Goal: Task Accomplishment & Management: Manage account settings

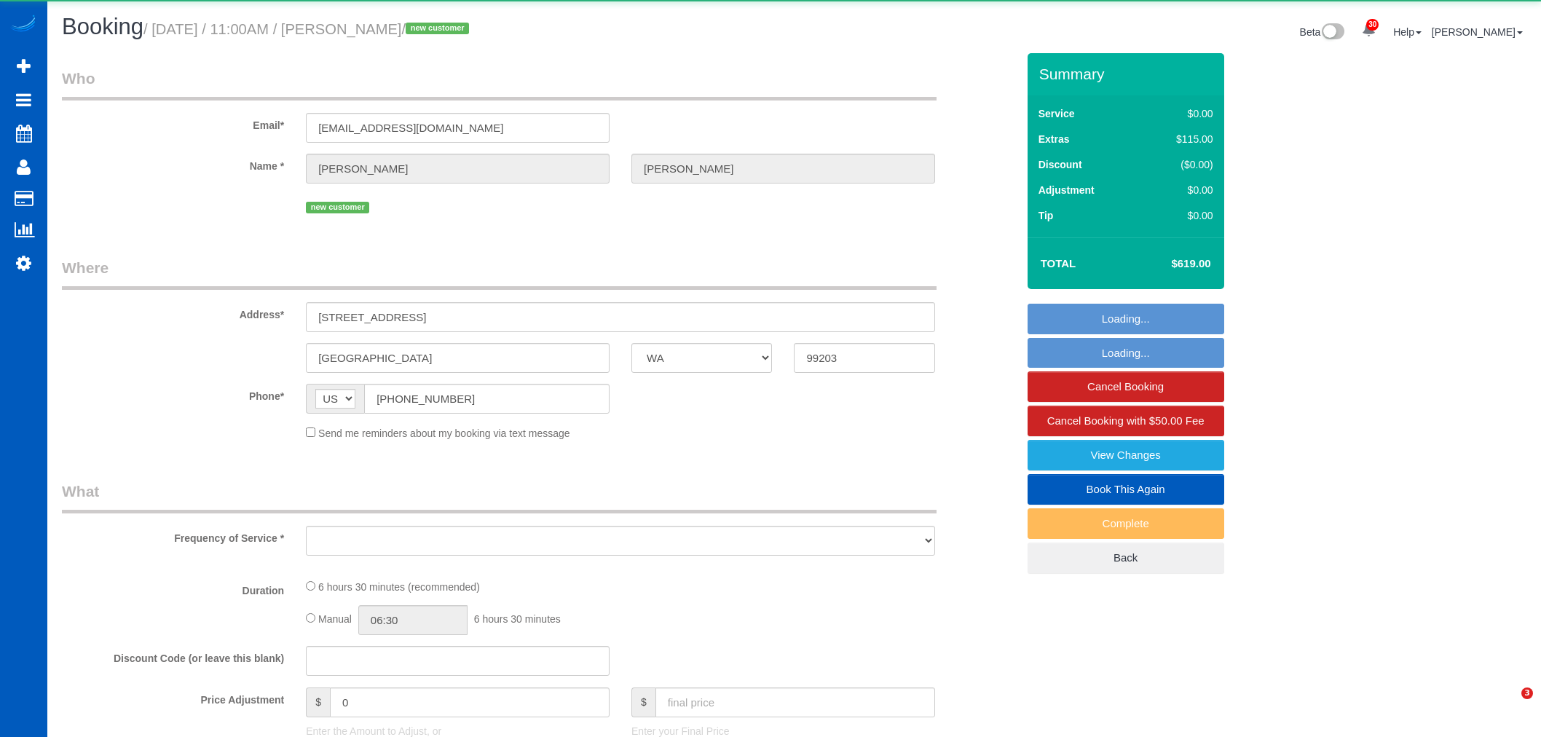
select select "WA"
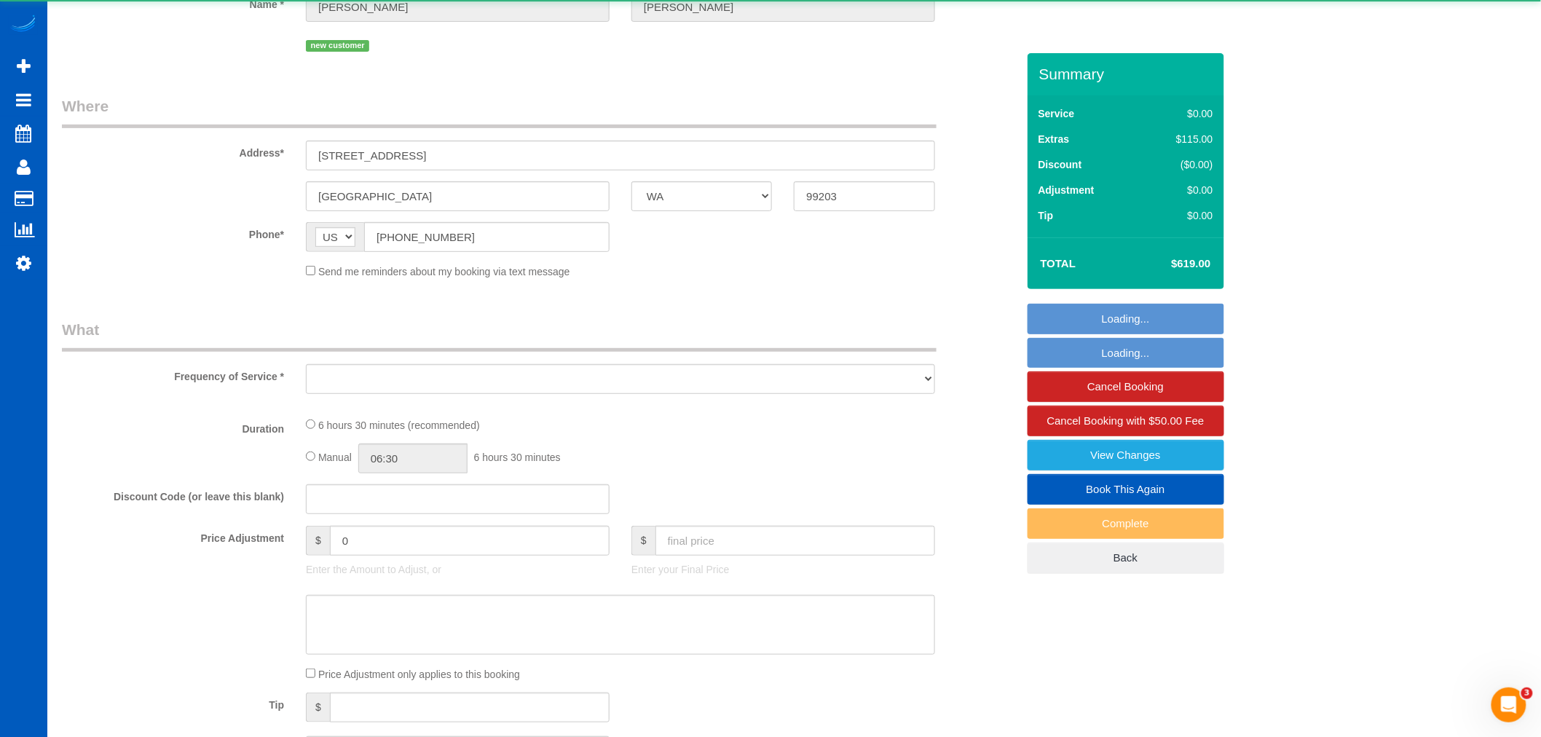
select select "object:12382"
select select "string:fspay-98d1d1eb-51a1-458b-abfa-be63e7d4f455"
select select "199"
select select "2001"
select select "3"
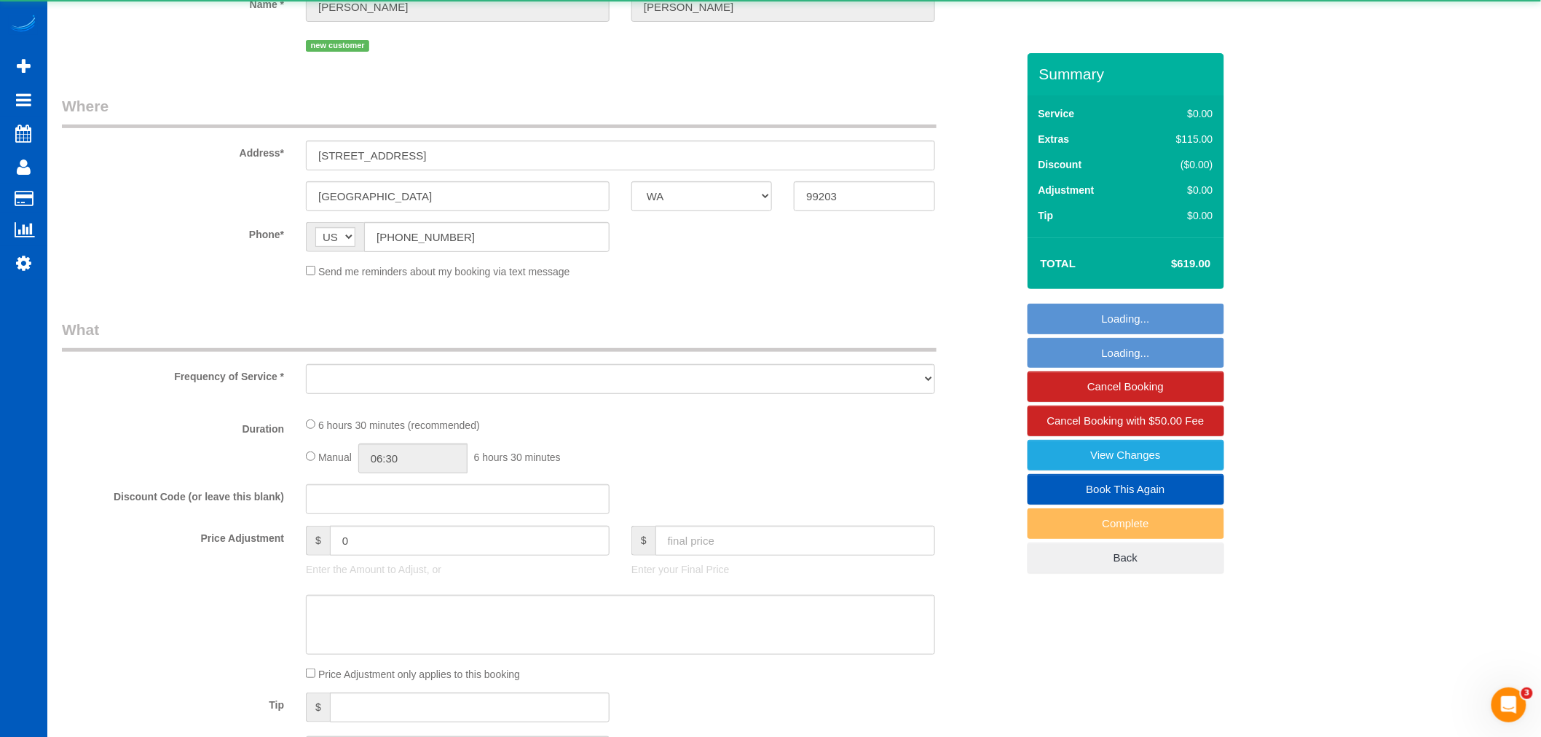
select select "2"
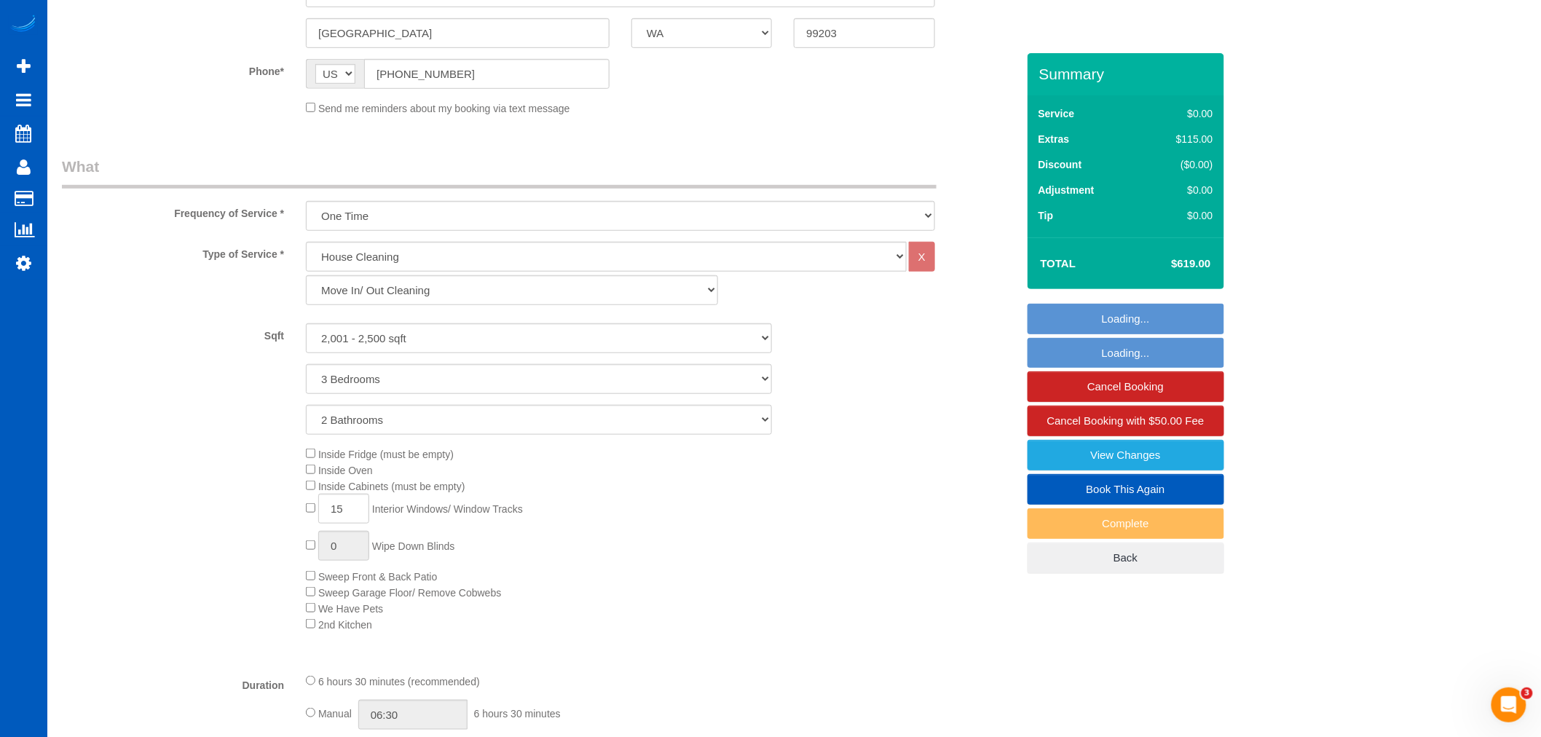
select select "object:12662"
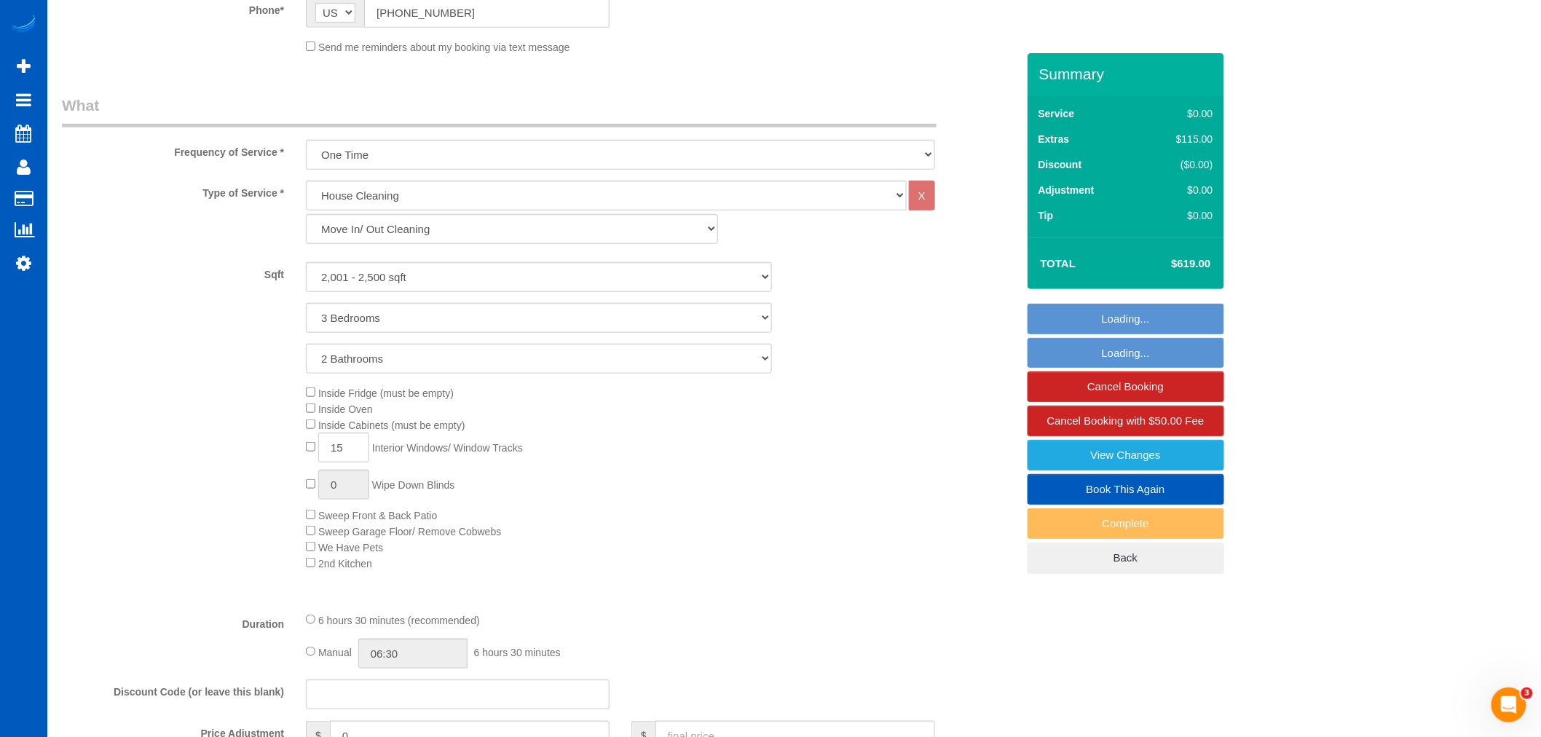
select select "spot119"
select select "number:8"
select select "2001"
select select "3"
select select "2"
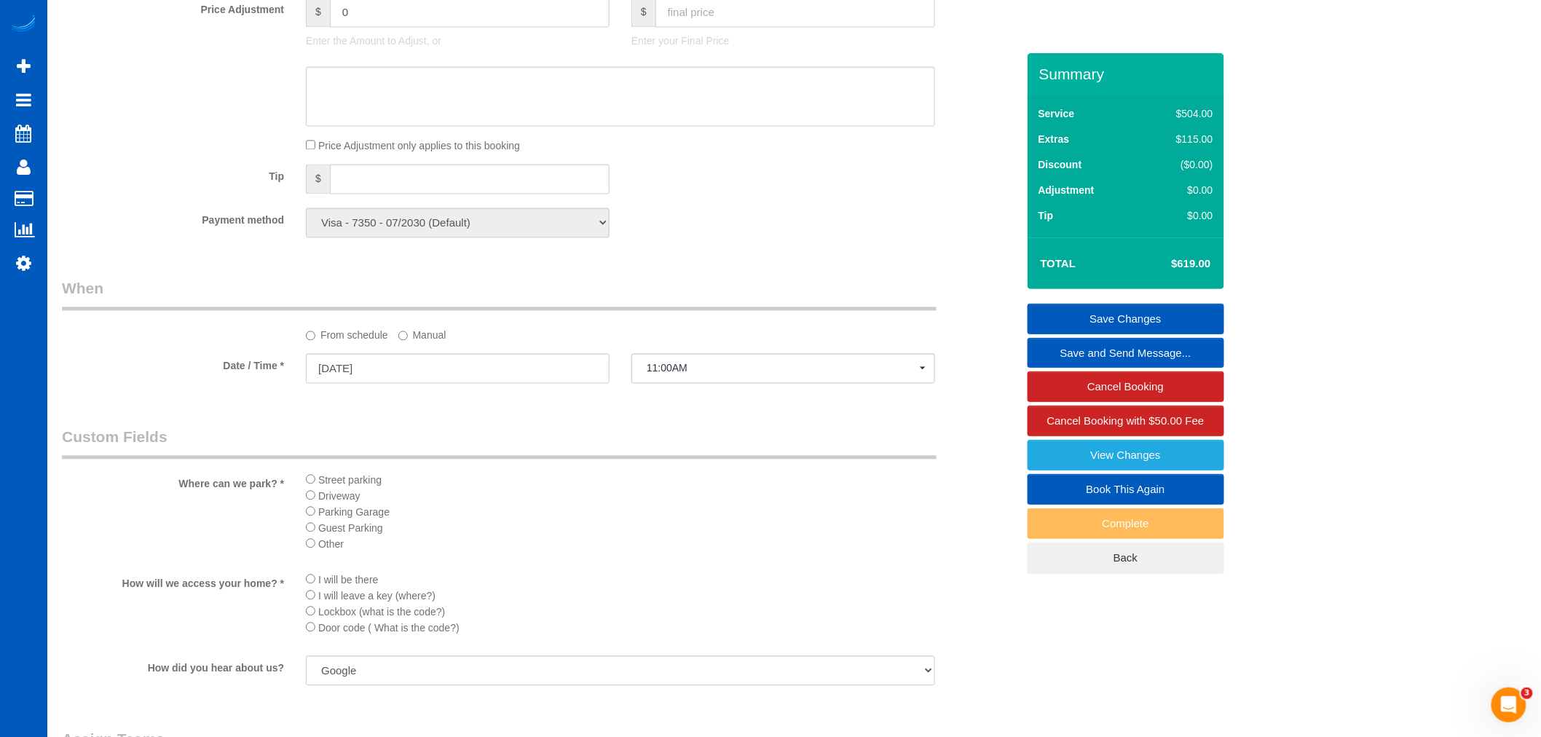
scroll to position [1202, 0]
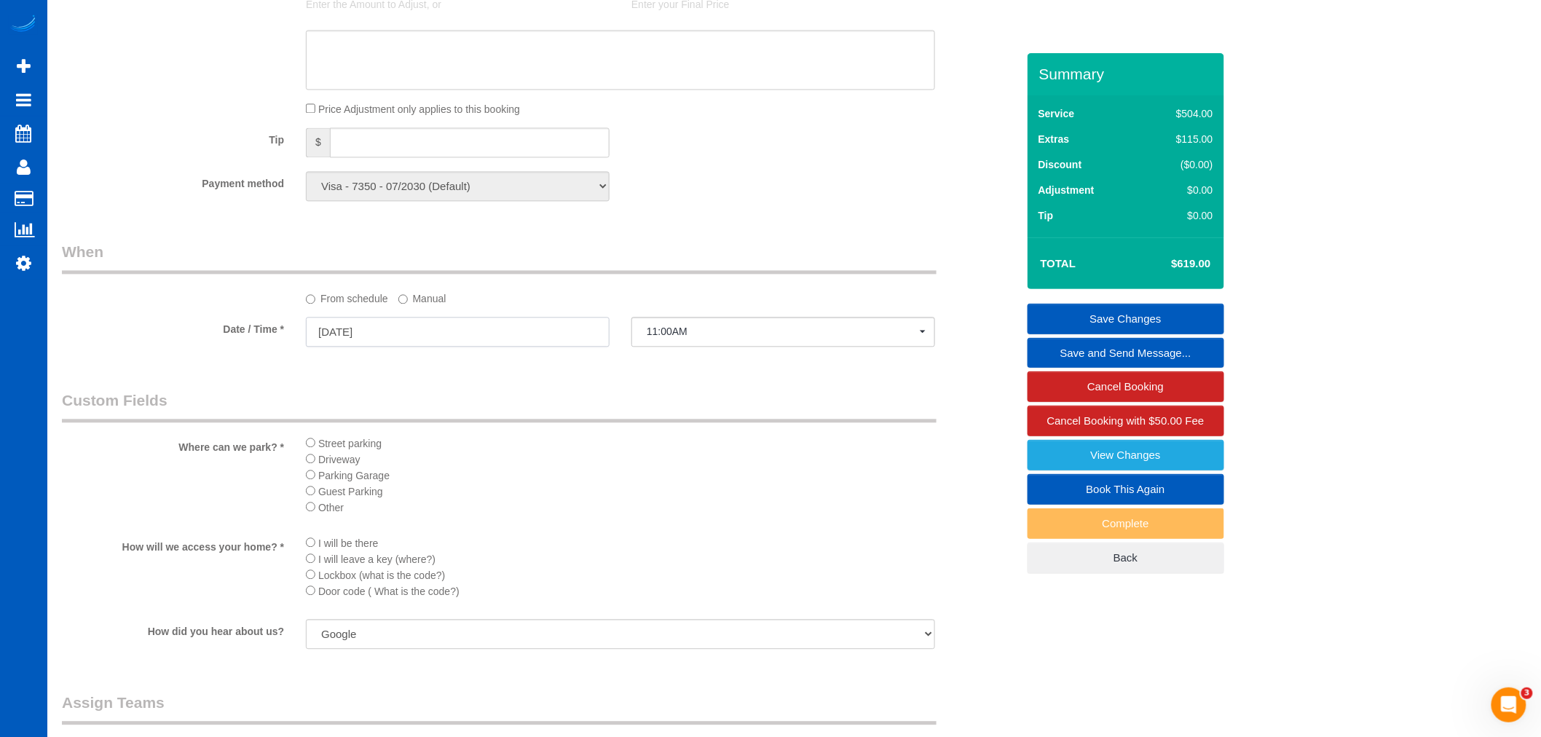
click at [361, 343] on input "08/13/2025" at bounding box center [458, 332] width 304 height 30
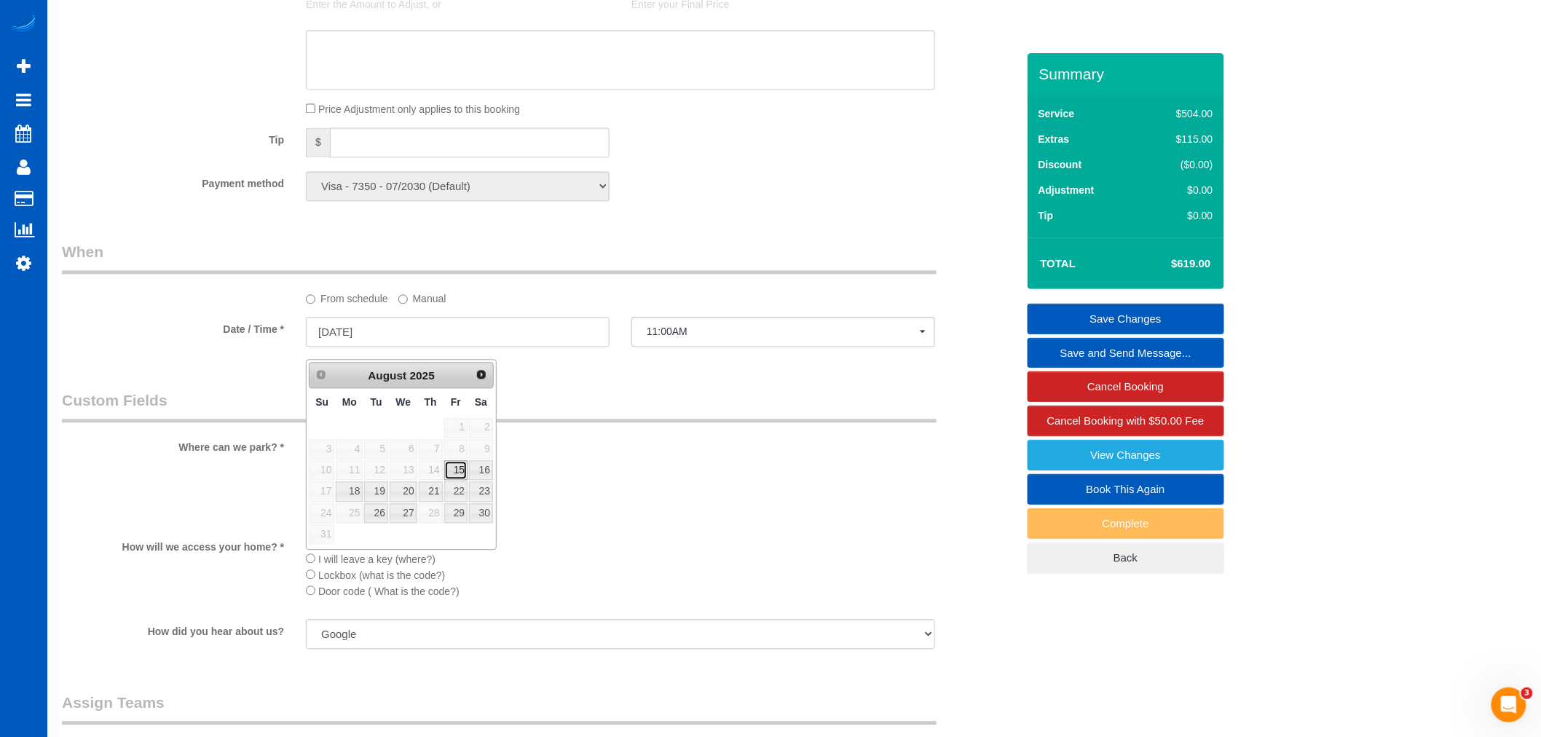
click at [460, 467] on link "15" at bounding box center [455, 470] width 23 height 20
type input "08/15/2025"
select select "spot121"
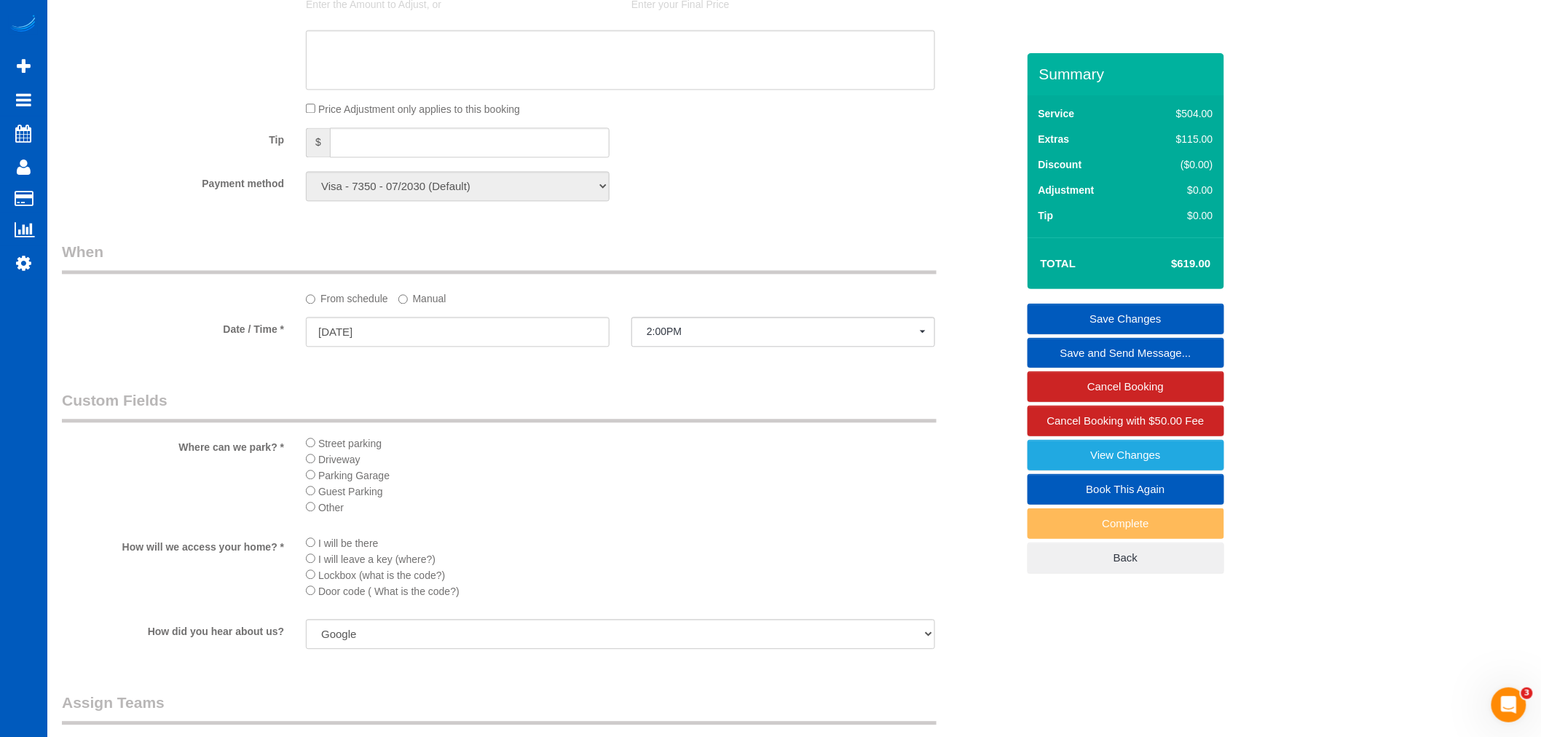
click at [683, 467] on li "Driveway" at bounding box center [620, 459] width 629 height 16
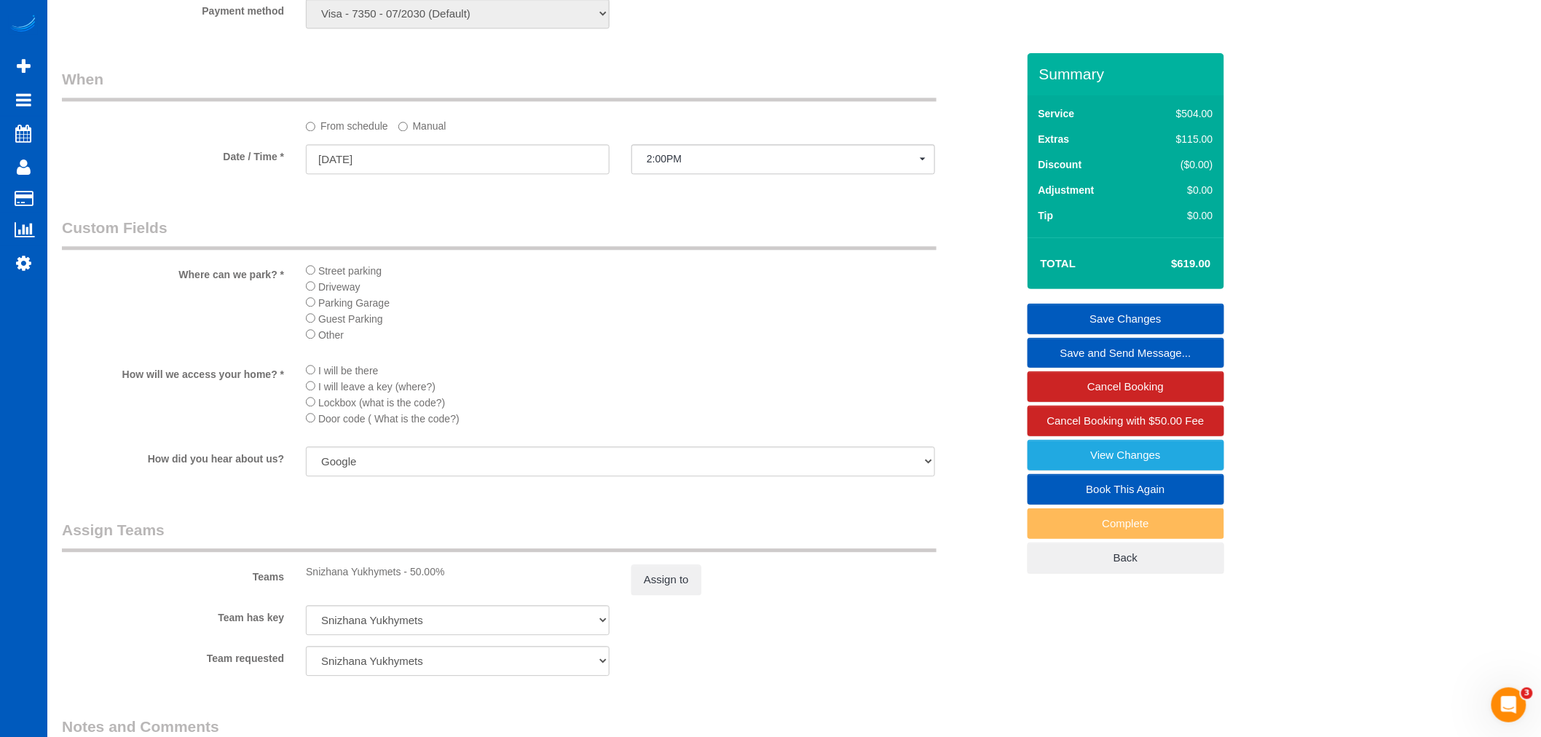
scroll to position [1606, 0]
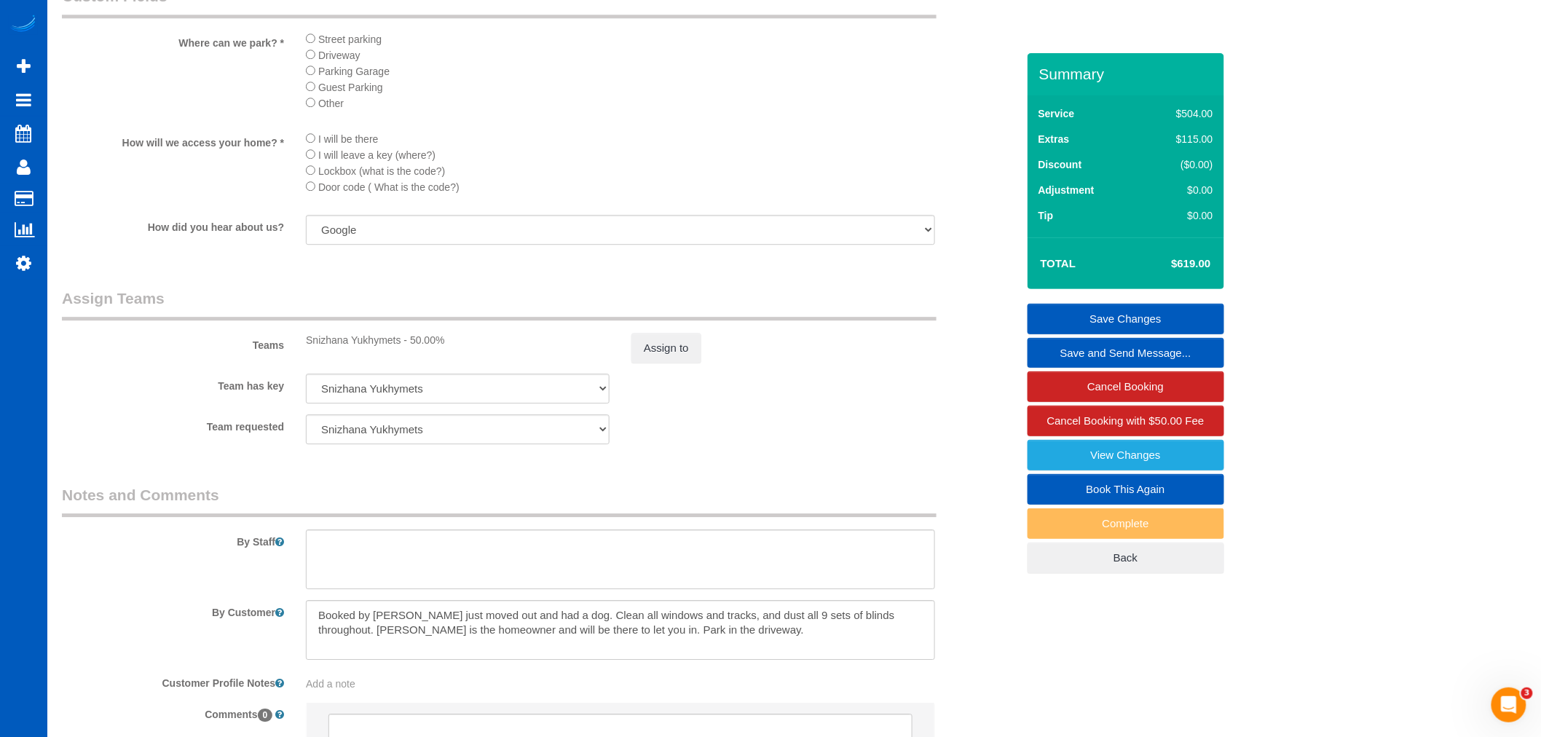
click at [1127, 318] on link "Save Changes" at bounding box center [1126, 319] width 197 height 31
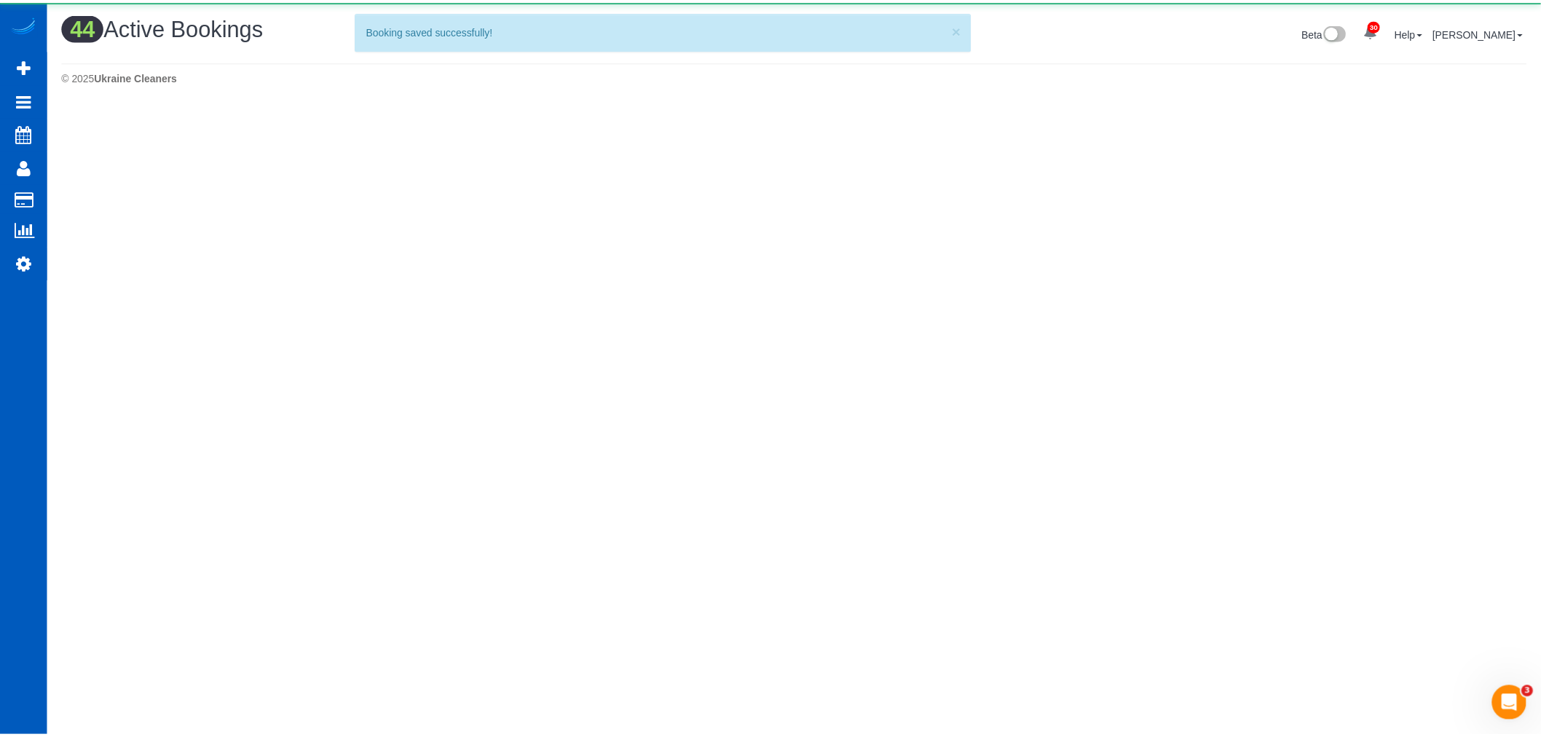
scroll to position [0, 0]
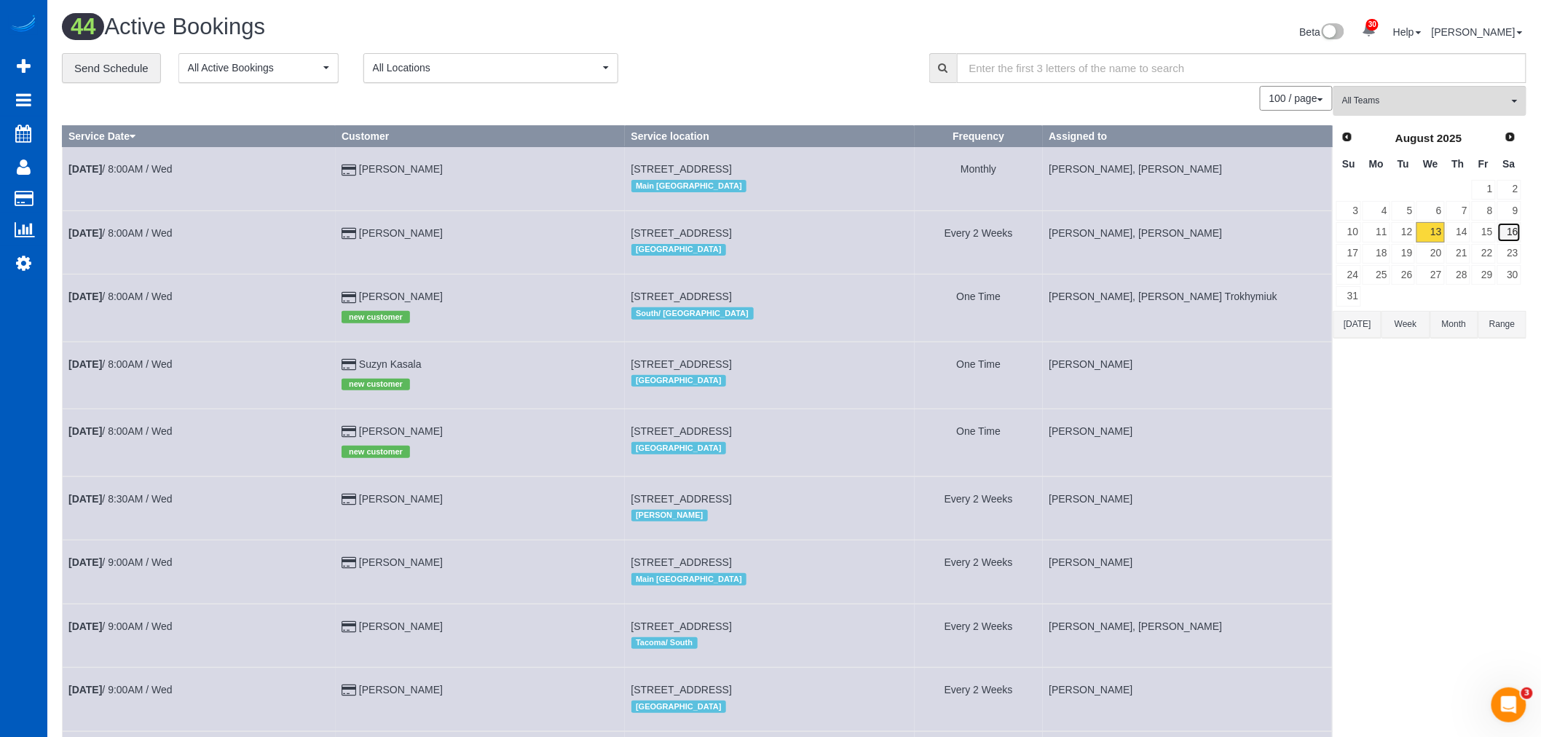
click at [1498, 235] on link "16" at bounding box center [1510, 232] width 24 height 20
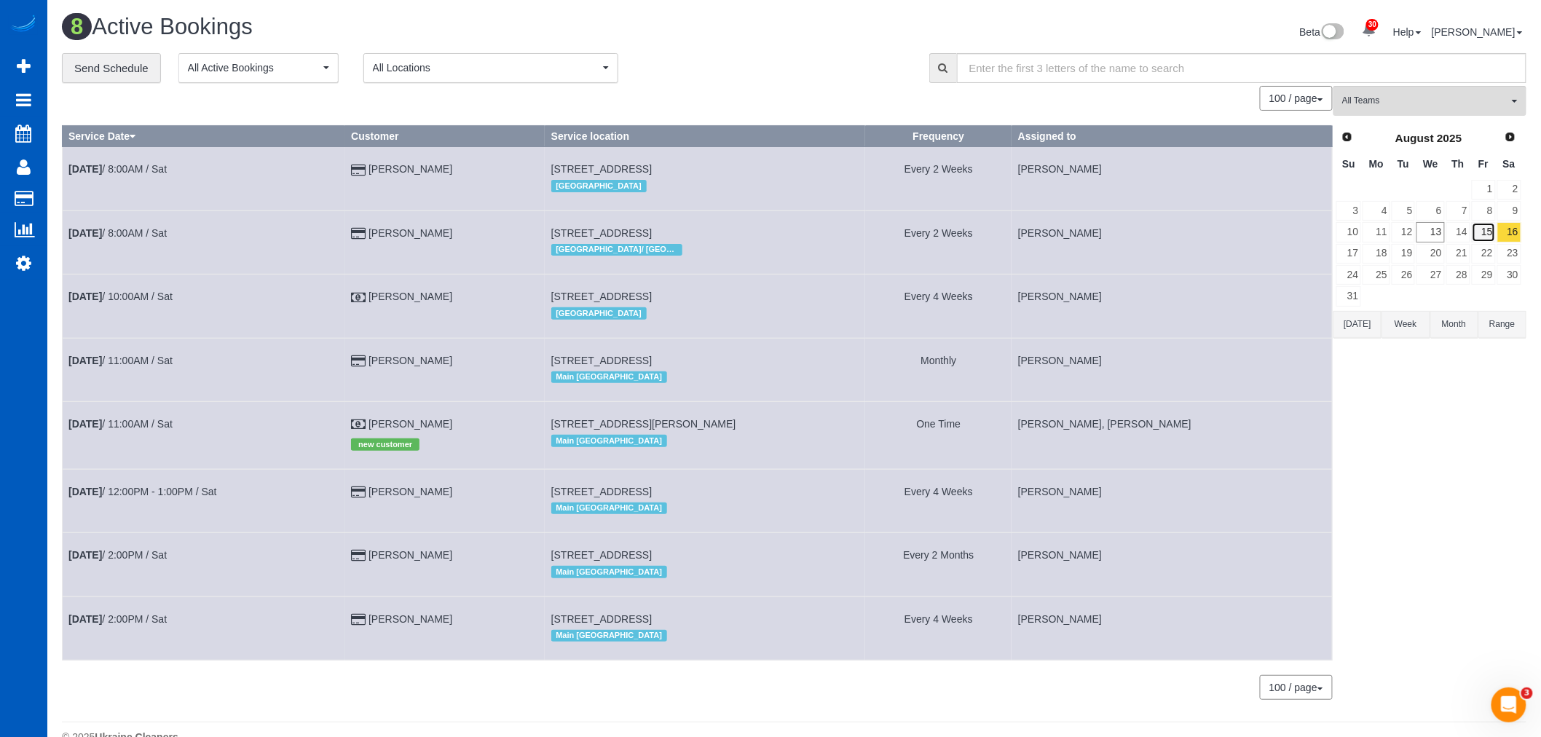
click at [1488, 227] on link "15" at bounding box center [1484, 232] width 24 height 20
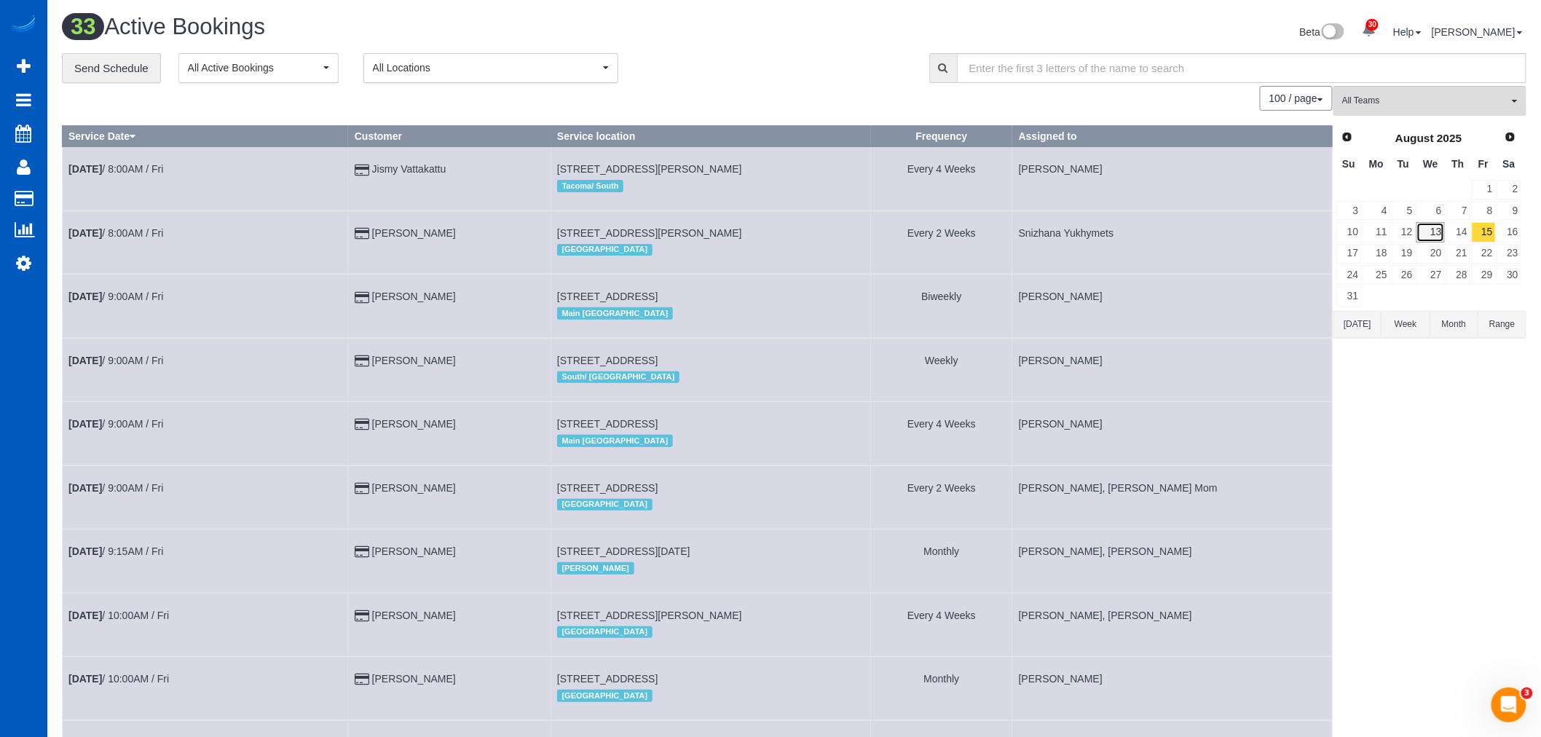
click at [1436, 230] on link "13" at bounding box center [1431, 232] width 28 height 20
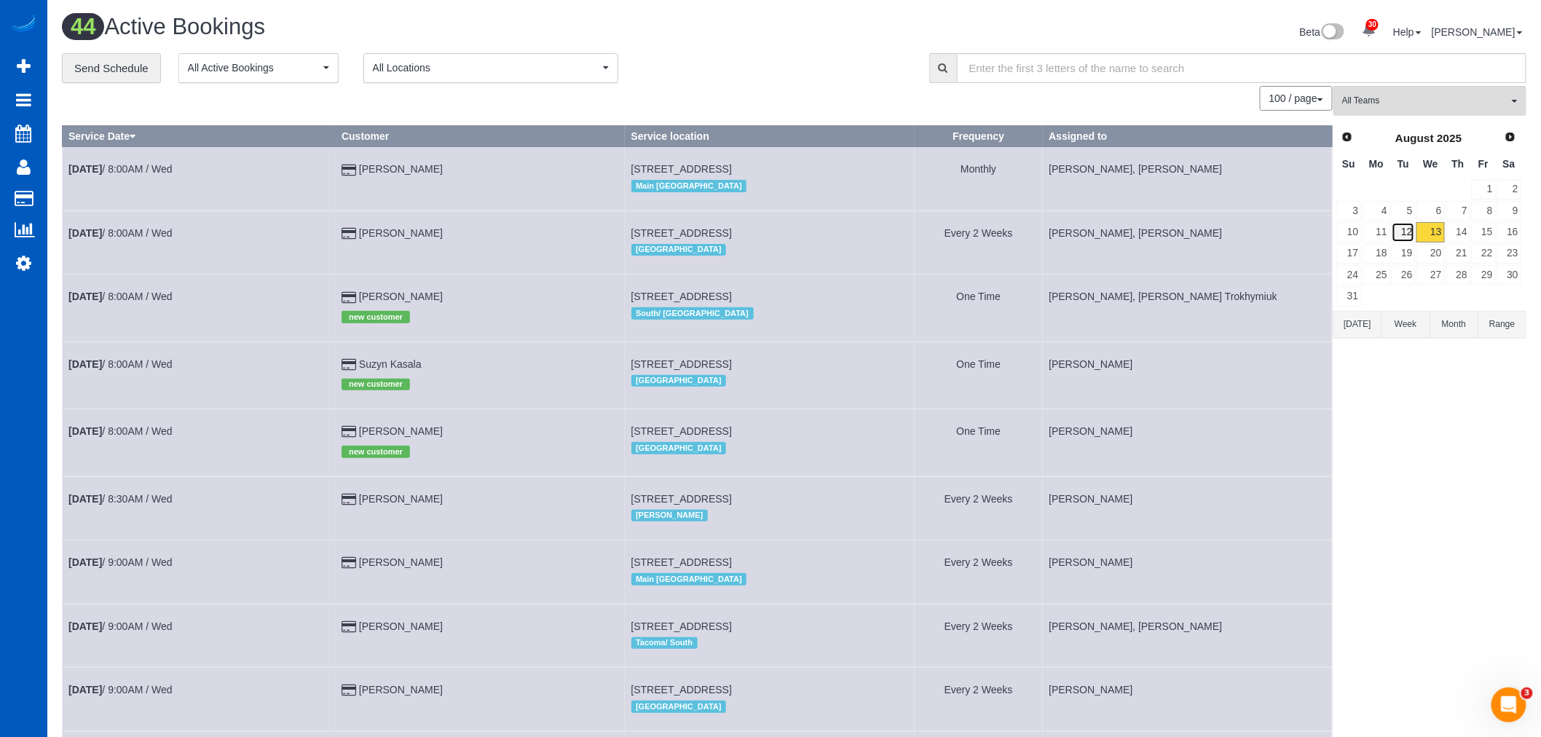
click at [1408, 235] on link "12" at bounding box center [1404, 232] width 24 height 20
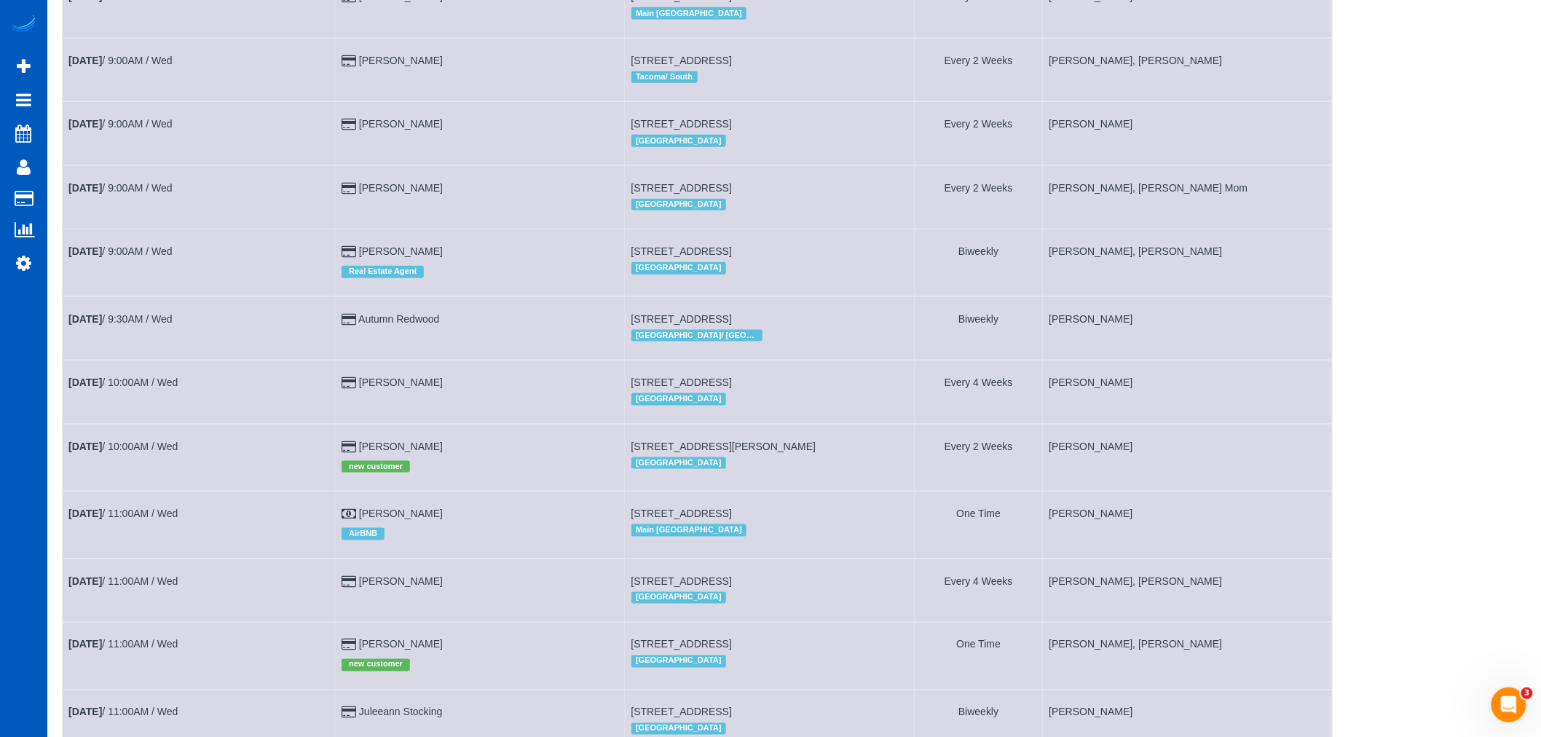
scroll to position [1431, 0]
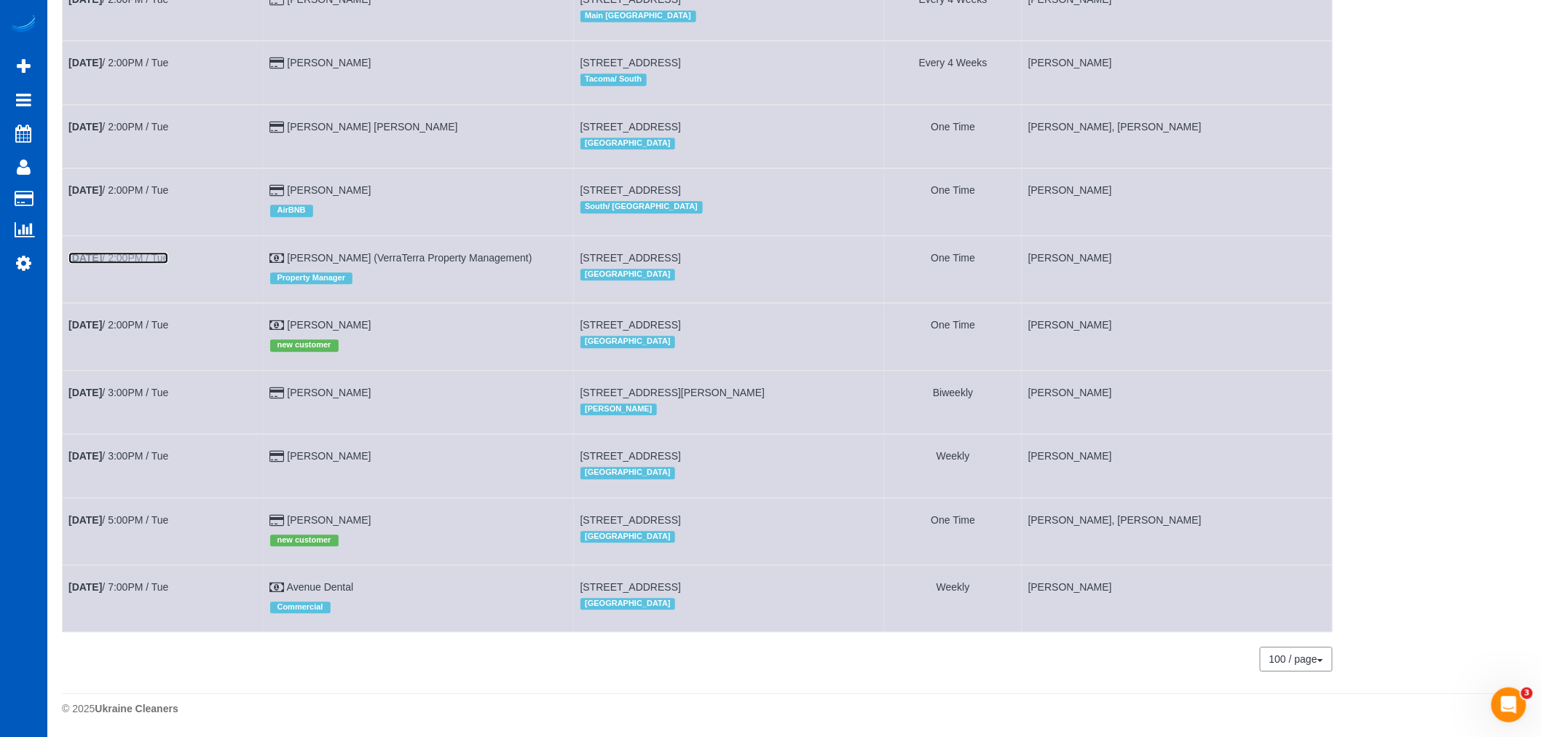
click at [120, 252] on link "Aug 12th / 2:00PM / Tue" at bounding box center [118, 258] width 100 height 12
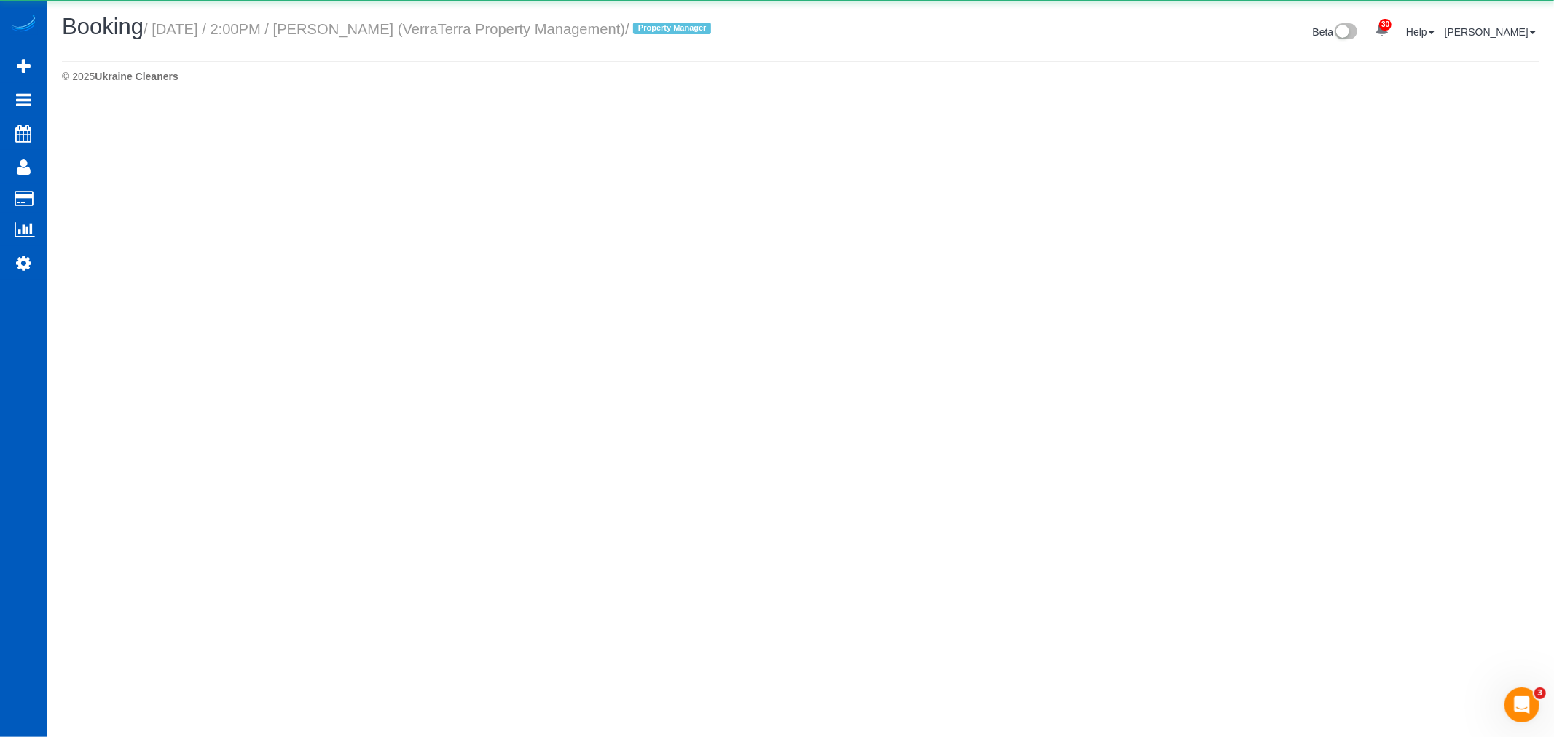
select select "WA"
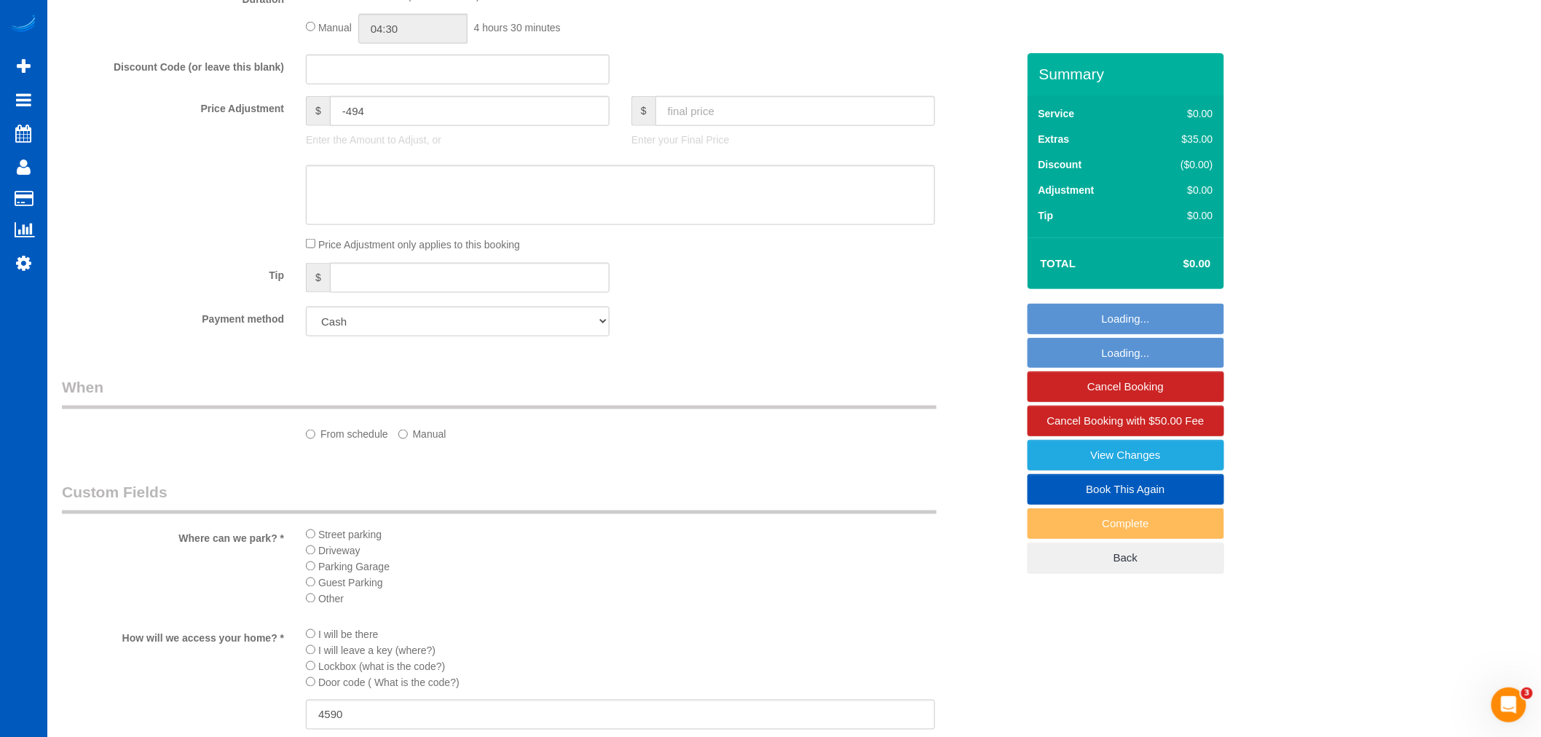
select select "object:15646"
select select "199"
select select "1501"
select select "3"
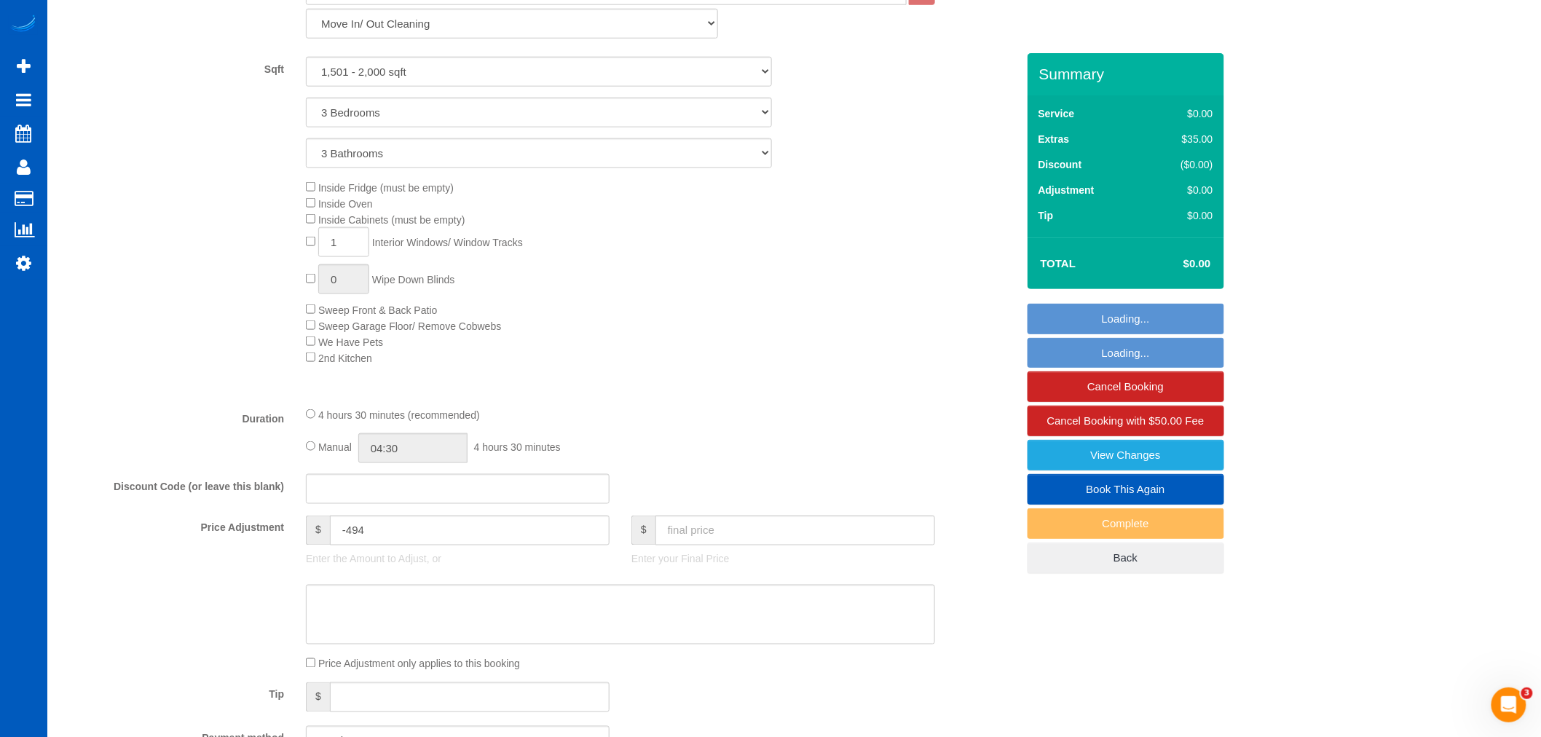
scroll to position [1075, 0]
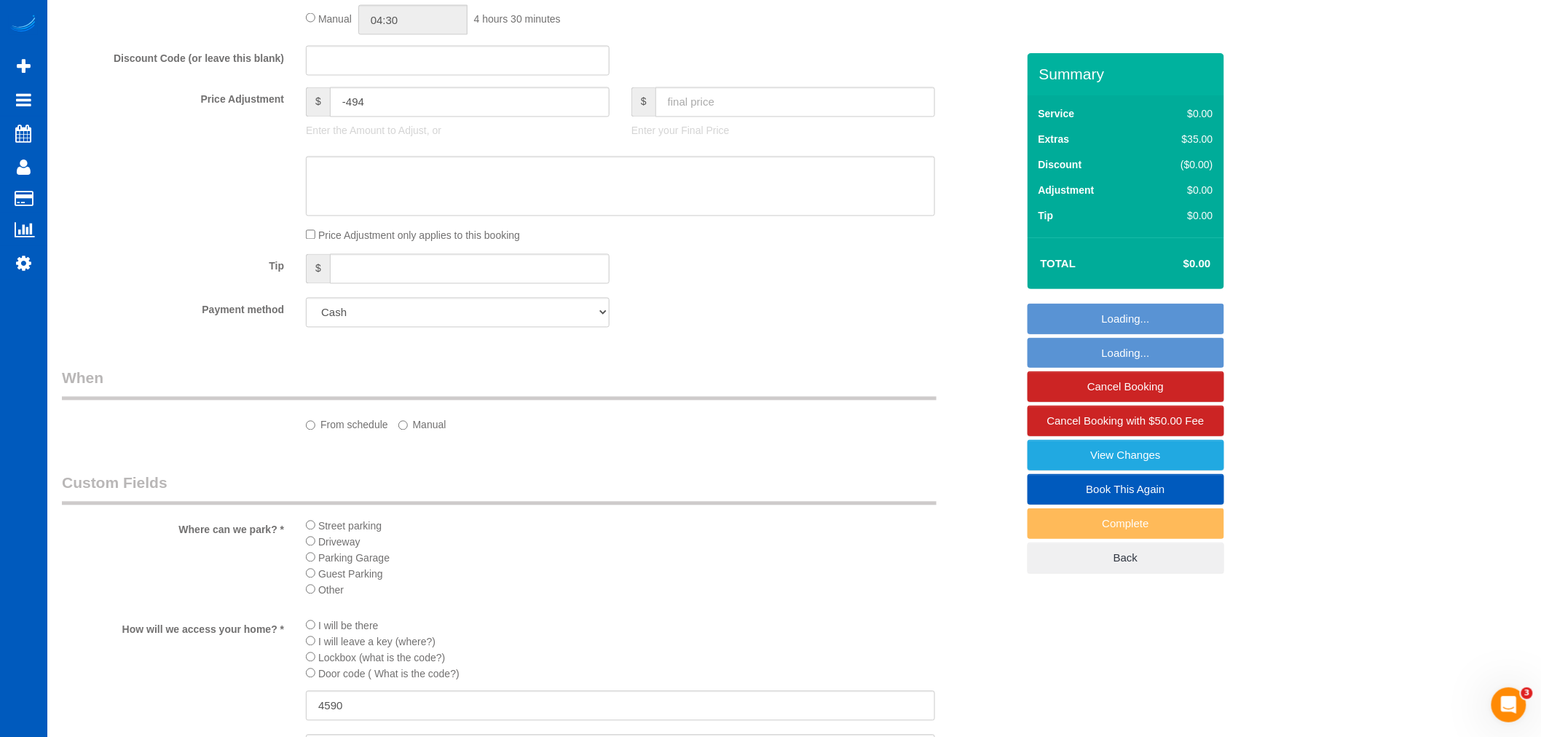
select select "spot128"
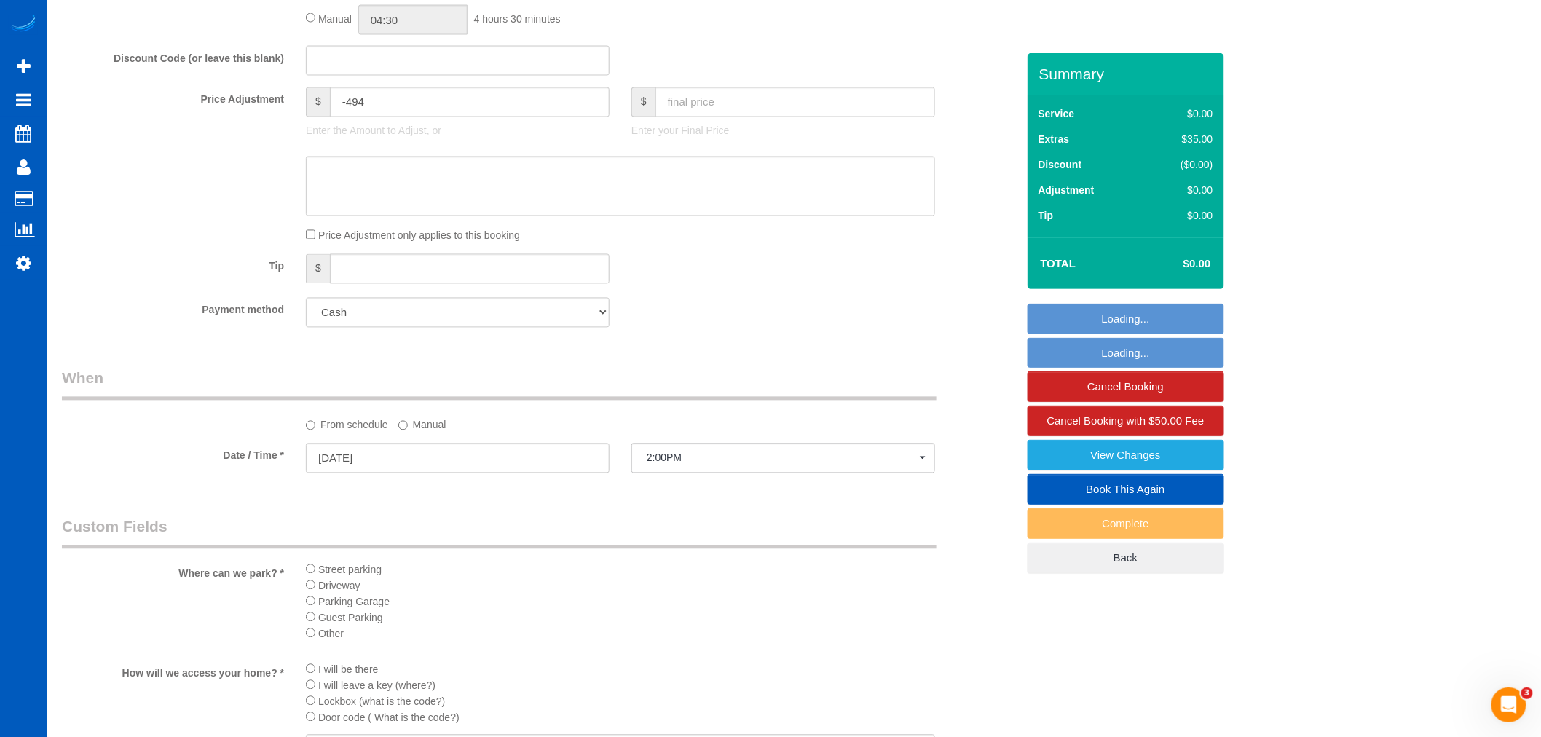
select select "1501"
select select "3"
click at [704, 117] on input "text" at bounding box center [796, 102] width 280 height 30
type input "225"
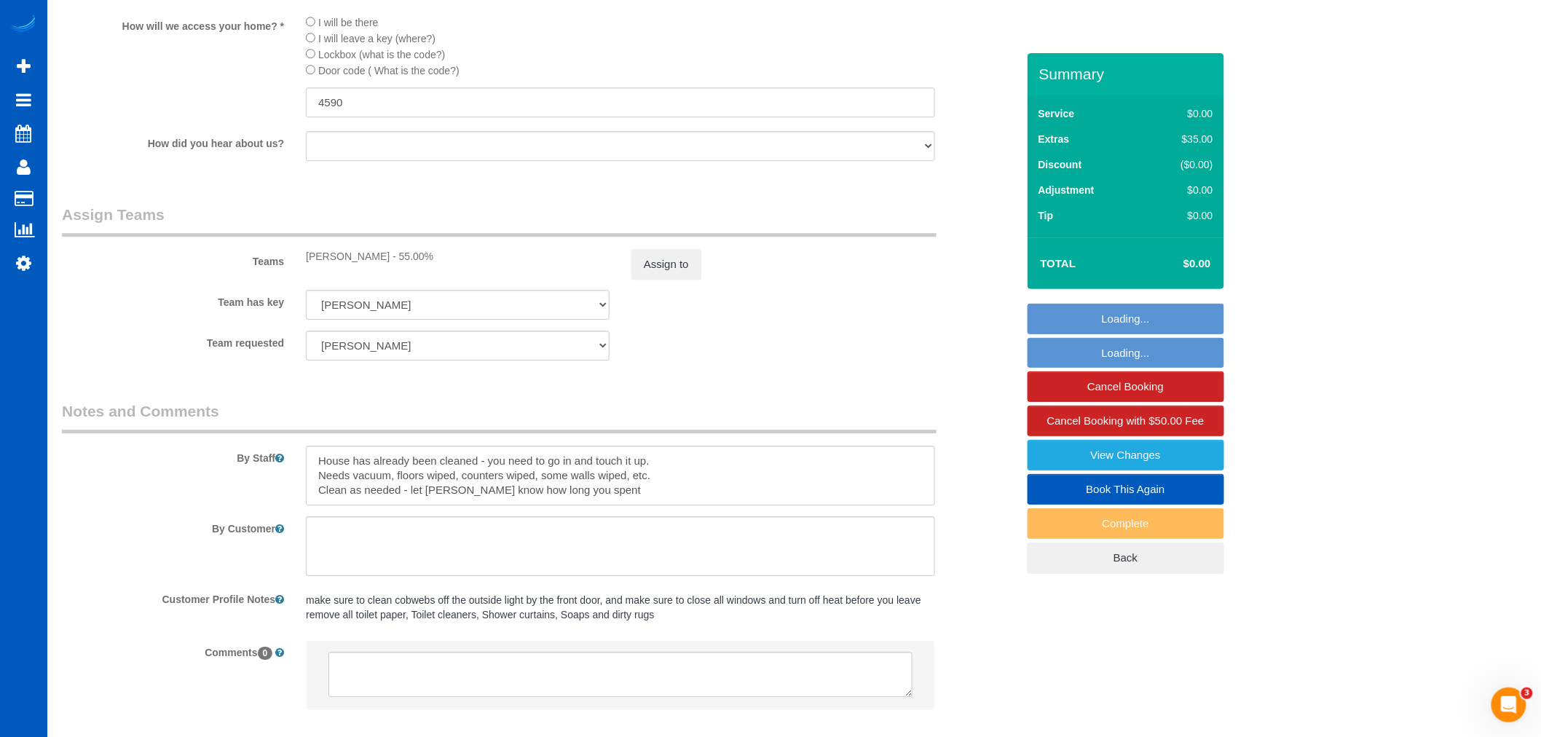
type input "-269"
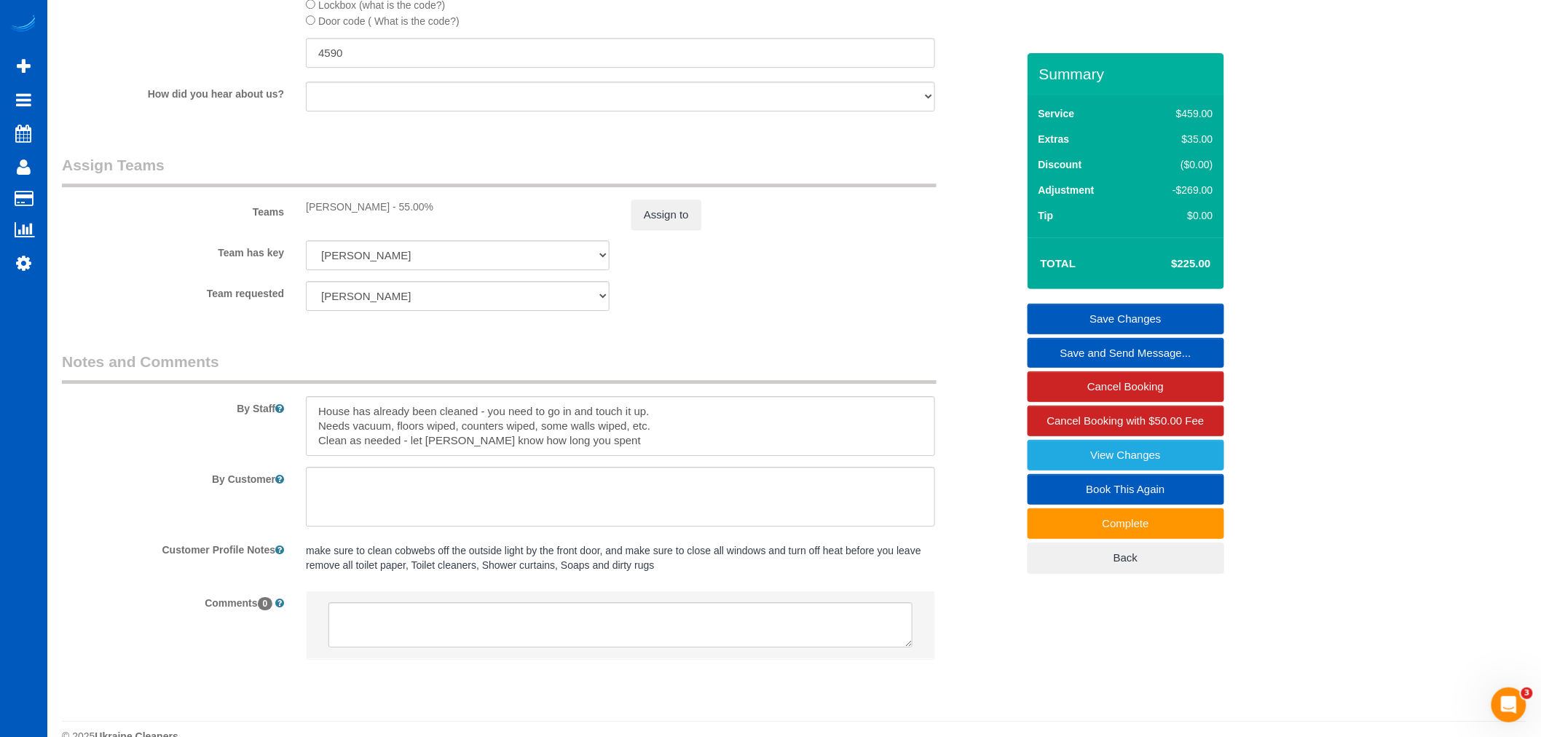
scroll to position [1823, 0]
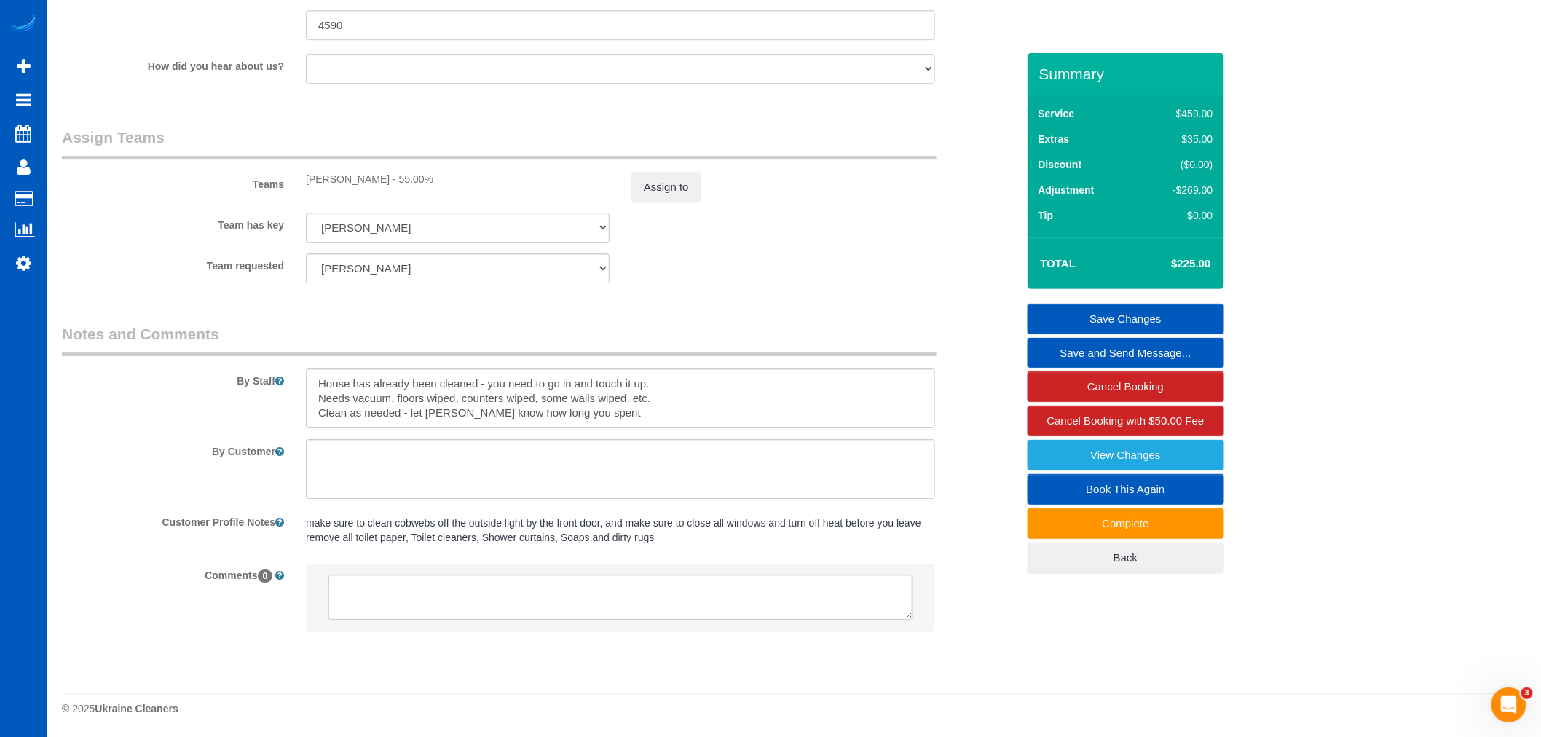
click at [1153, 321] on link "Save Changes" at bounding box center [1126, 319] width 197 height 31
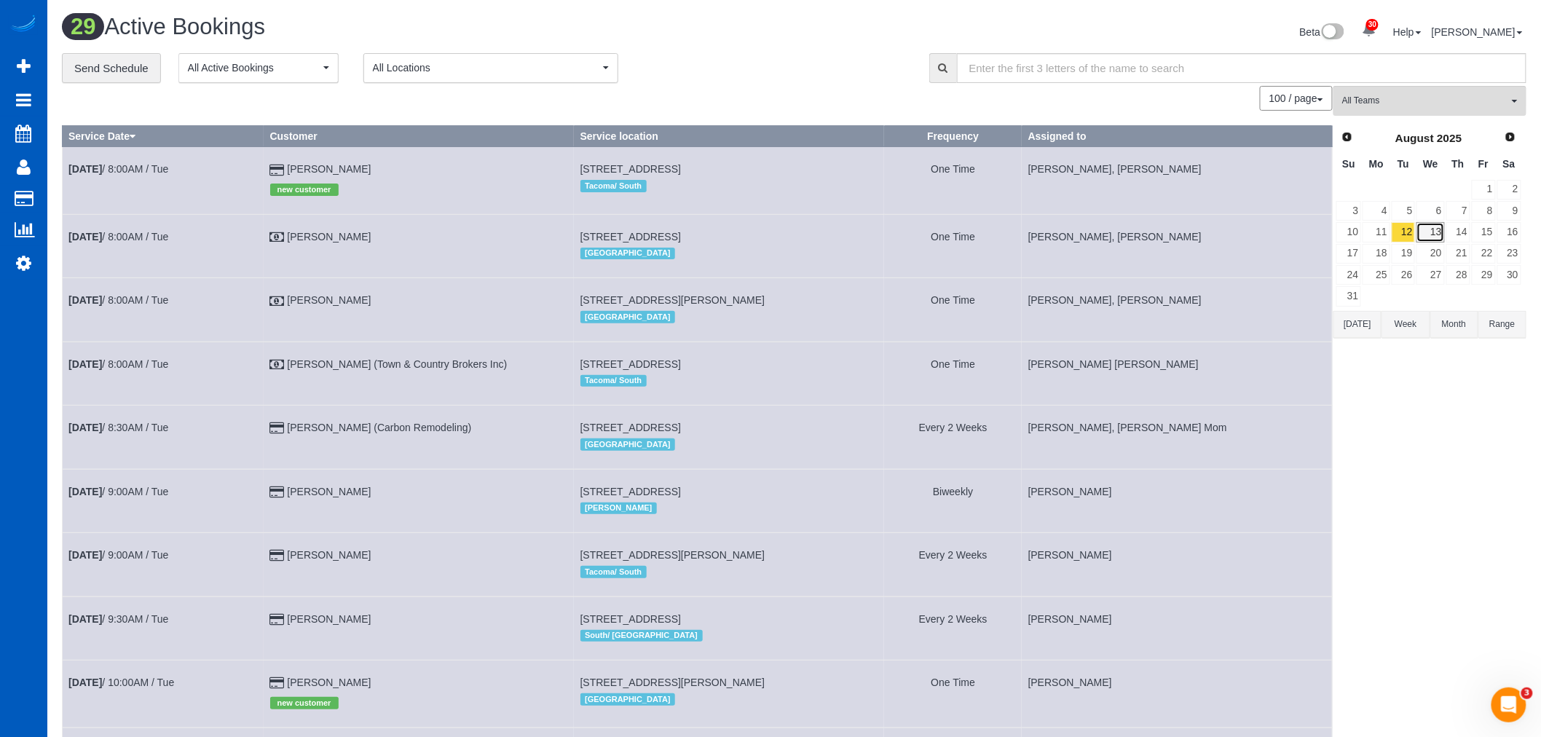
click at [1422, 239] on link "13" at bounding box center [1431, 232] width 28 height 20
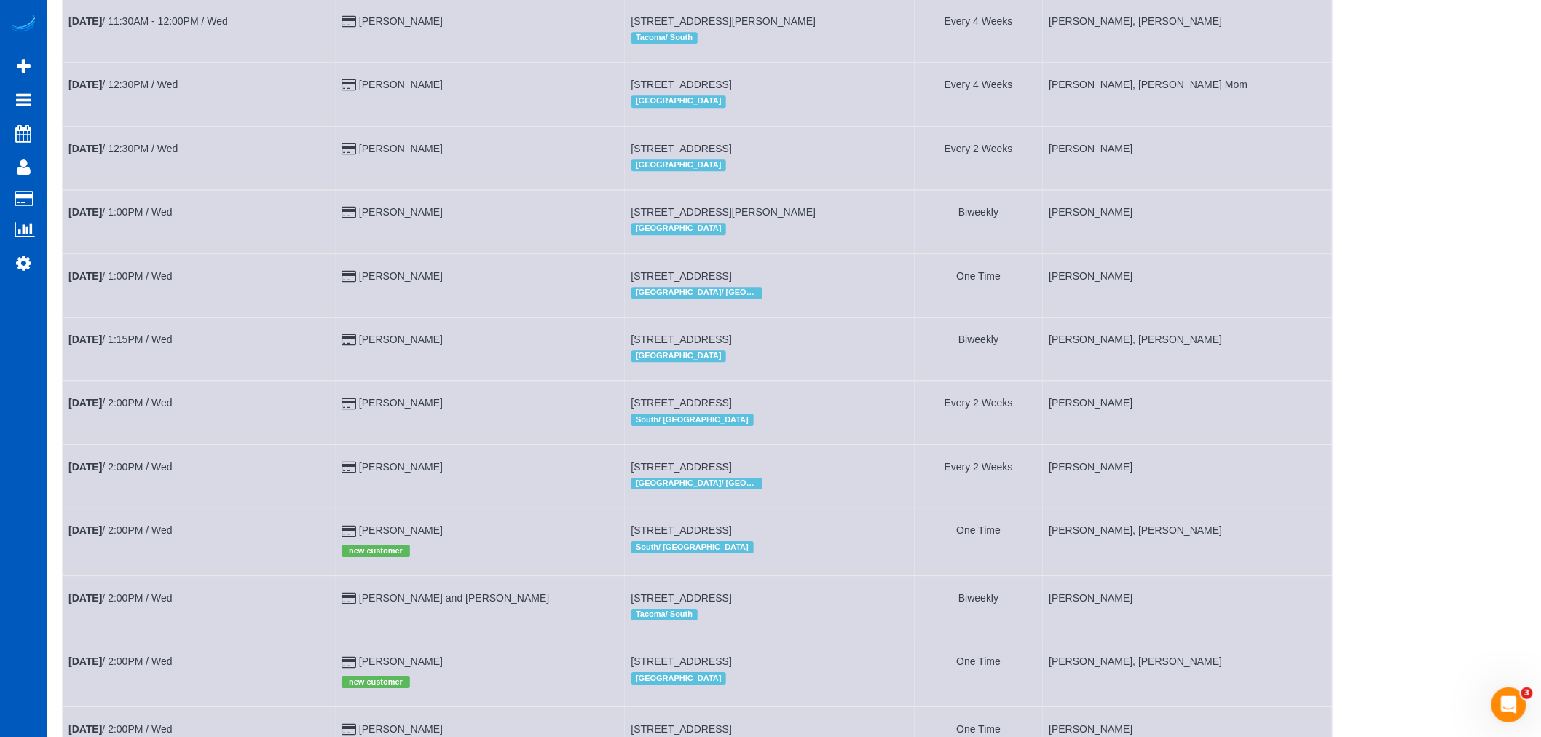
scroll to position [1640, 0]
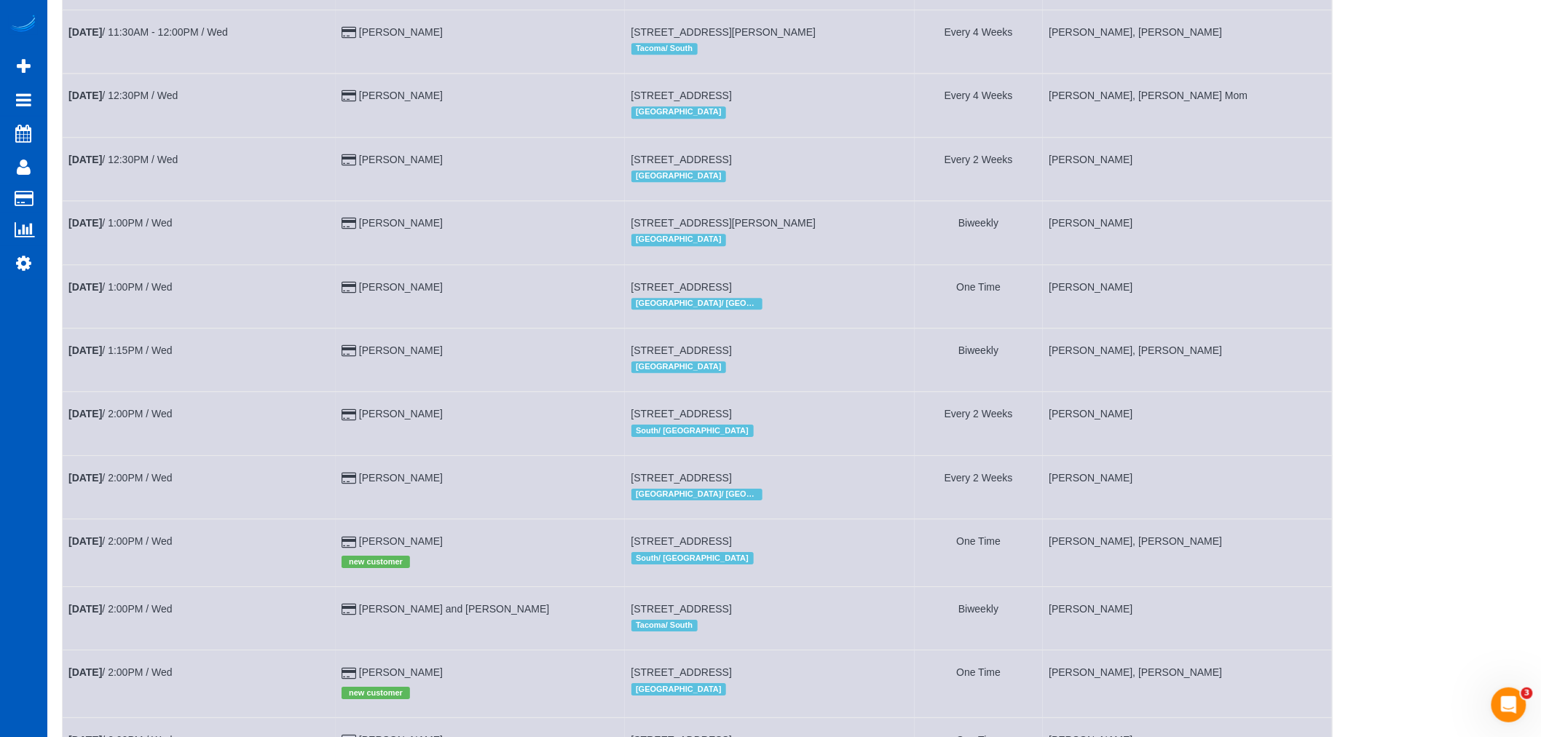
click at [143, 315] on td "Aug 13th / 1:00PM / Wed" at bounding box center [199, 295] width 273 height 63
click at [141, 293] on link "Aug 13th / 1:00PM / Wed" at bounding box center [120, 287] width 104 height 12
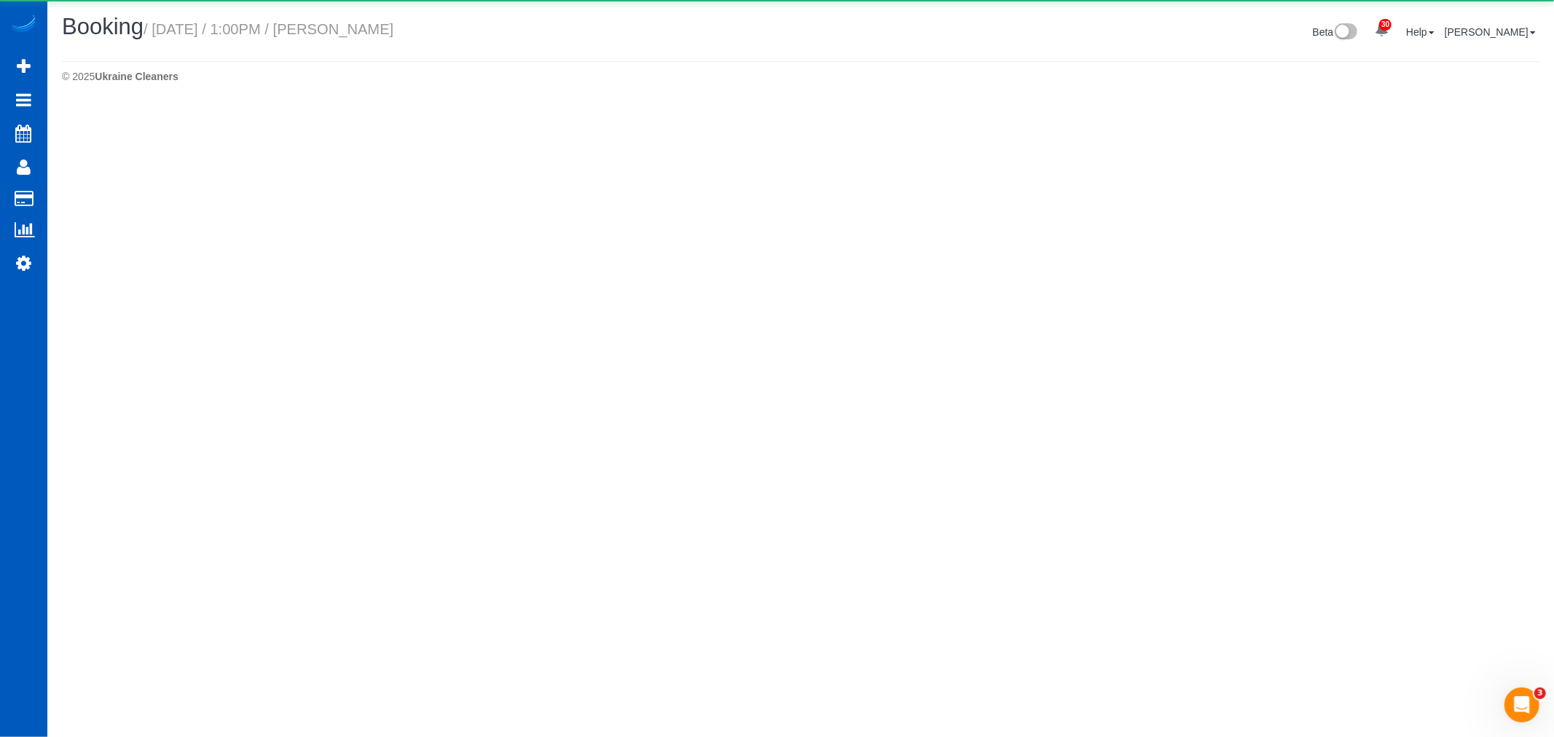
select select "OR"
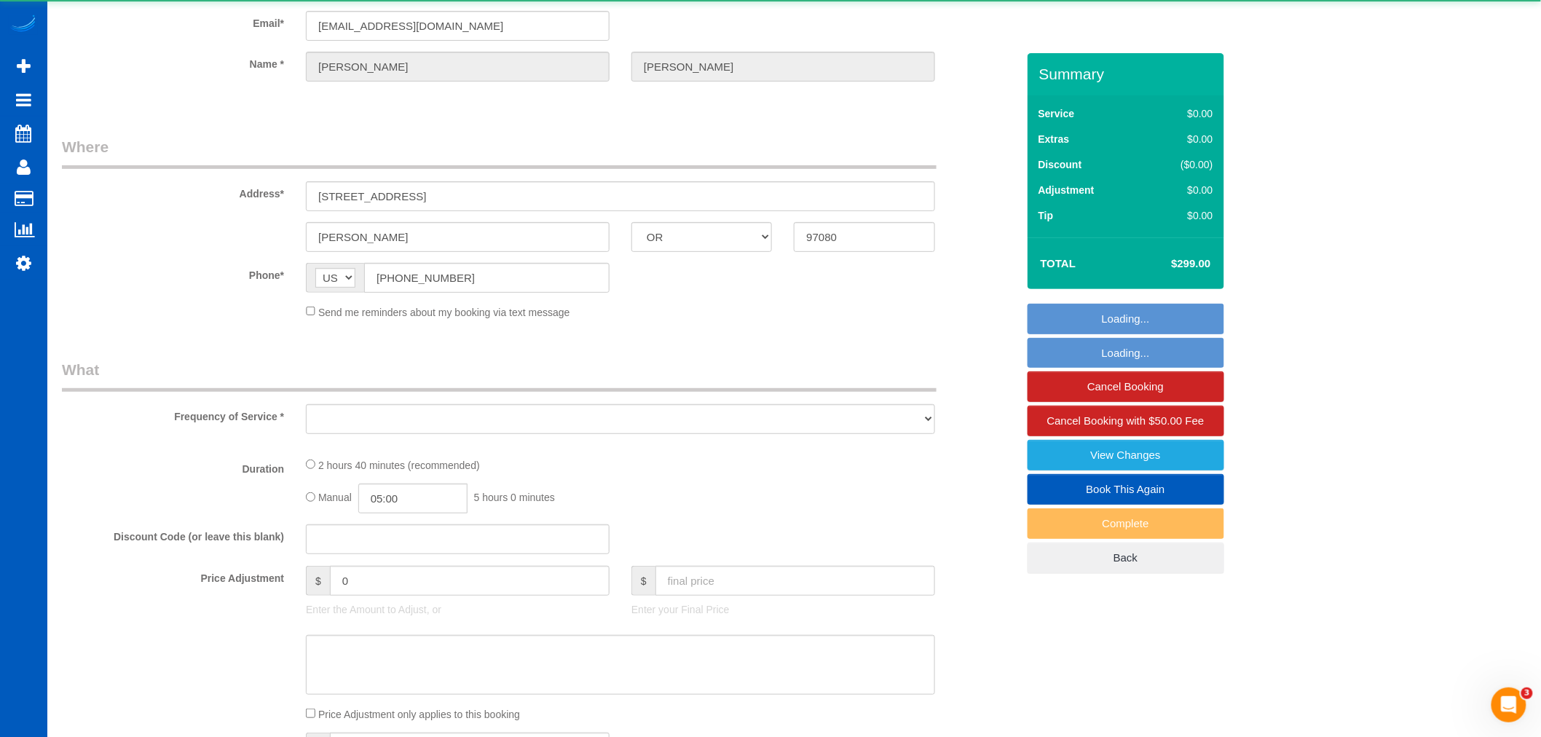
select select "object:17468"
select select "string:fspay-aae9bca7-dc41-40fe-bee9-9c8df6dc5cbd"
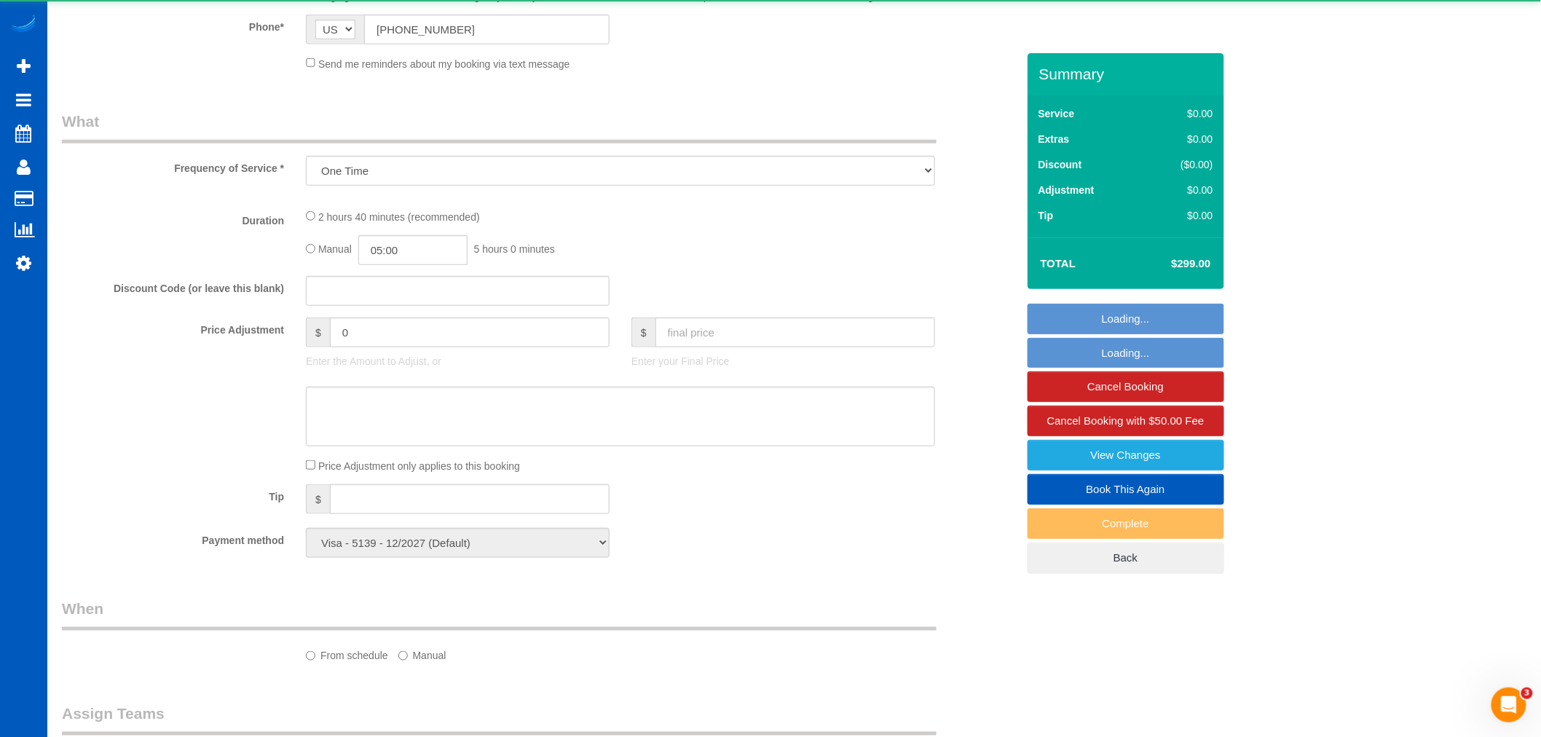
select select "object:17782"
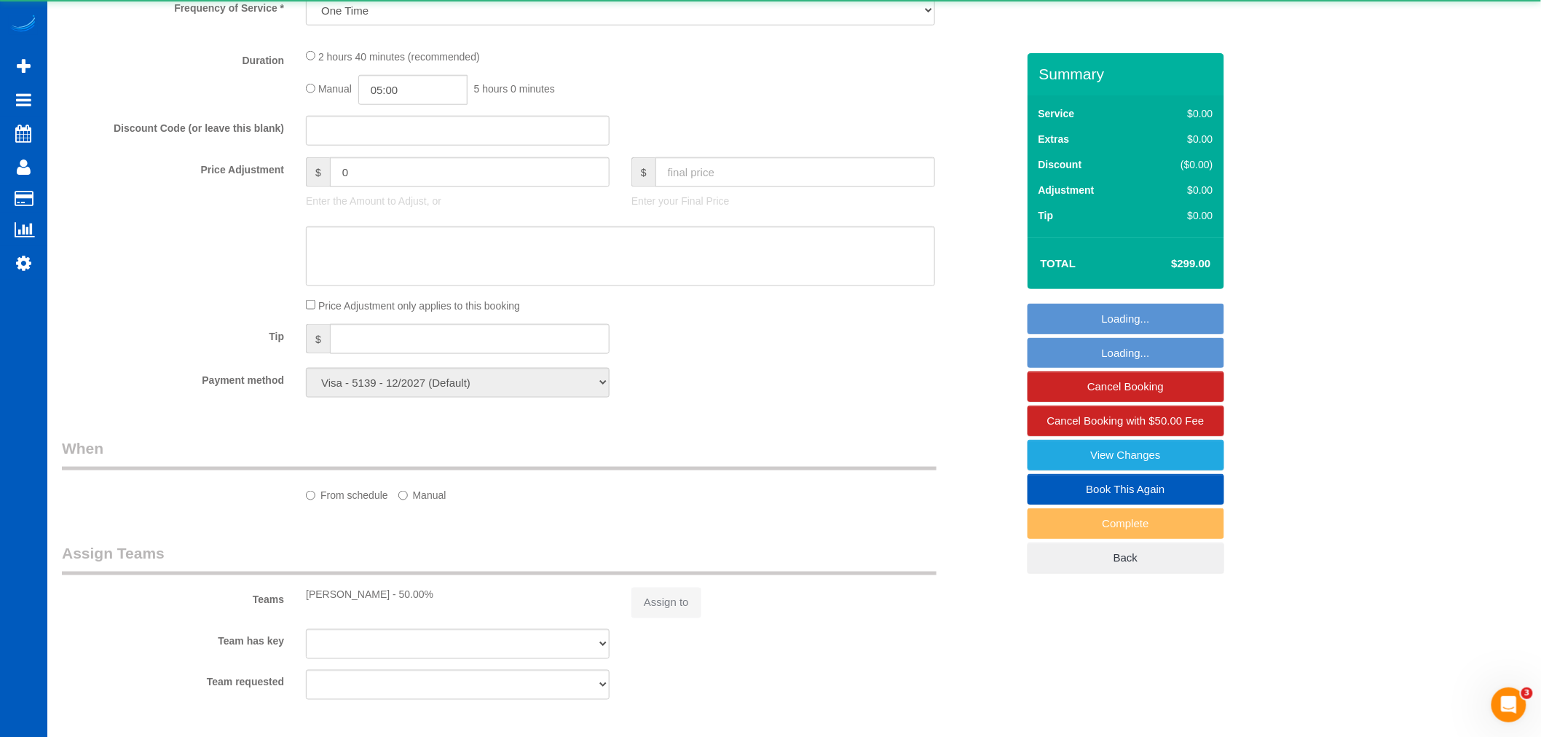
select select "199"
select select "2501"
select select "3"
select select "4"
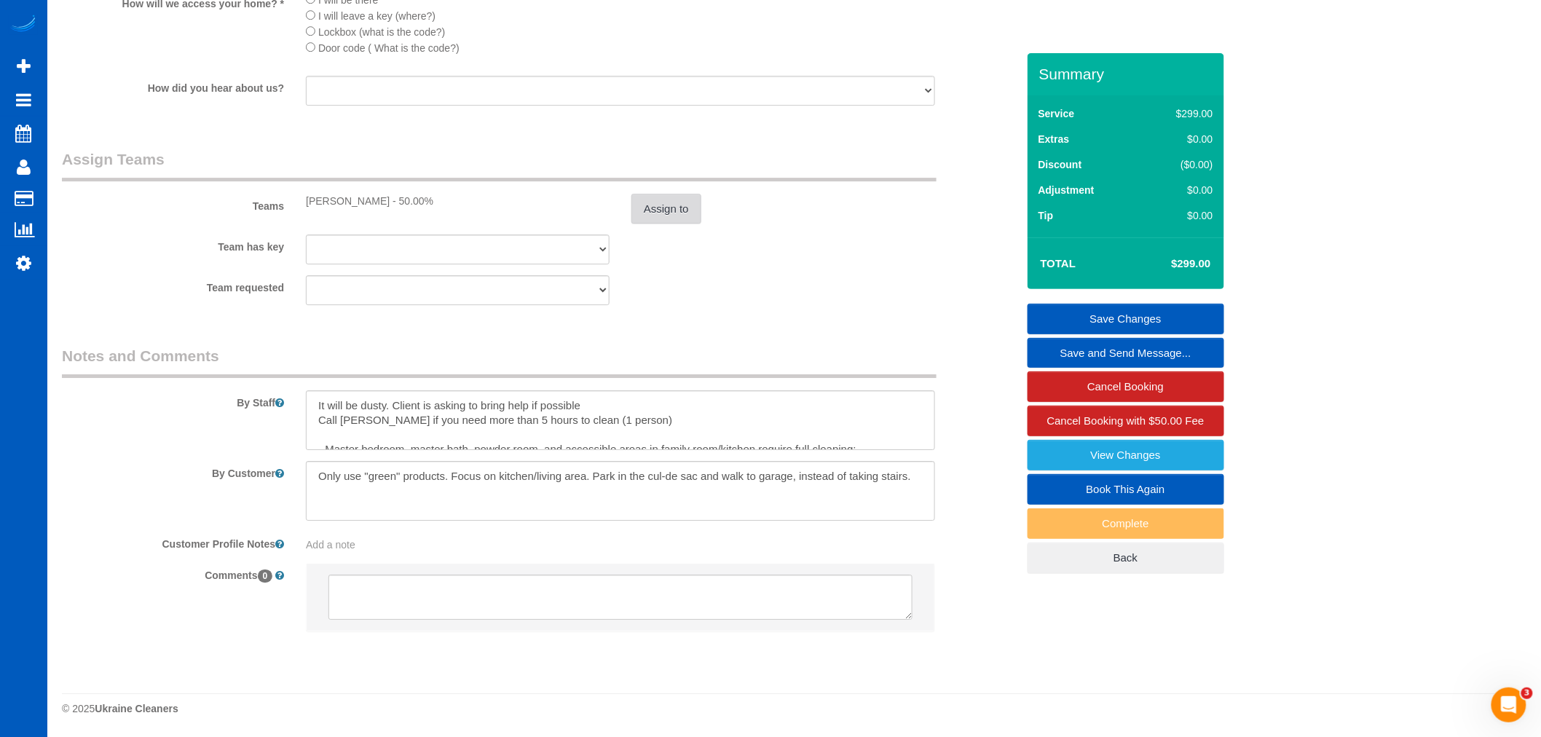
scroll to position [1867, 0]
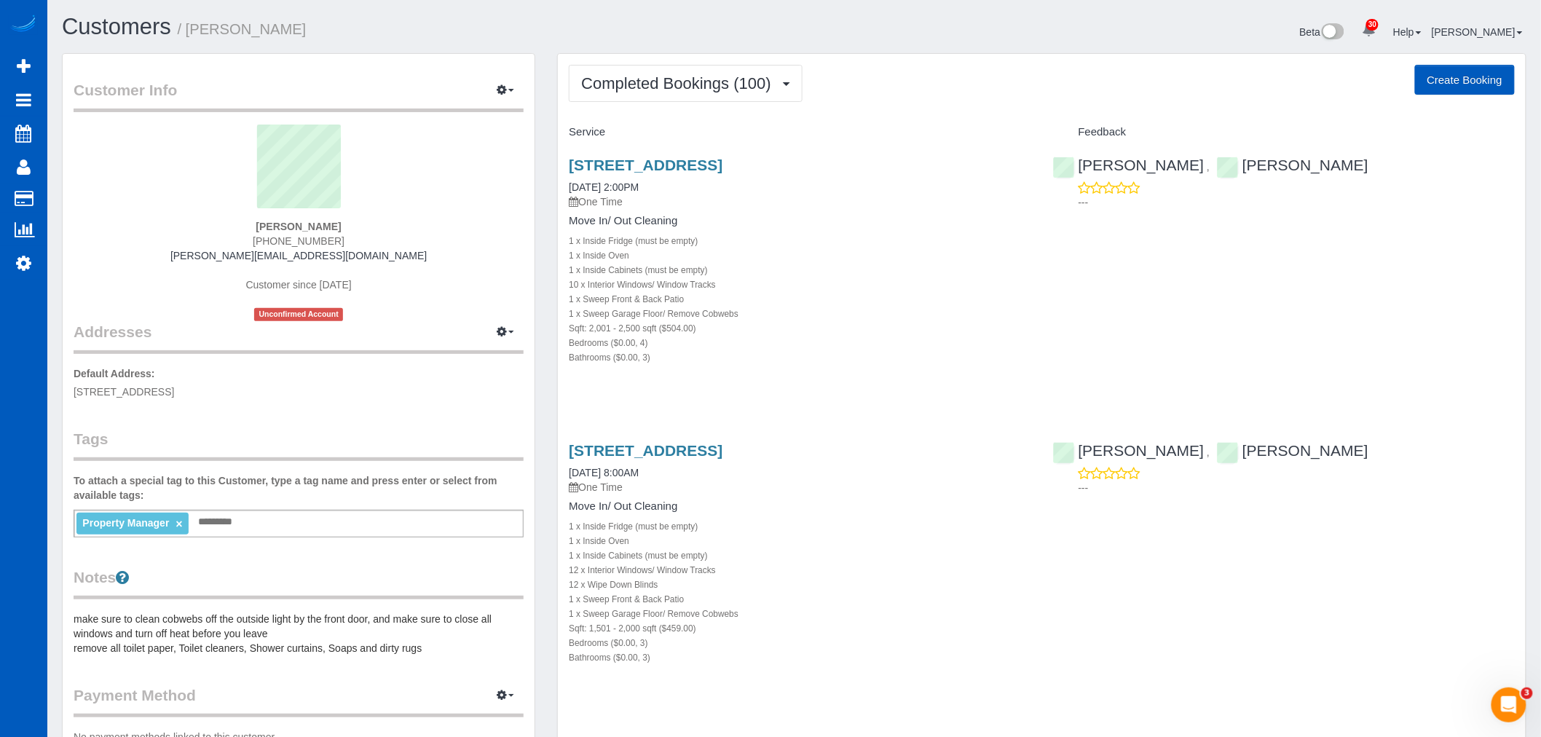
click at [1463, 75] on button "Create Booking" at bounding box center [1465, 80] width 100 height 31
select select "WA"
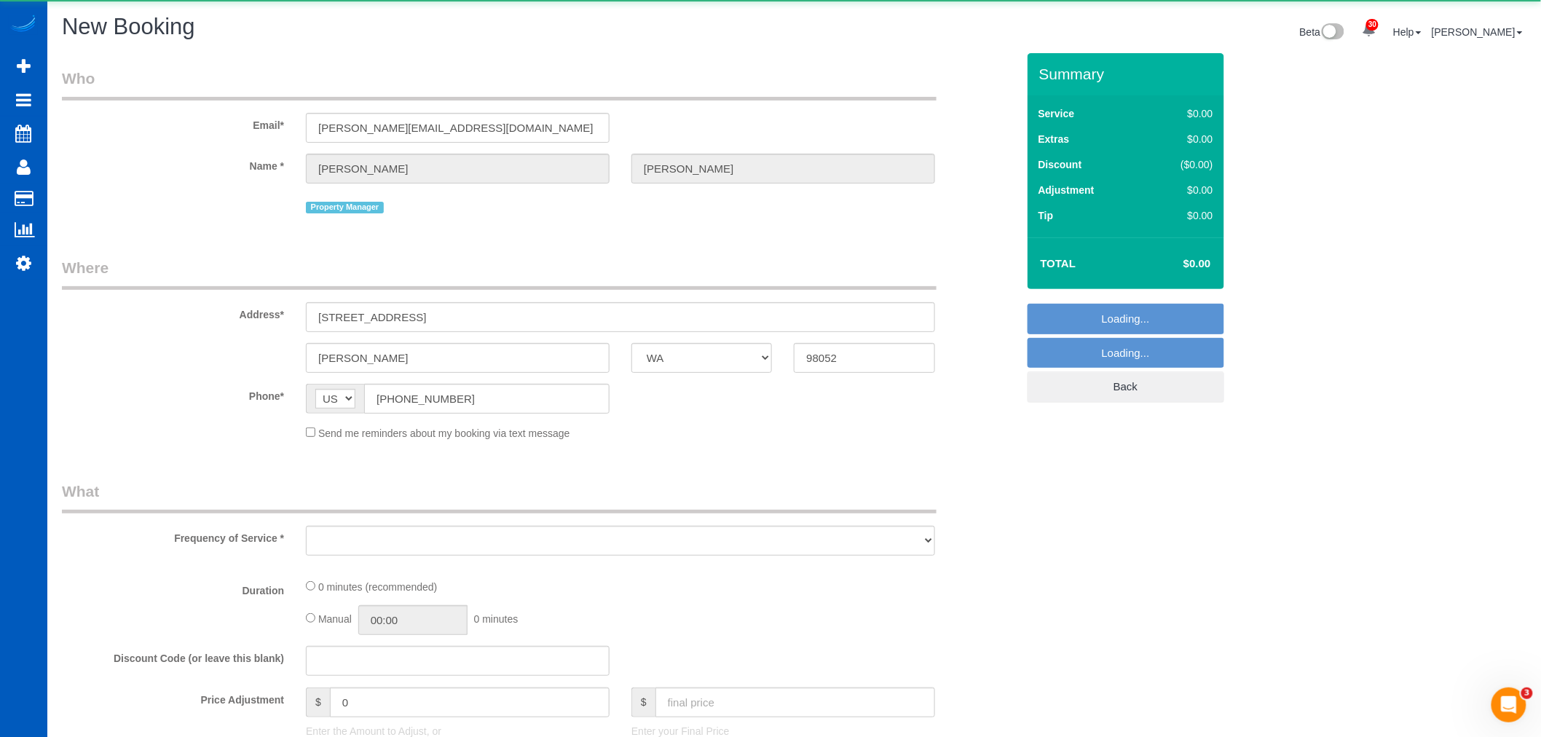
select select "object:17053"
select select "199"
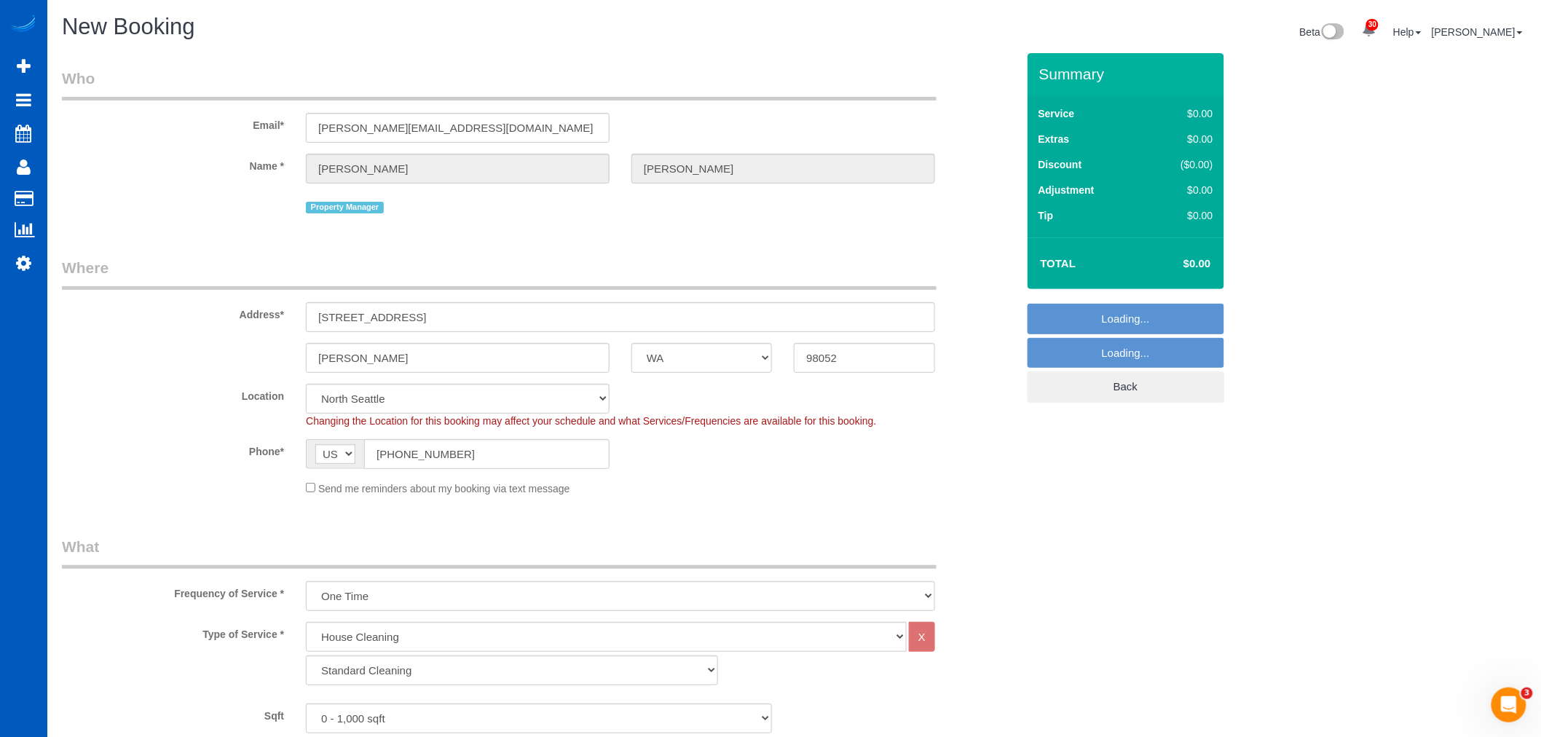
select select "6"
select select "object:17058"
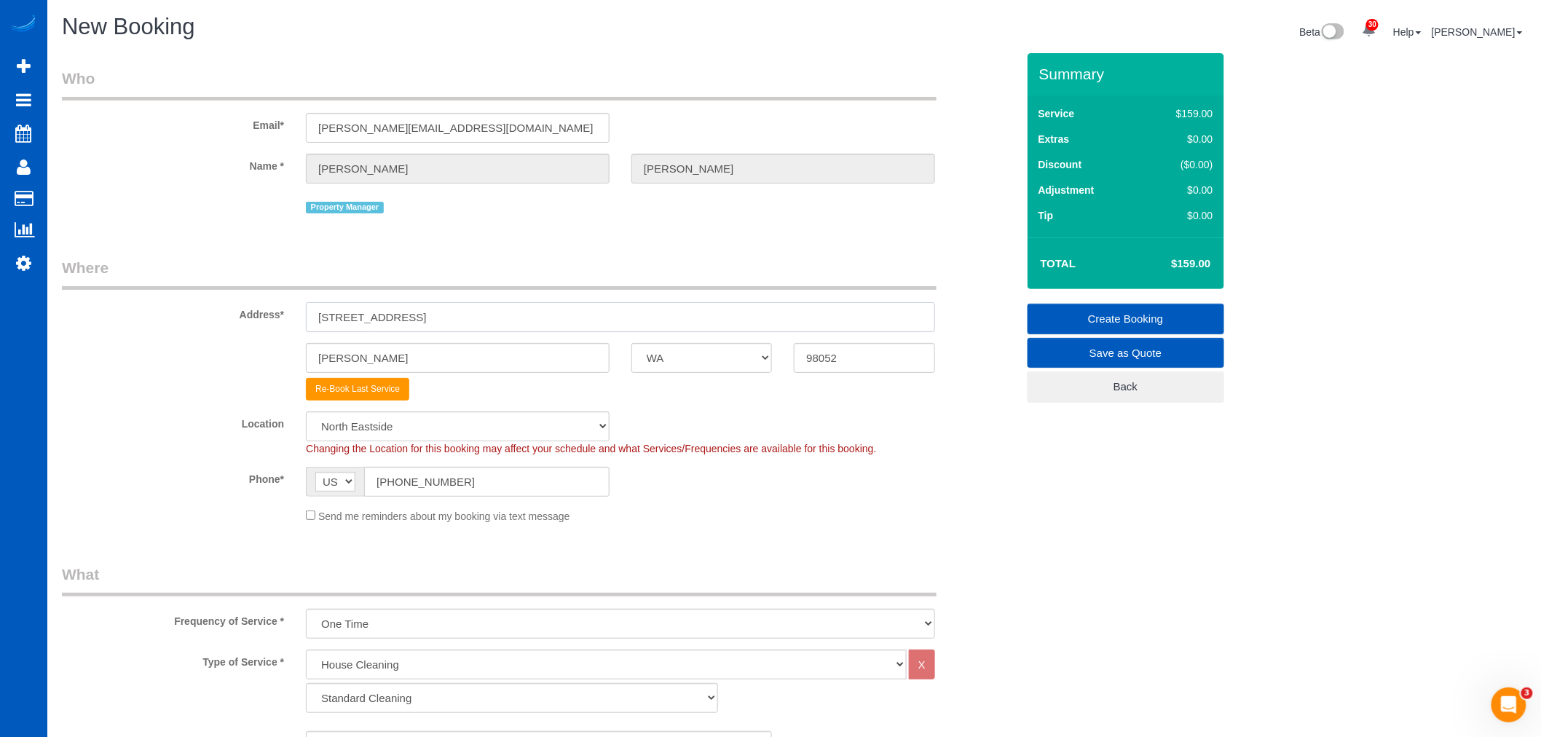
drag, startPoint x: 447, startPoint y: 311, endPoint x: 183, endPoint y: 301, distance: 263.9
click at [183, 301] on div "Address* 17024 NE 120th St" at bounding box center [539, 294] width 977 height 75
paste input "5114 24th Ave NE, Seattle, WA 98105"
drag, startPoint x: 497, startPoint y: 328, endPoint x: 474, endPoint y: 332, distance: 23.0
click at [474, 332] on input "5114 24th Ave NE, Seattle, WA 98105" at bounding box center [620, 317] width 629 height 30
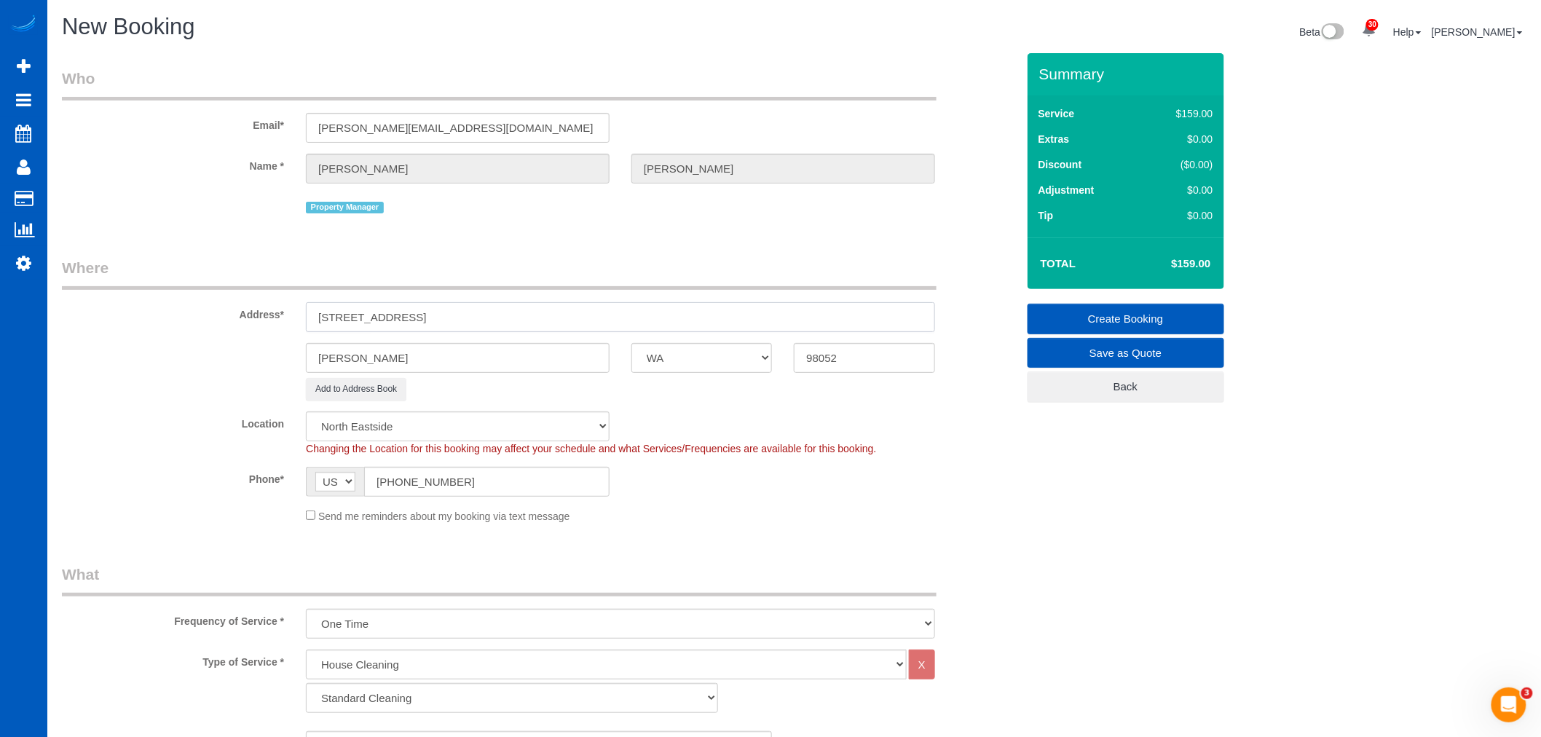
type input "5114 24th Ave NE, Seattle, WA"
drag, startPoint x: 840, startPoint y: 359, endPoint x: 718, endPoint y: 353, distance: 121.8
click at [718, 353] on div "Redmond AK AL AR AZ CA CO CT DC DE FL GA HI IA ID IL IN KS KY LA MA MD ME MI MN…" at bounding box center [539, 358] width 977 height 30
paste input "105"
type input "98105"
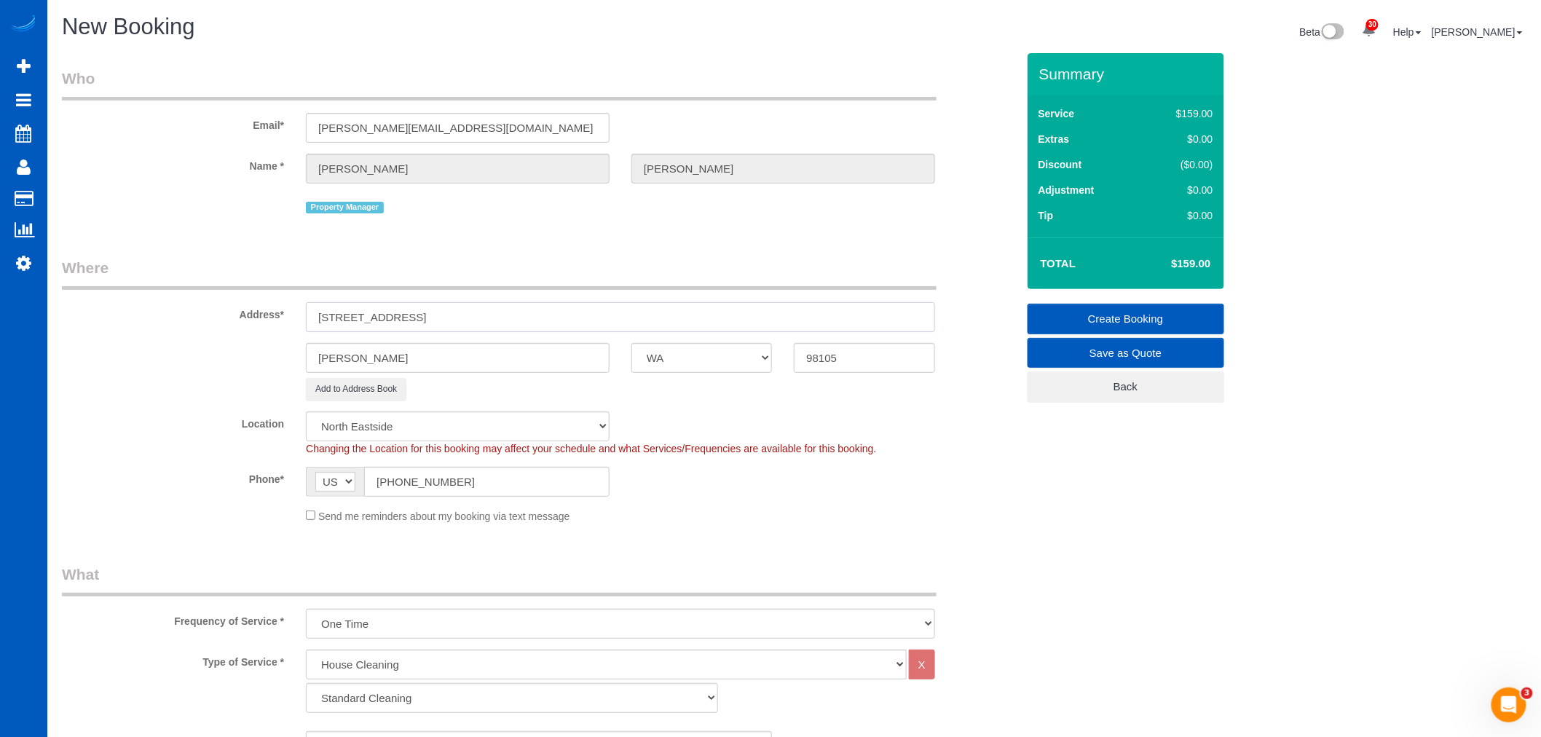
click at [441, 319] on input "5114 24th Ave NE, Seattle, WA" at bounding box center [620, 317] width 629 height 30
select select "5"
select select "object:17249"
drag, startPoint x: 443, startPoint y: 318, endPoint x: 425, endPoint y: 318, distance: 18.2
click at [425, 318] on input "5114 24th Ave NE, Seattle, WA" at bounding box center [620, 317] width 629 height 30
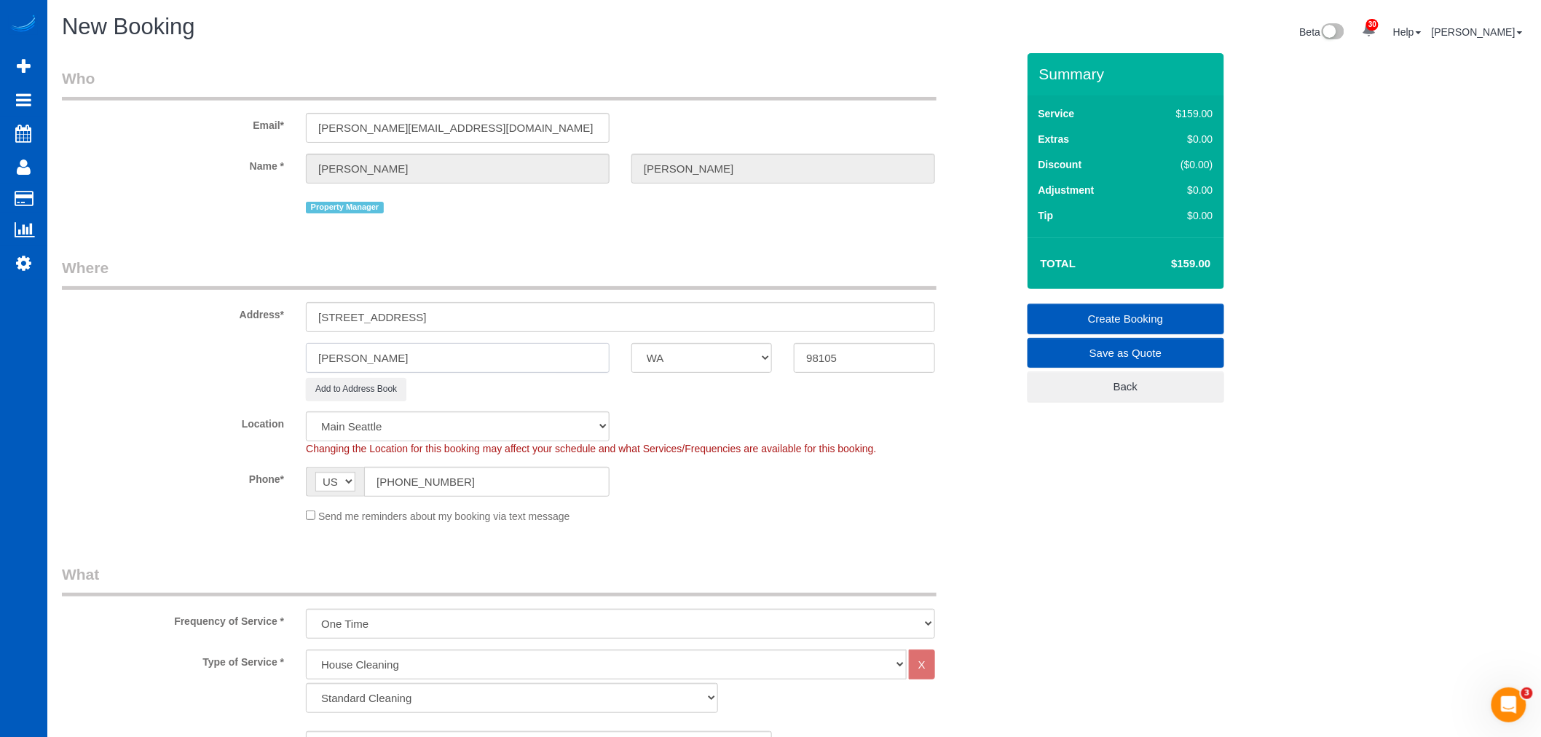
drag, startPoint x: 425, startPoint y: 350, endPoint x: 235, endPoint y: 350, distance: 190.8
click at [235, 350] on div "Redmond AK AL AR AZ CA CO CT DC DE FL GA HI IA ID IL IN KS KY LA MA MD ME MI MN…" at bounding box center [539, 358] width 977 height 30
paste input "Seattle,"
type input "Seattle"
drag, startPoint x: 404, startPoint y: 318, endPoint x: 546, endPoint y: 318, distance: 142.0
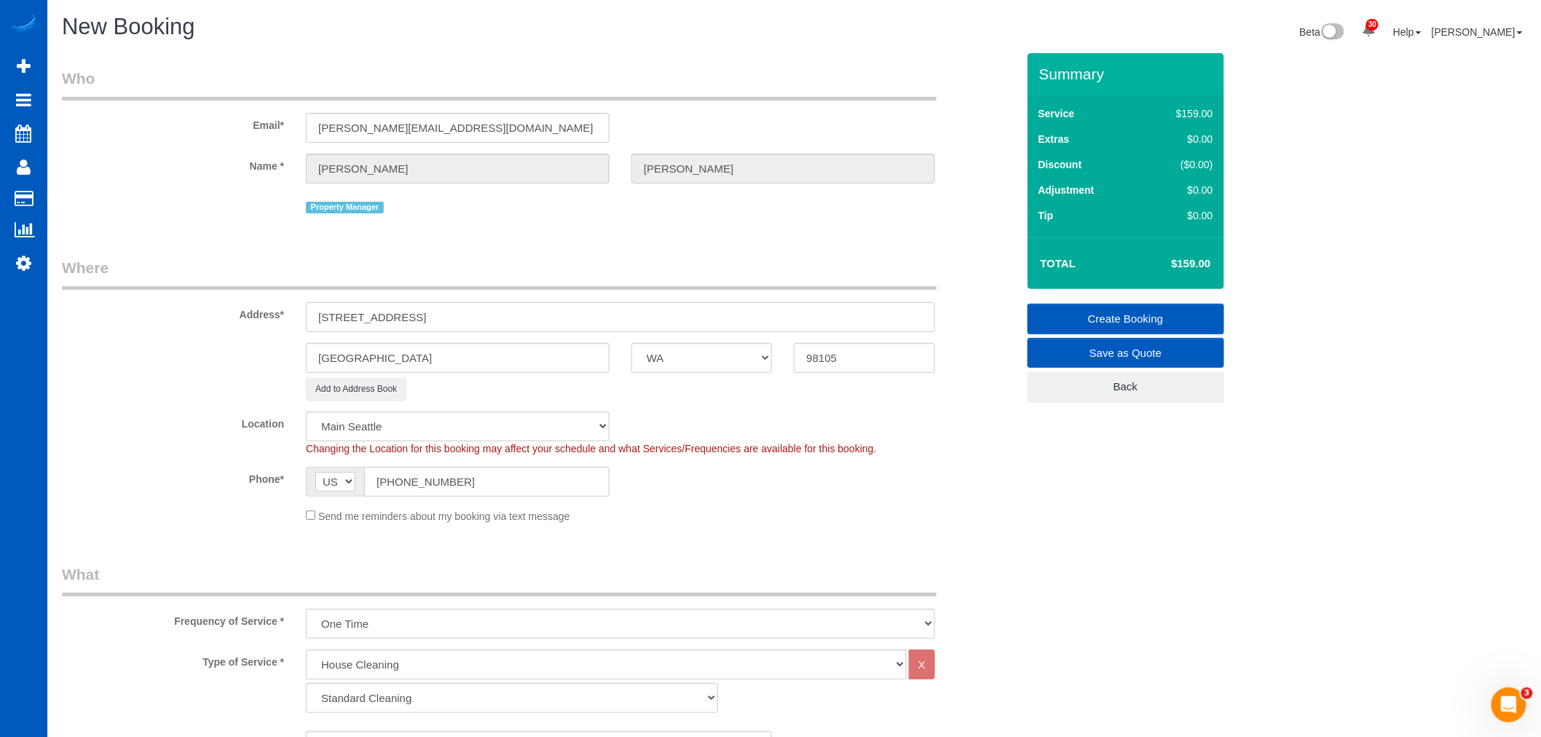
click at [546, 318] on input "5114 24th Ave NE, Seattle, WA" at bounding box center [620, 317] width 629 height 30
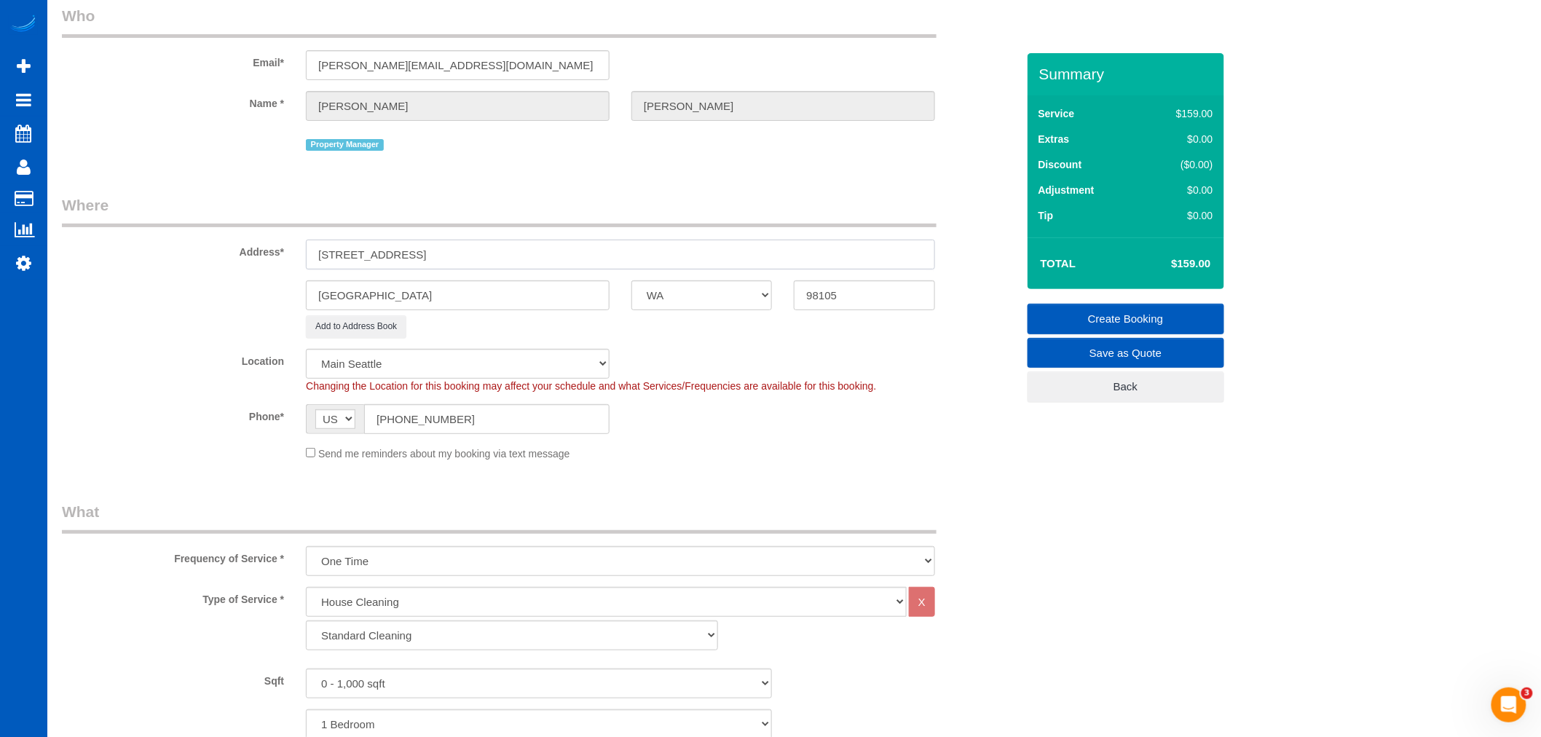
scroll to position [243, 0]
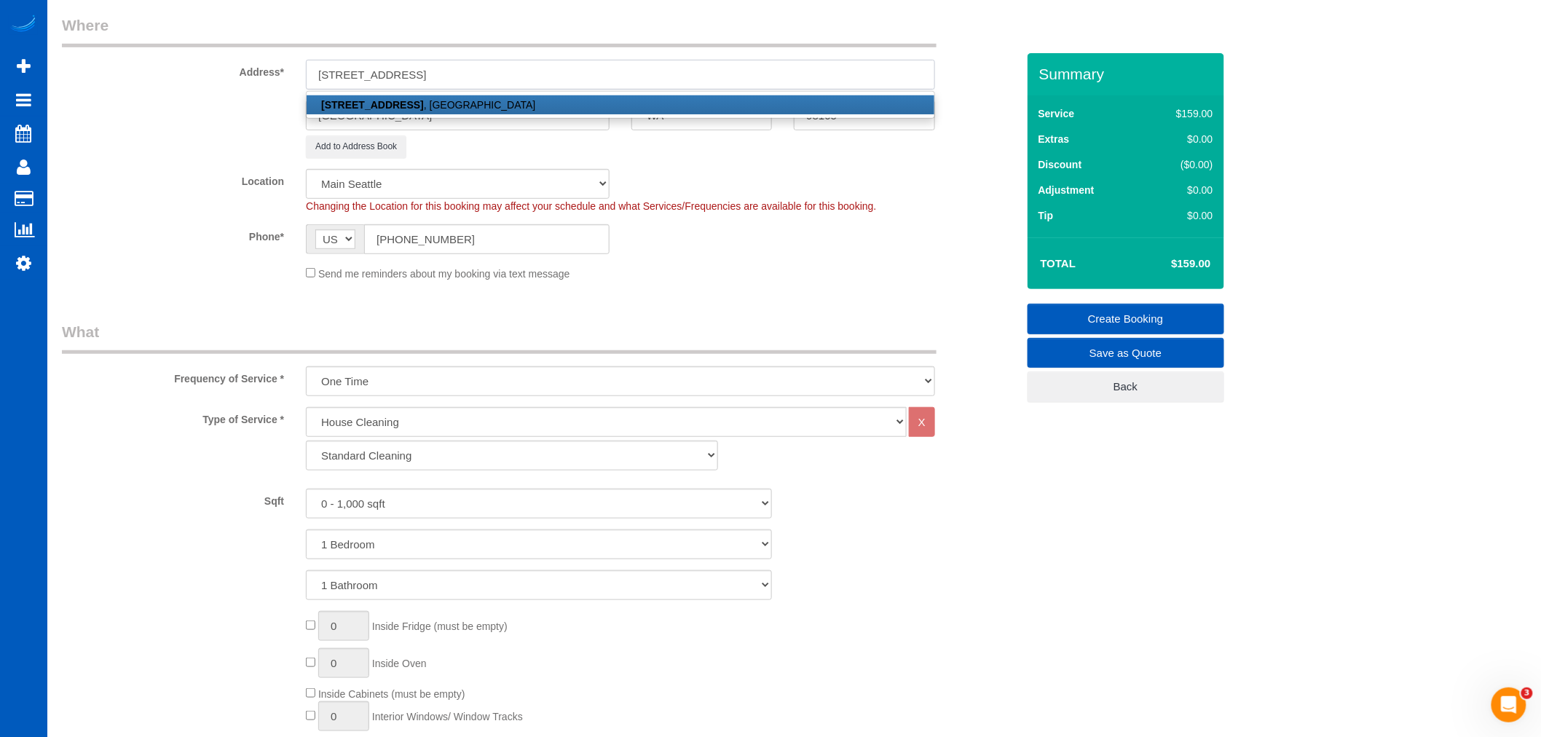
type input "5114 24th Ave NE"
click at [503, 106] on link "5114 24th Ave NE , Seattle, WA 98105" at bounding box center [621, 104] width 628 height 19
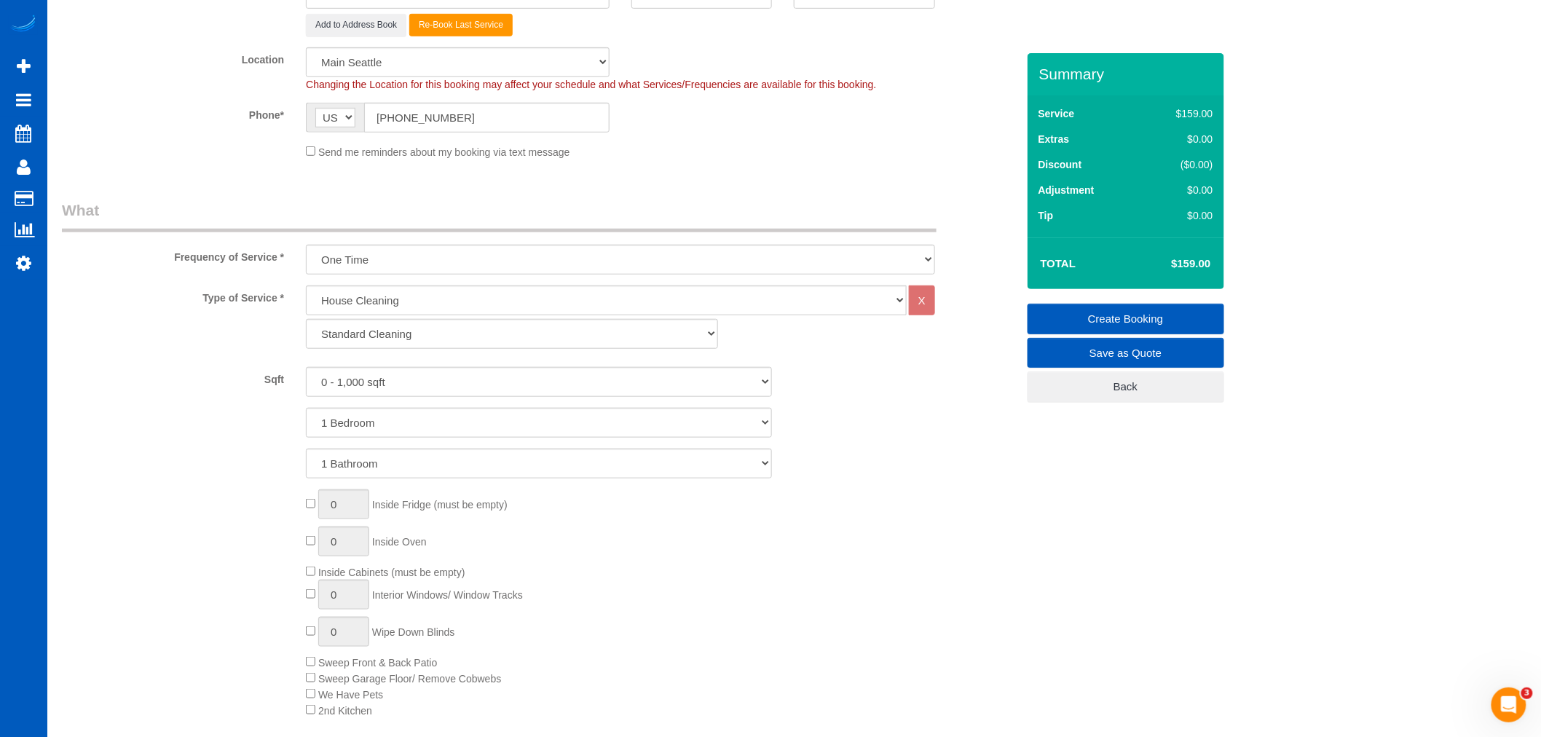
scroll to position [404, 0]
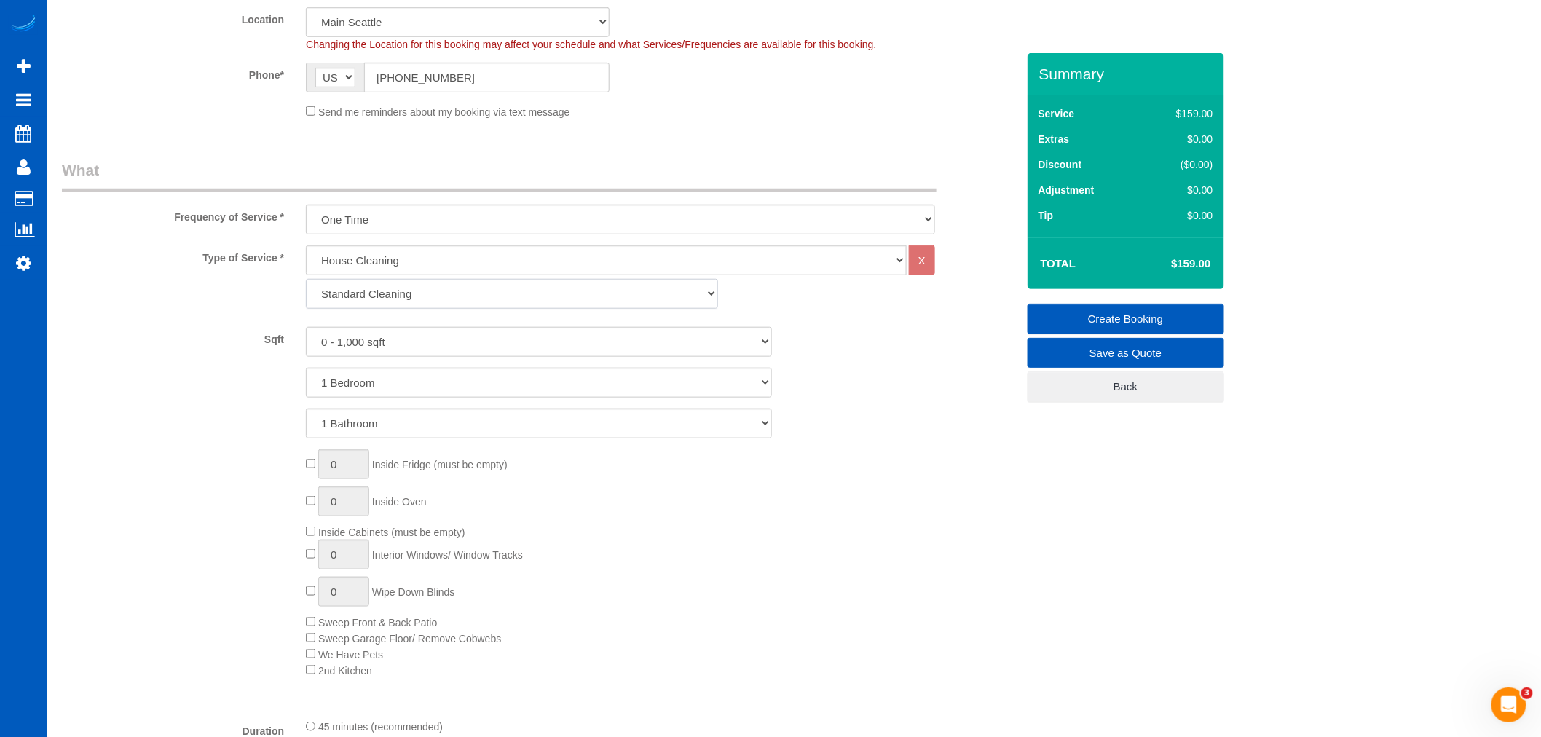
click at [382, 296] on select "Standard Cleaning Deep Cleaning Move In/ Out Cleaning" at bounding box center [512, 294] width 412 height 30
click at [410, 307] on select "Standard Cleaning Deep Cleaning Move In/ Out Cleaning" at bounding box center [512, 294] width 412 height 30
select select "368"
click at [306, 281] on select "Standard Cleaning Deep Cleaning Move In/ Out Cleaning" at bounding box center [512, 294] width 412 height 30
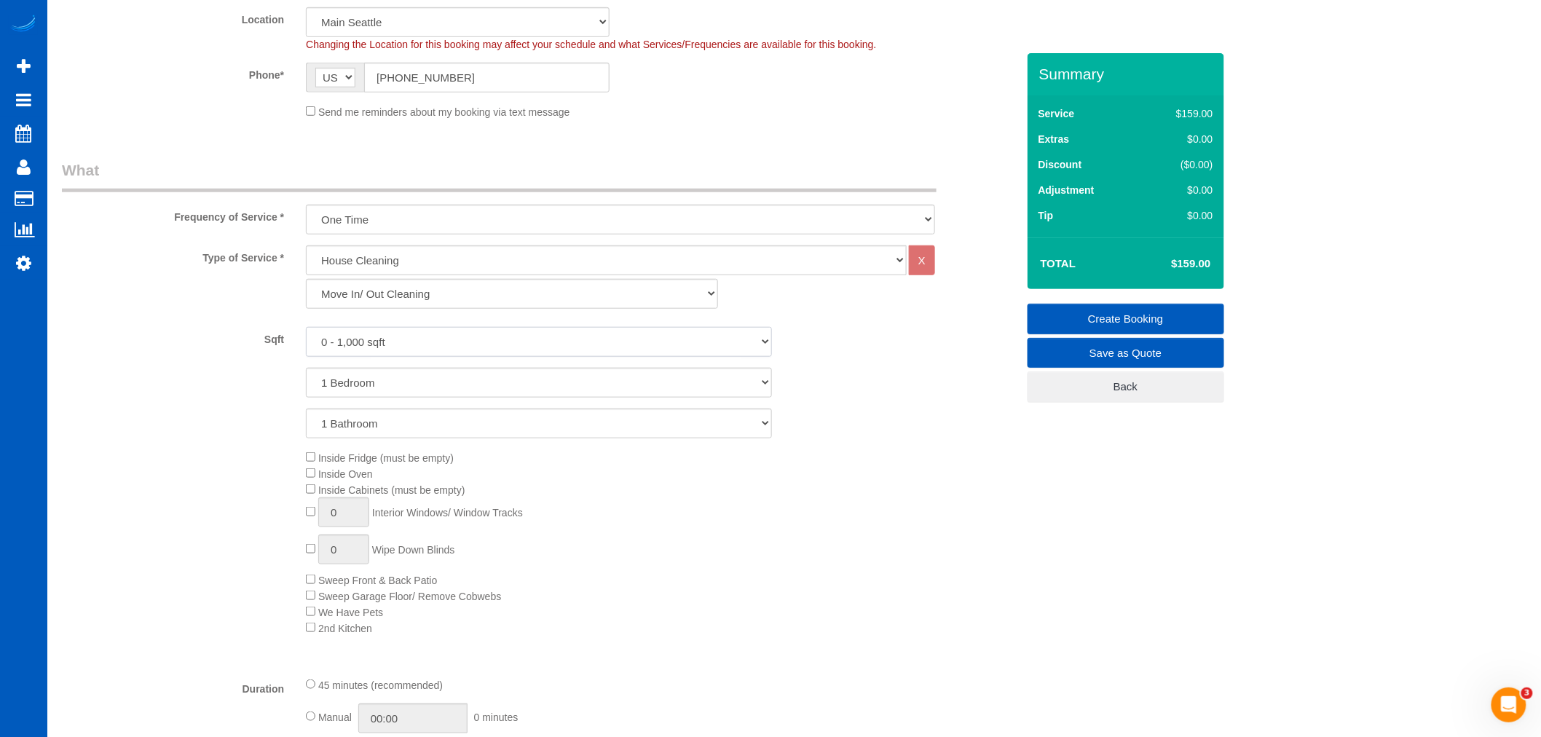
click at [379, 343] on select "0 - 1,000 sqft 1,001 - 1,500 sqft 1,501 - 2,000 sqft 2,001 - 2,500 sqft 2,501 -…" at bounding box center [539, 342] width 466 height 30
select select "1001"
click at [306, 329] on select "0 - 1,000 sqft 1,001 - 1,500 sqft 1,501 - 2,000 sqft 2,001 - 2,500 sqft 2,501 -…" at bounding box center [539, 342] width 466 height 30
drag, startPoint x: 310, startPoint y: 391, endPoint x: 324, endPoint y: 398, distance: 16.0
click at [310, 391] on select "1 Bedroom 2 Bedrooms 3 Bedrooms 4 Bedrooms 5 Bedrooms 6 Bedrooms 7 Bedrooms" at bounding box center [539, 383] width 466 height 30
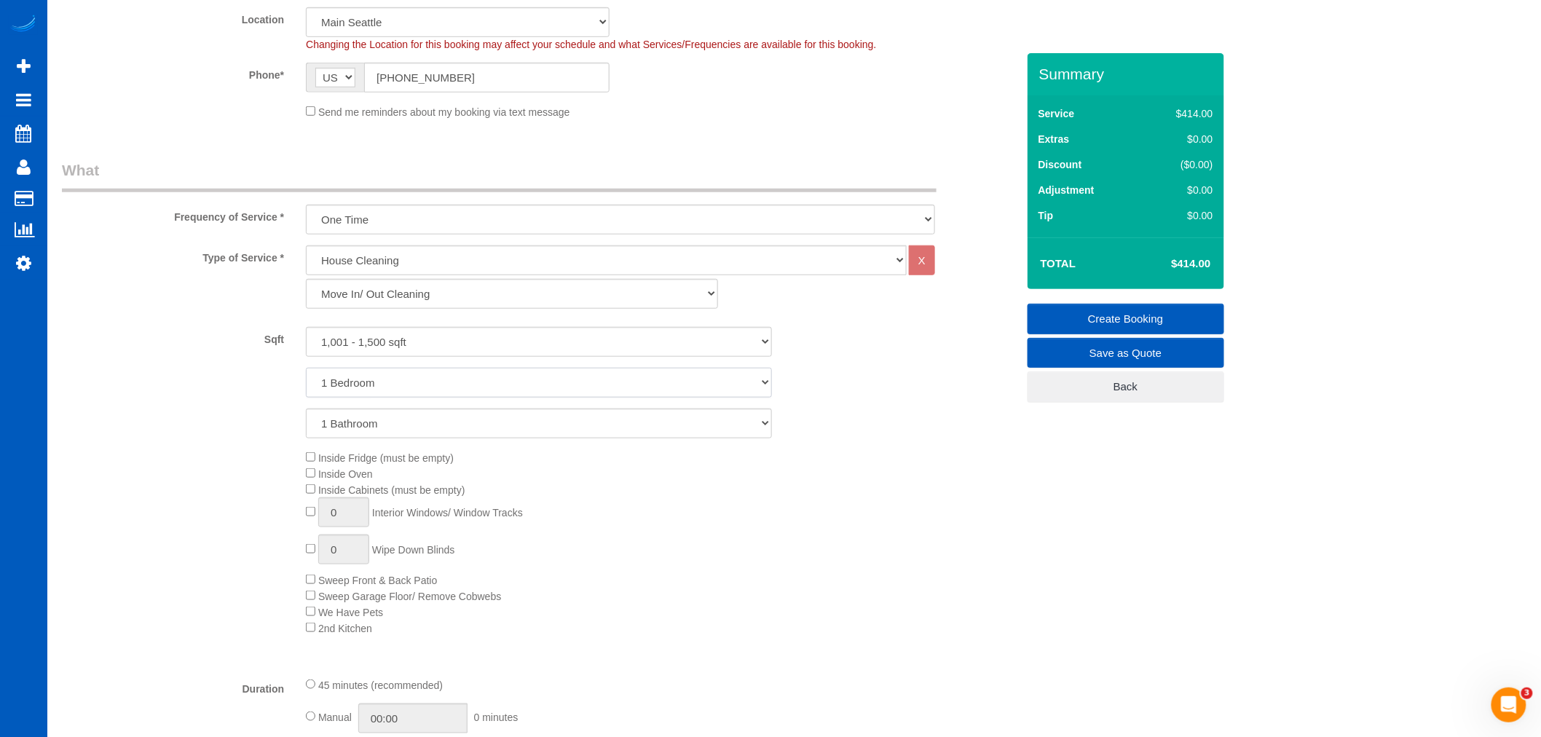
select select "2"
click at [306, 370] on select "1 Bedroom 2 Bedrooms 3 Bedrooms 4 Bedrooms 5 Bedrooms 6 Bedrooms 7 Bedrooms" at bounding box center [539, 383] width 466 height 30
click at [348, 427] on select "1 Bathroom 2 Bathrooms 3 Bathrooms 4 Bathrooms 5 Bathrooms 6 Bathrooms 7 Bathro…" at bounding box center [539, 424] width 466 height 30
select select "2"
click at [306, 411] on select "1 Bathroom 2 Bathrooms 3 Bathrooms 4 Bathrooms 5 Bathrooms 6 Bathrooms 7 Bathro…" at bounding box center [539, 424] width 466 height 30
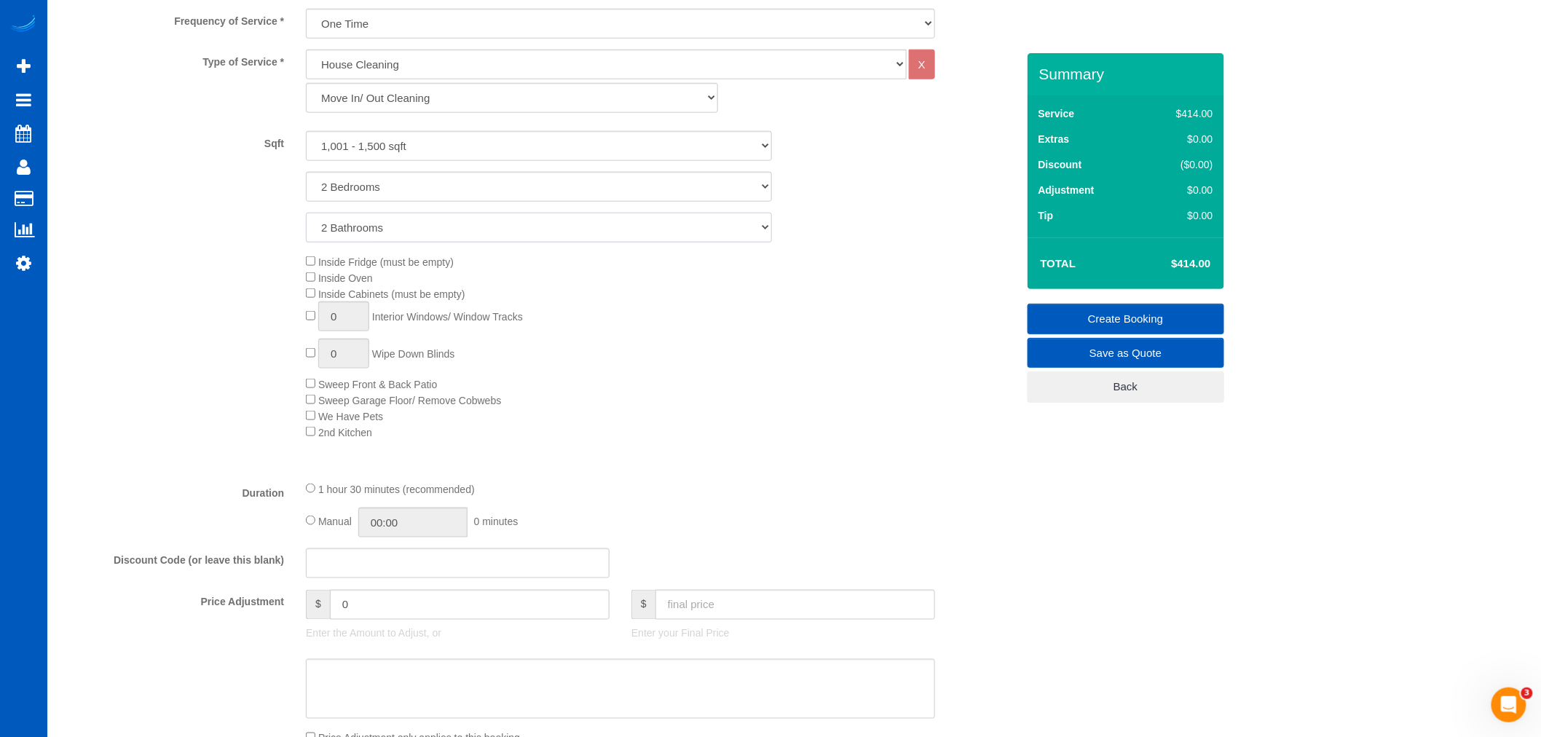
scroll to position [647, 0]
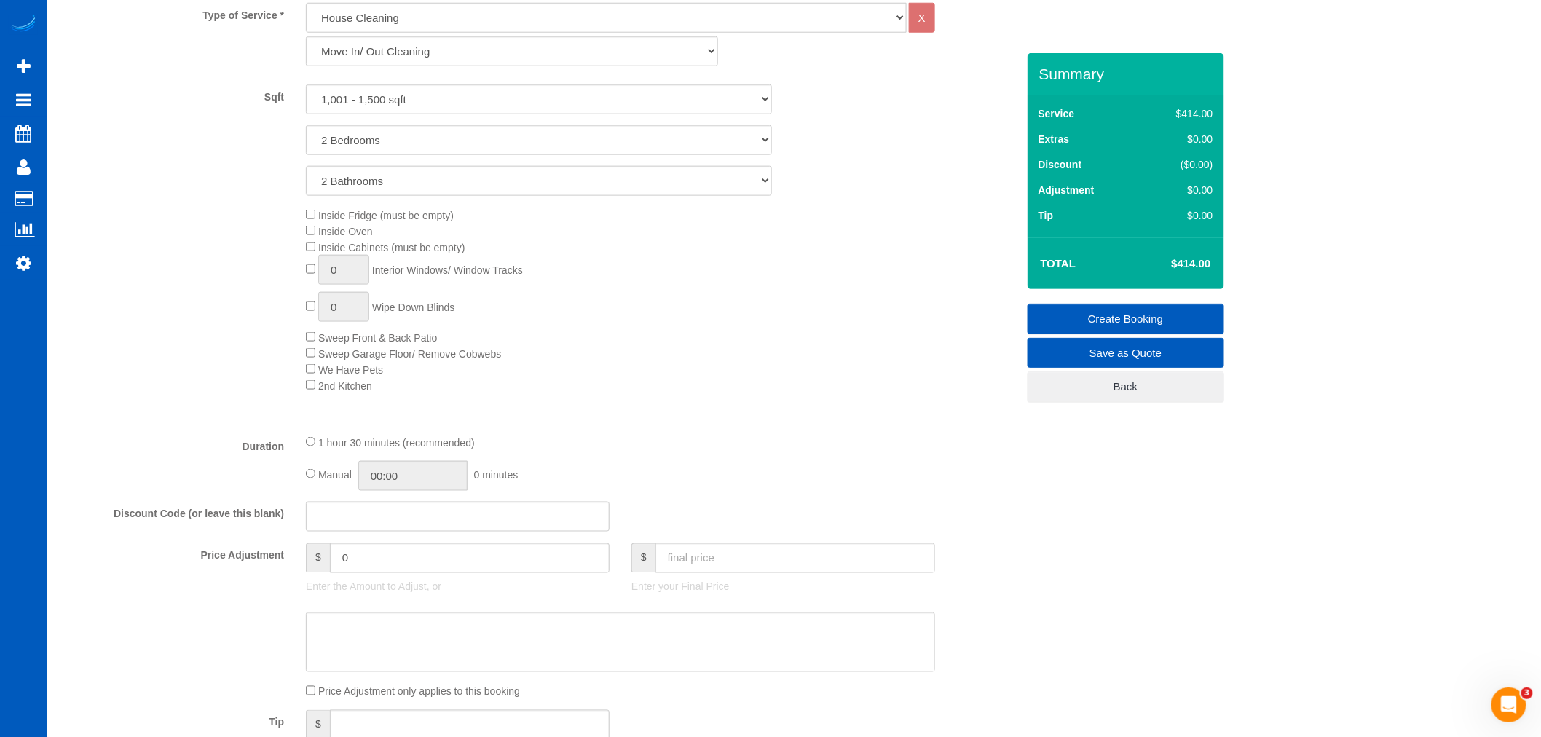
click at [310, 242] on div "Inside Fridge (must be empty) Inside Oven Inside Cabinets (must be empty) 0 Int…" at bounding box center [661, 300] width 732 height 186
click at [318, 253] on span "Inside Cabinets (must be empty)" at bounding box center [391, 248] width 147 height 12
type input "1"
click at [308, 344] on span "Sweep Front & Back Patio" at bounding box center [371, 338] width 131 height 12
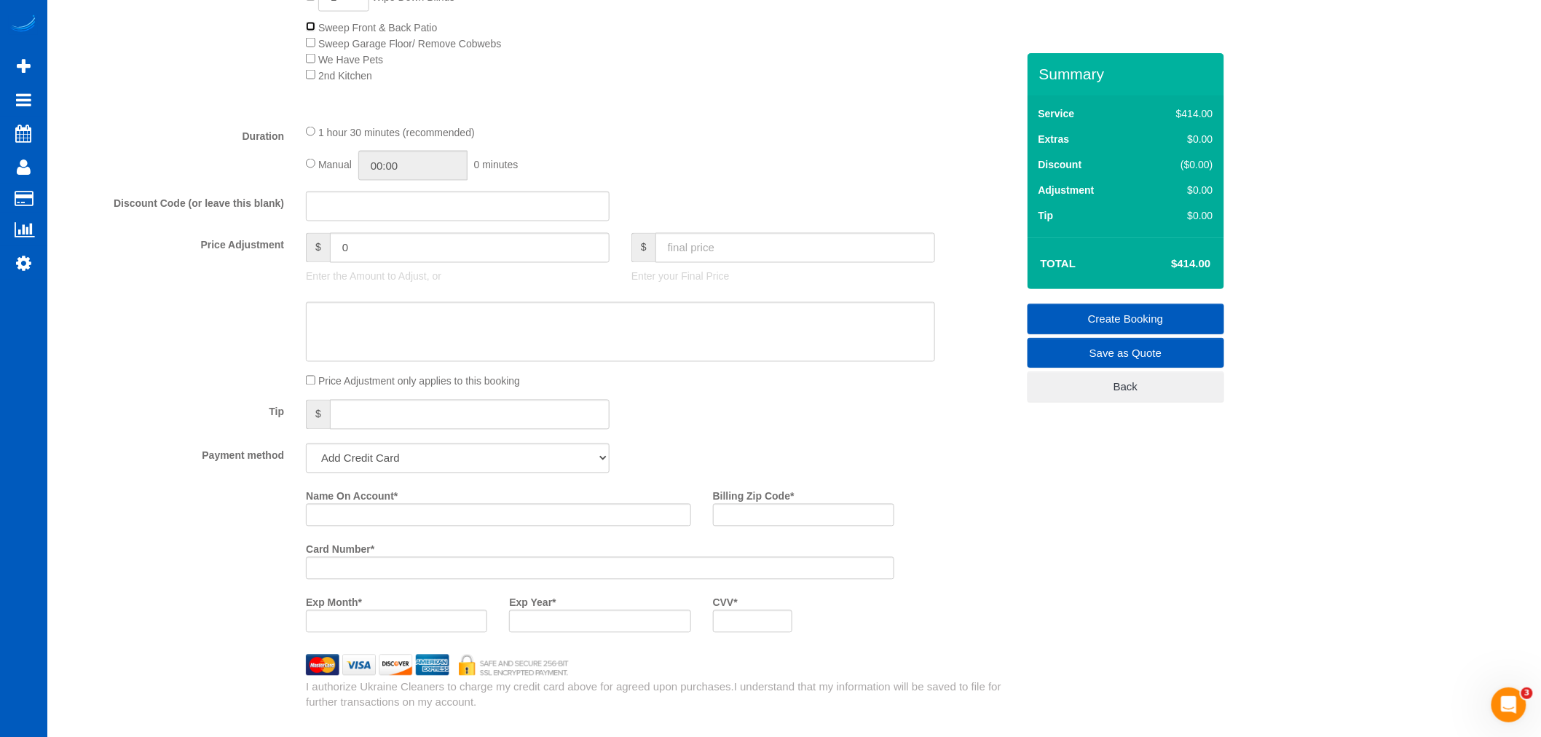
scroll to position [971, 0]
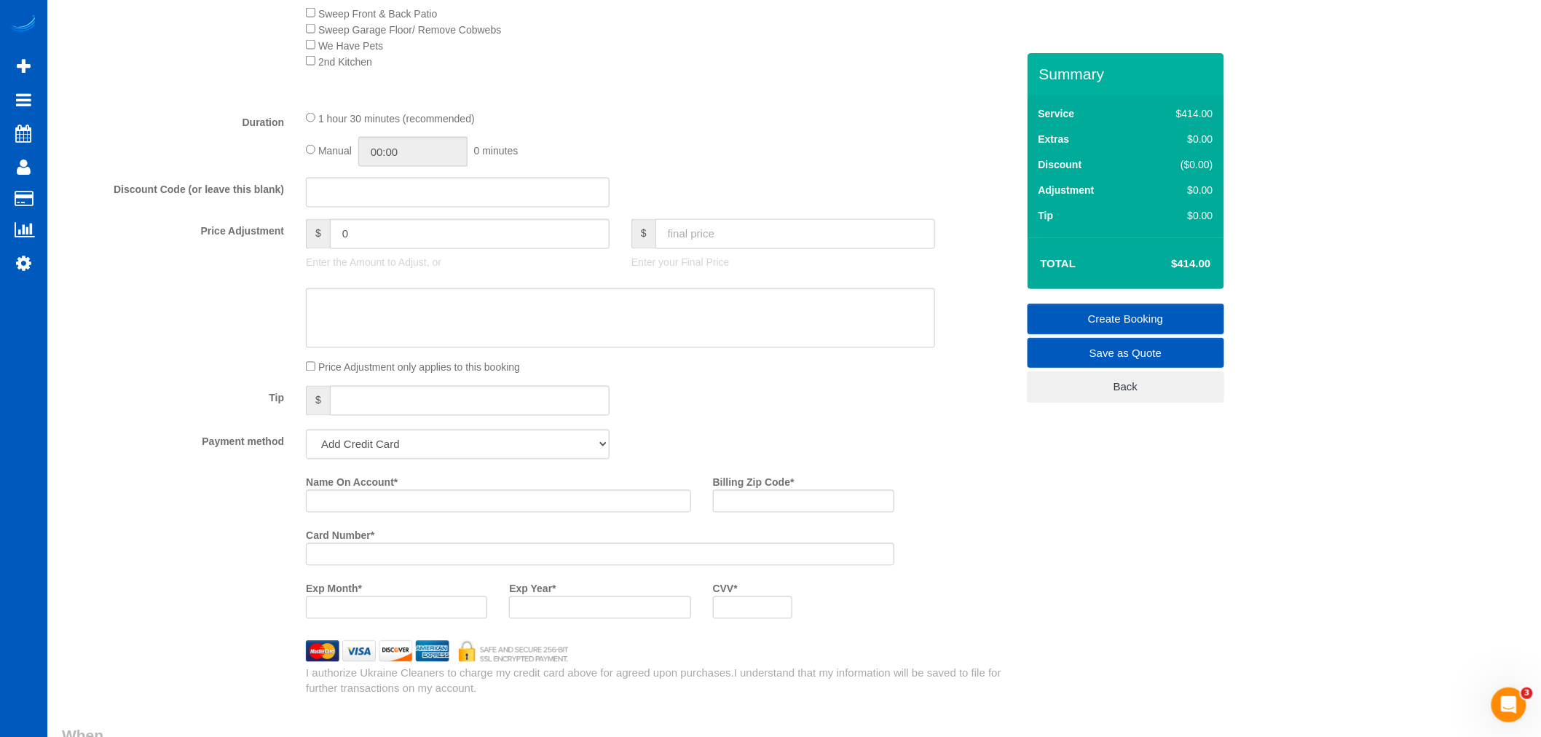
click at [760, 245] on input "text" at bounding box center [796, 234] width 280 height 30
type input "0"
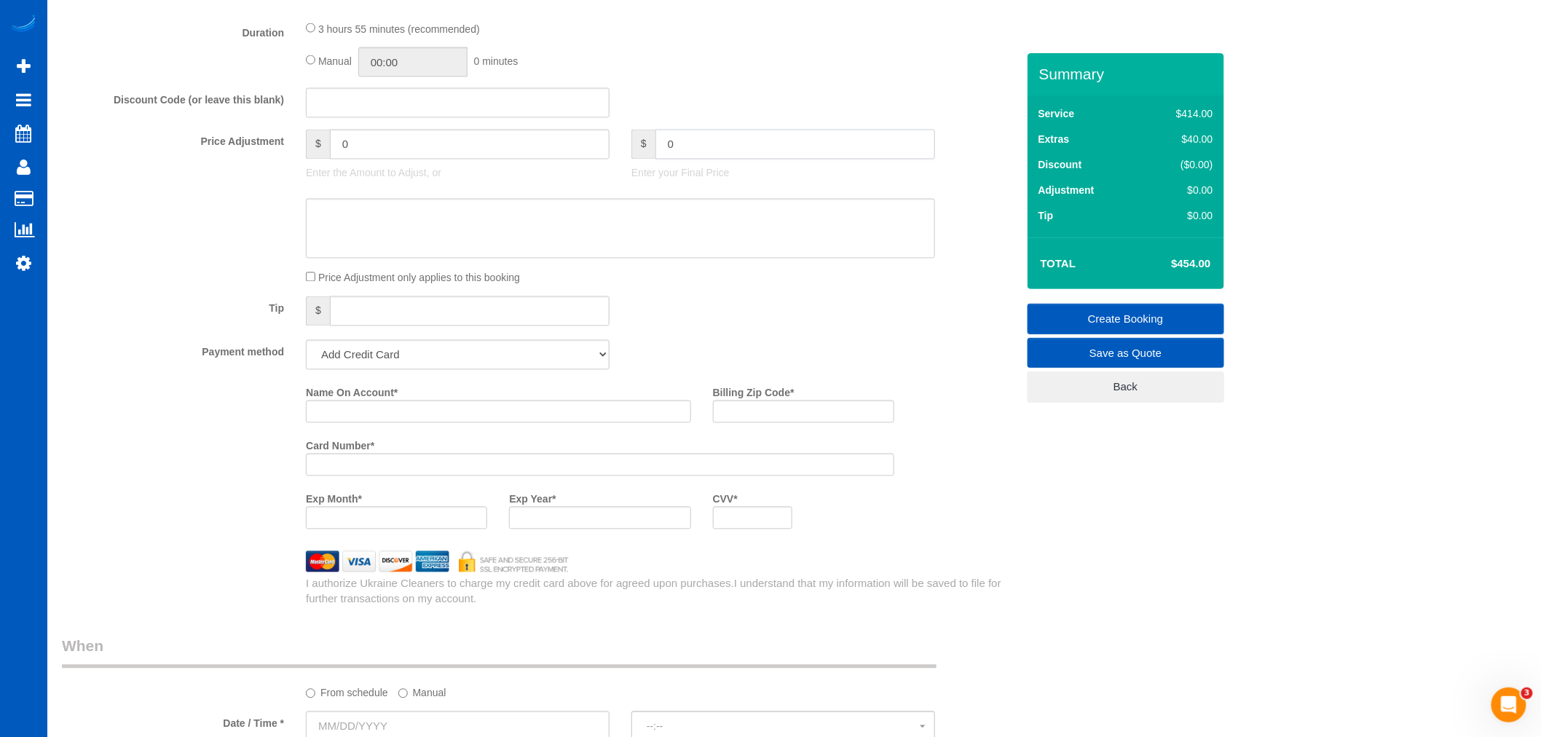
scroll to position [1133, 0]
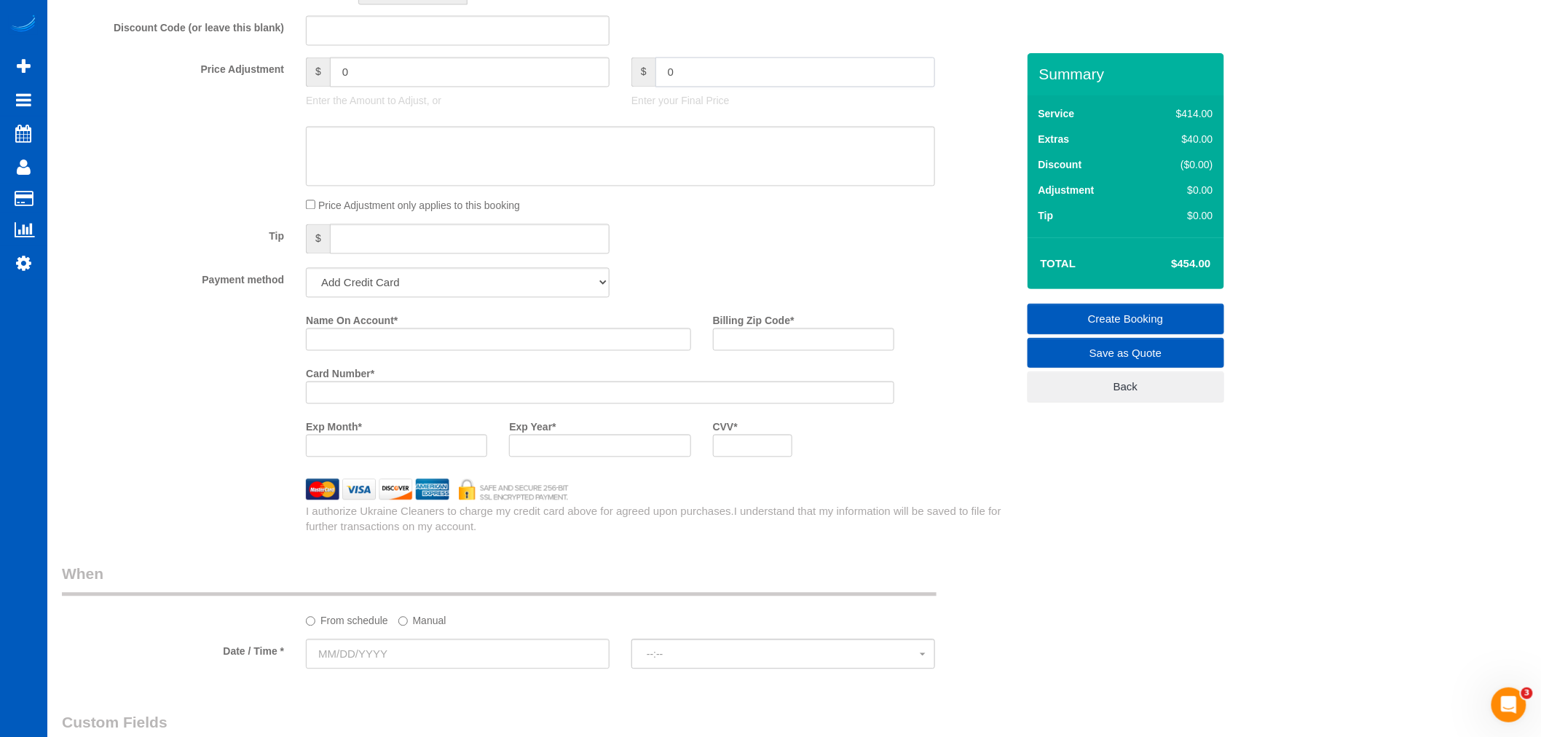
type input "-454"
click at [368, 290] on select "Add Credit Card Cash Check Paypal" at bounding box center [458, 283] width 304 height 30
select select "string:cash"
click at [306, 280] on select "Add Credit Card Cash Check Paypal" at bounding box center [458, 283] width 304 height 30
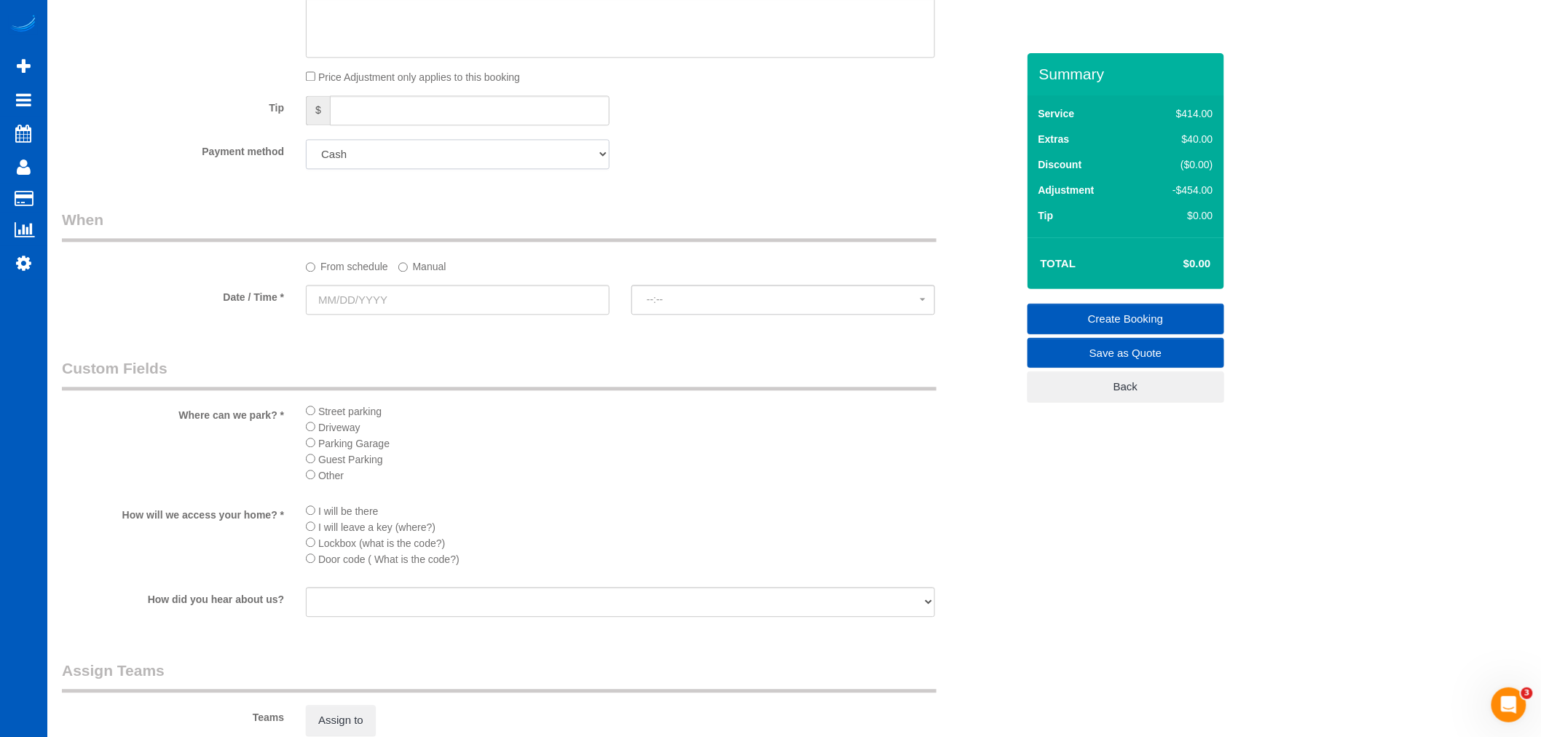
scroll to position [1375, 0]
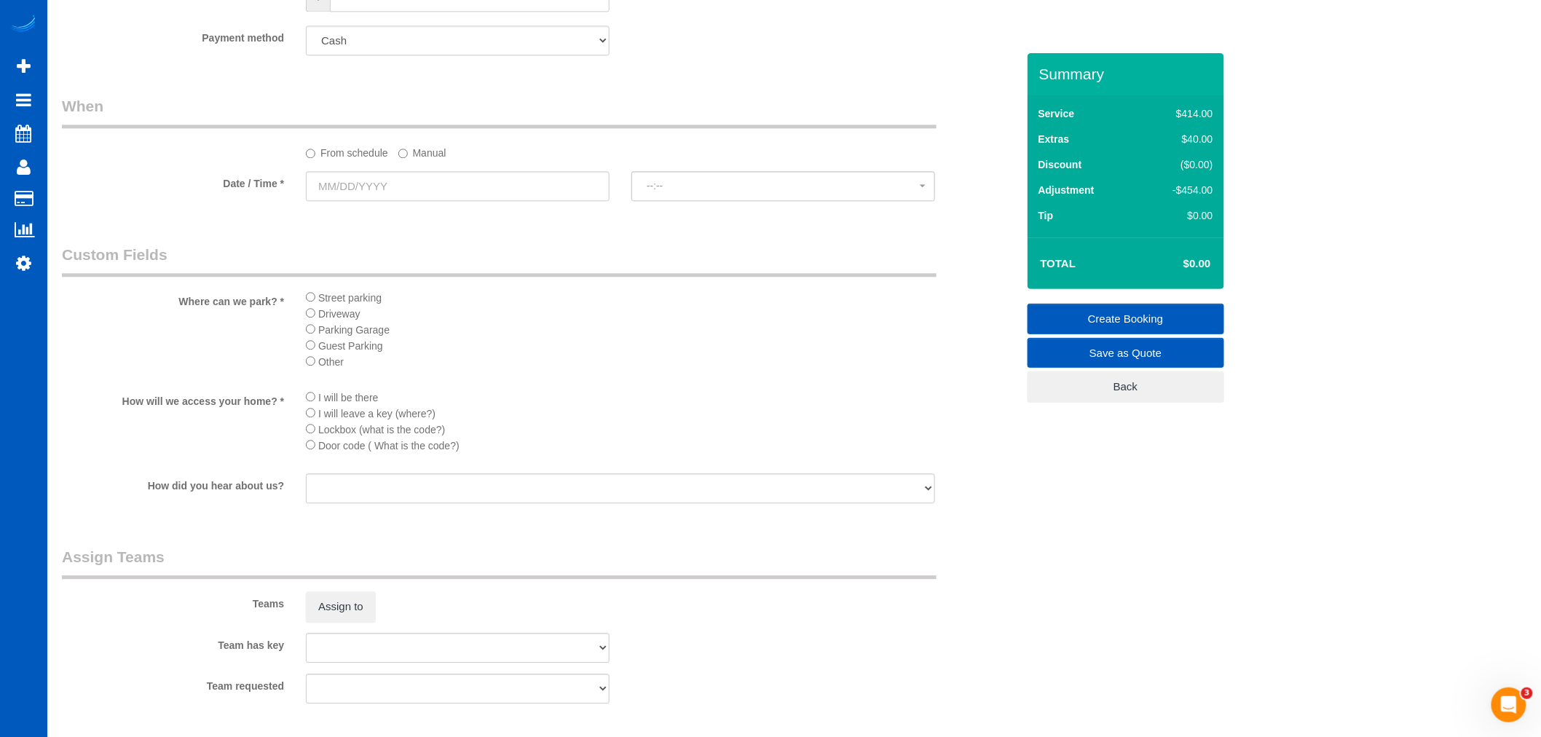
click at [366, 204] on div at bounding box center [458, 202] width 304 height 3
click at [366, 201] on input "text" at bounding box center [458, 186] width 304 height 30
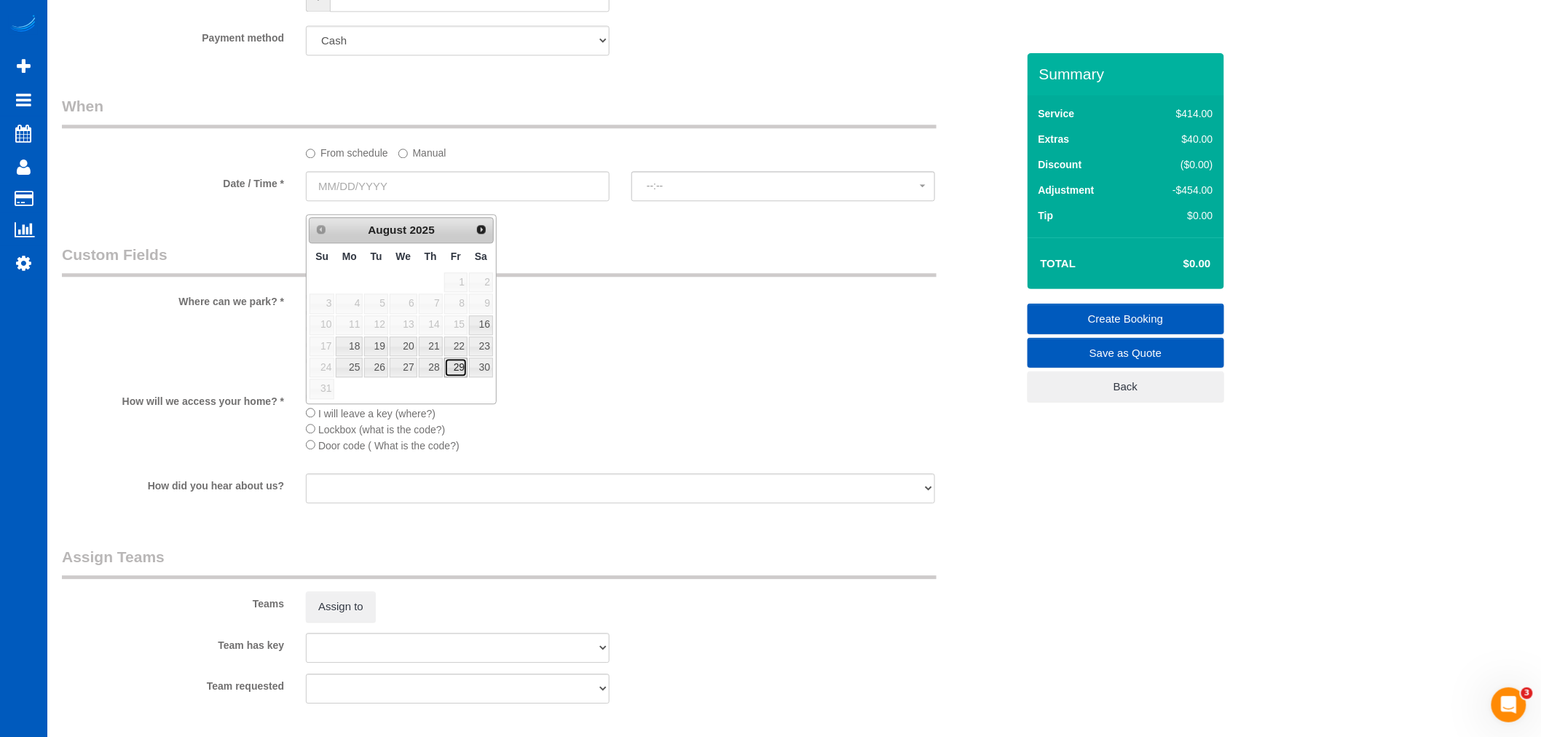
click at [466, 372] on link "29" at bounding box center [455, 368] width 23 height 20
type input "08/29/2025"
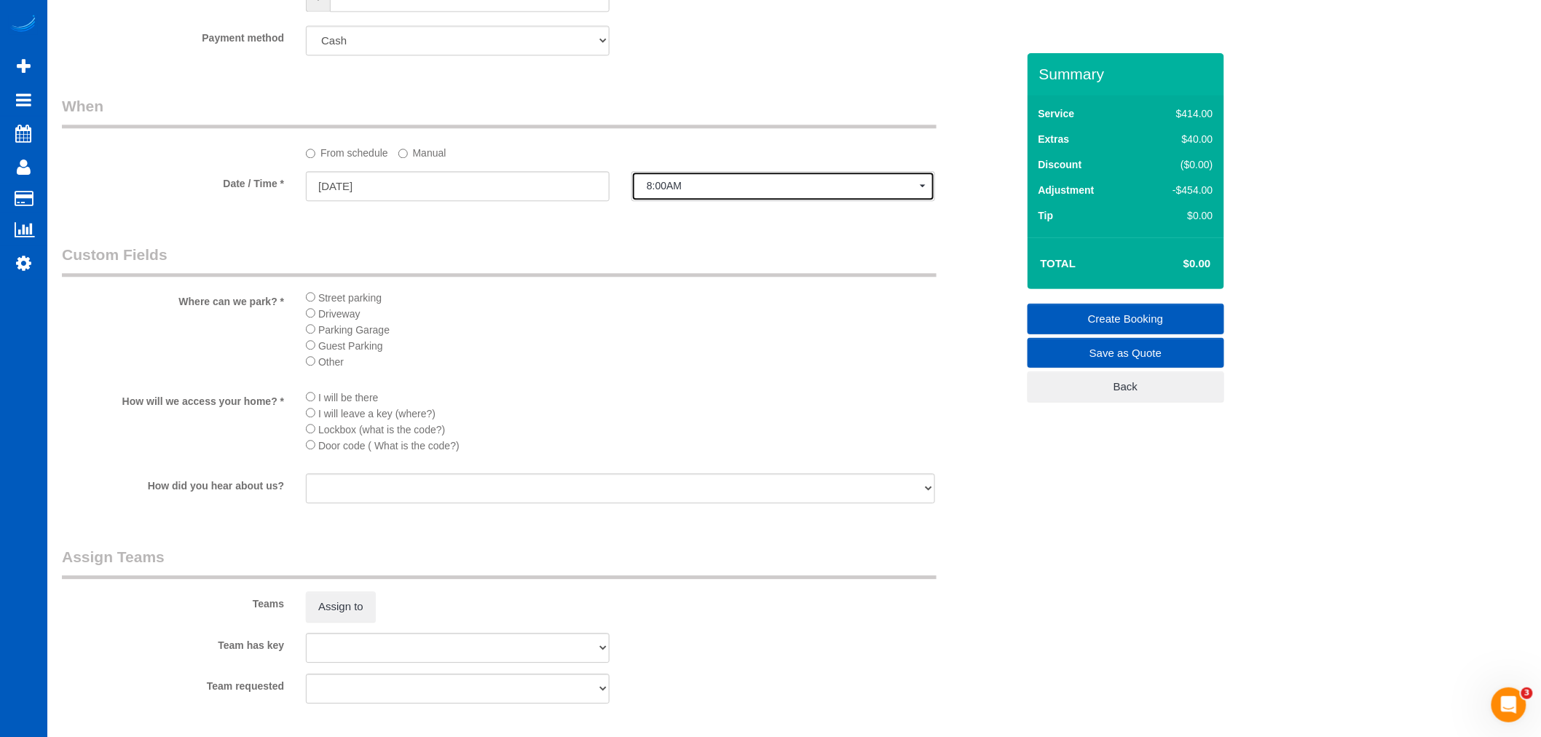
click at [714, 192] on span "8:00AM" at bounding box center [783, 186] width 273 height 12
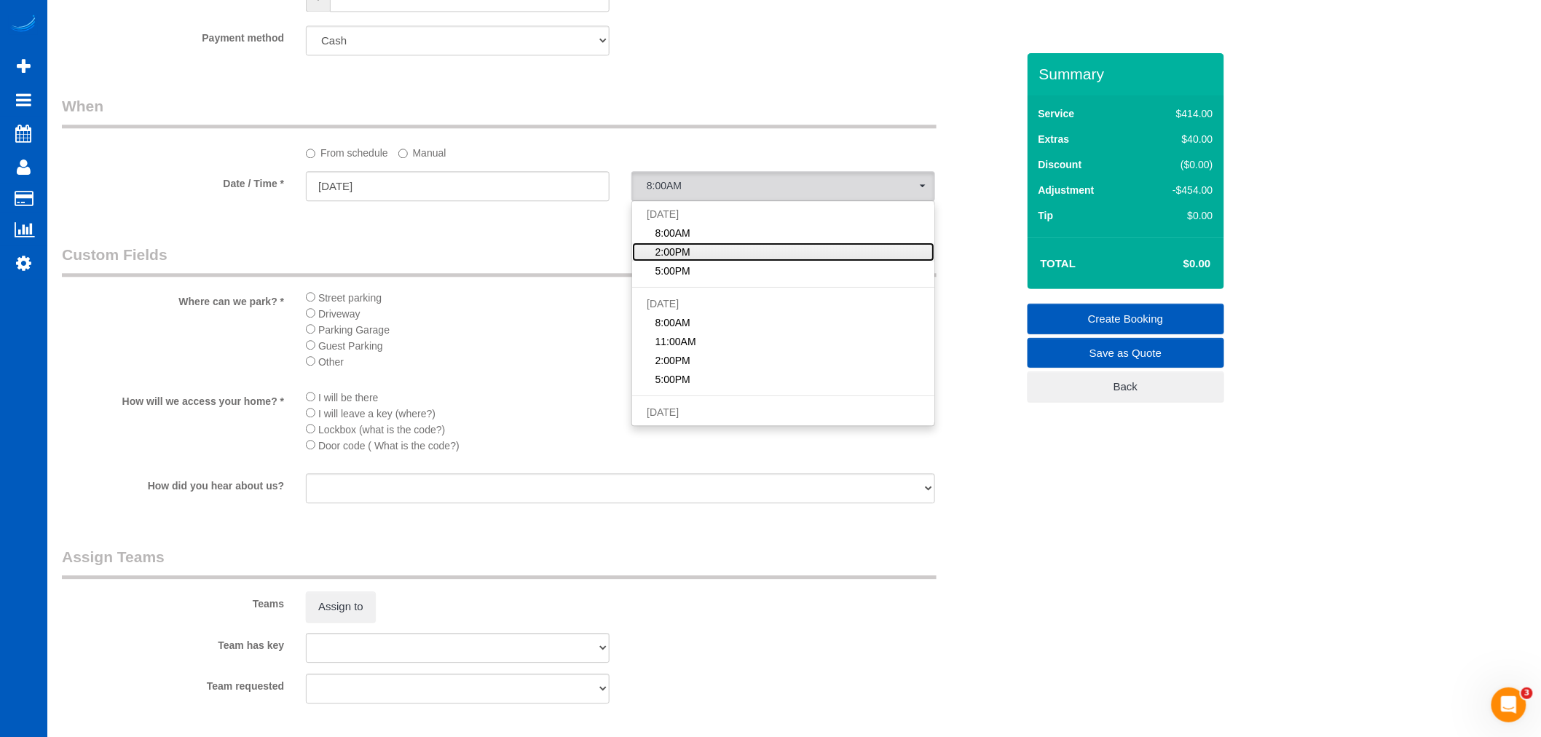
click at [743, 262] on link "2:00PM" at bounding box center [783, 252] width 302 height 19
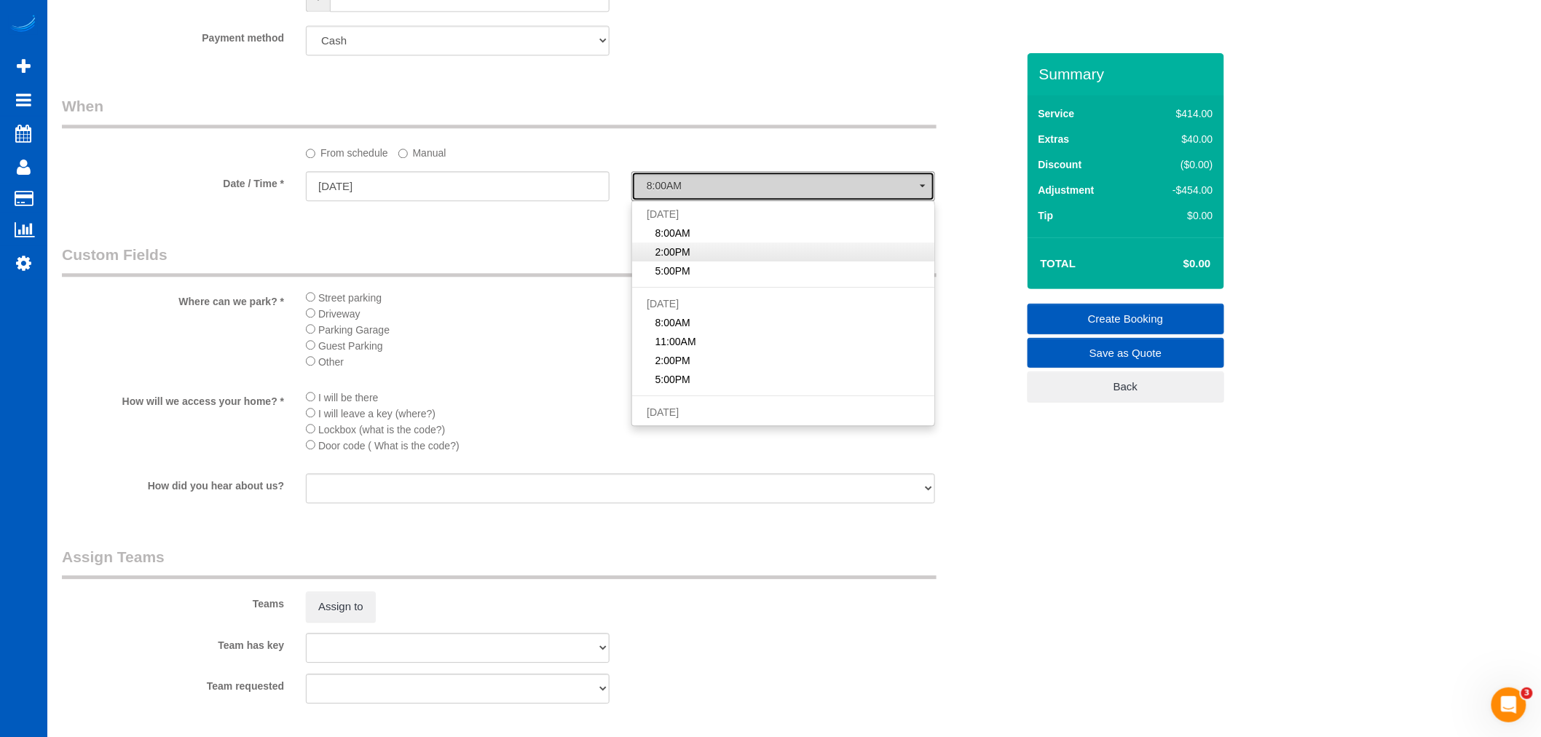
select select "spot32"
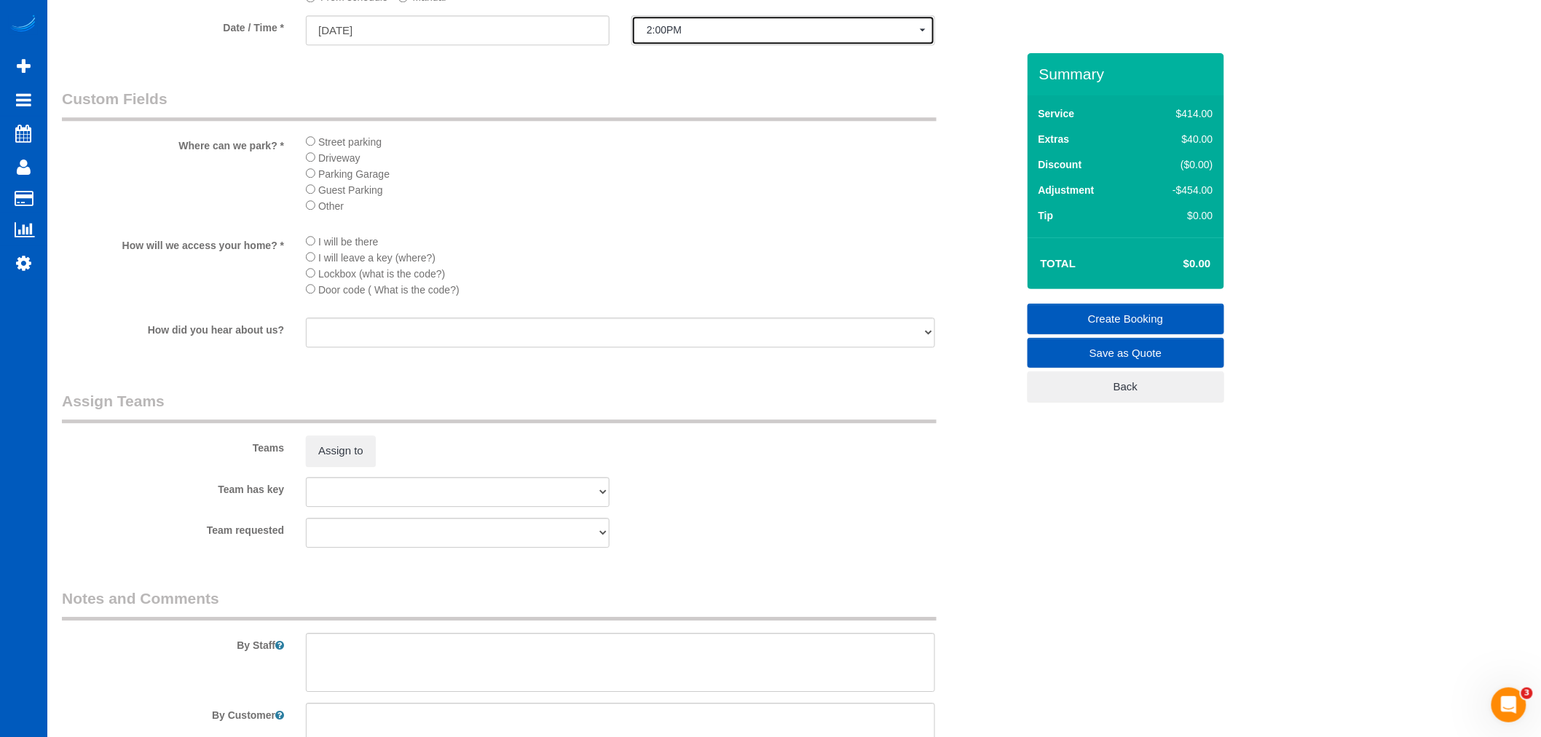
scroll to position [1538, 0]
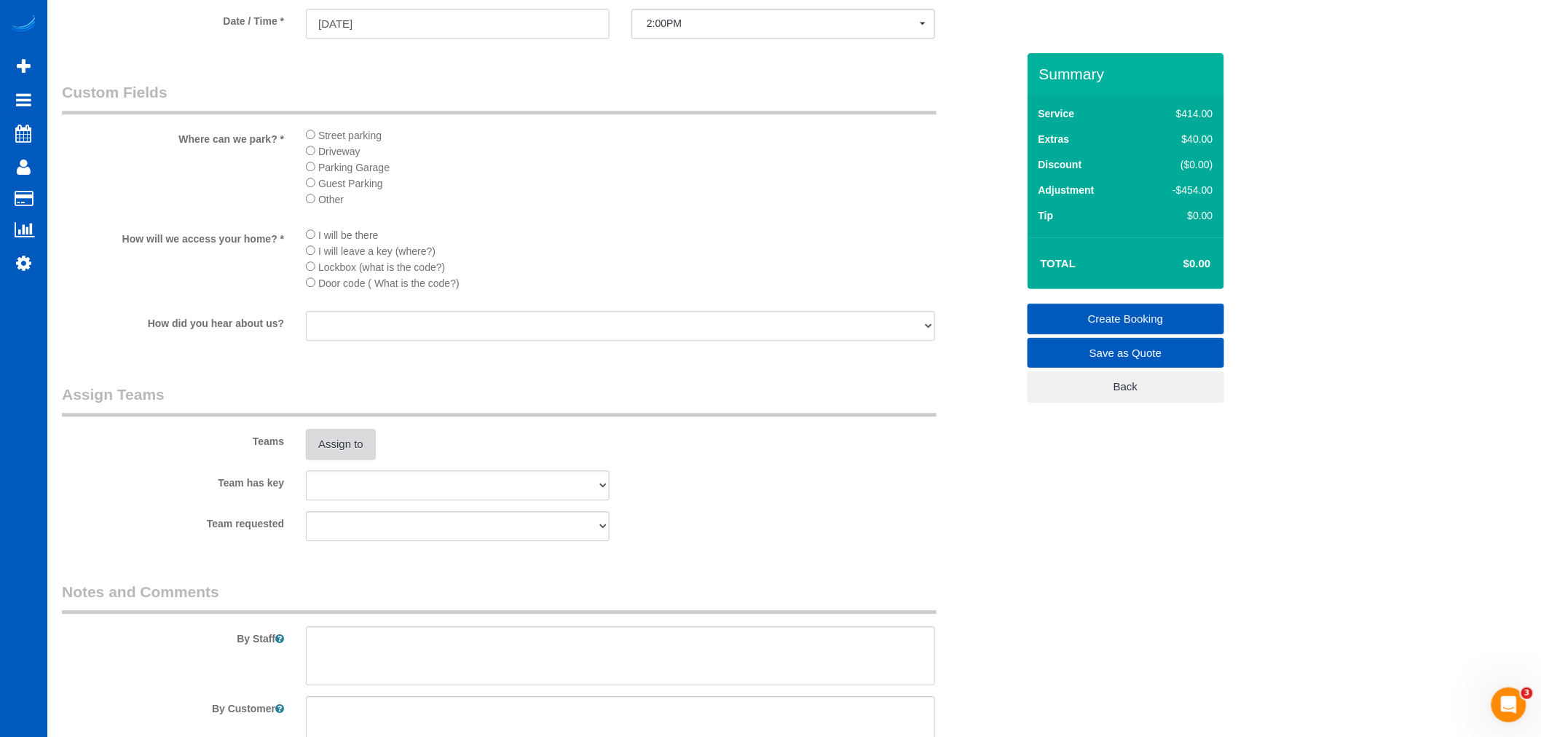
drag, startPoint x: 413, startPoint y: 536, endPoint x: 333, endPoint y: 469, distance: 104.5
click at [333, 460] on button "Assign to" at bounding box center [341, 444] width 70 height 31
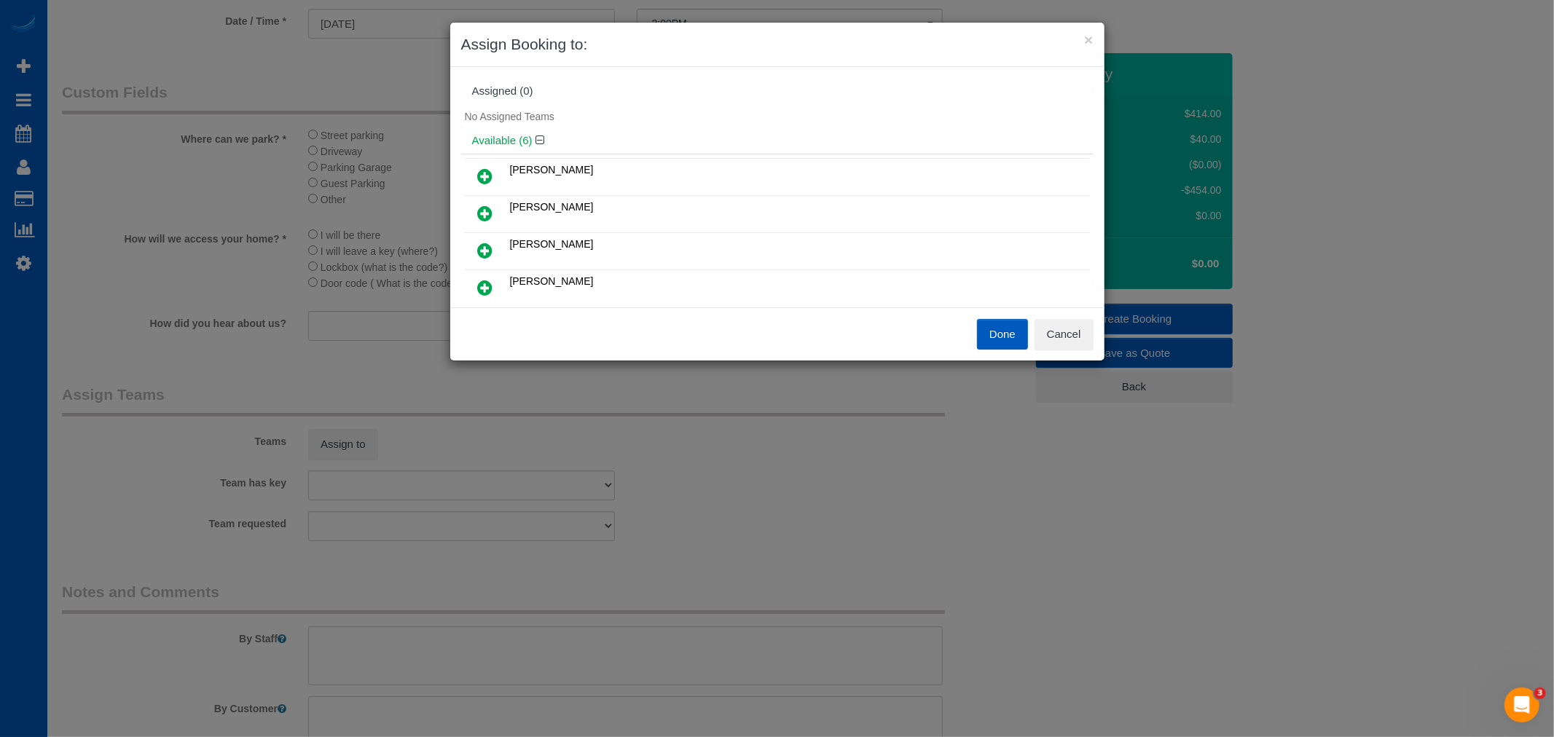
click at [492, 164] on link at bounding box center [485, 176] width 34 height 29
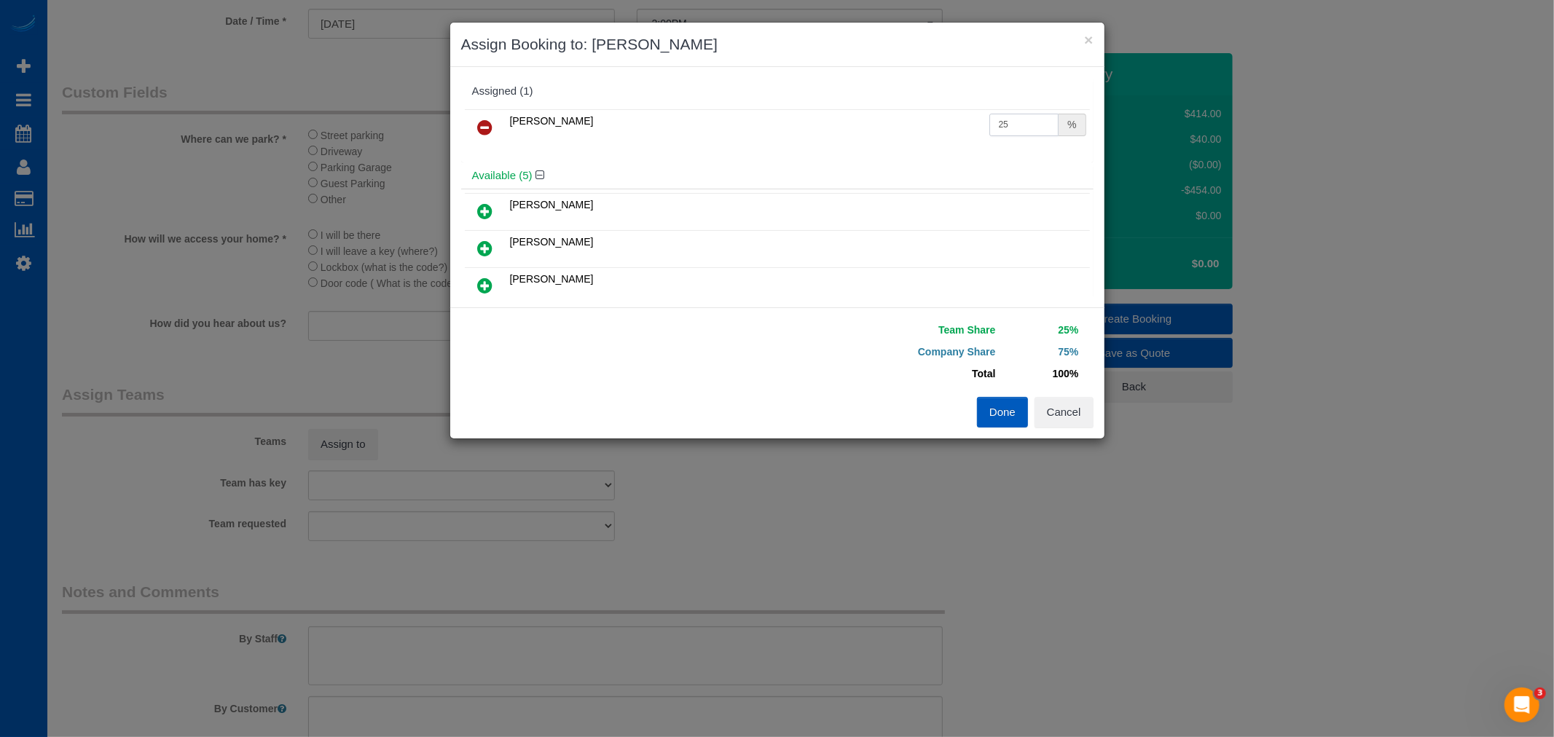
drag, startPoint x: 1005, startPoint y: 128, endPoint x: 881, endPoint y: 115, distance: 124.5
click at [881, 115] on tr "Alona Tarasiuk 25 %" at bounding box center [777, 127] width 625 height 37
type input "55"
click at [1023, 412] on button "Done" at bounding box center [1002, 412] width 51 height 31
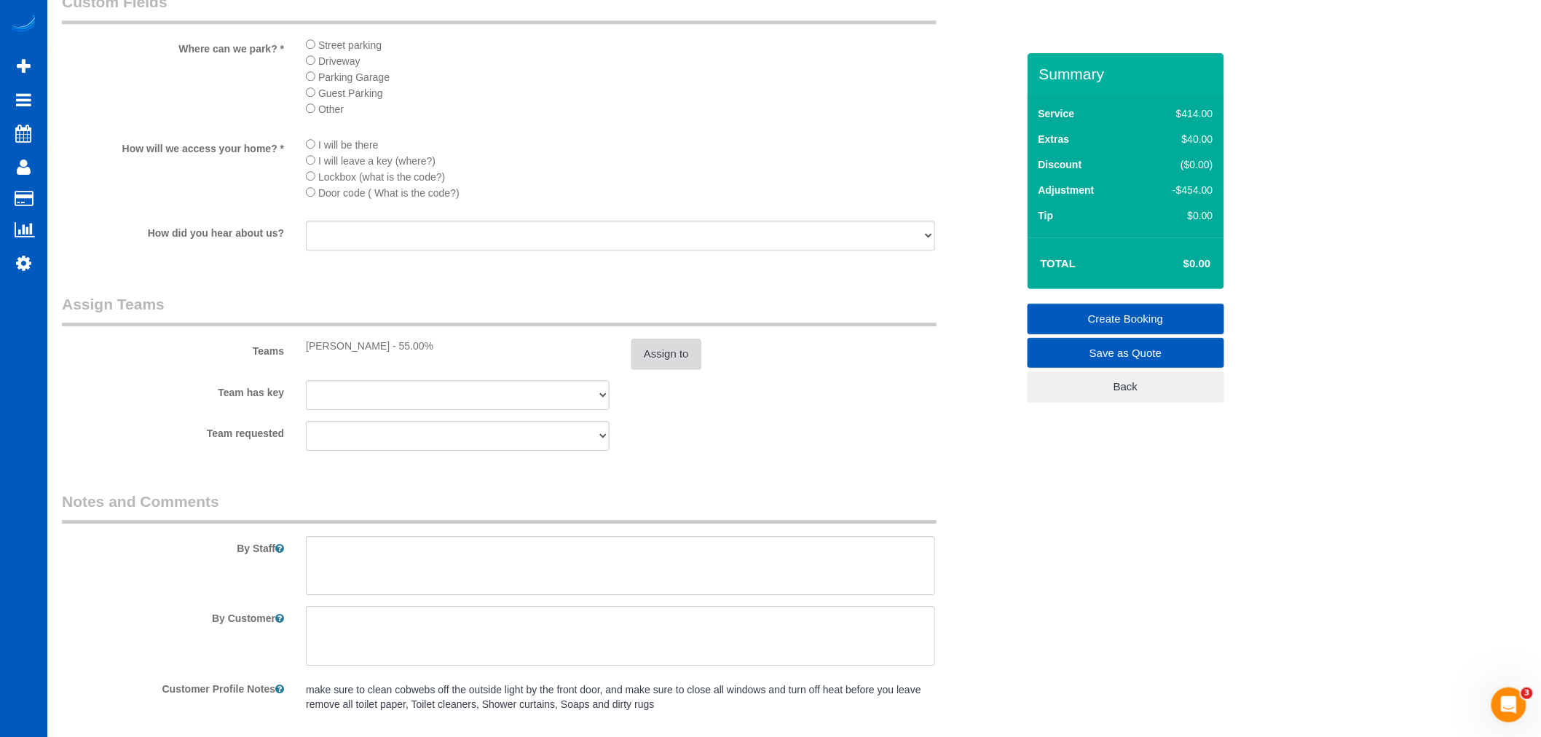
scroll to position [1723, 0]
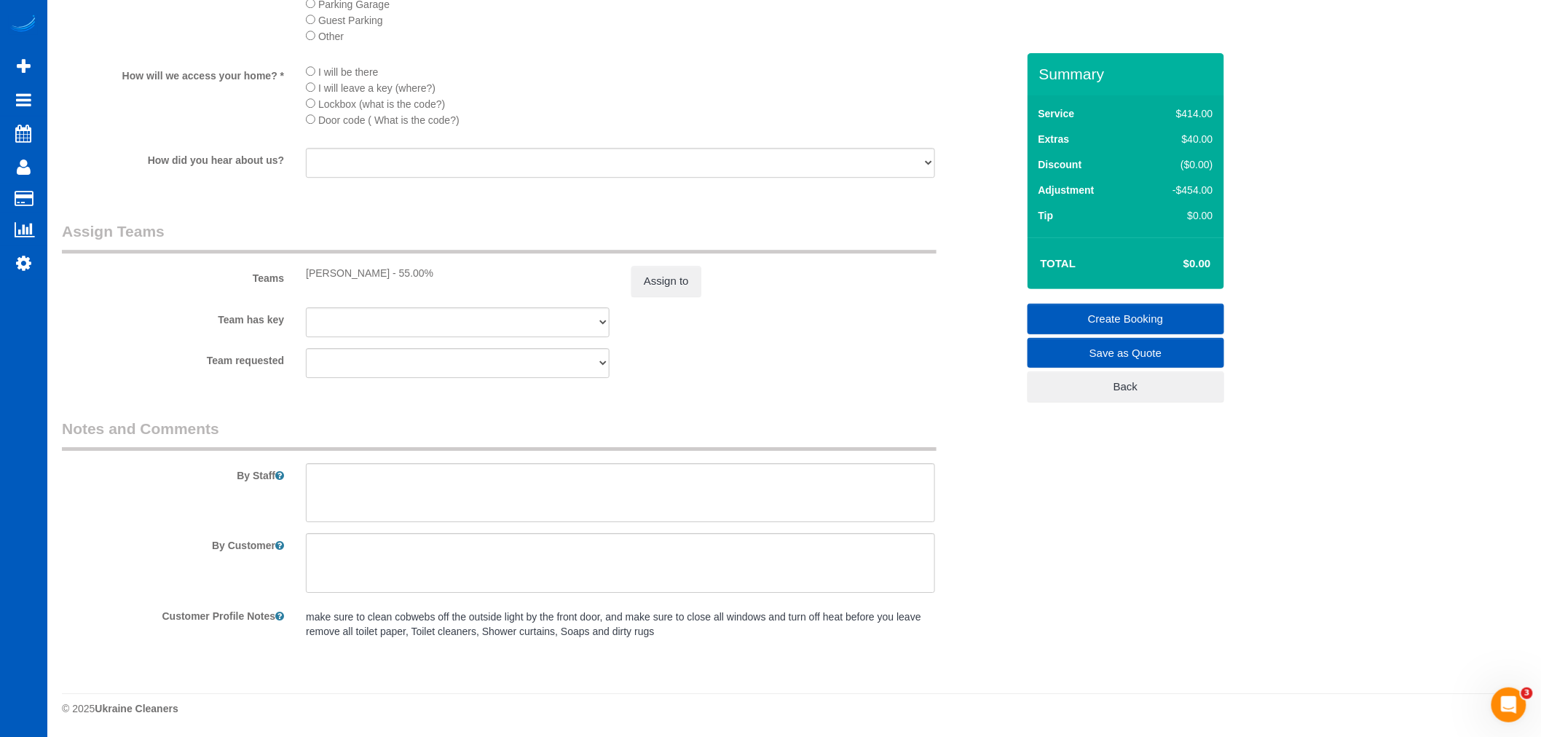
click at [339, 437] on legend "Notes and Comments" at bounding box center [499, 434] width 875 height 33
click at [394, 504] on textarea at bounding box center [620, 493] width 629 height 60
type textarea "h"
click at [401, 481] on textarea at bounding box center [620, 493] width 629 height 60
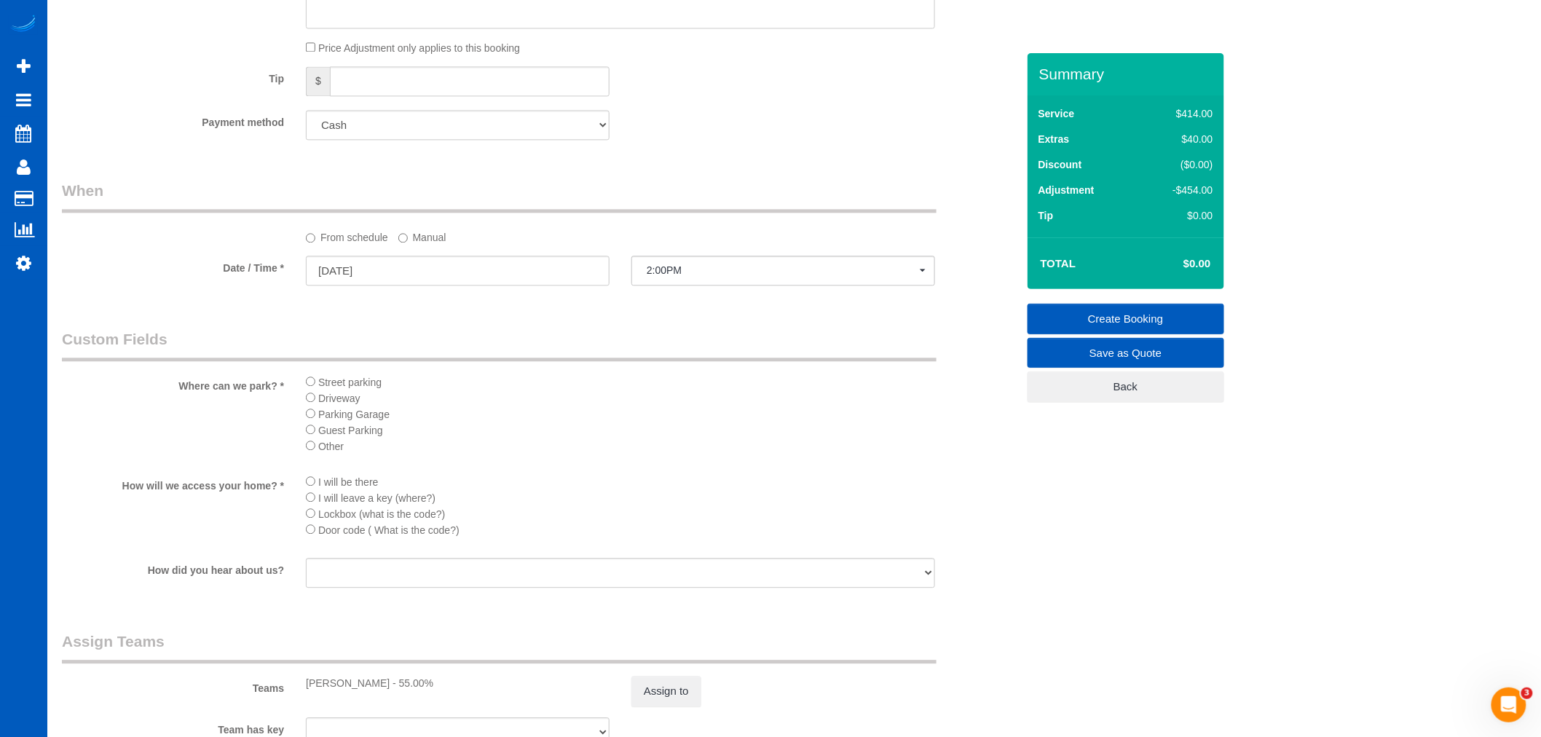
scroll to position [1319, 0]
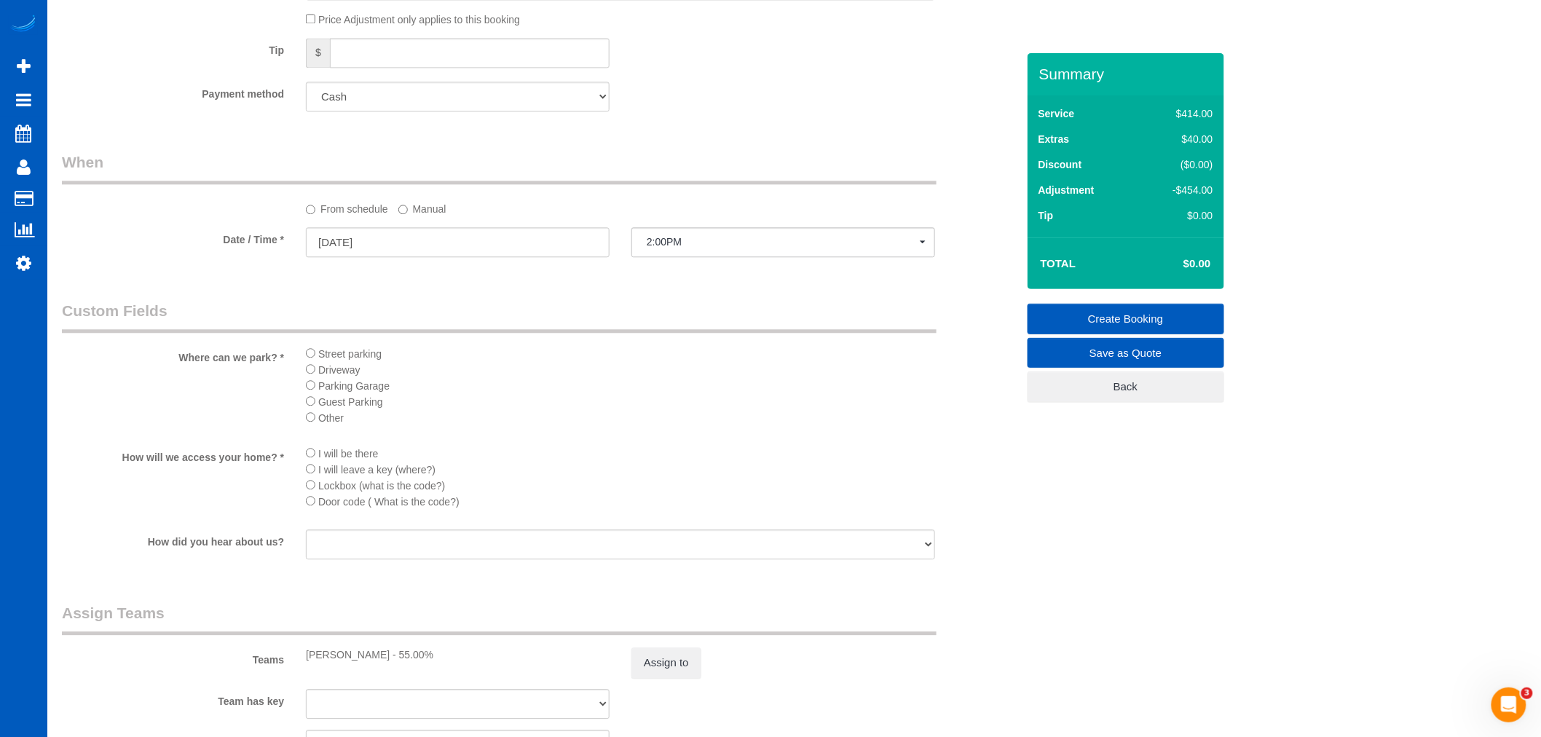
type textarea "Let anna know how long you spent Hourly touch up cleaning. House was already pr…"
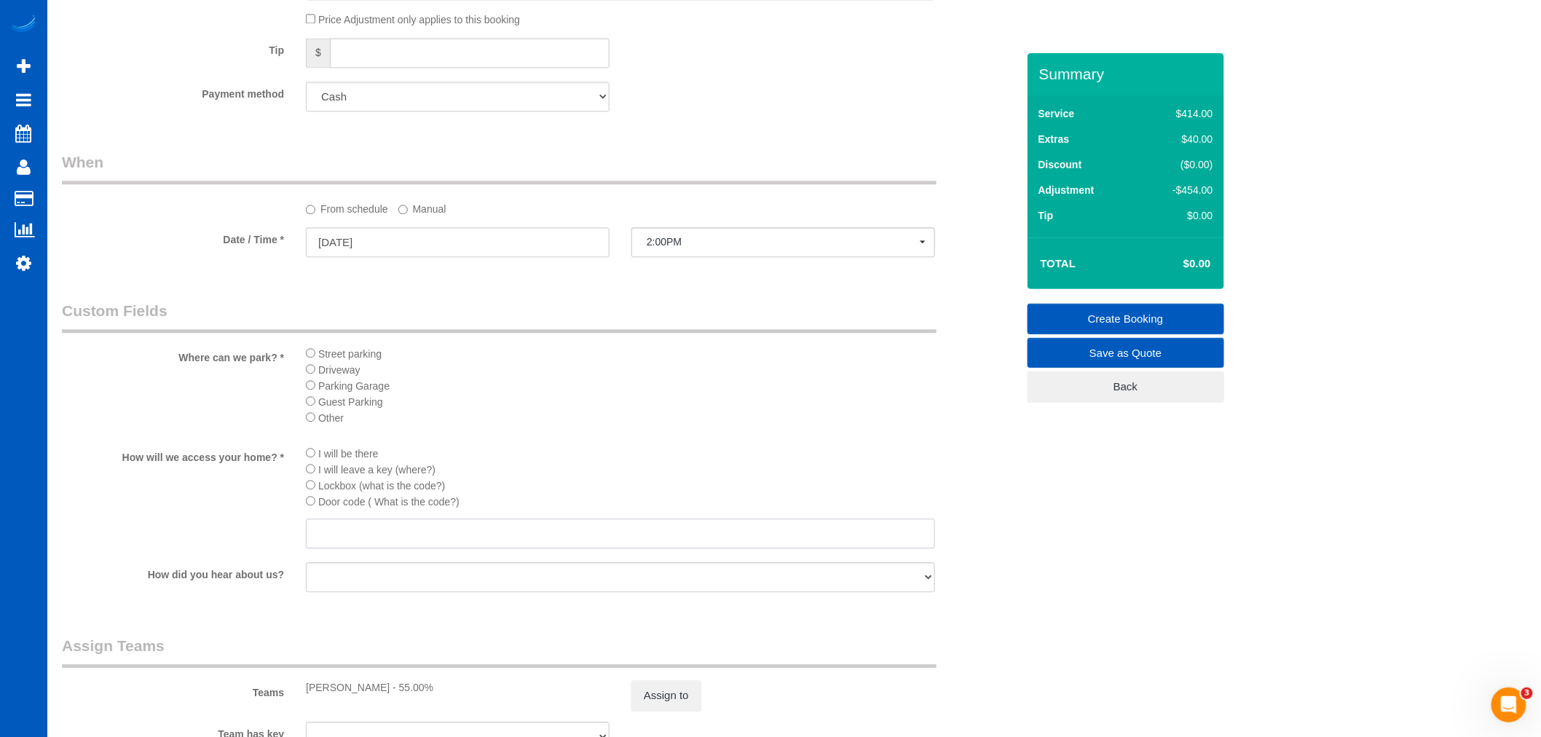
click at [350, 549] on input "text" at bounding box center [620, 534] width 629 height 30
paste input "4590"
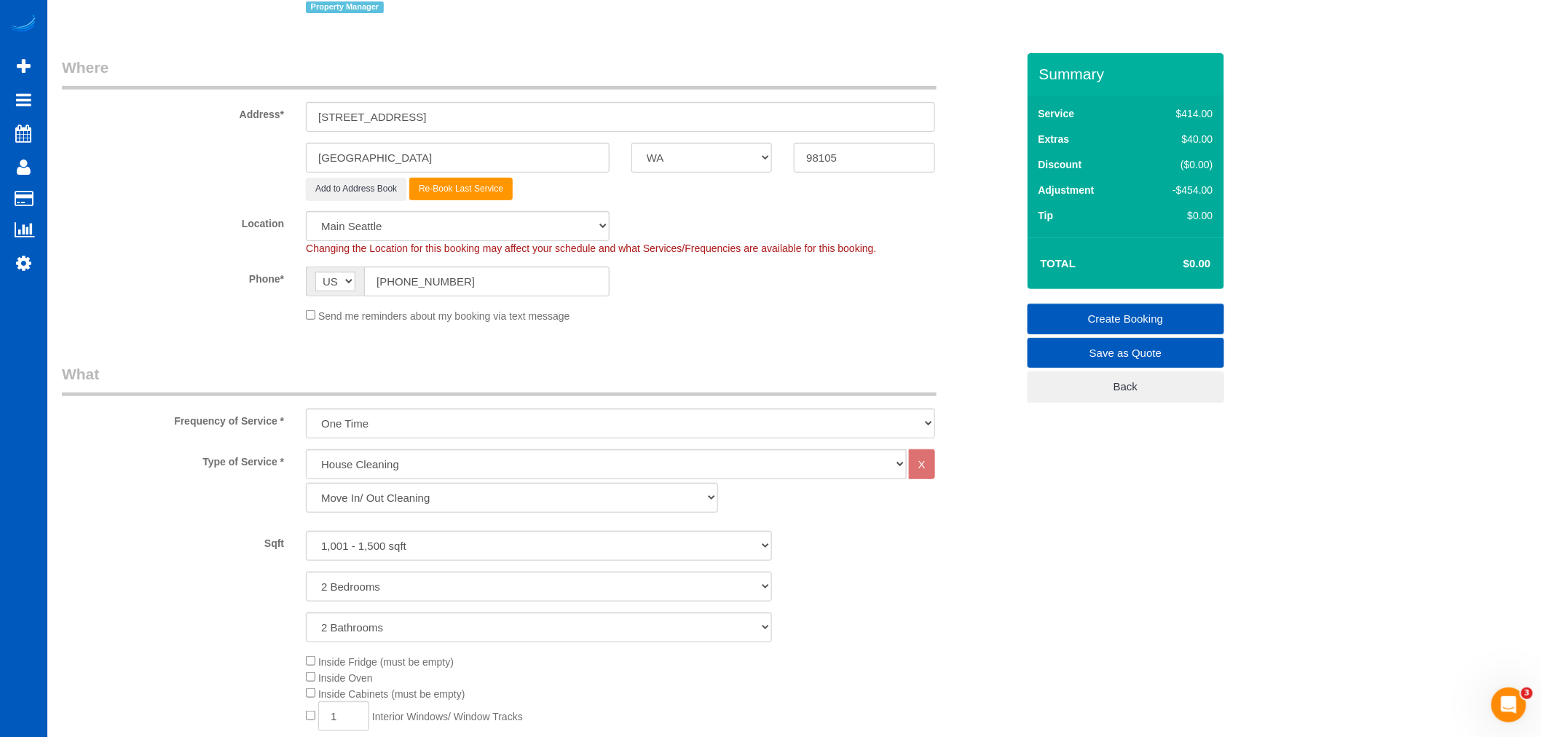
scroll to position [56, 0]
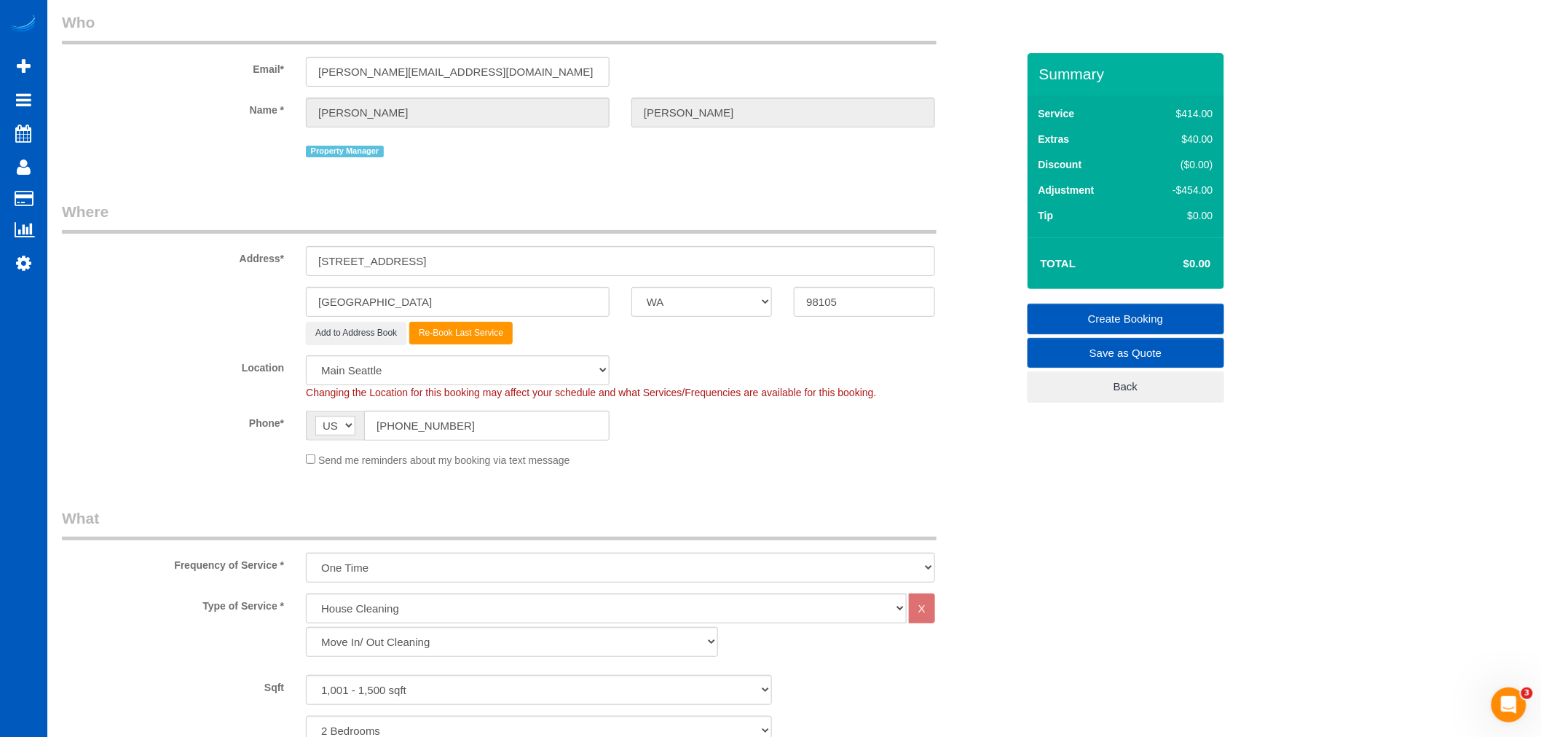
type input "4590"
click at [1105, 315] on link "Create Booking" at bounding box center [1126, 319] width 197 height 31
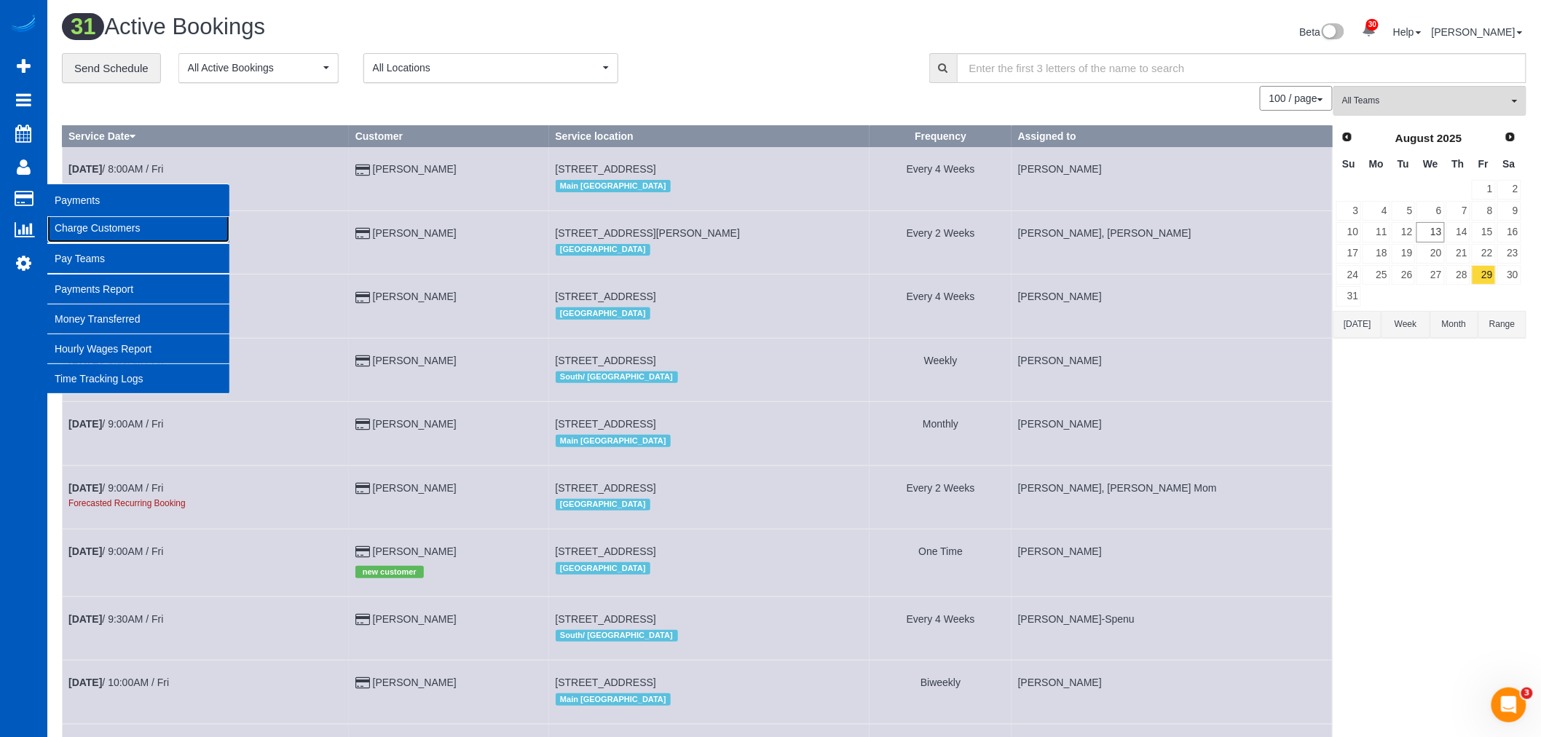
click at [100, 227] on link "Charge Customers" at bounding box center [138, 227] width 182 height 29
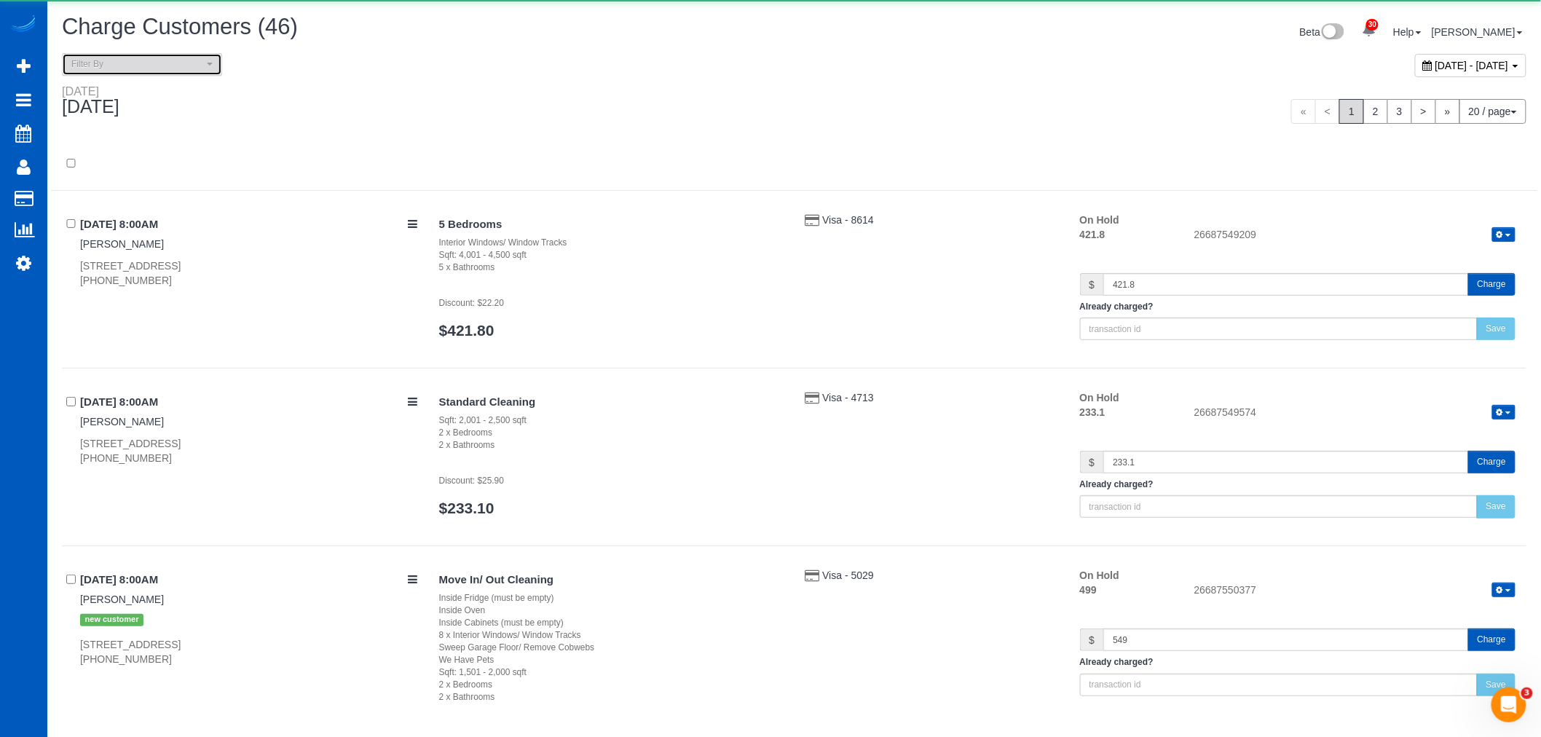
click at [156, 55] on button "Filter By" at bounding box center [142, 64] width 160 height 23
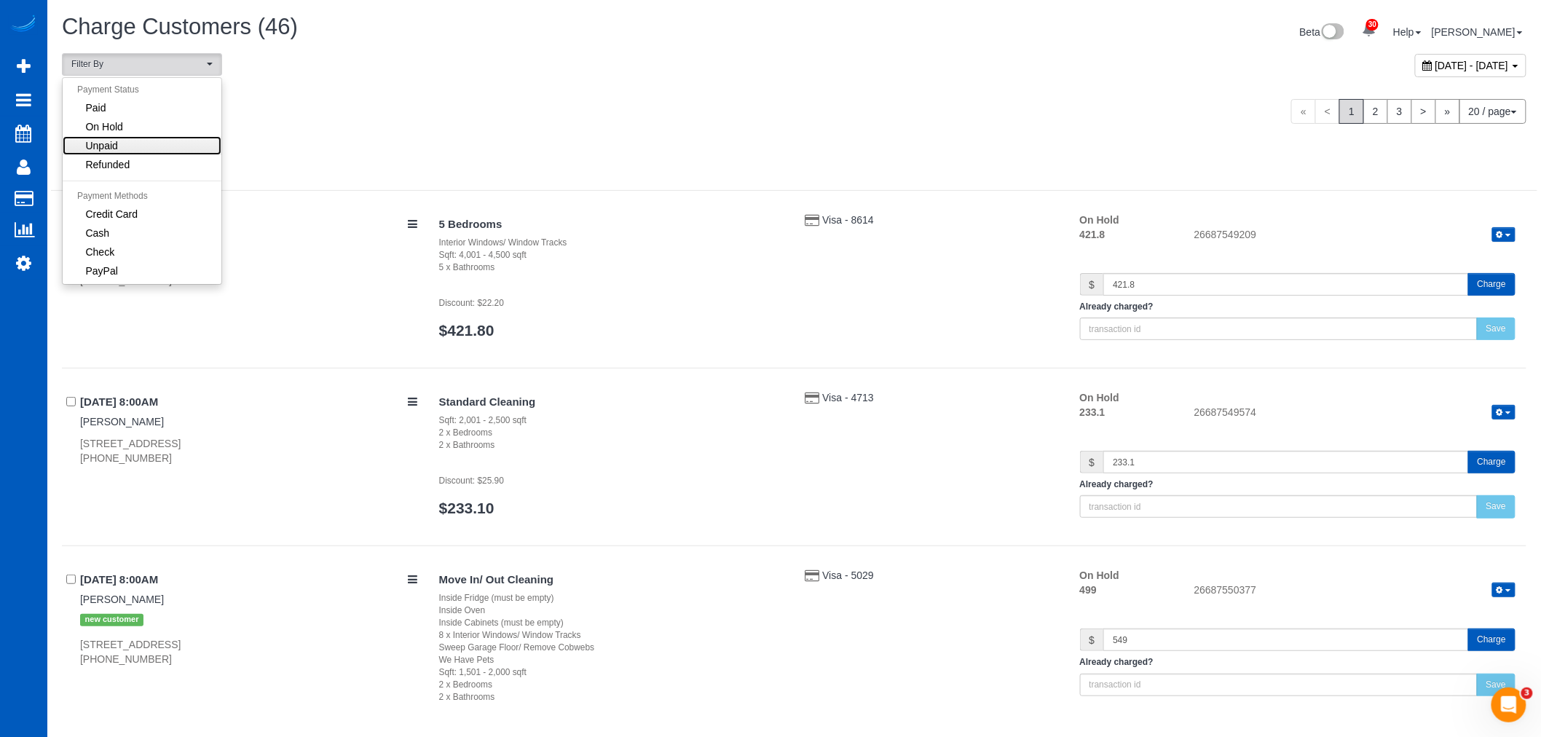
drag, startPoint x: 149, startPoint y: 144, endPoint x: 409, endPoint y: 106, distance: 262.9
click at [149, 146] on link "Unpaid" at bounding box center [142, 145] width 159 height 19
select select "******"
click at [1436, 60] on span "August 13, 2025 - August 13, 2025" at bounding box center [1473, 66] width 74 height 12
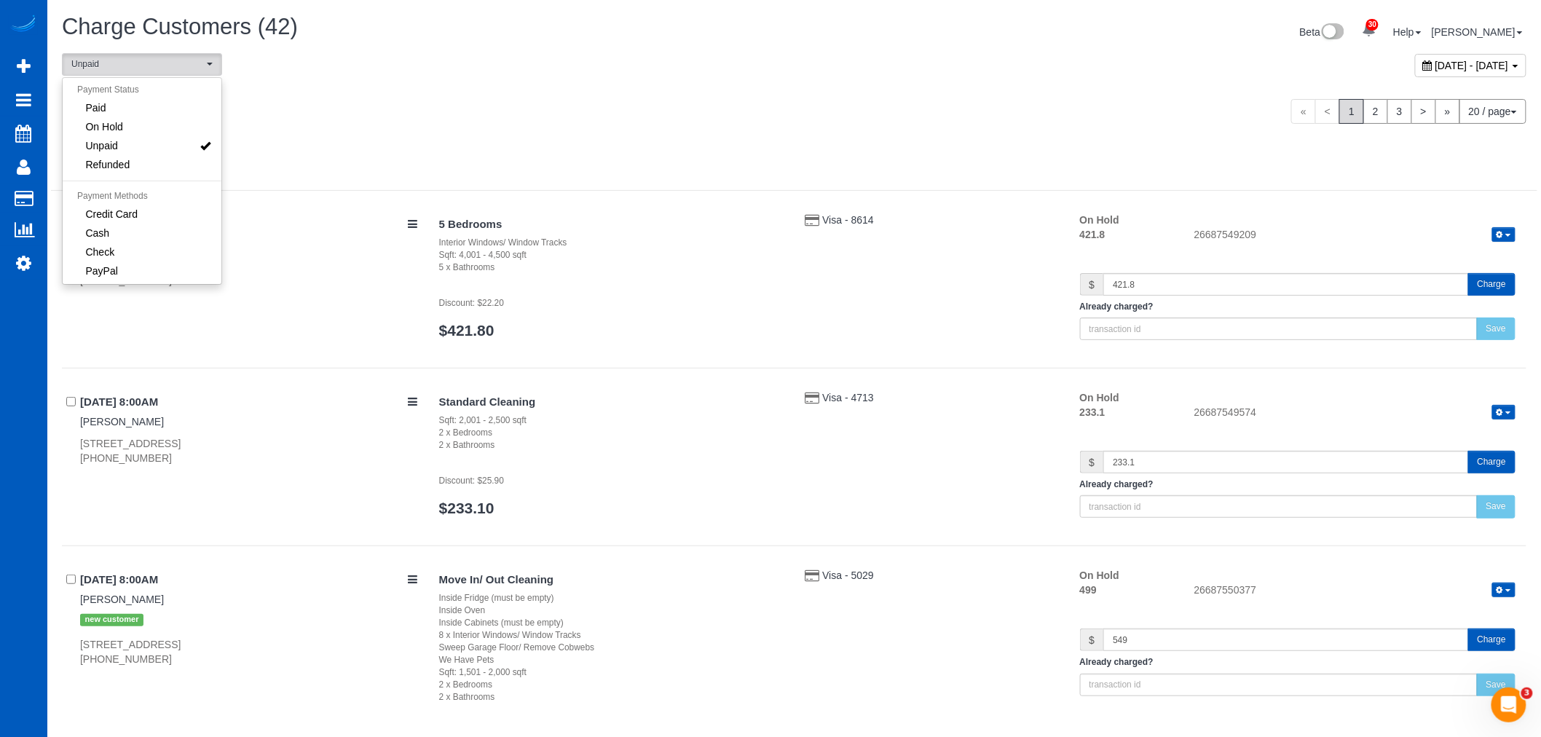
type input "**********"
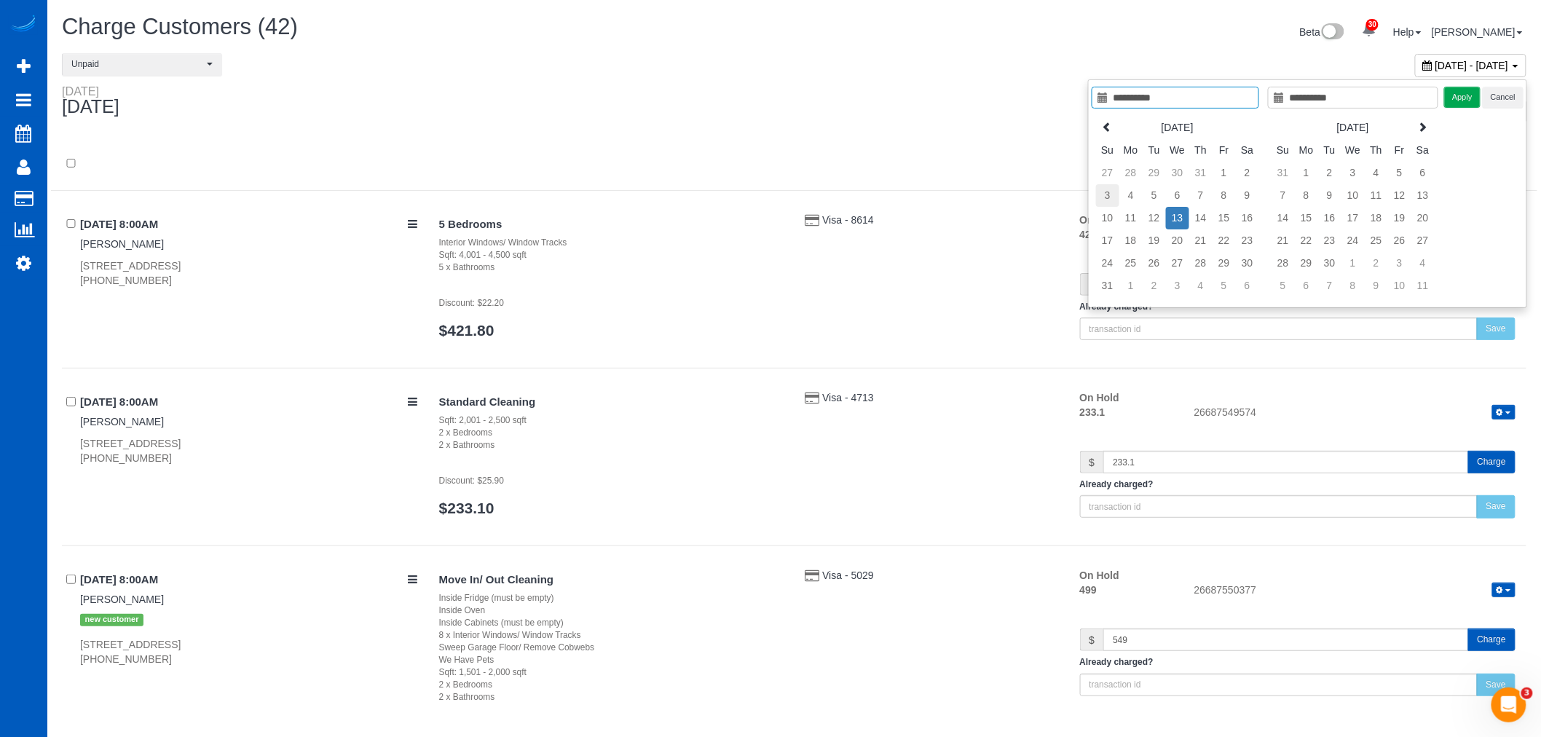
type input "**********"
click at [1104, 194] on td "3" at bounding box center [1107, 195] width 23 height 23
type input "**********"
drag, startPoint x: 1104, startPoint y: 194, endPoint x: 1148, endPoint y: 217, distance: 49.5
click at [1148, 217] on td "12" at bounding box center [1154, 218] width 23 height 23
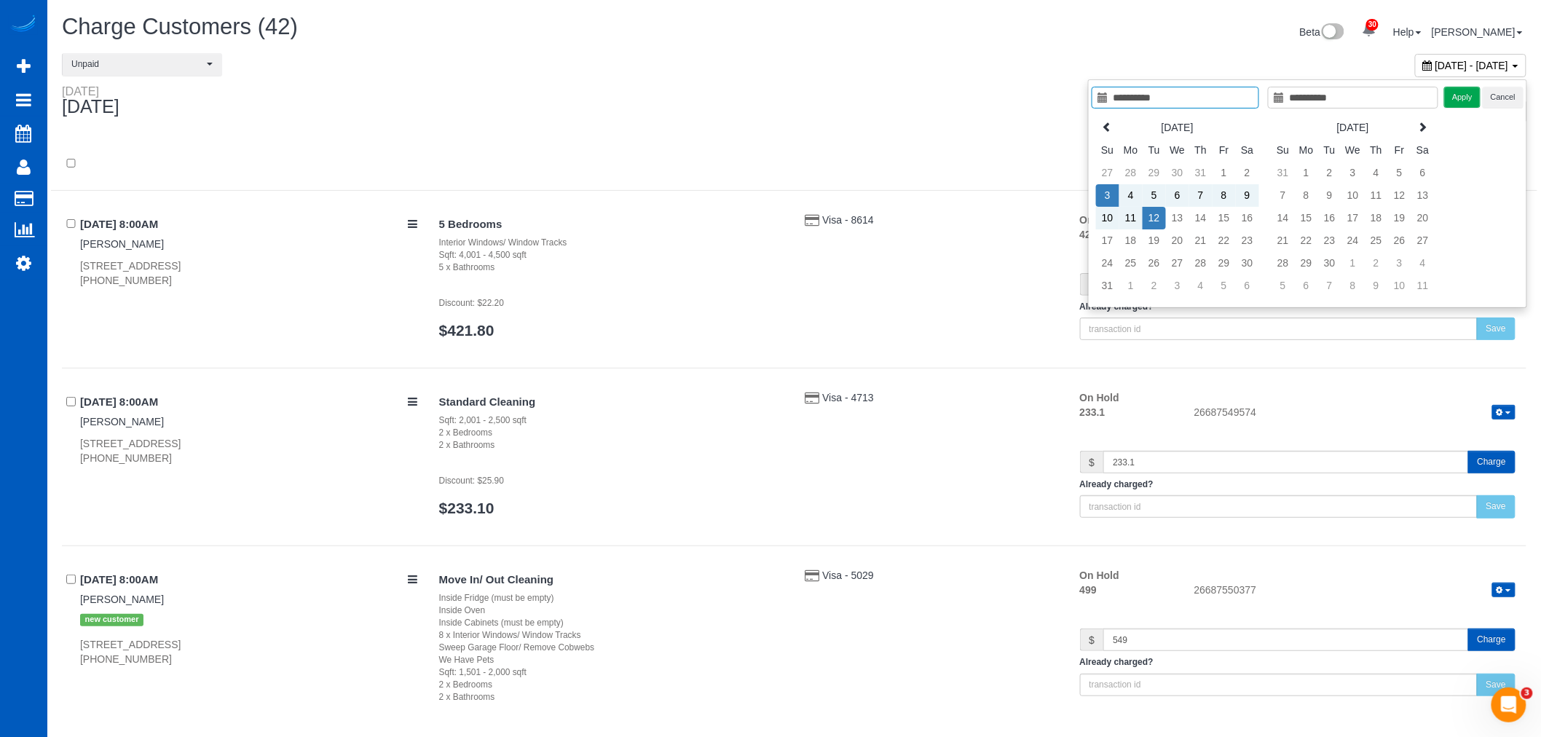
type input "**********"
click at [1451, 87] on button "Apply" at bounding box center [1462, 97] width 36 height 21
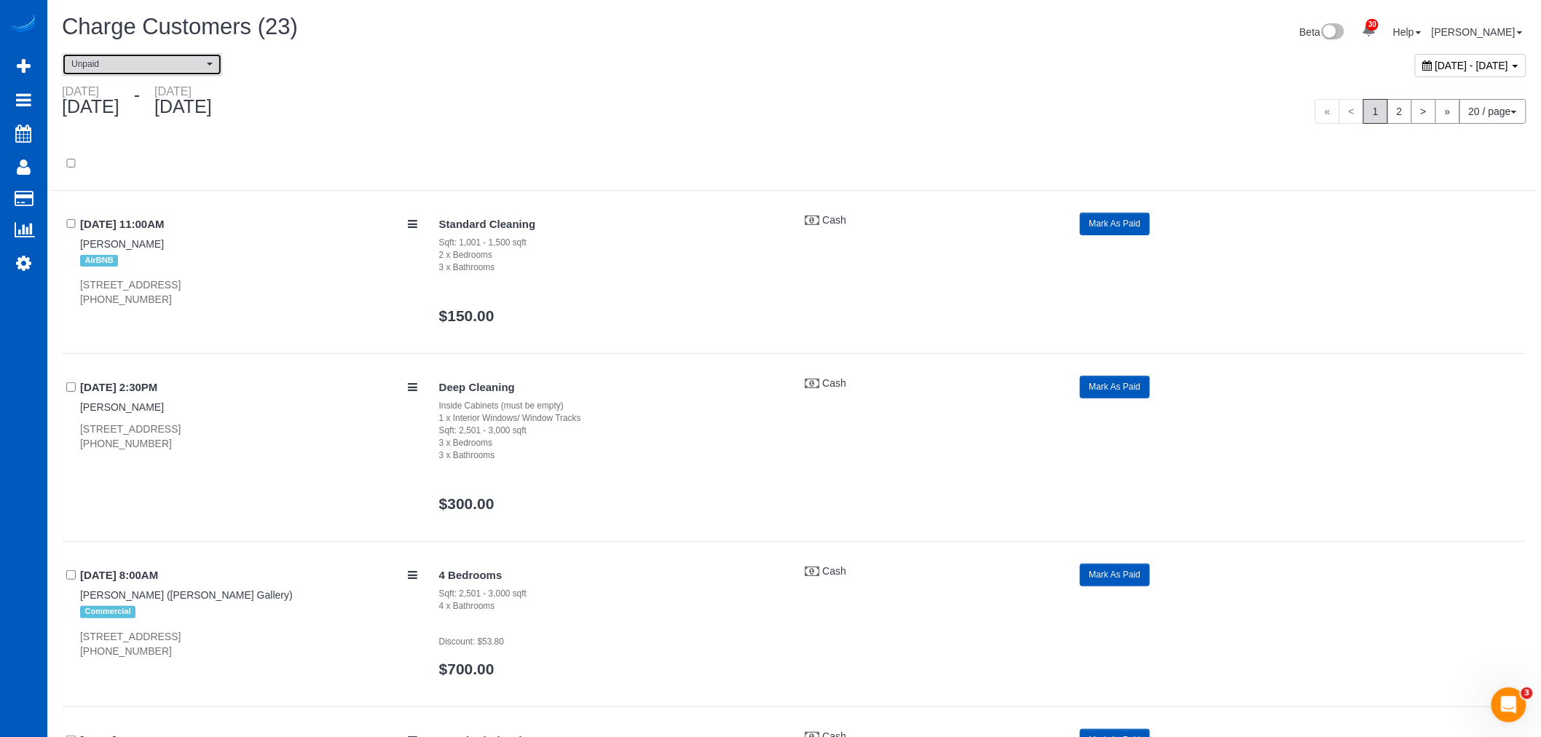
click at [166, 68] on span "Unpaid" at bounding box center [137, 64] width 132 height 12
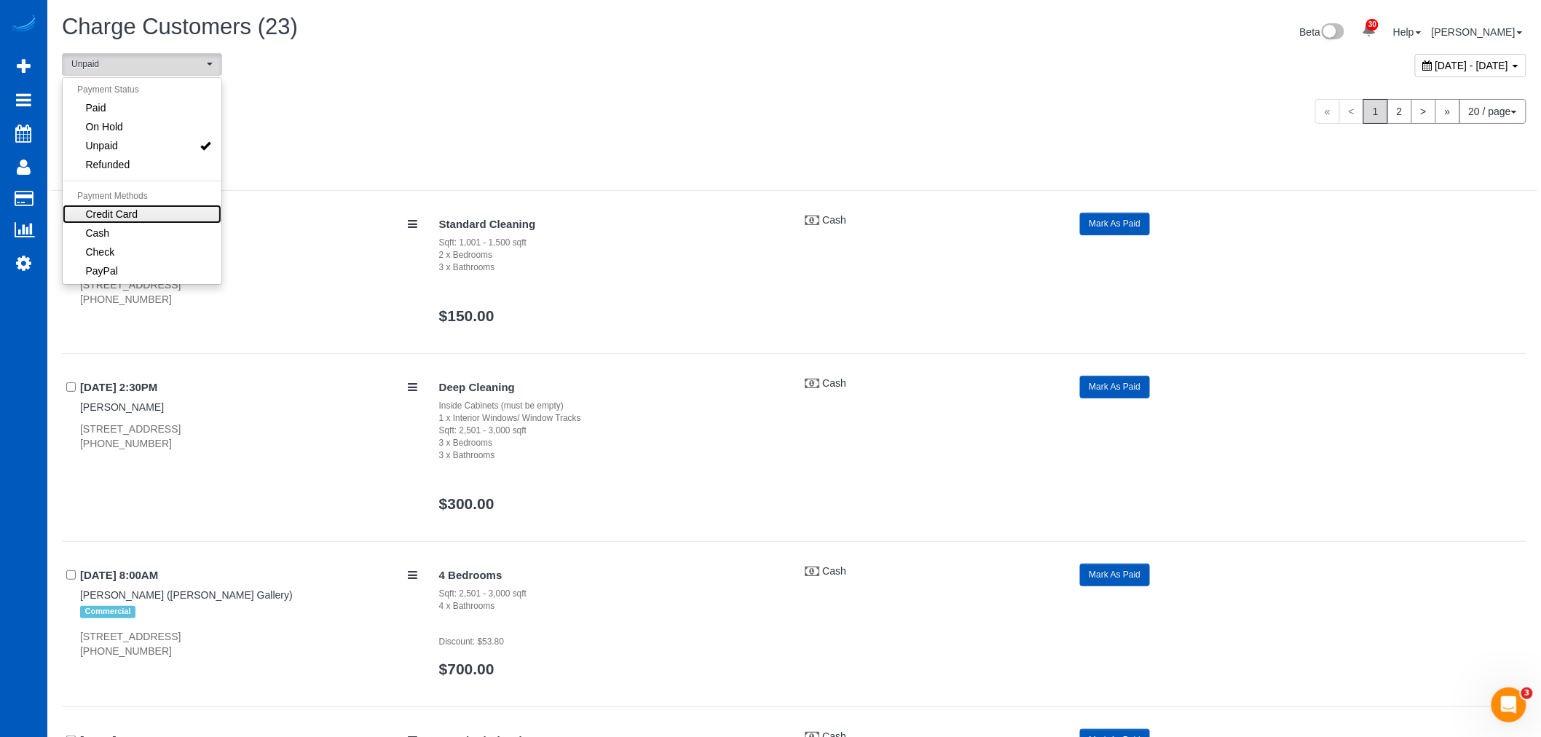
click at [159, 211] on link "Credit Card" at bounding box center [142, 214] width 159 height 19
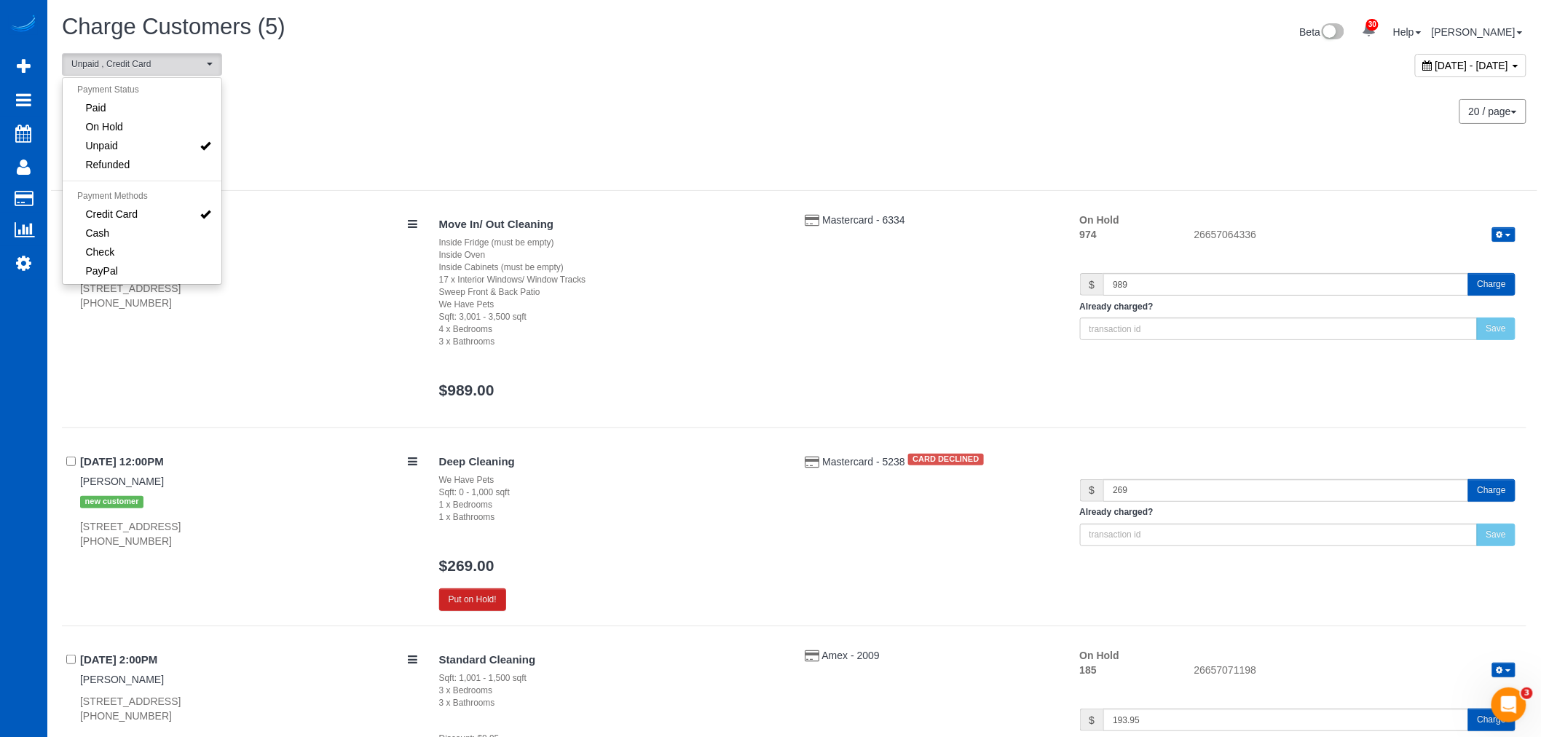
click at [748, 157] on div at bounding box center [794, 172] width 1487 height 38
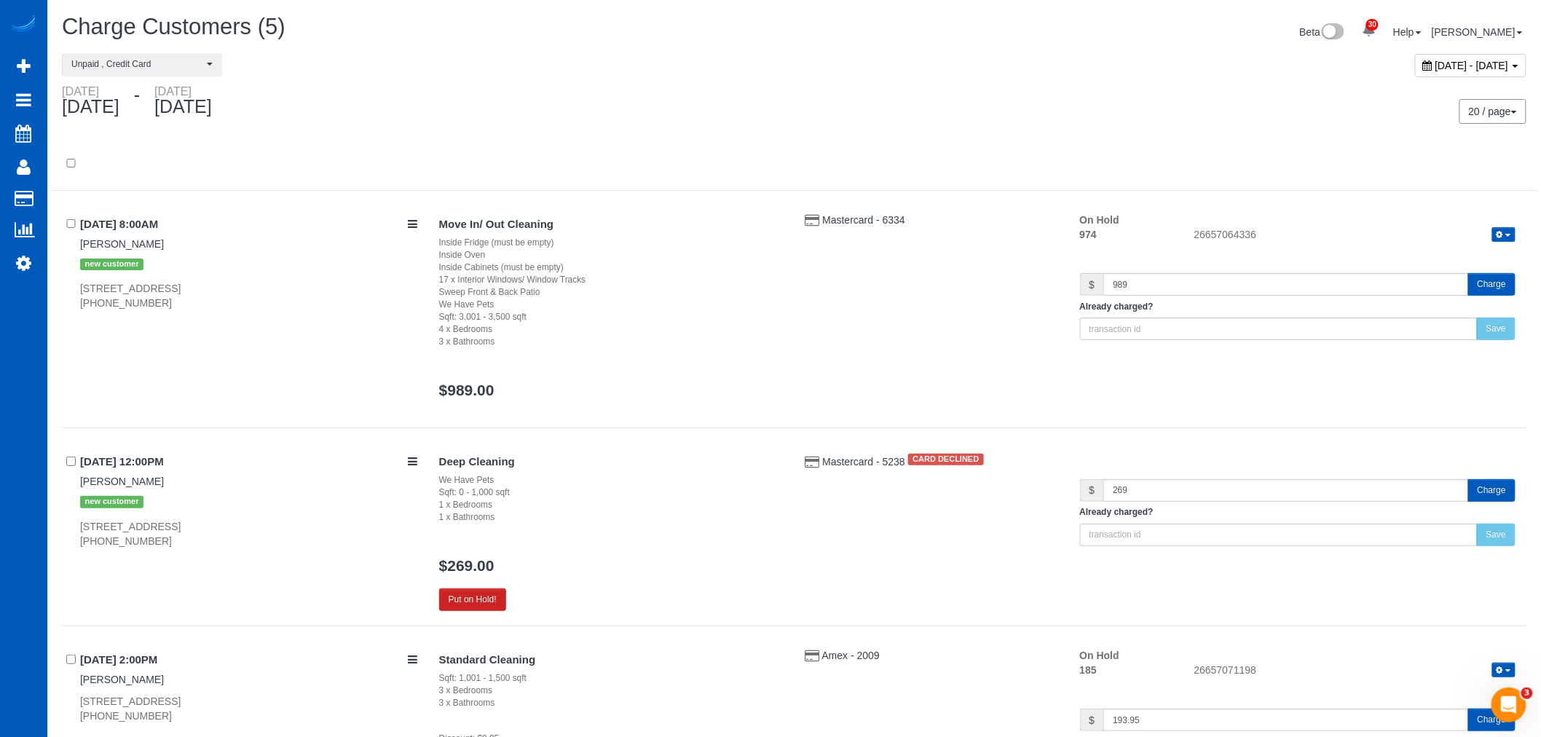
click at [1495, 286] on button "Charge" at bounding box center [1491, 284] width 47 height 23
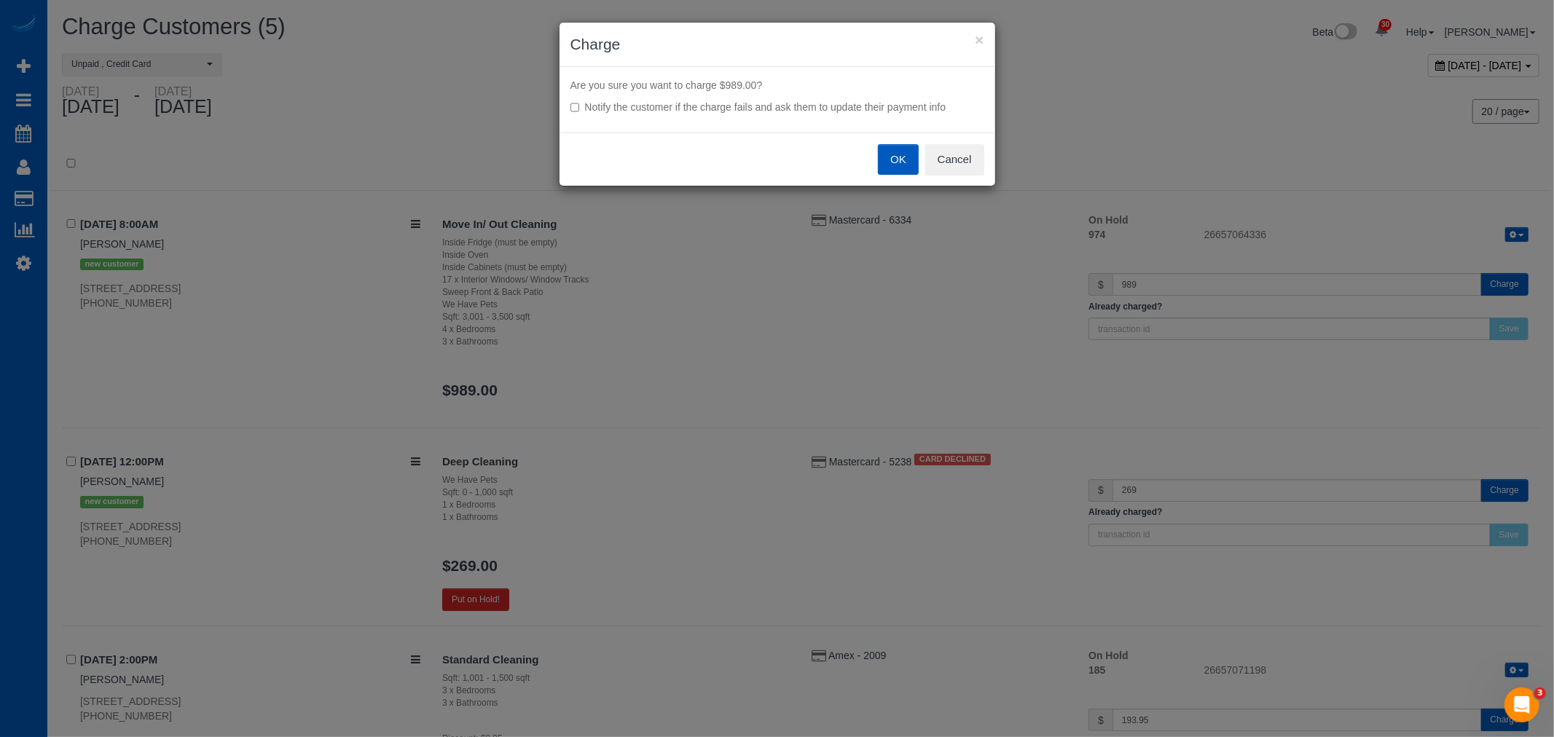
click at [891, 165] on button "OK" at bounding box center [898, 159] width 41 height 31
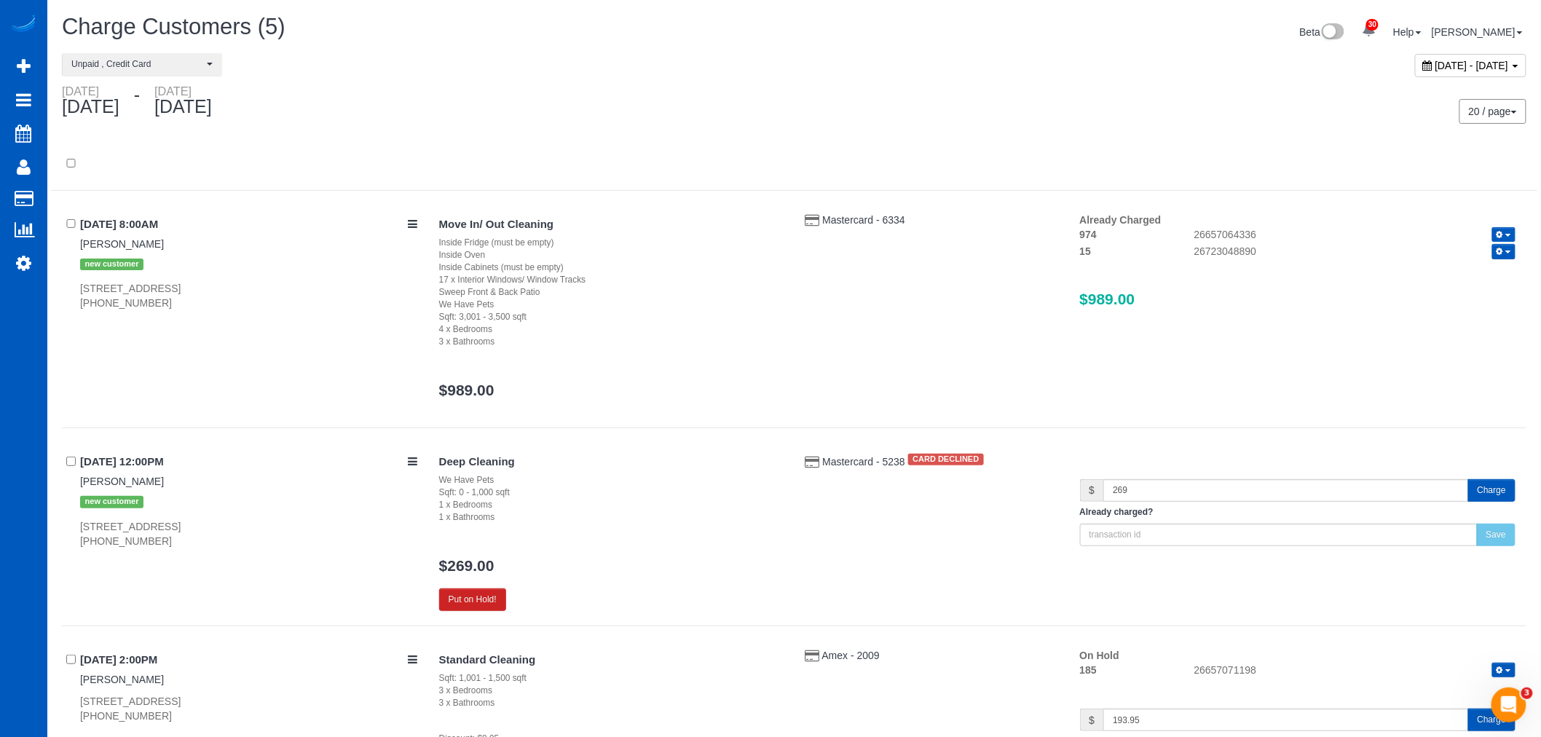
click at [1486, 491] on button "Charge" at bounding box center [1491, 490] width 47 height 23
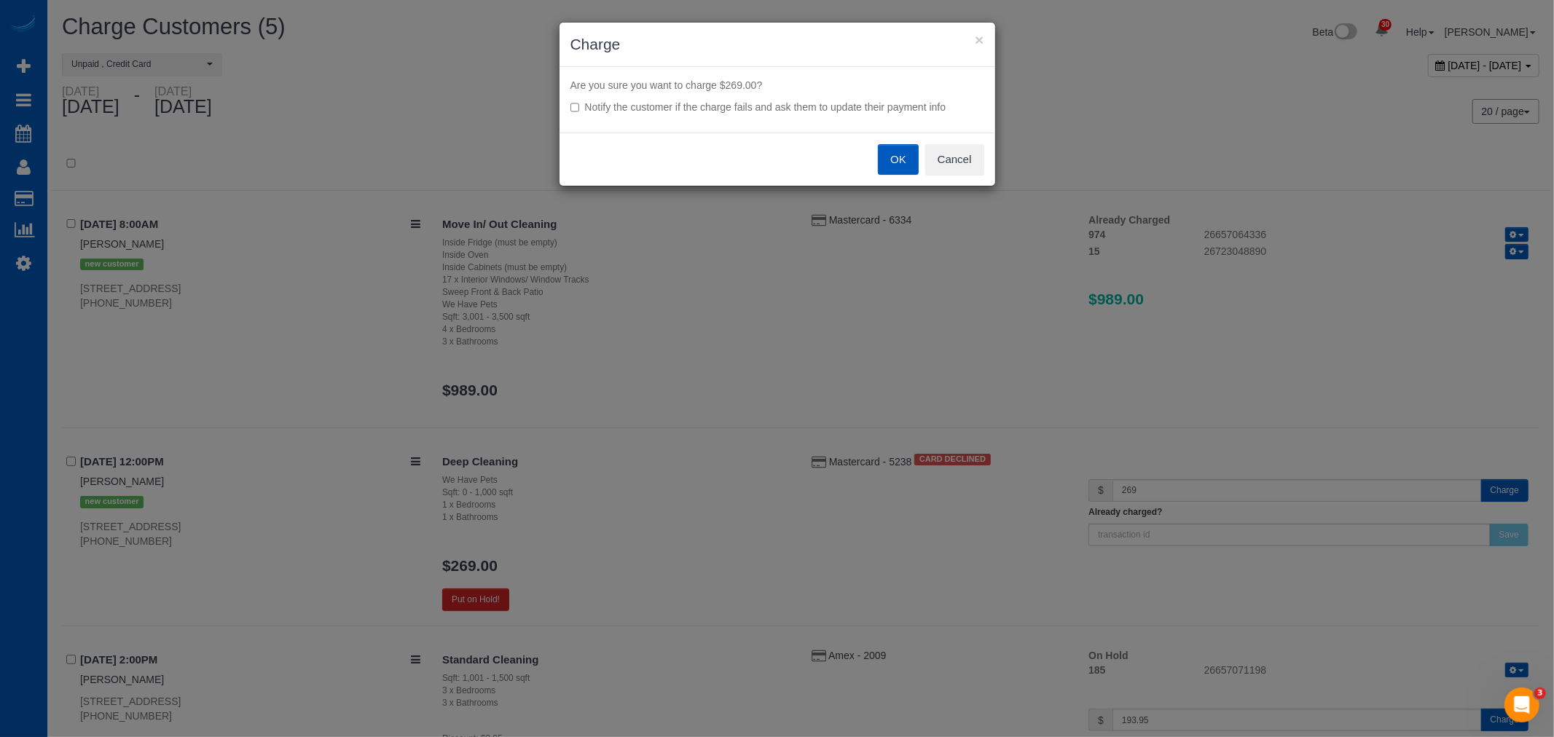
click at [896, 160] on button "OK" at bounding box center [898, 159] width 41 height 31
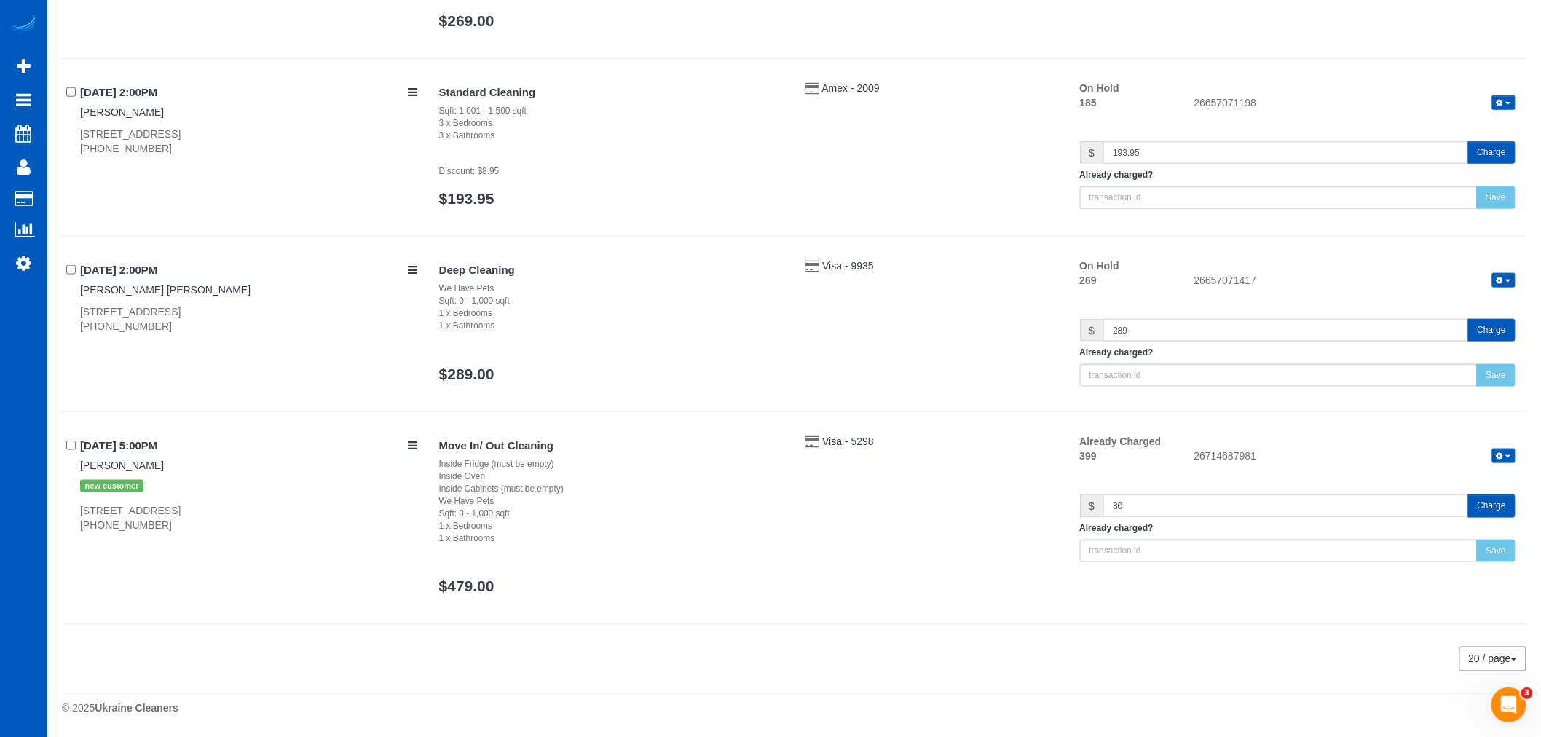
scroll to position [545, 0]
click at [1483, 337] on button "Charge" at bounding box center [1491, 330] width 47 height 23
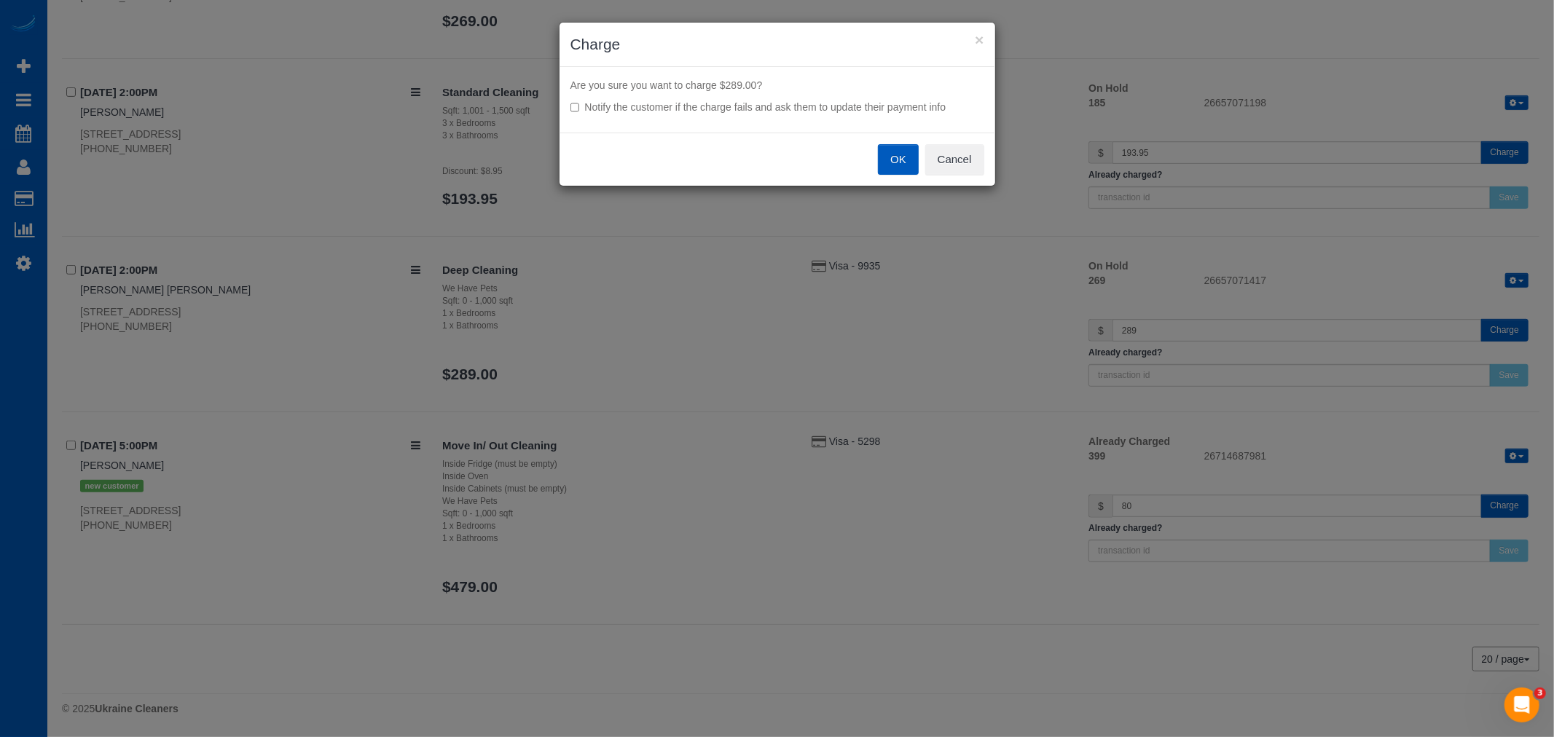
click at [889, 158] on button "OK" at bounding box center [898, 159] width 41 height 31
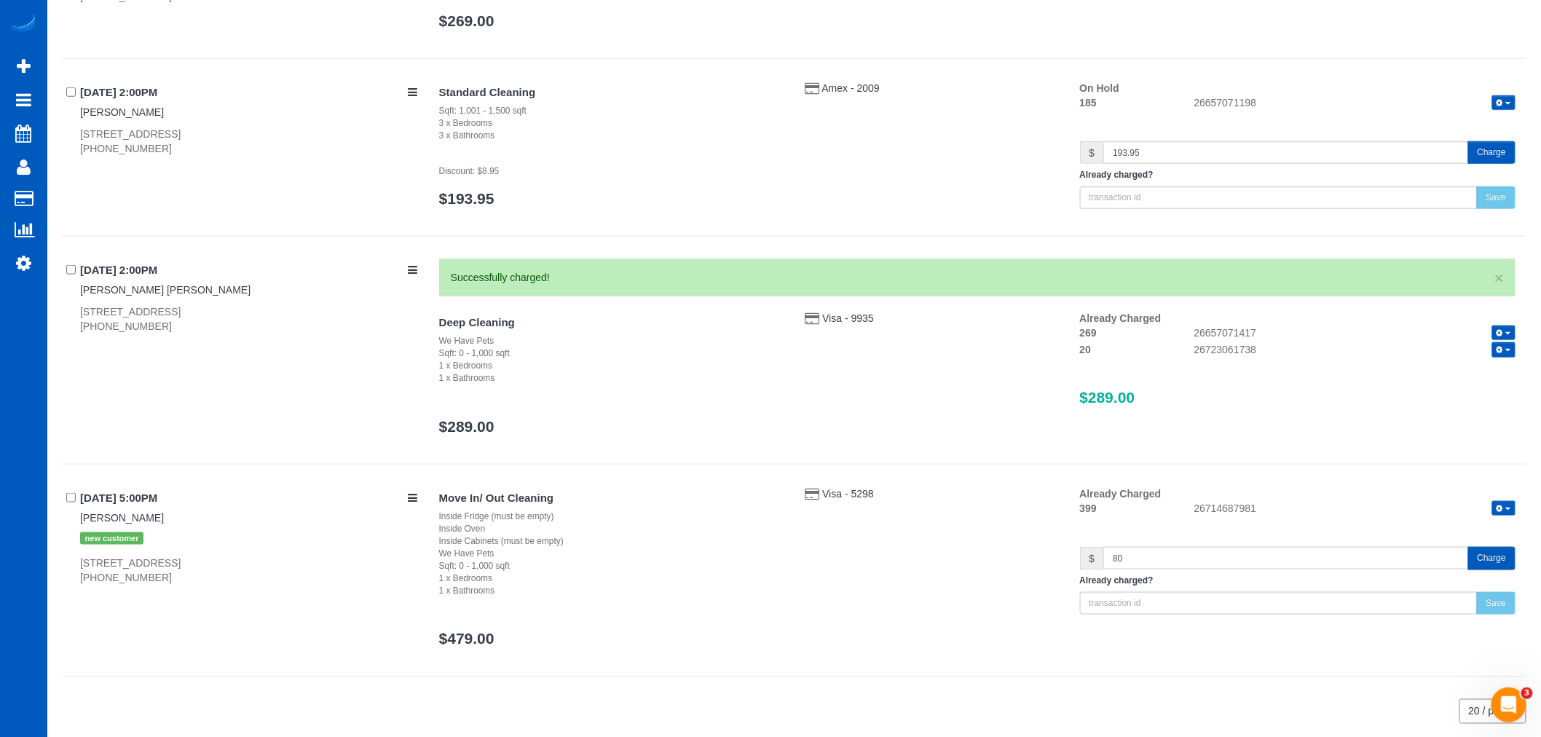
click at [1492, 562] on button "Charge" at bounding box center [1491, 558] width 47 height 23
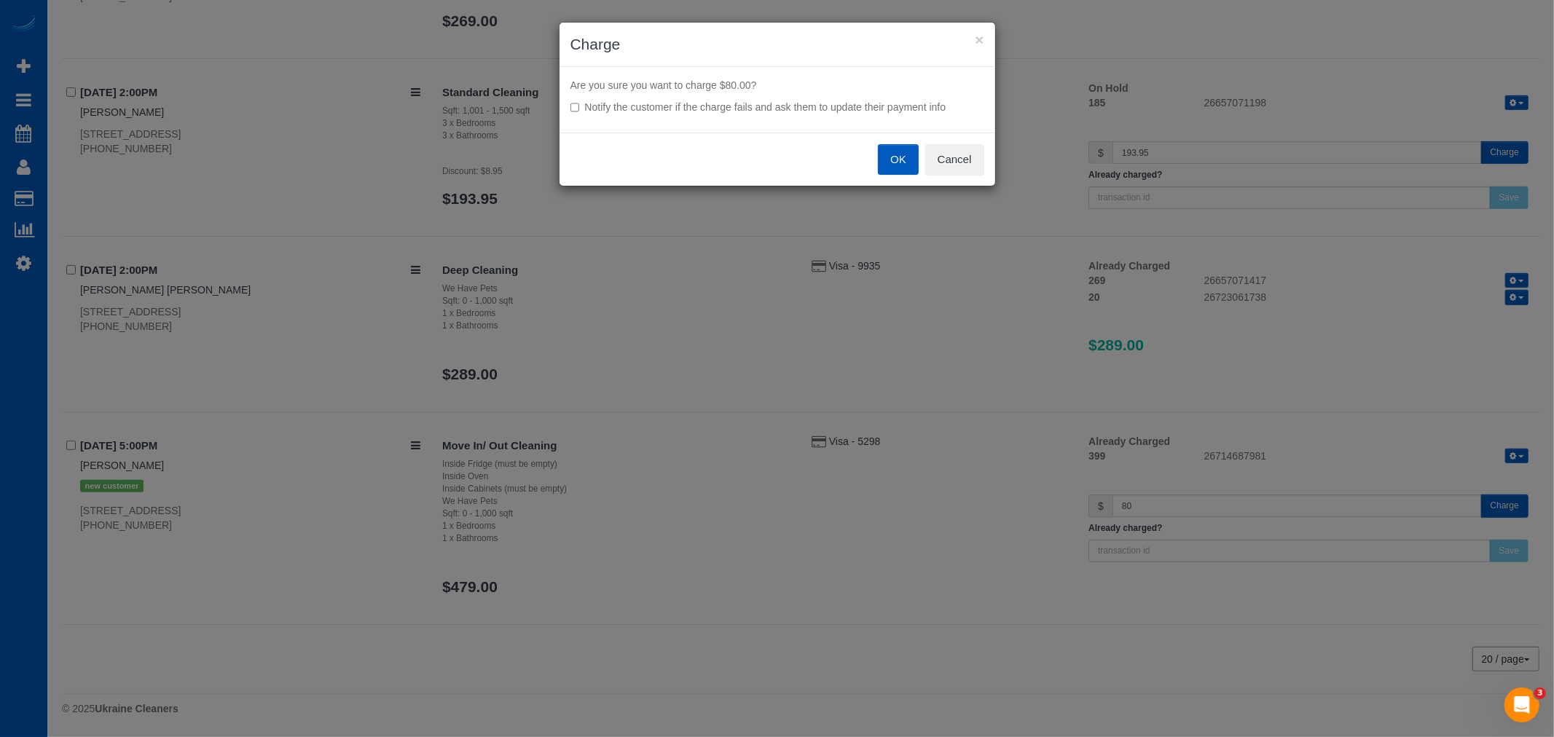
click at [893, 163] on button "OK" at bounding box center [898, 159] width 41 height 31
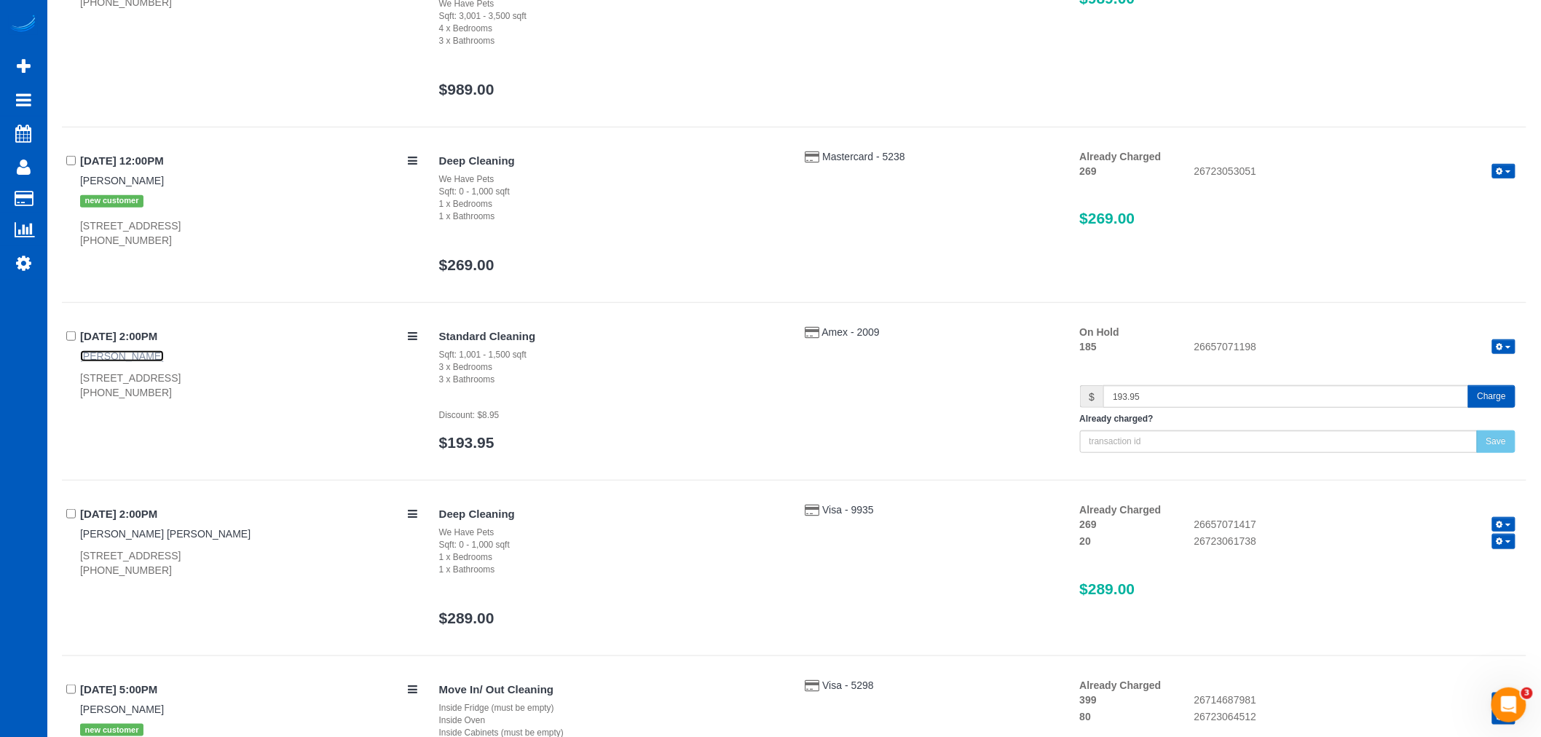
scroll to position [221, 0]
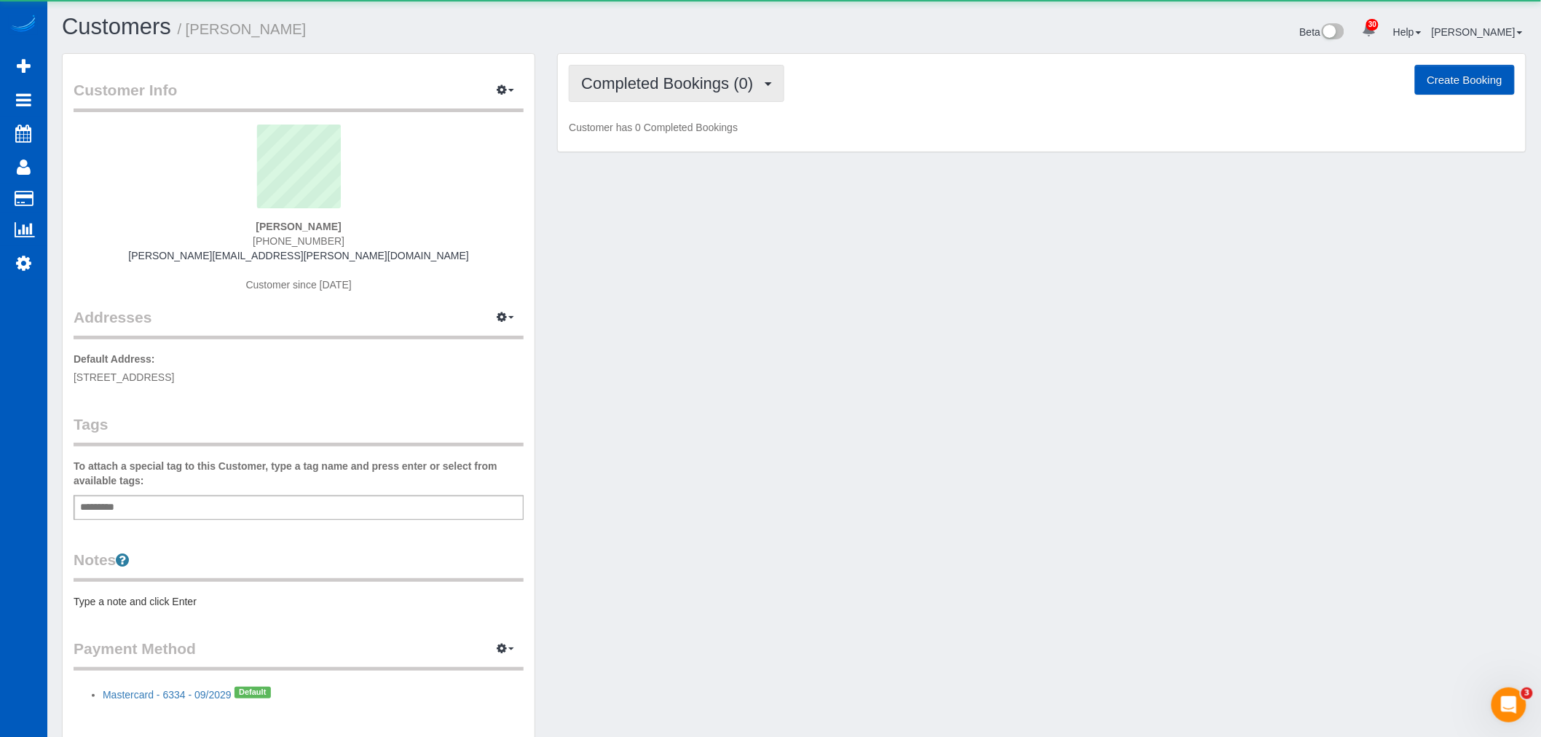
click at [659, 95] on button "Completed Bookings (0)" at bounding box center [677, 83] width 216 height 37
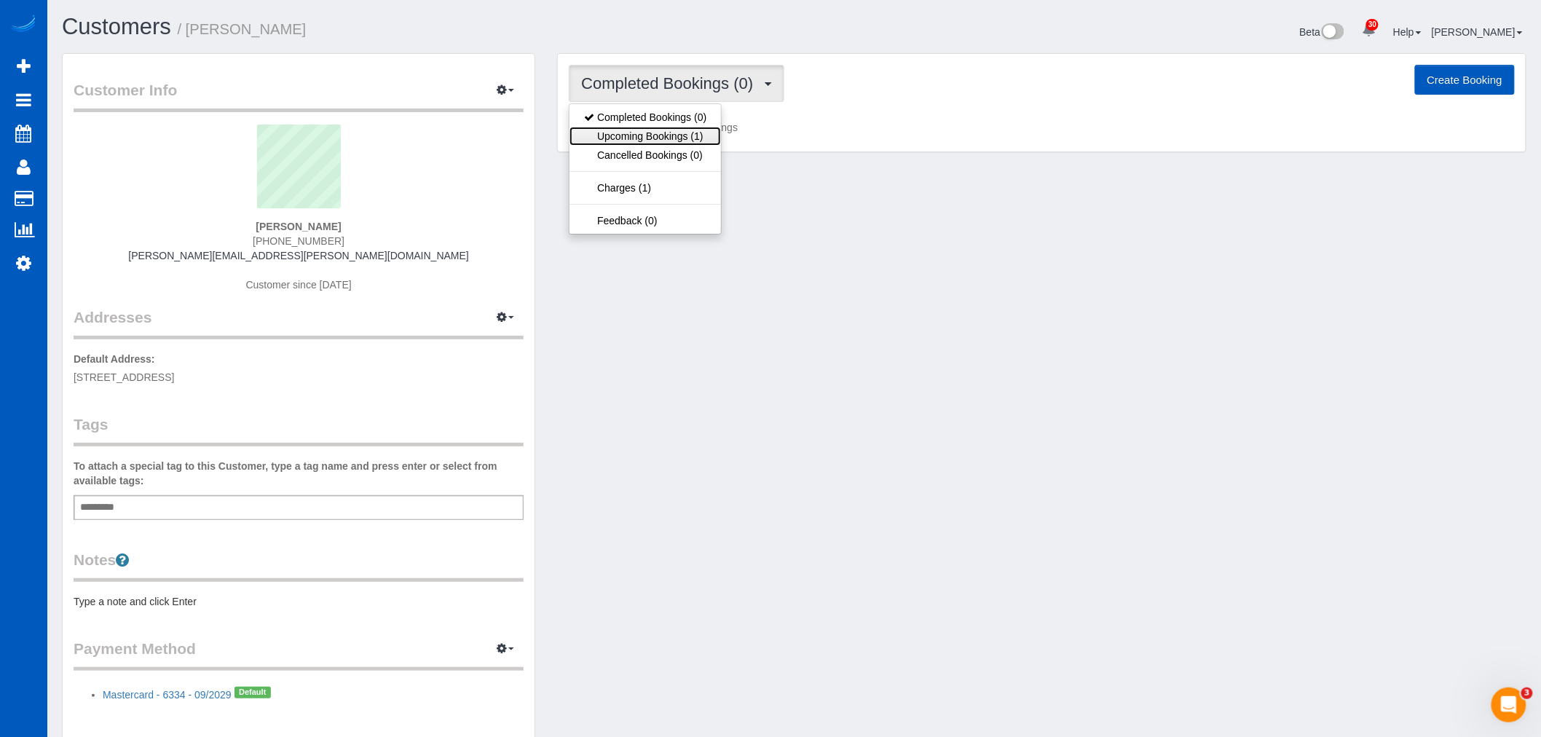
click at [649, 135] on link "Upcoming Bookings (1)" at bounding box center [646, 136] width 152 height 19
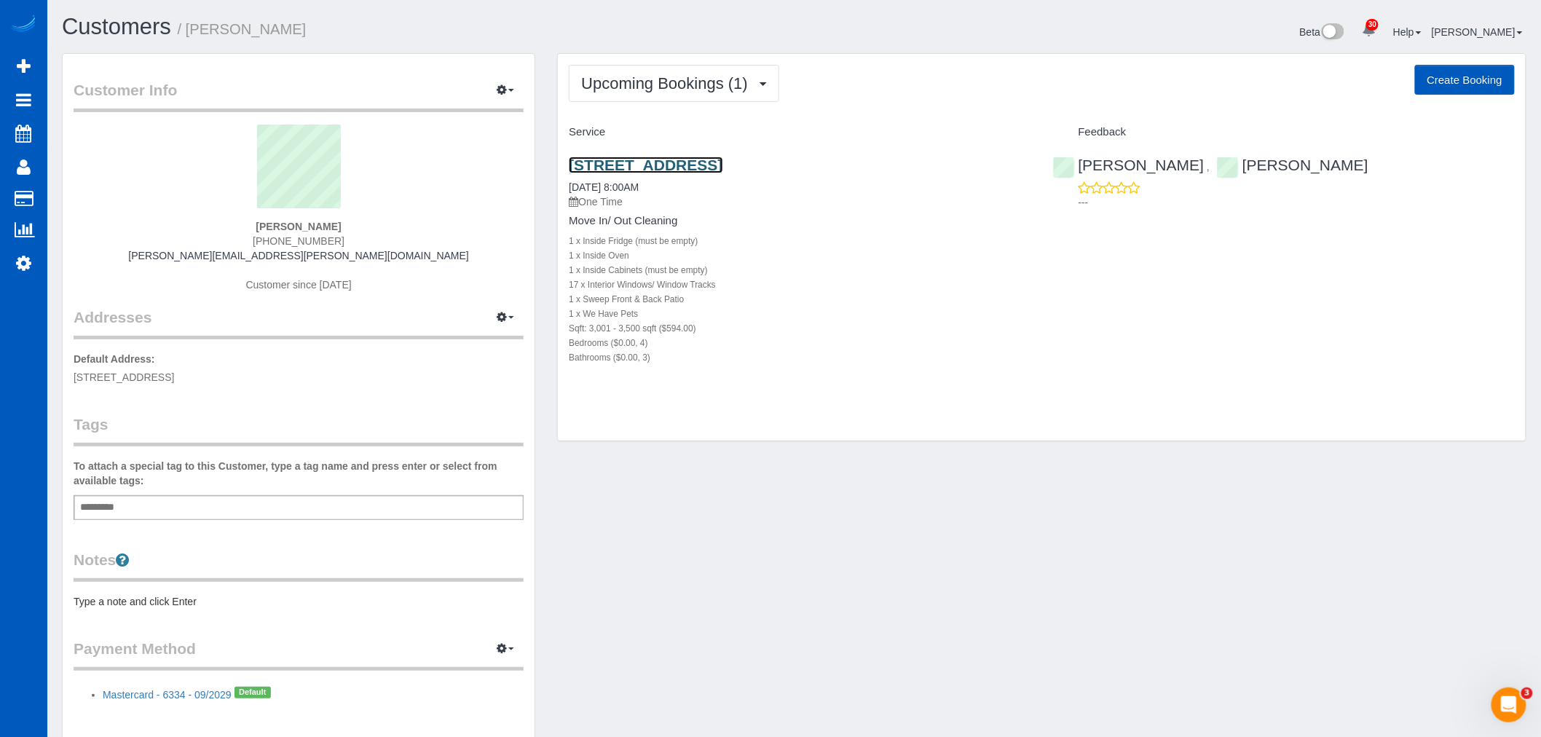
click at [654, 157] on link "[STREET_ADDRESS]" at bounding box center [646, 165] width 154 height 17
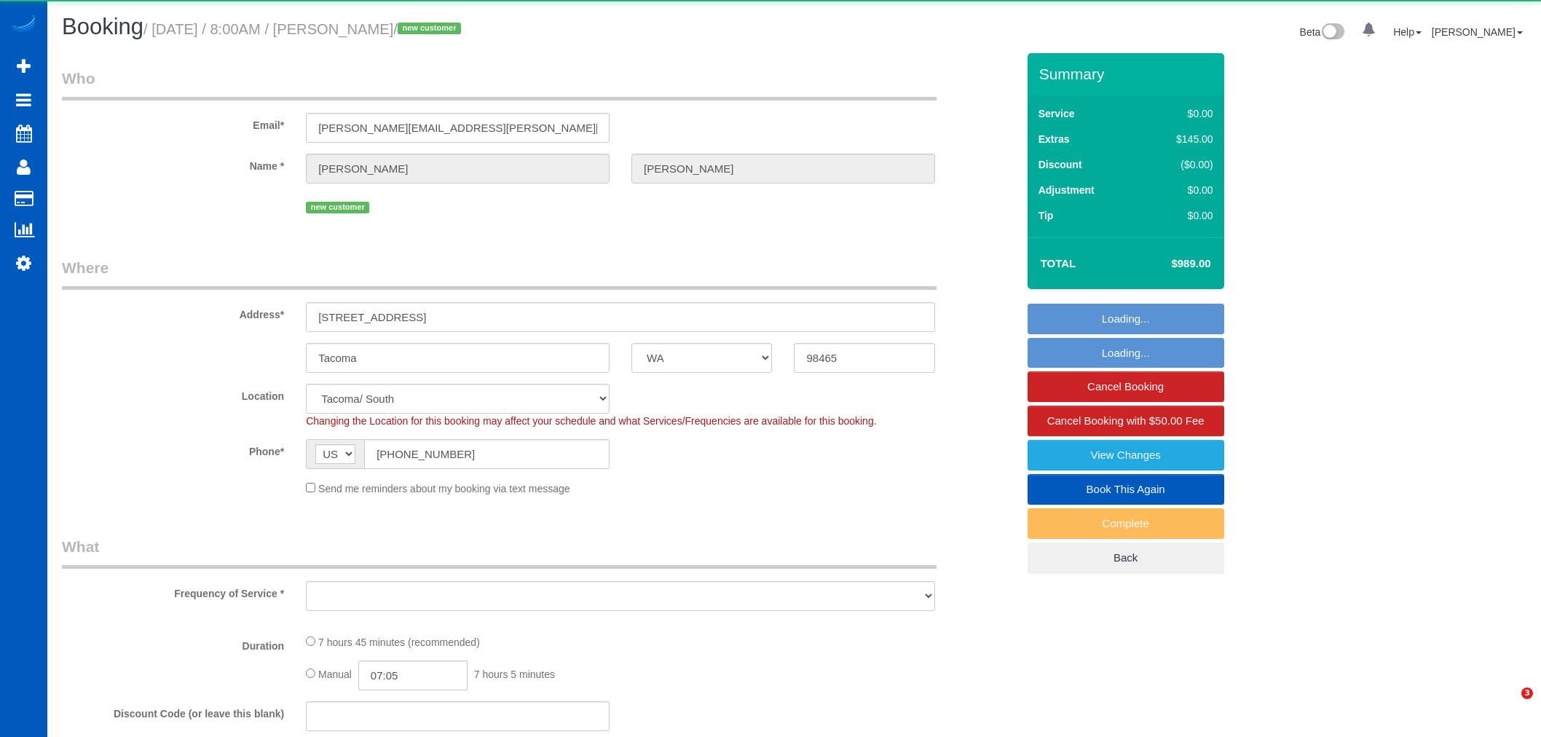
select select "WA"
select select "object:992"
select select "199"
select select "3001"
select select "4"
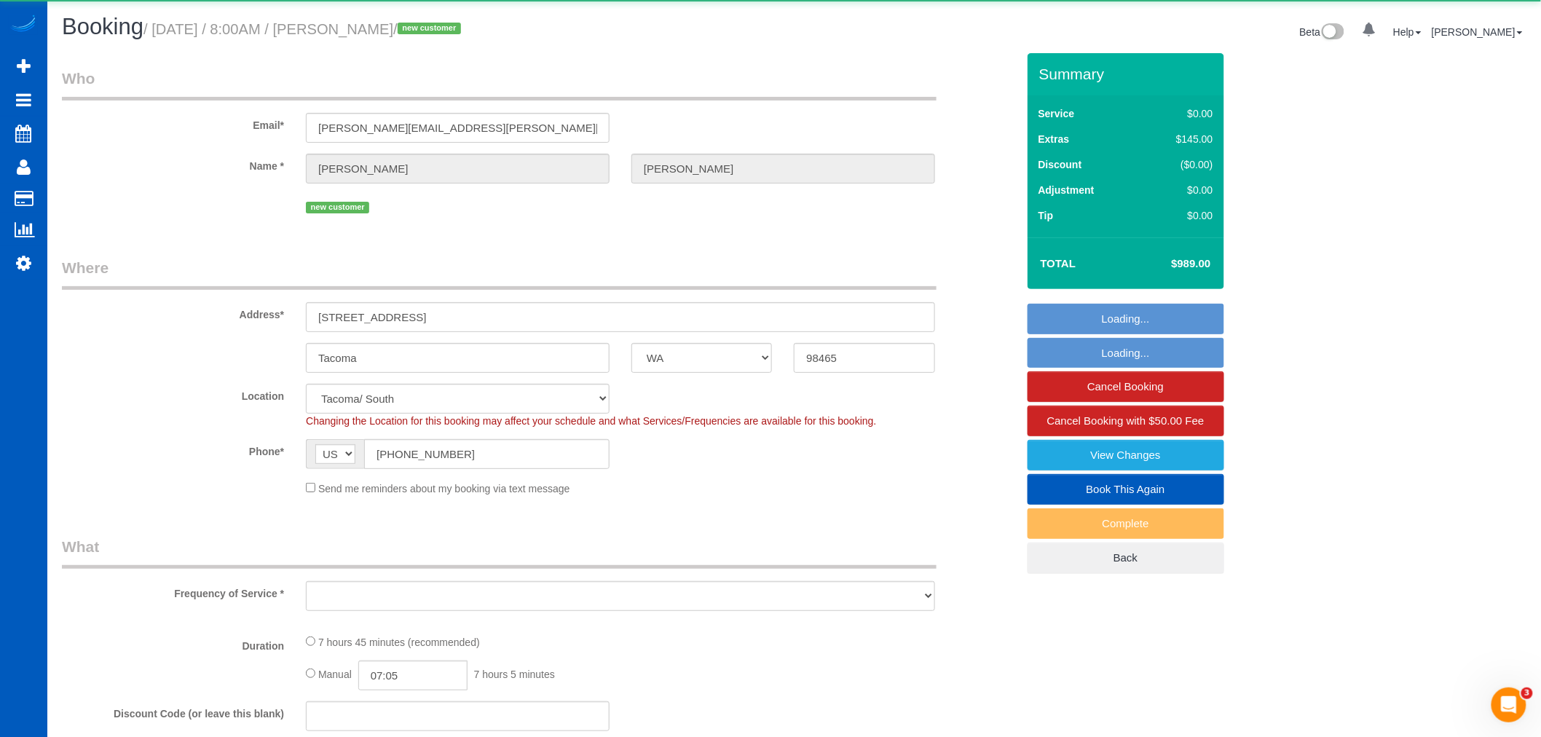
select select "3"
select select "spot1"
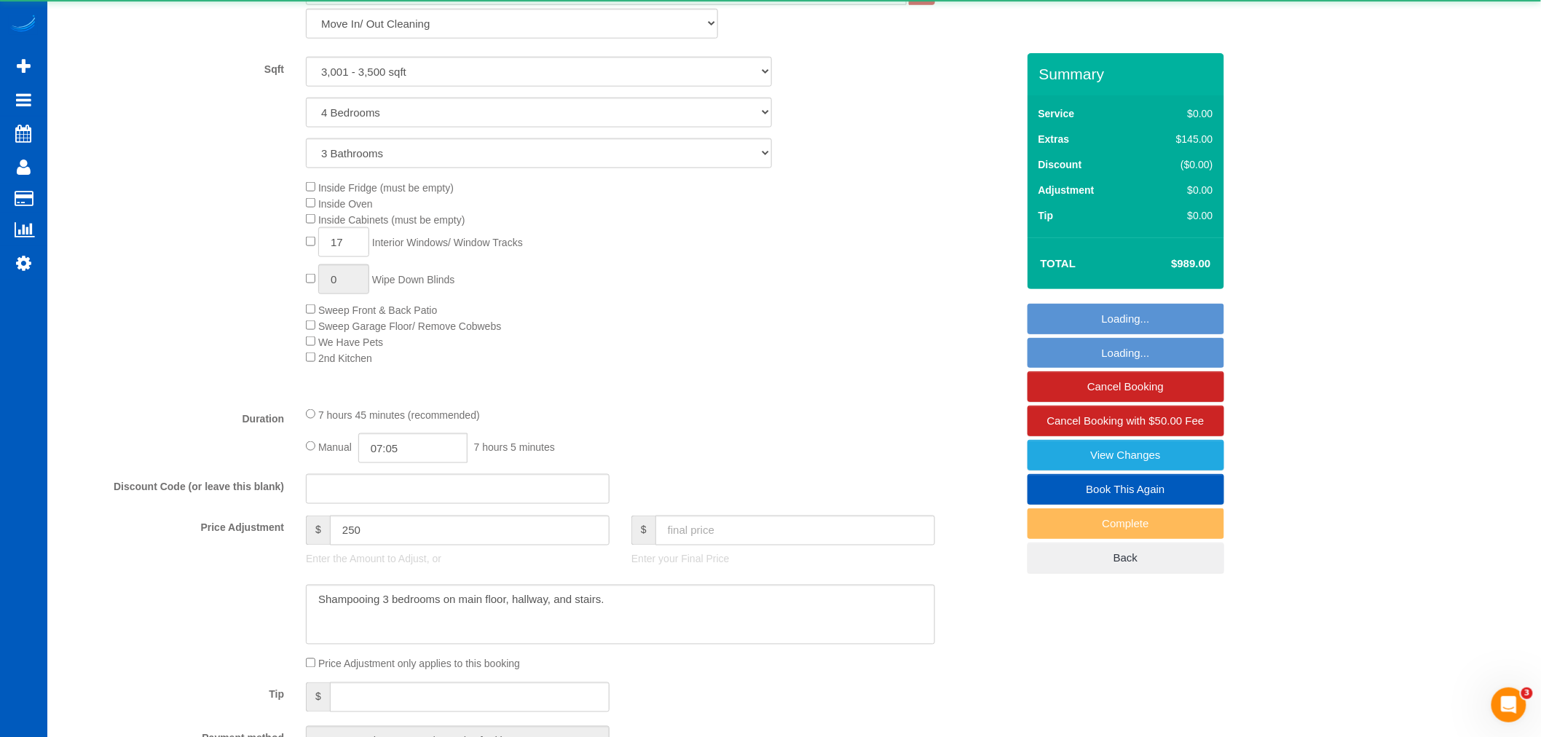
select select "3001"
select select "4"
select select "3"
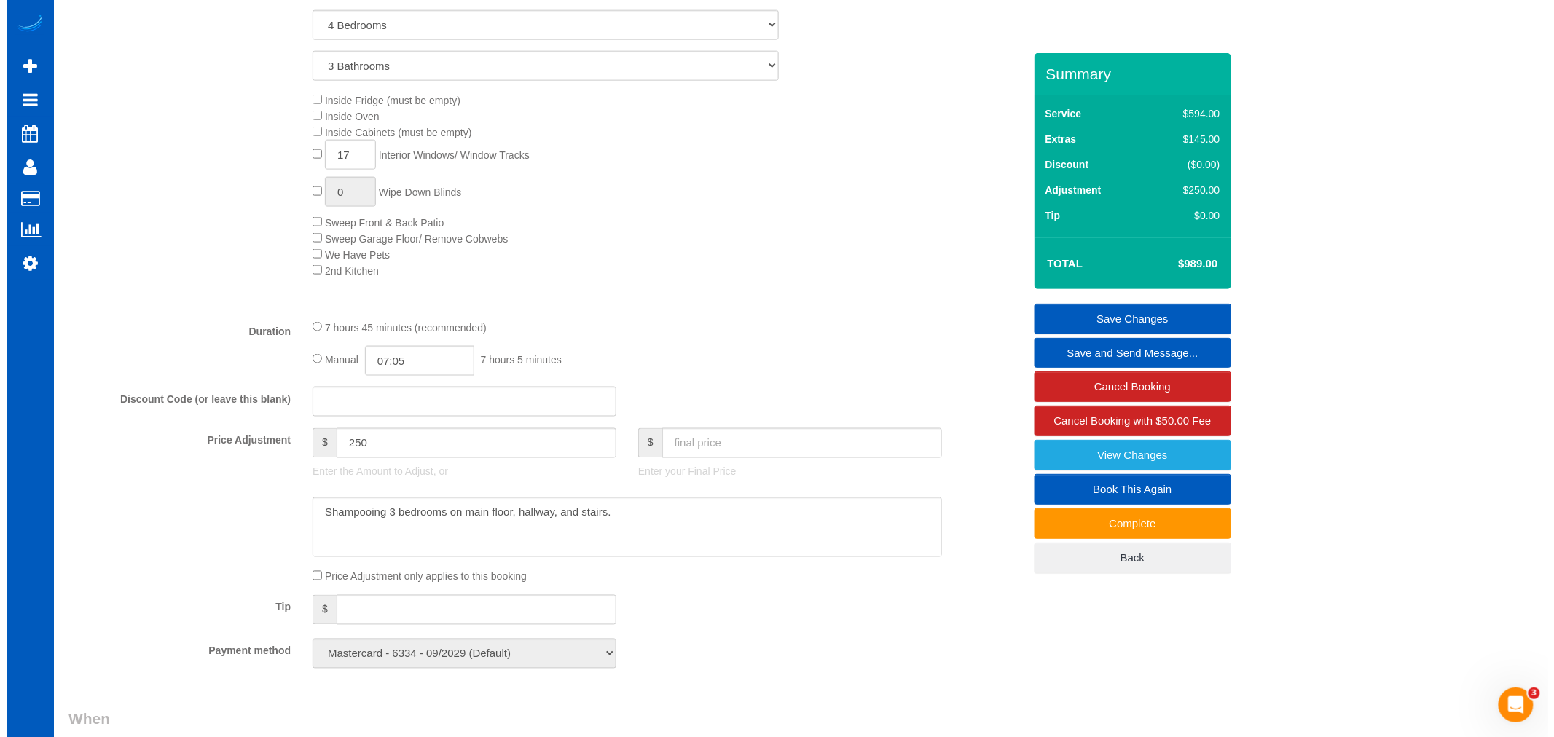
scroll to position [748, 0]
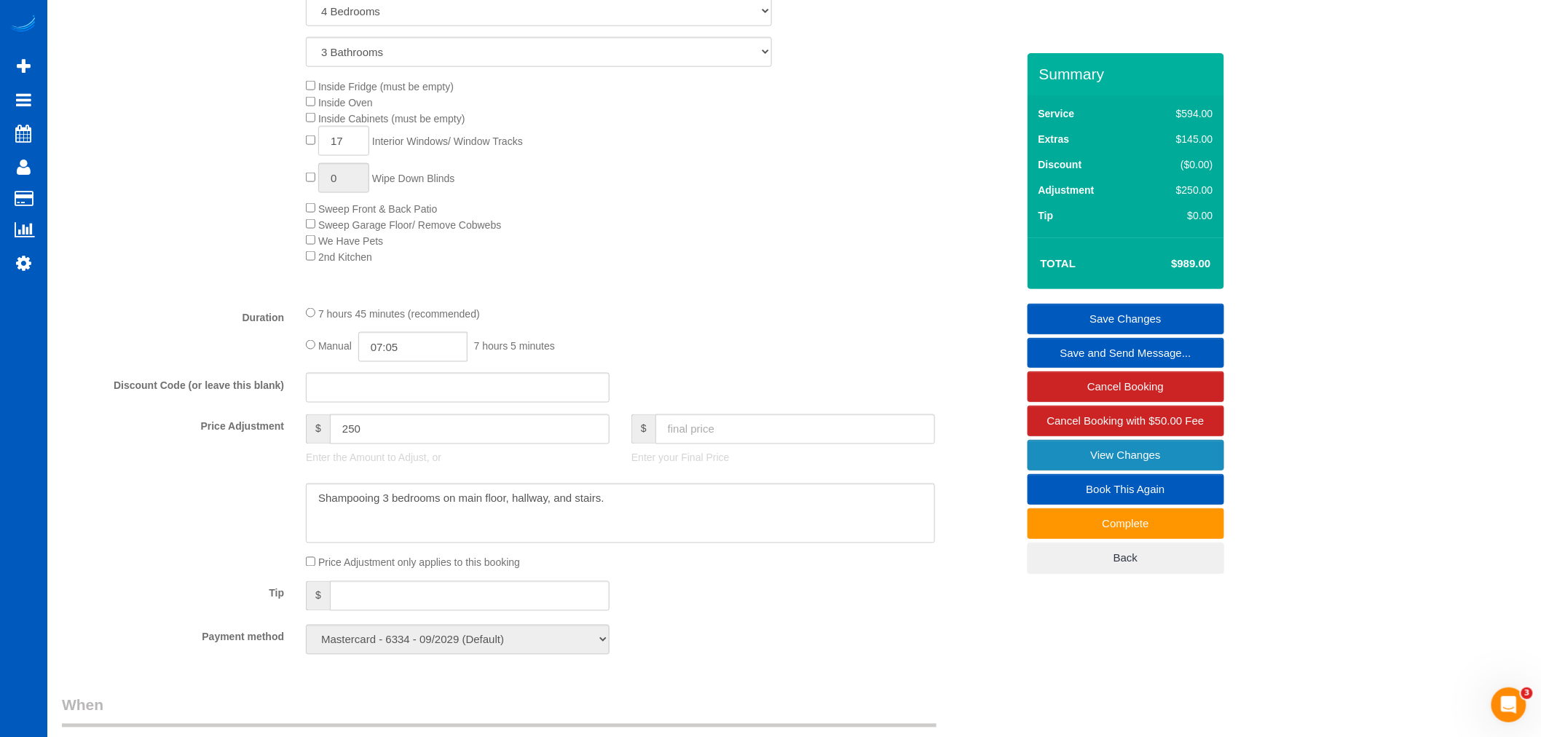
click at [1074, 454] on link "View Changes" at bounding box center [1126, 455] width 197 height 31
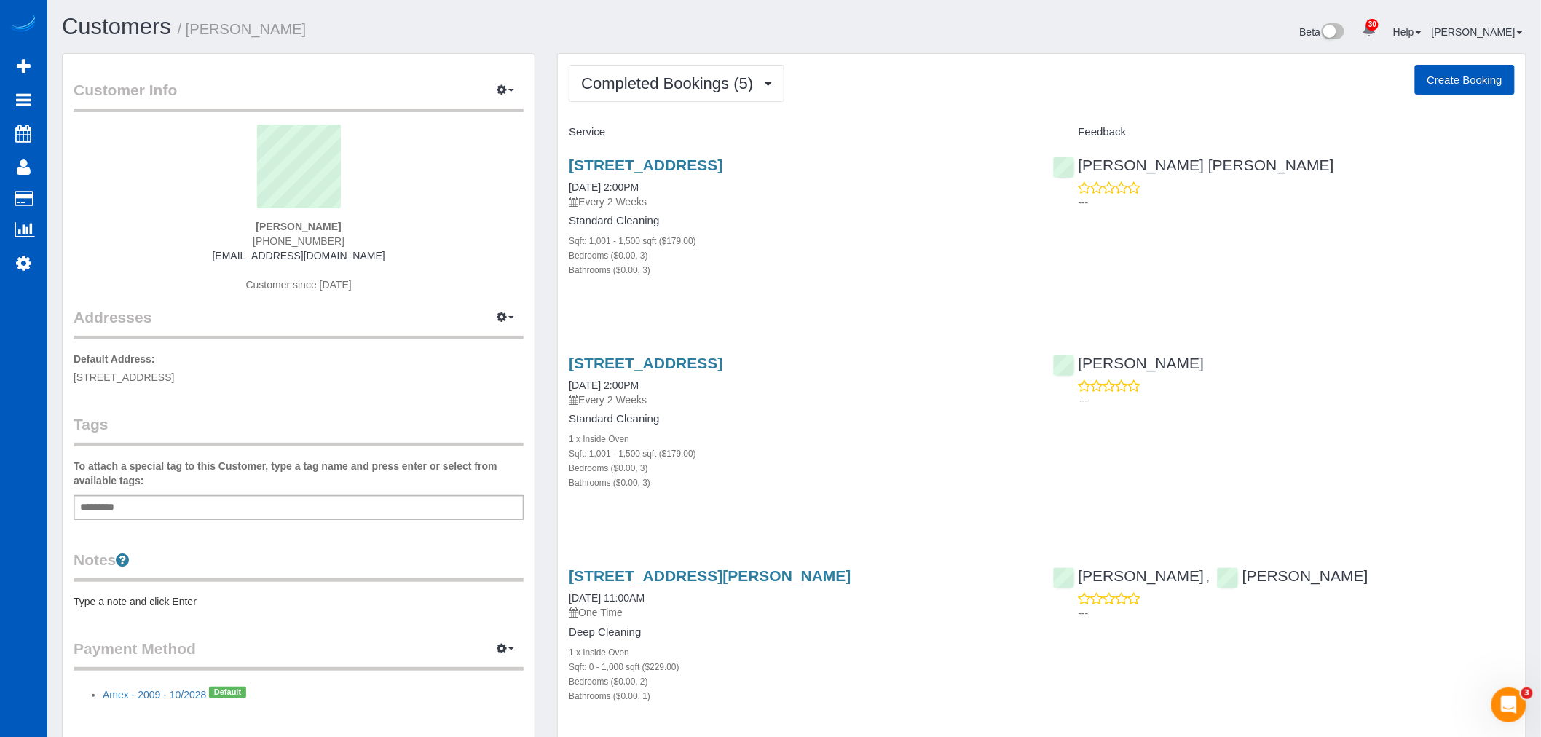
drag, startPoint x: 645, startPoint y: 44, endPoint x: 650, endPoint y: 54, distance: 11.4
click at [645, 44] on div "Customers / James Fisher" at bounding box center [423, 30] width 744 height 31
click at [656, 76] on span "Completed Bookings (5)" at bounding box center [670, 83] width 179 height 18
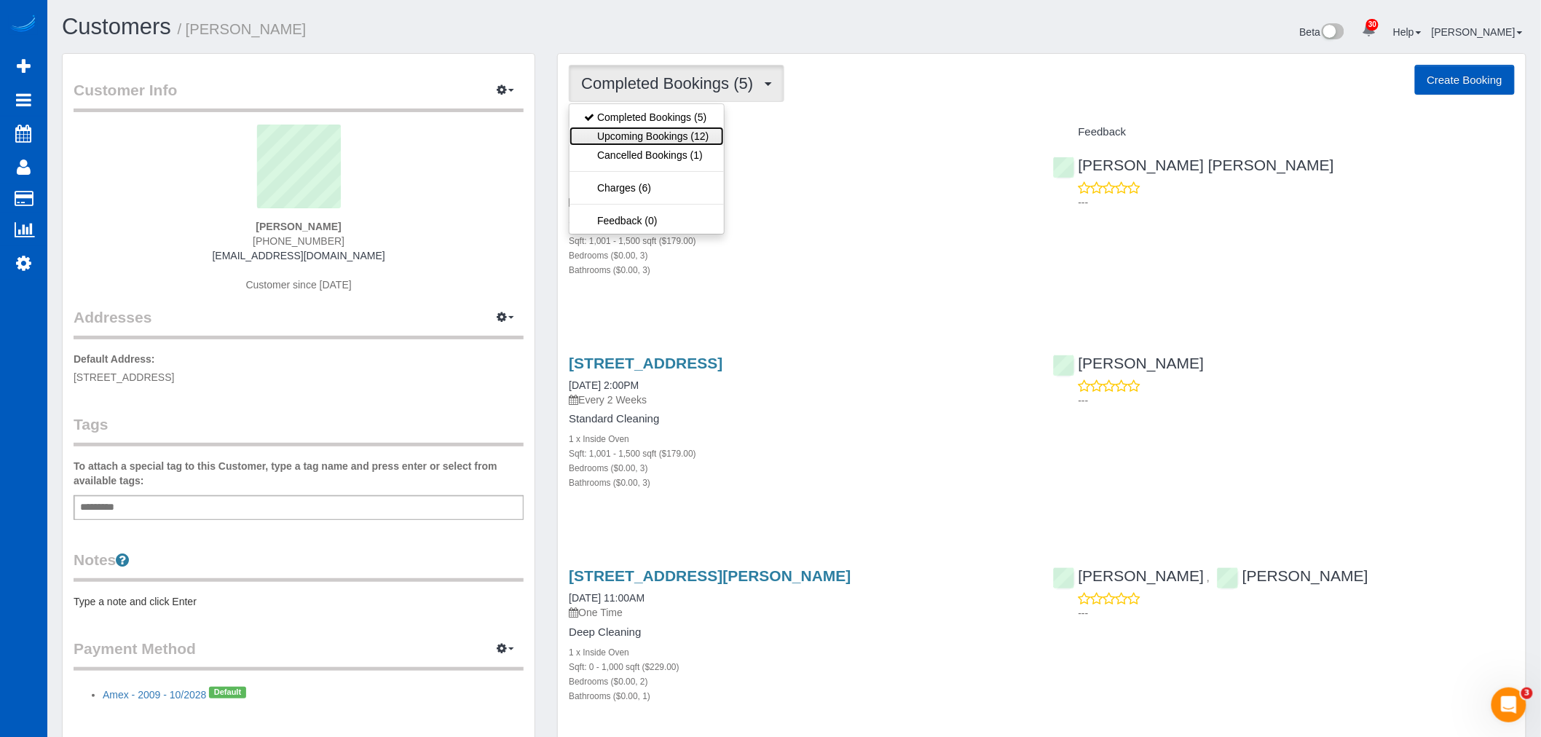
click at [660, 133] on link "Upcoming Bookings (12)" at bounding box center [647, 136] width 154 height 19
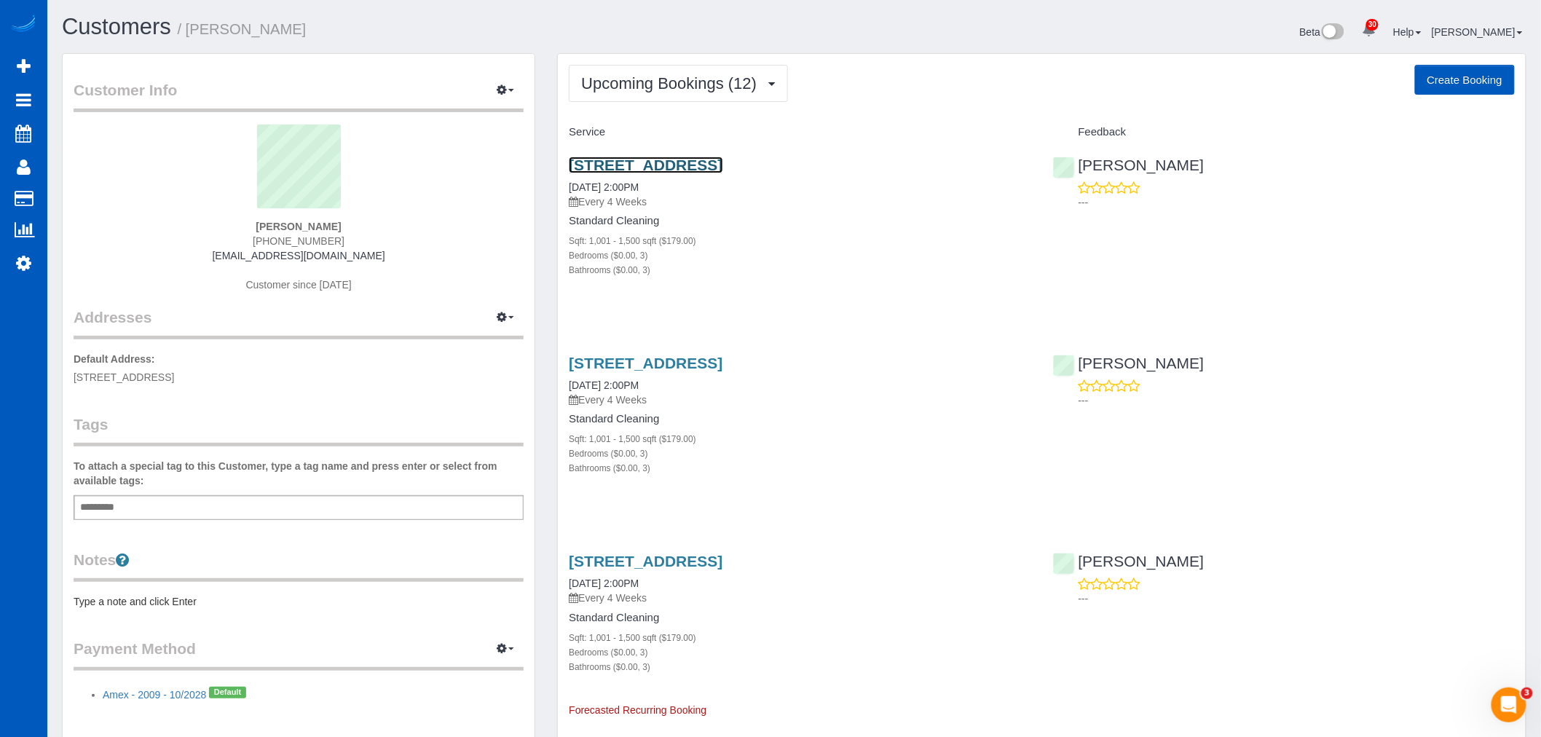
click at [664, 159] on link "4601 S 12th Street Ct, Tacoma, WA 98405" at bounding box center [646, 165] width 154 height 17
click at [672, 90] on span "Upcoming Bookings (12)" at bounding box center [672, 83] width 183 height 18
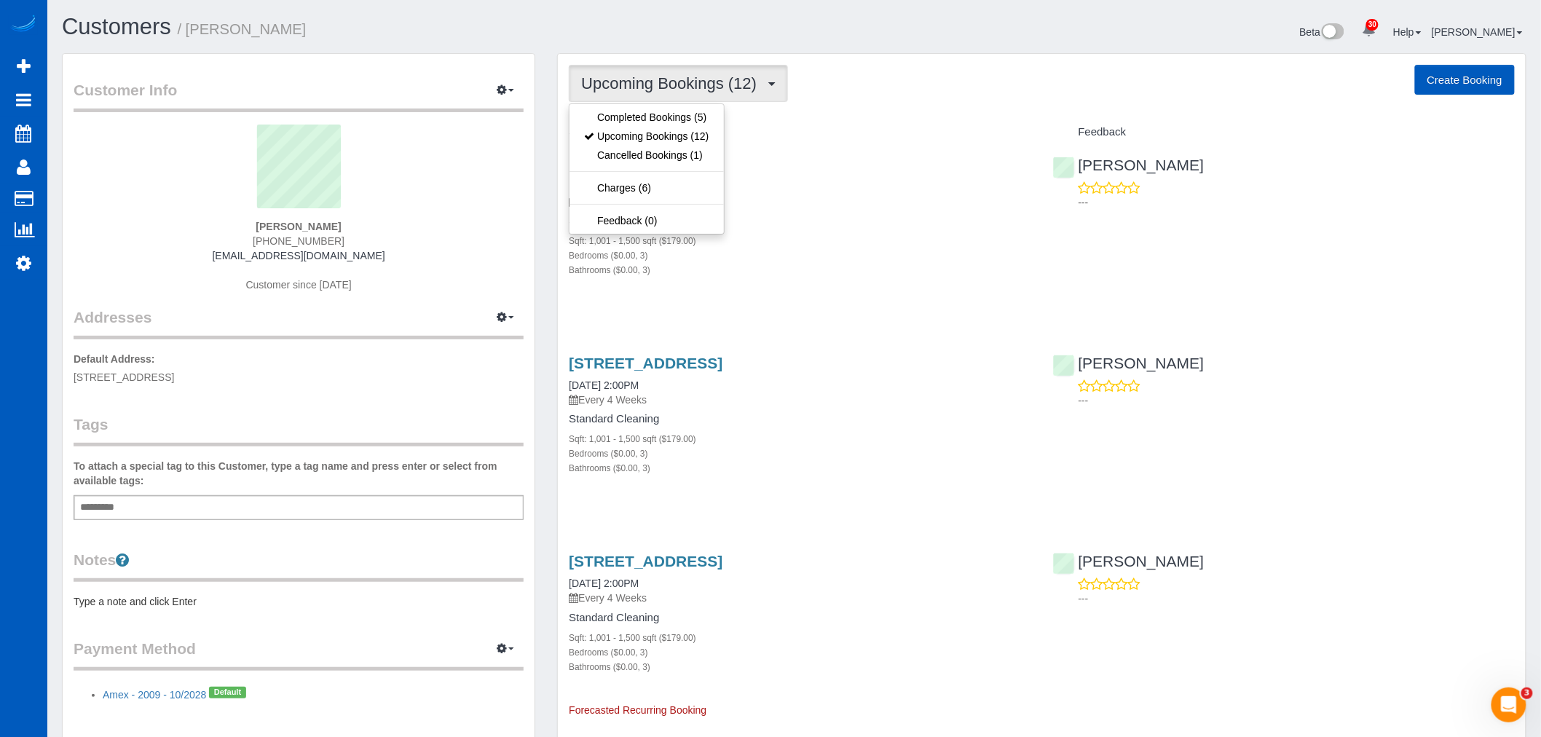
click at [672, 90] on span "Upcoming Bookings (12)" at bounding box center [672, 83] width 183 height 18
click at [685, 68] on button "Upcoming Bookings (12)" at bounding box center [678, 83] width 219 height 37
click at [685, 115] on link "Completed Bookings (5)" at bounding box center [647, 117] width 154 height 19
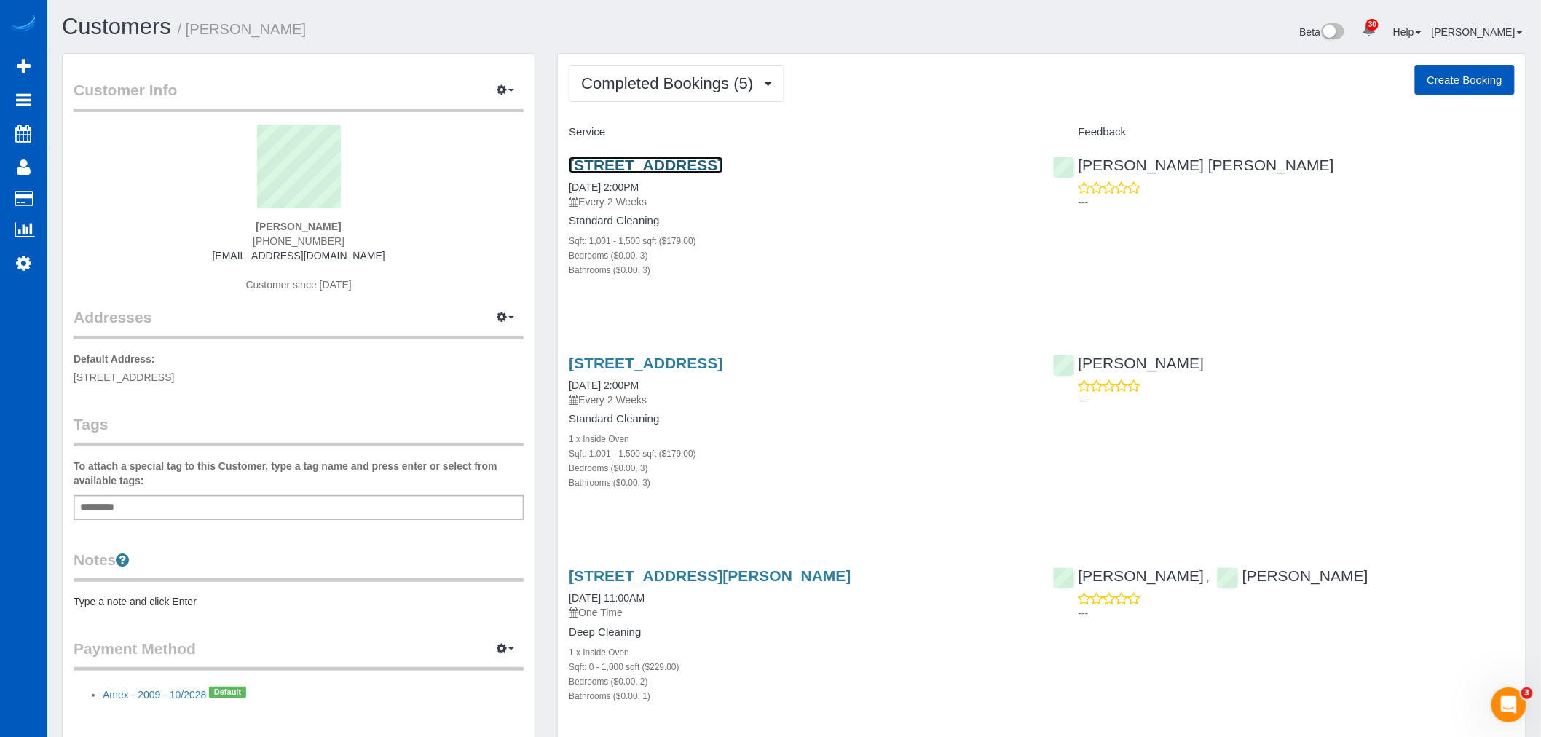
click at [664, 165] on link "4601 S 12th Street Ct, Tacoma, WA 98405" at bounding box center [646, 165] width 154 height 17
click at [688, 363] on link "4601 S 12th Street Ct, Tacoma, WA 98405" at bounding box center [646, 363] width 154 height 17
click at [644, 93] on button "Completed Bookings (5)" at bounding box center [677, 83] width 216 height 37
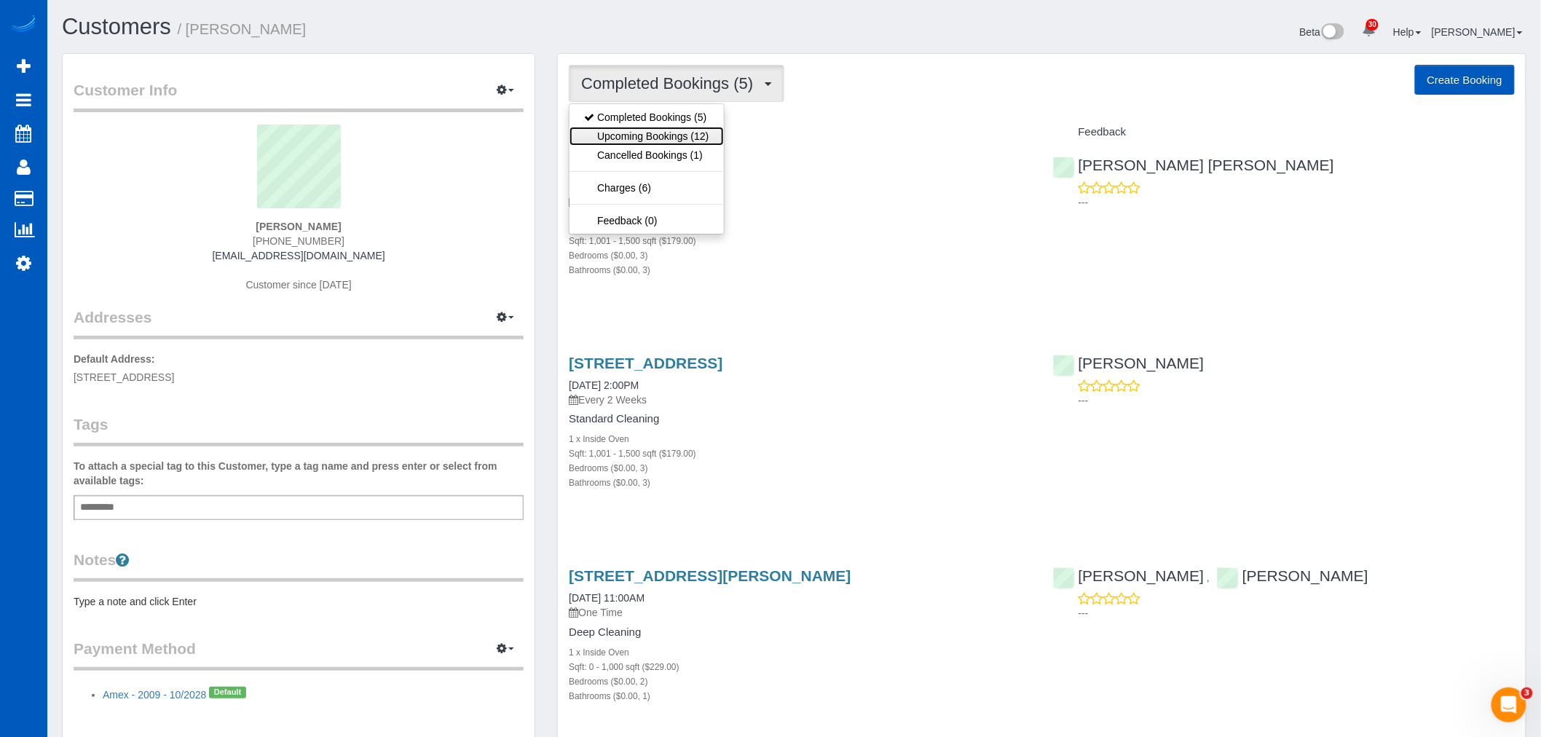
click at [646, 130] on link "Upcoming Bookings (12)" at bounding box center [647, 136] width 154 height 19
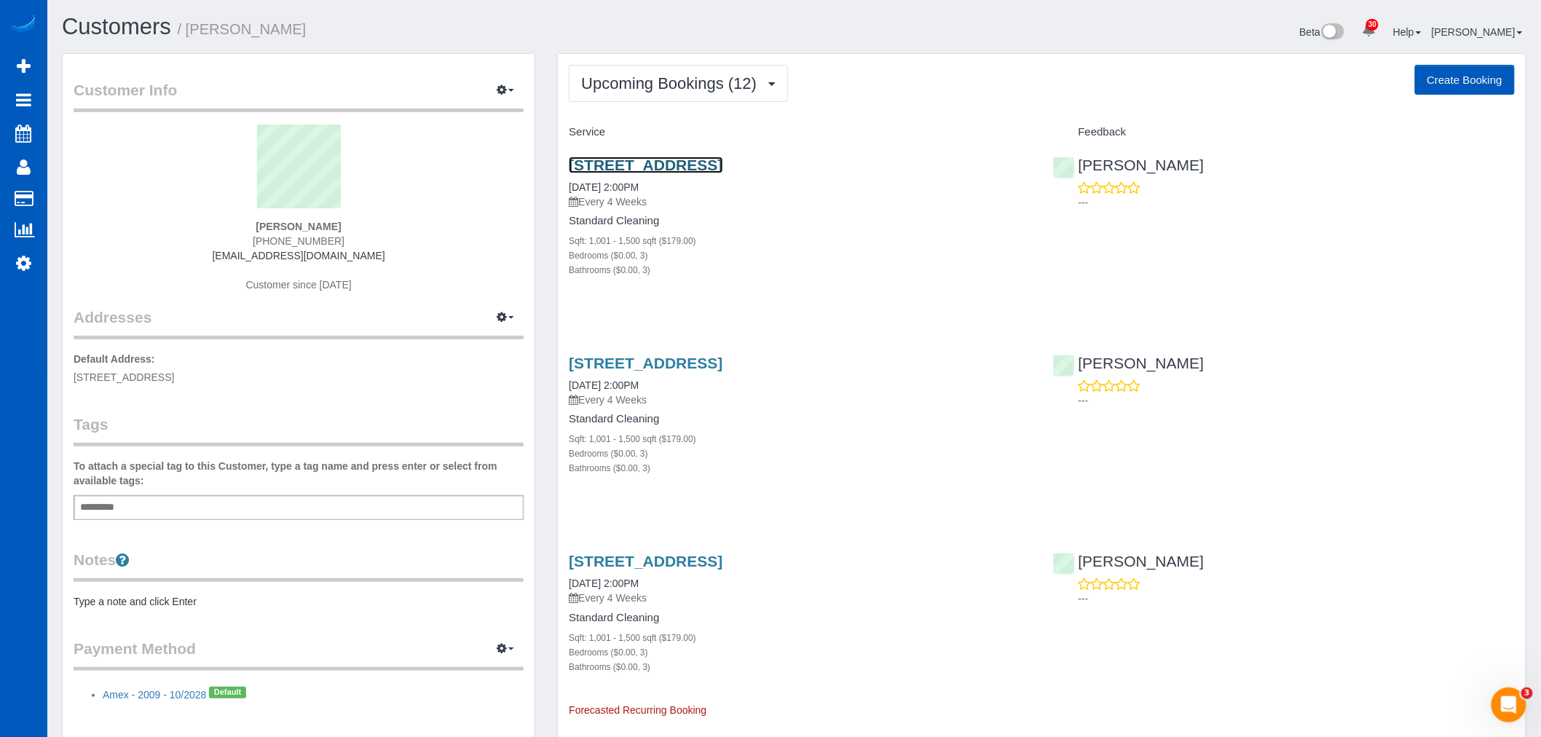
click at [650, 165] on link "4601 S 12th Street Ct, Tacoma, WA 98405" at bounding box center [646, 165] width 154 height 17
click at [651, 85] on span "Upcoming Bookings (12)" at bounding box center [672, 83] width 183 height 18
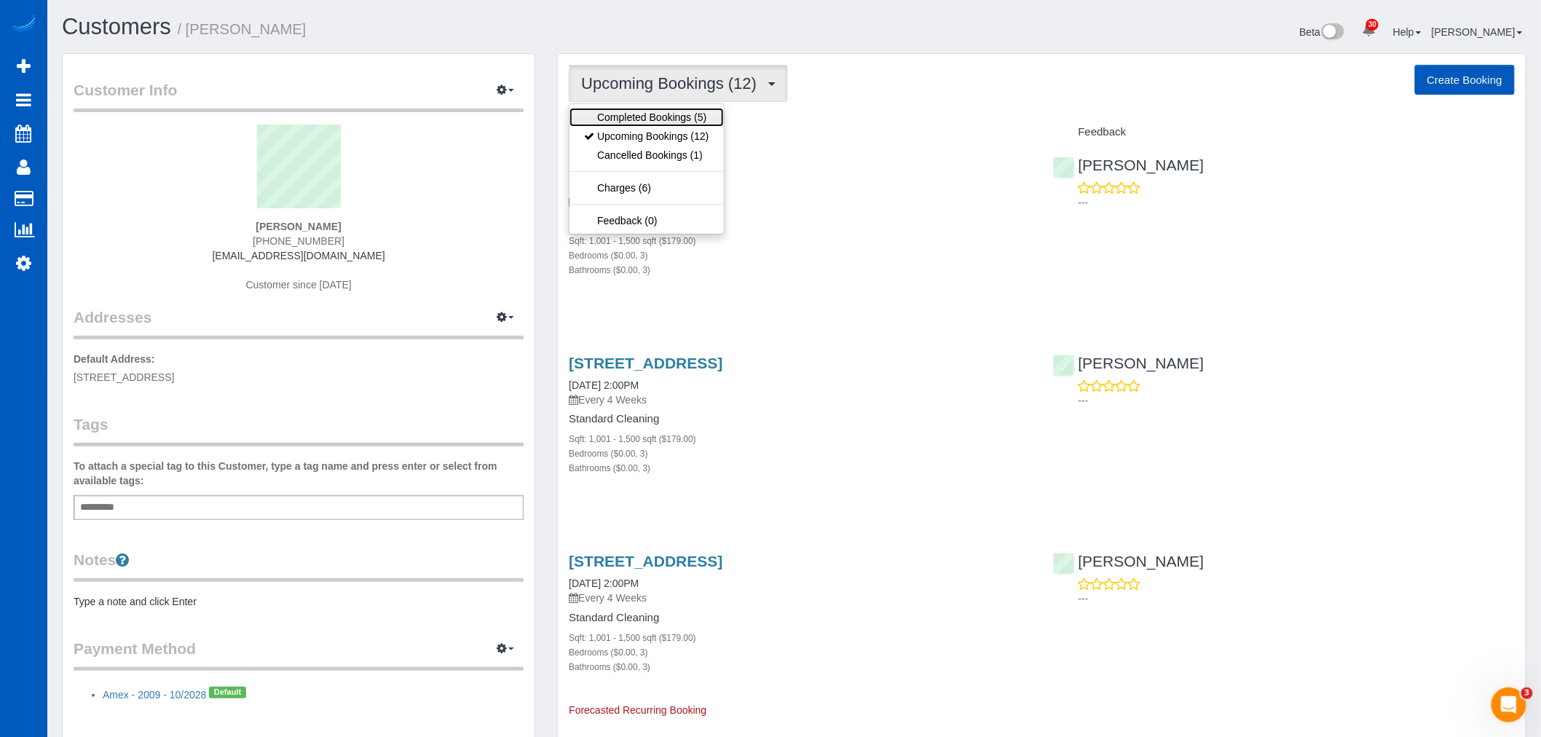
click at [650, 111] on link "Completed Bookings (5)" at bounding box center [647, 117] width 154 height 19
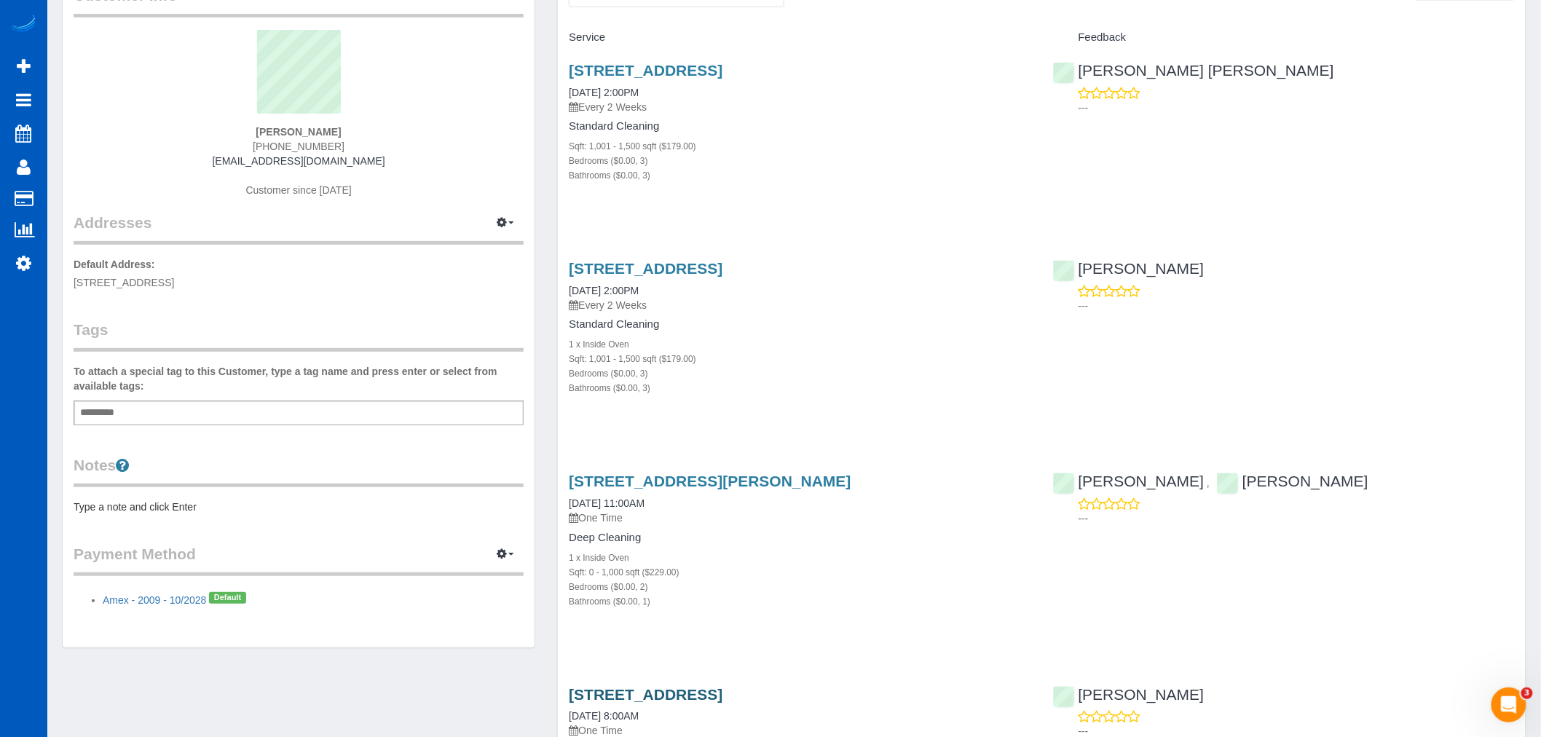
scroll to position [81, 0]
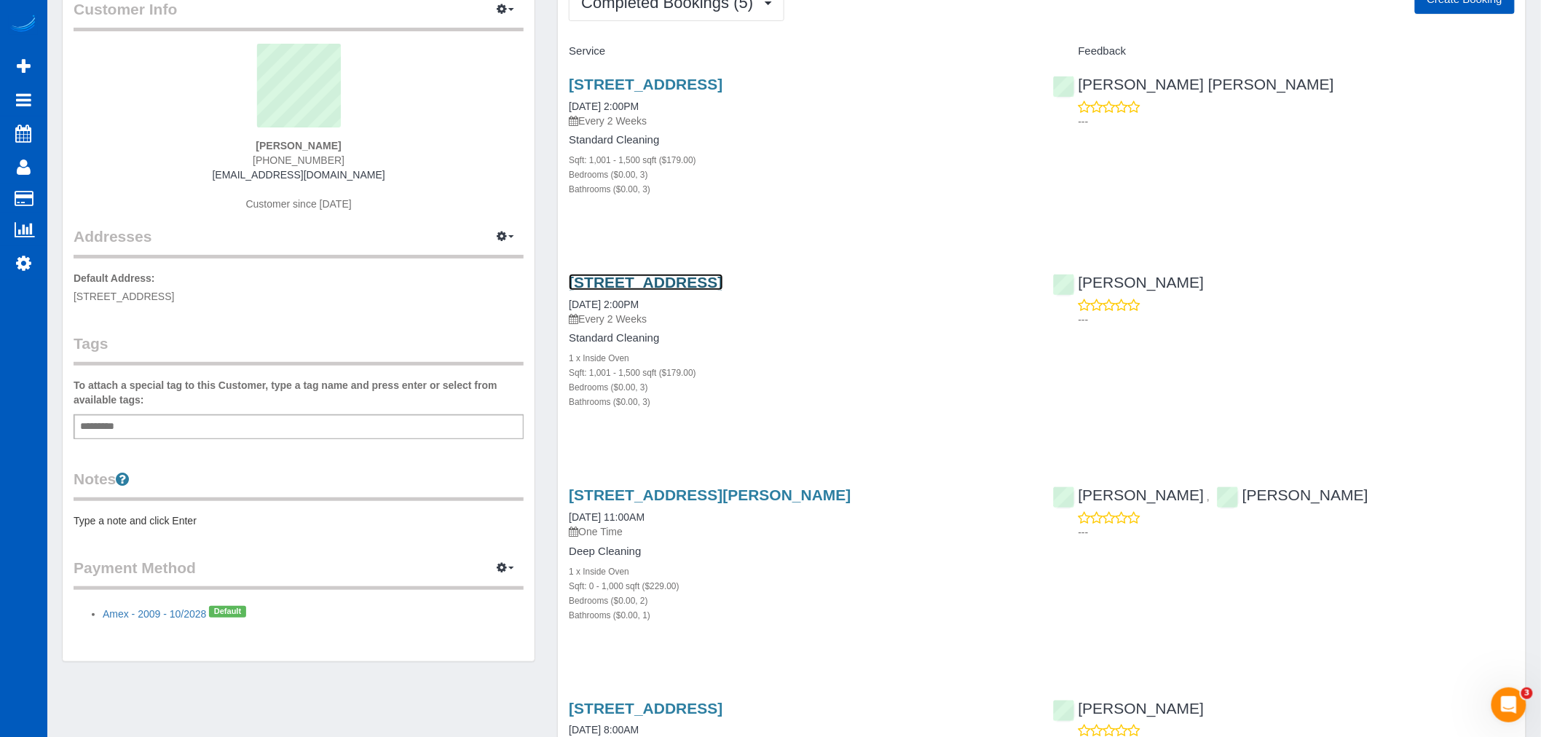
click at [656, 284] on link "4601 S 12th Street Ct, Tacoma, WA 98405" at bounding box center [646, 282] width 154 height 17
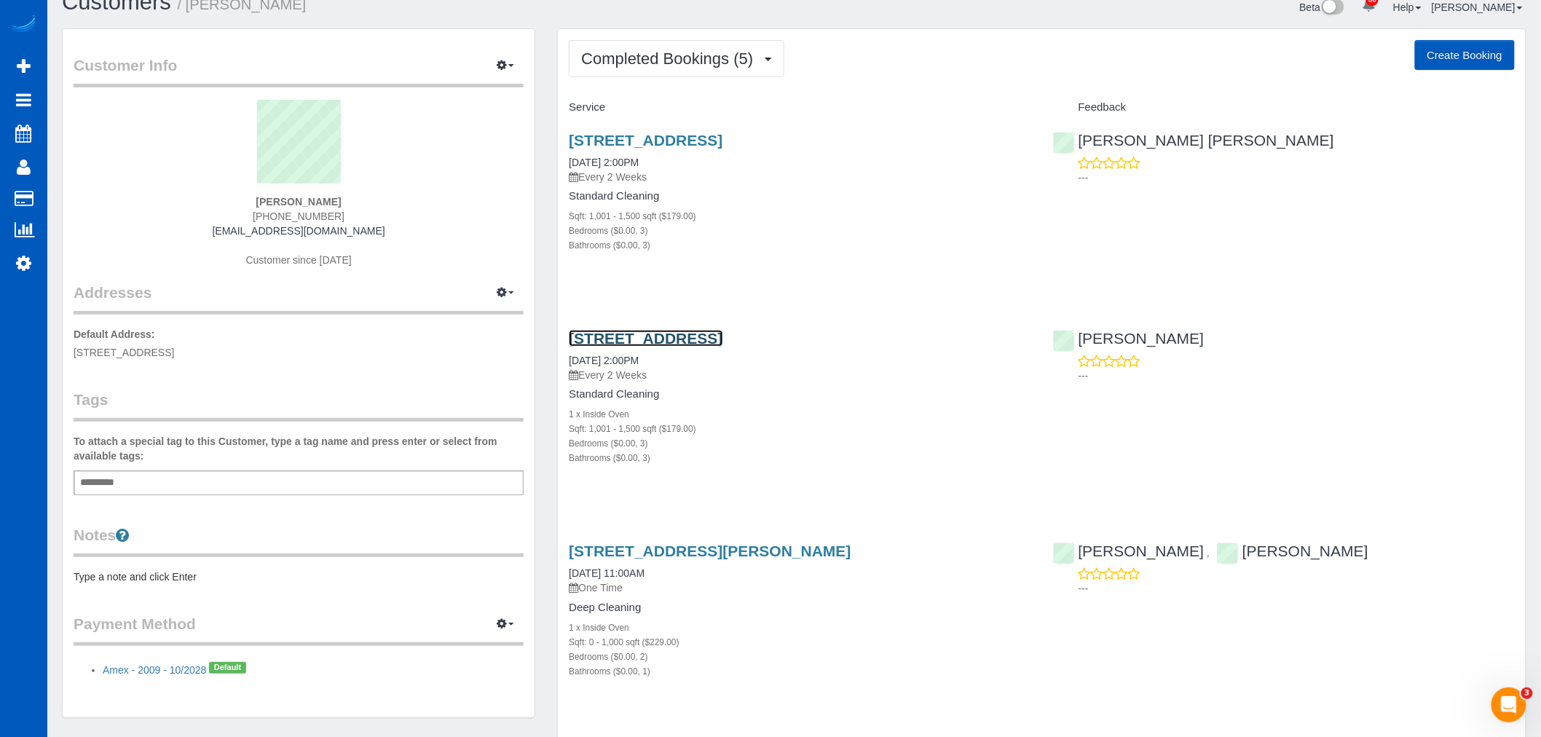
scroll to position [0, 0]
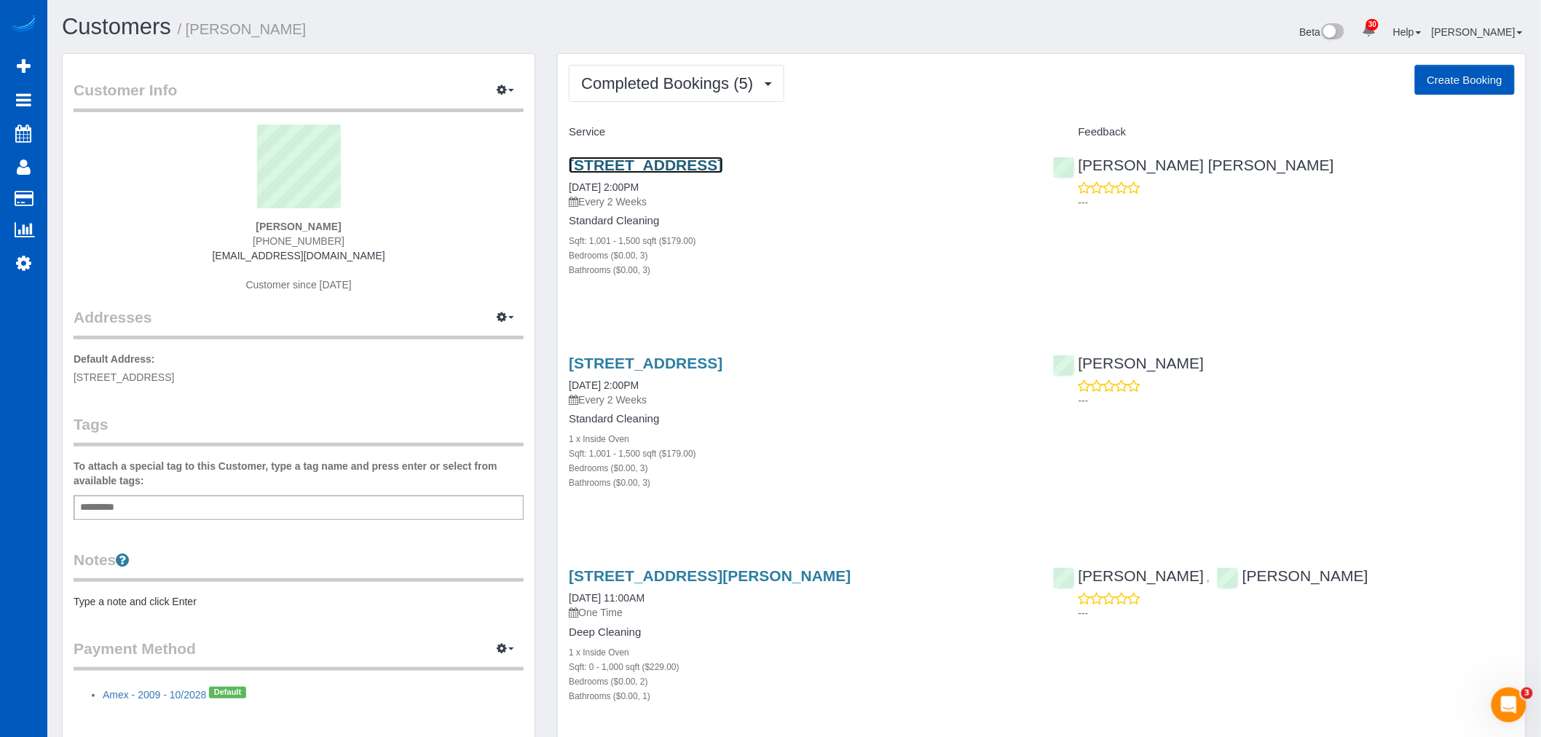
click at [722, 157] on link "4601 S 12th Street Ct, Tacoma, WA 98405" at bounding box center [646, 165] width 154 height 17
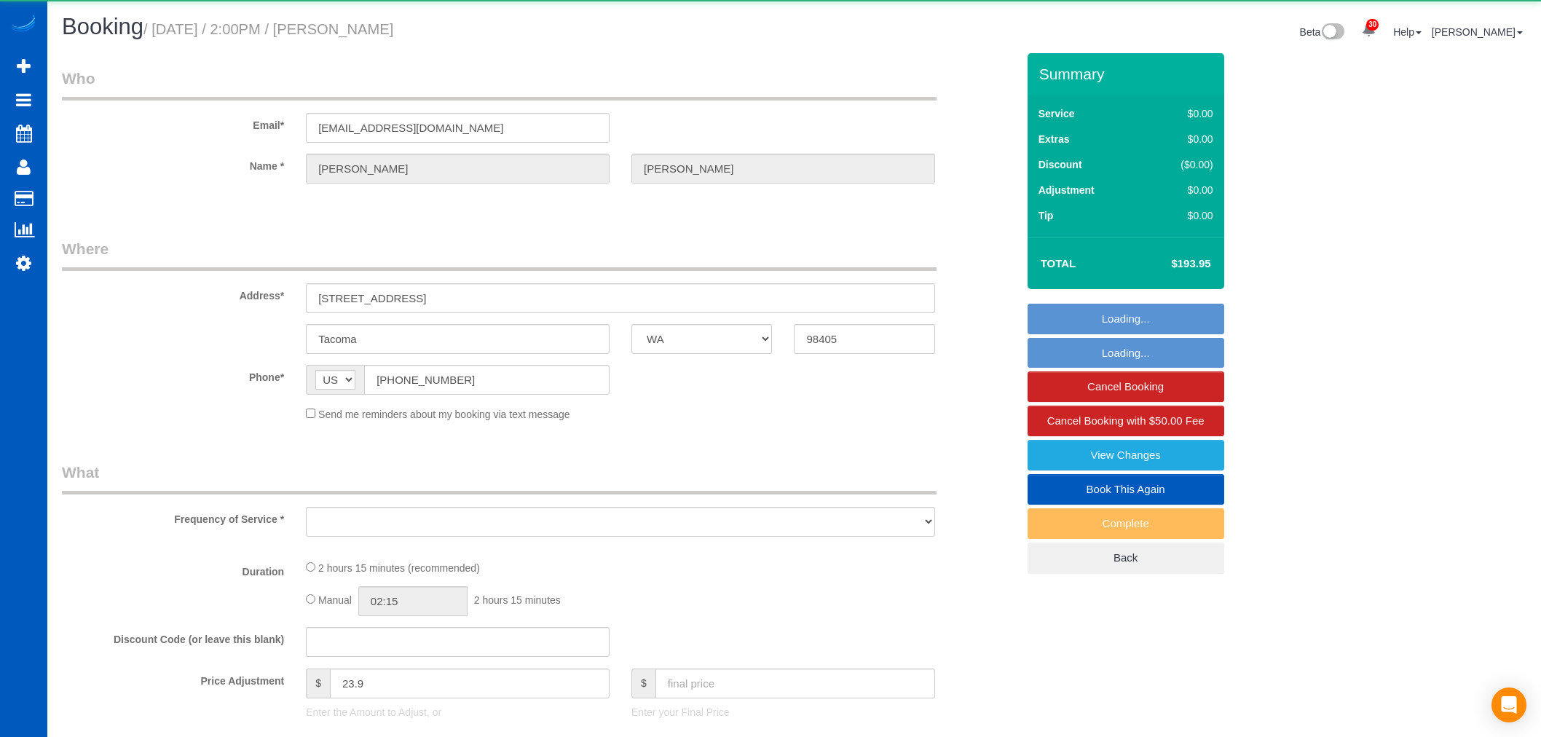
select select "WA"
select select "object:1121"
select select "199"
select select "1001"
select select "3"
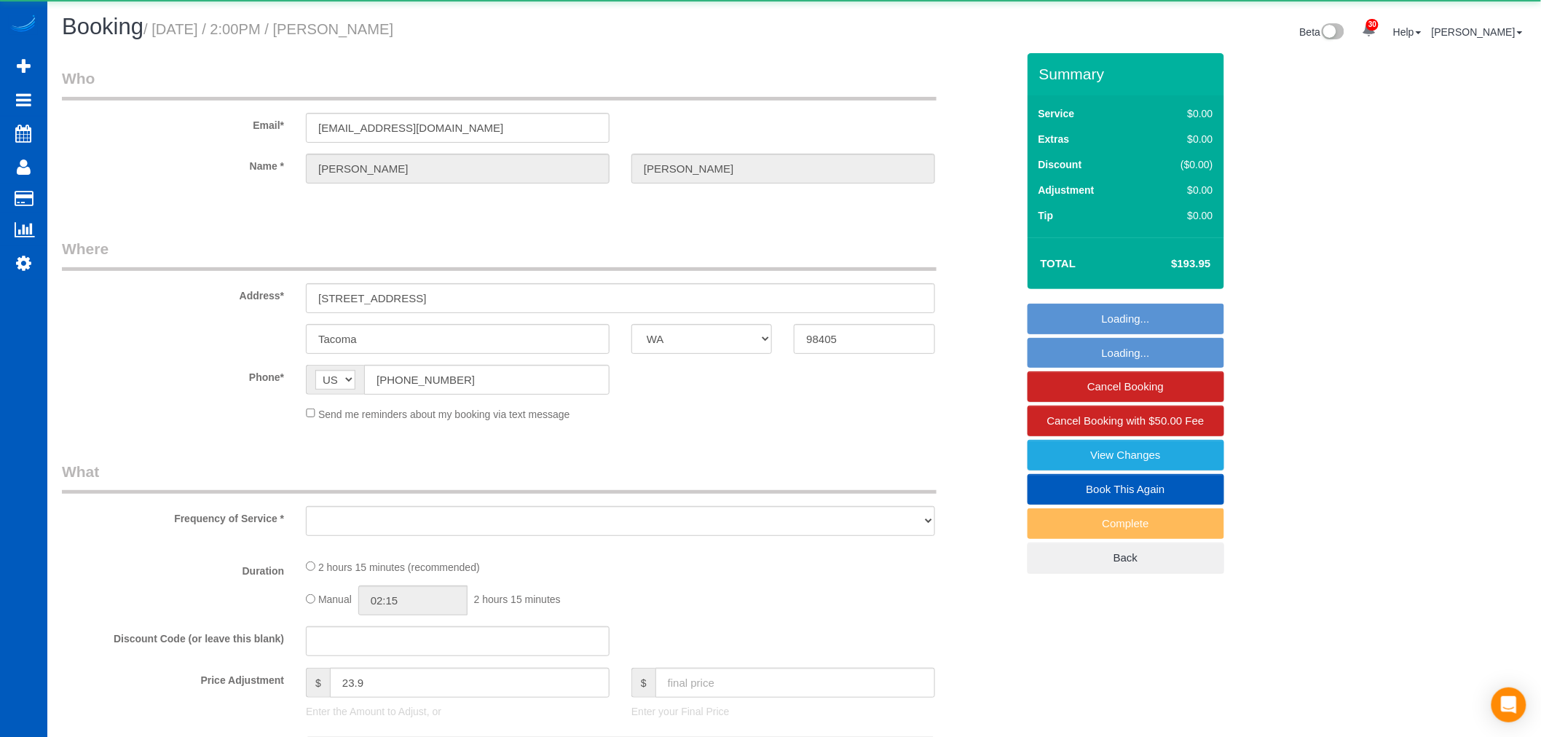
select select "3"
select select "spot1"
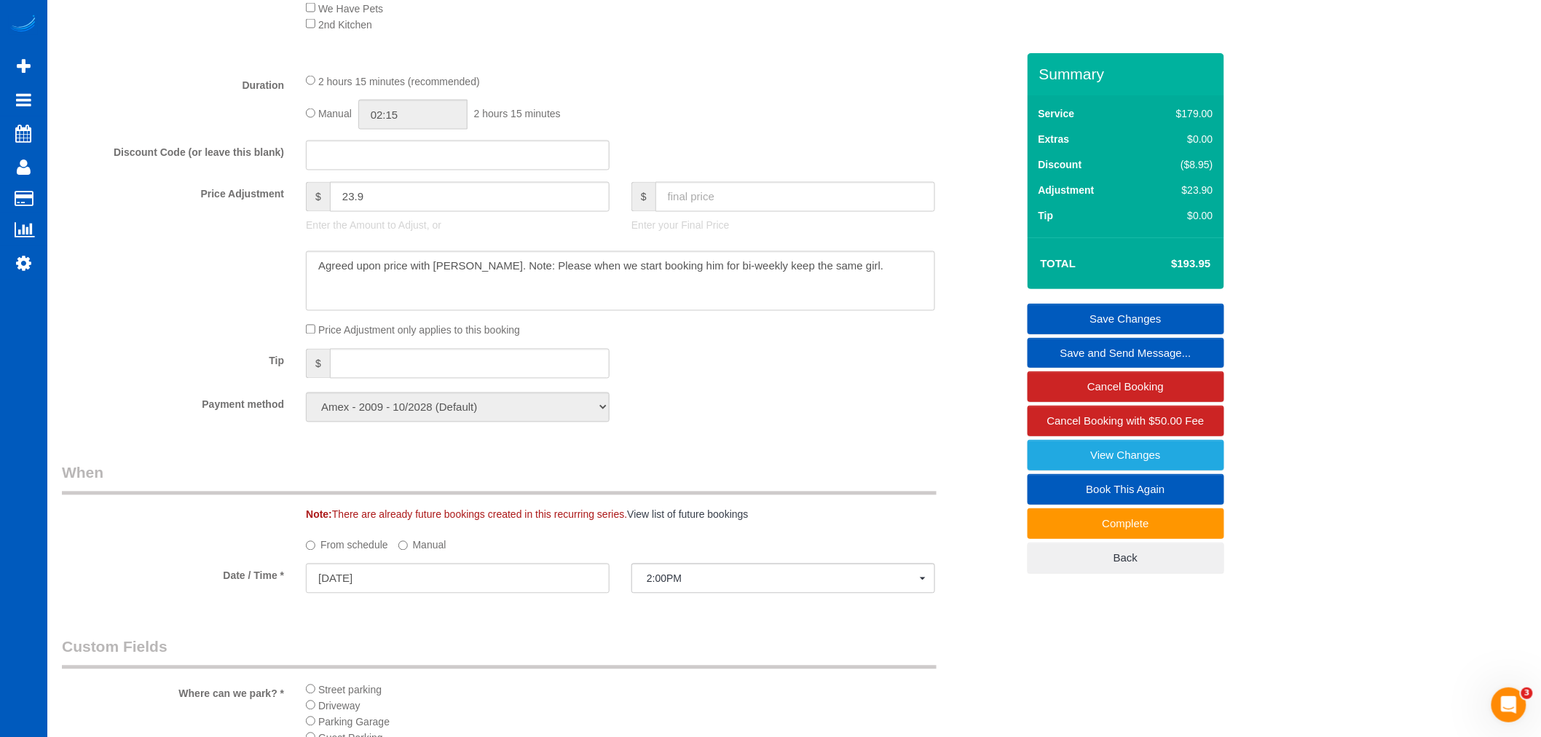
scroll to position [971, 0]
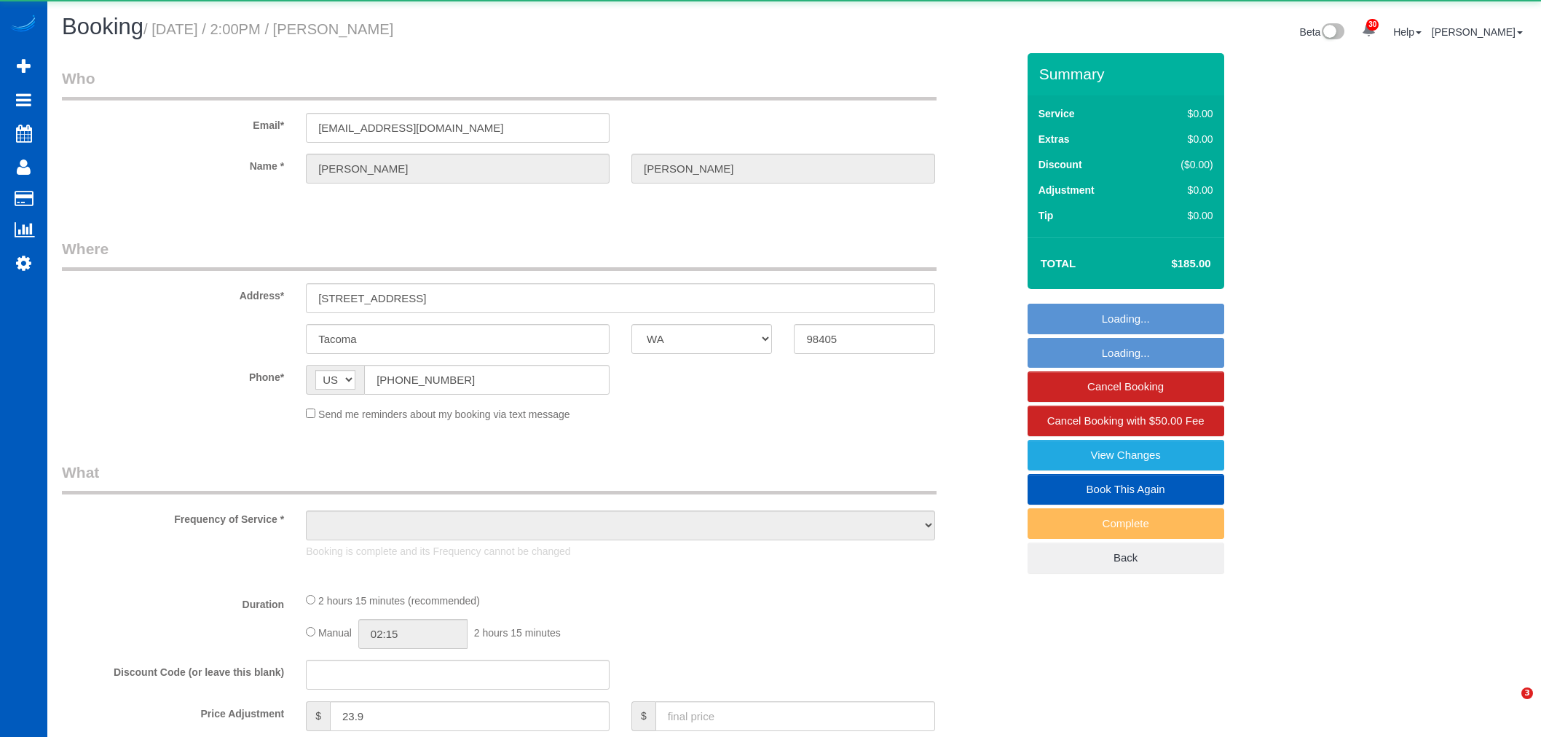
select select "WA"
select select "object:1068"
select select "199"
select select "1001"
select select "3"
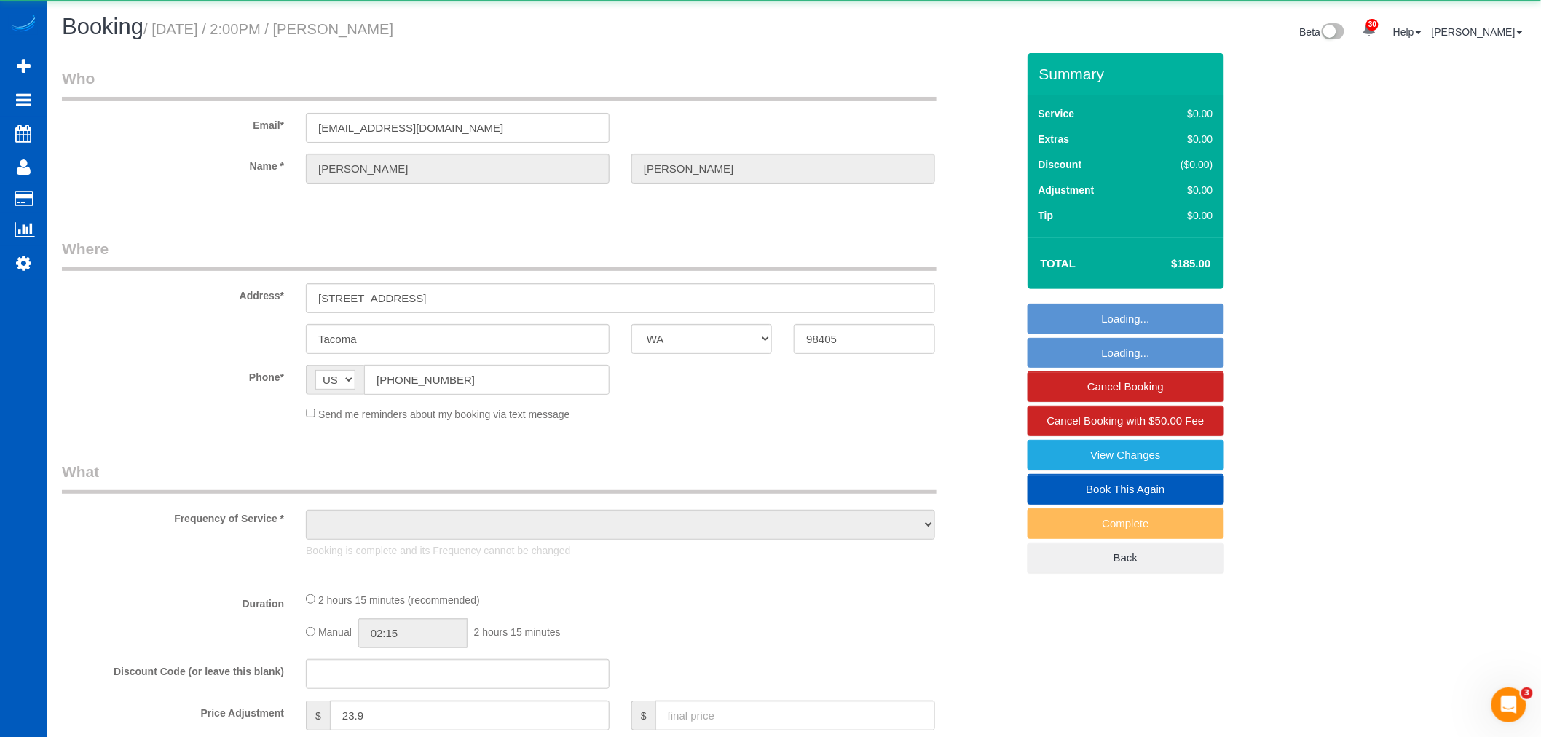
select select "3"
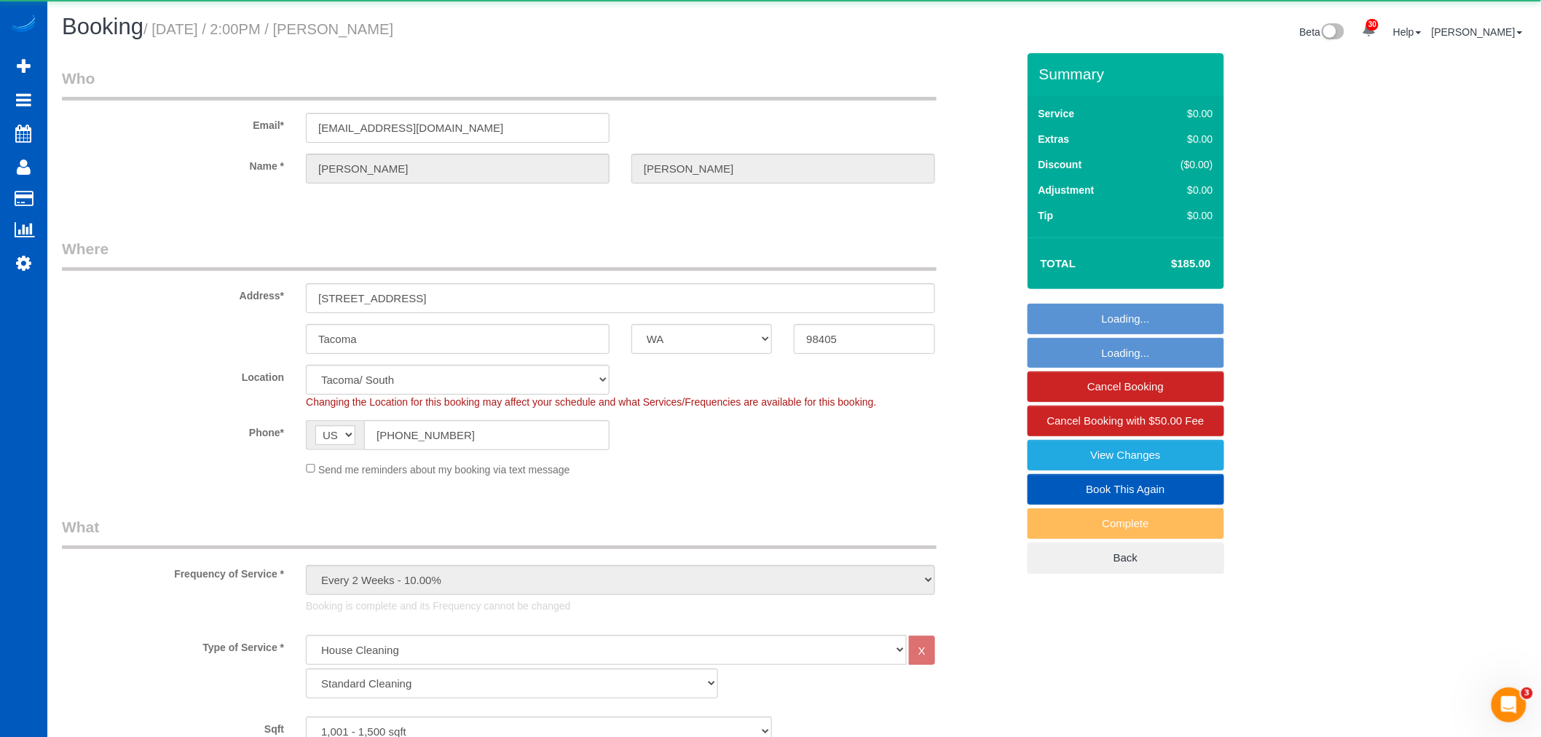
select select "spot1"
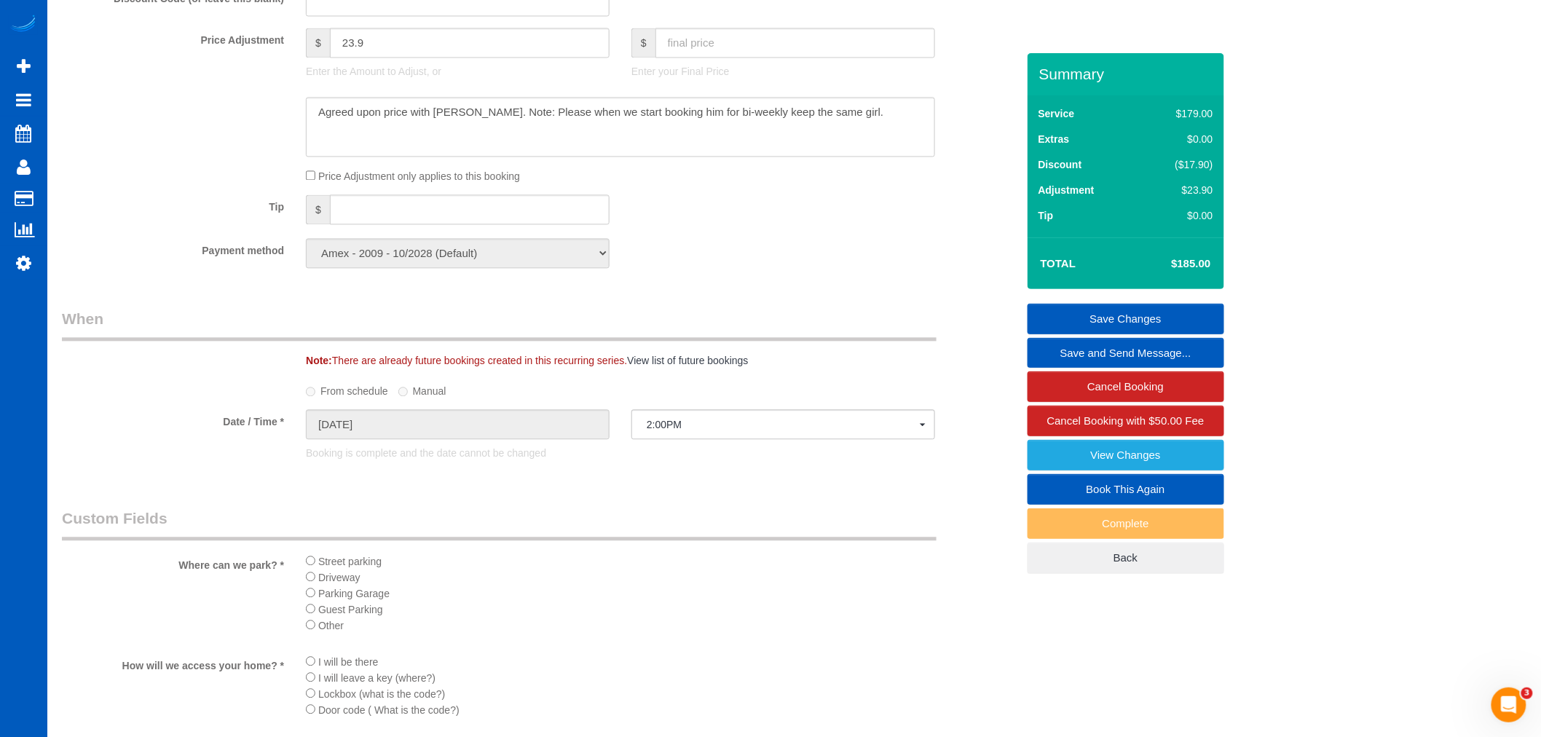
scroll to position [1168, 0]
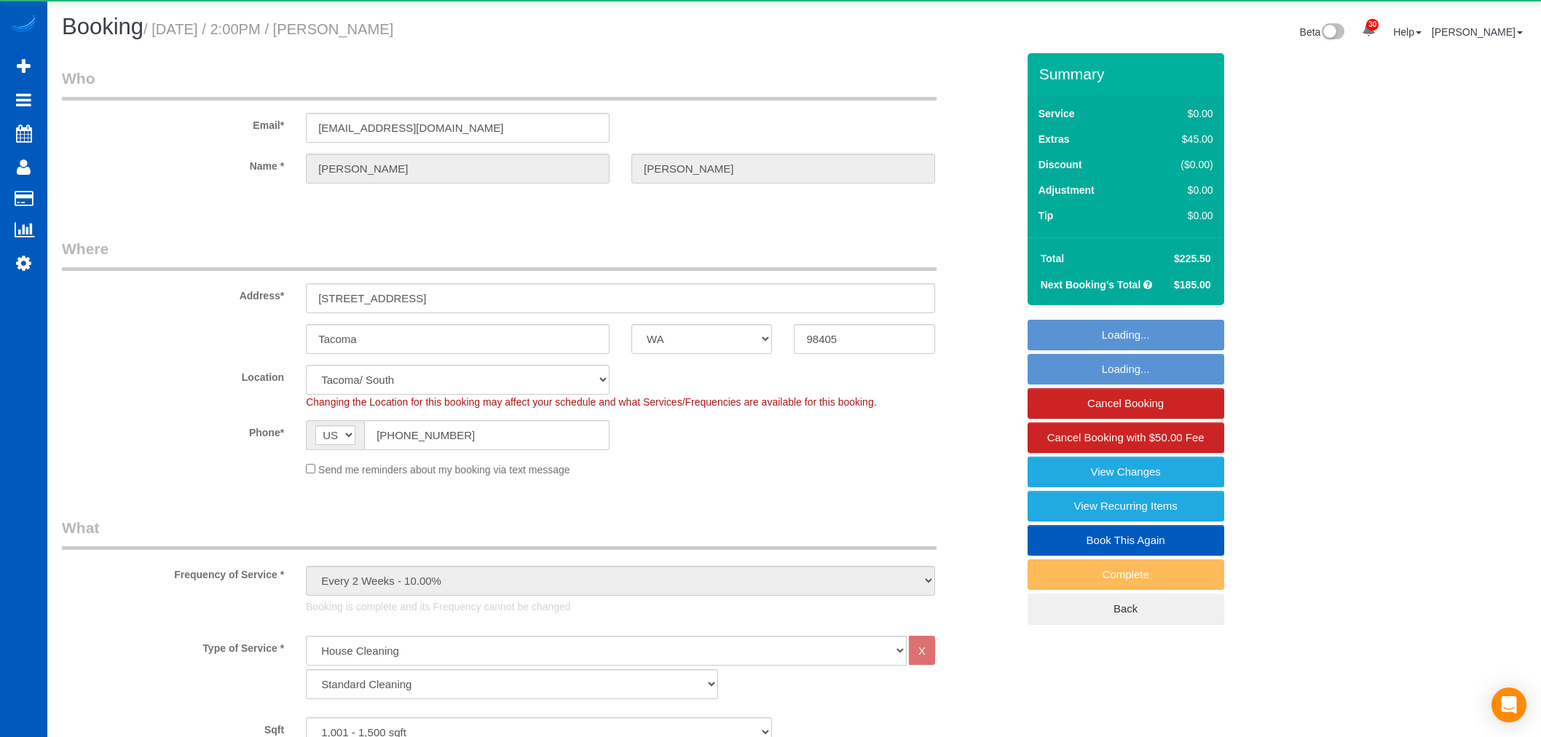
select select "WA"
select select "199"
select select "string:cash"
select select "object:1205"
select select "1001"
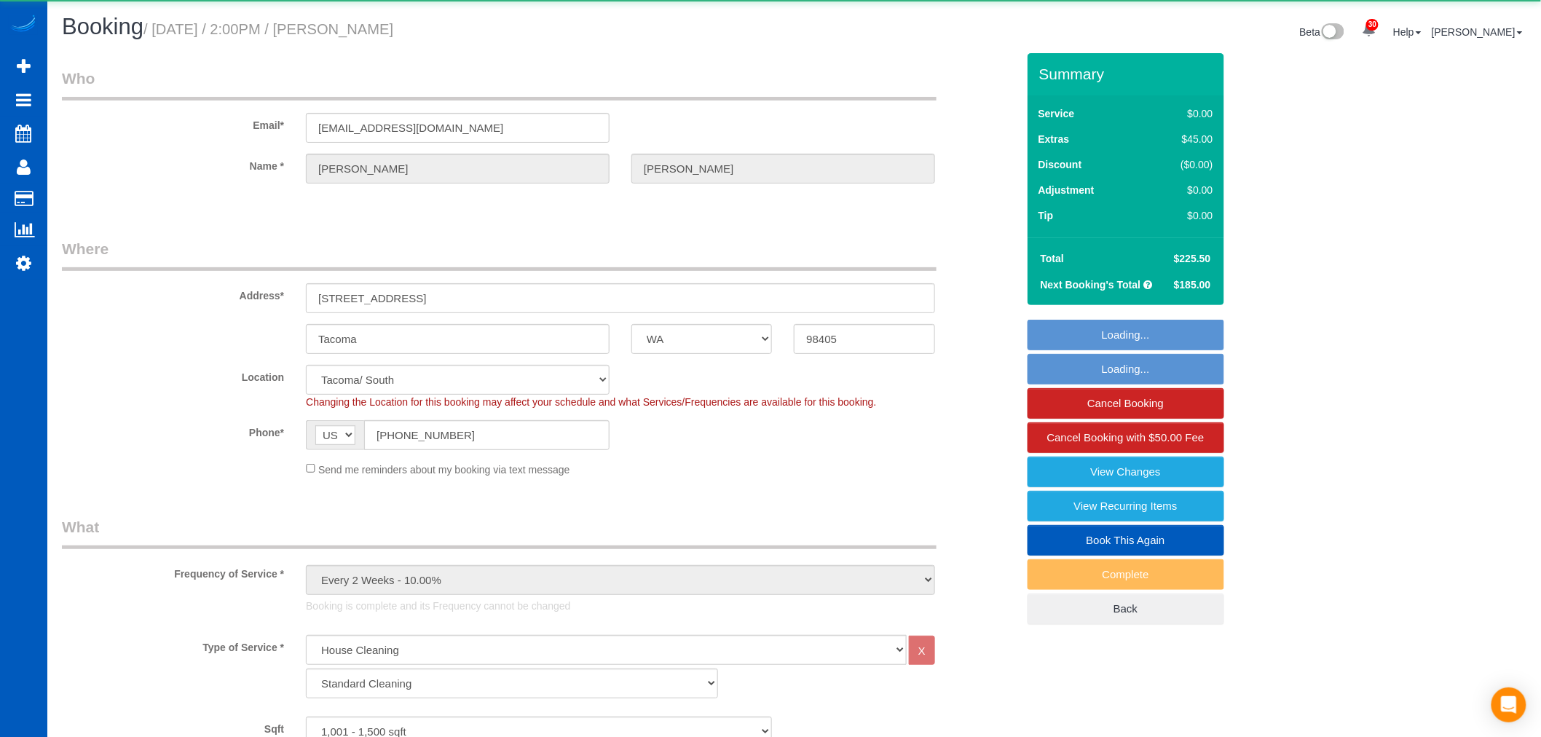
select select "3"
select select "spot1"
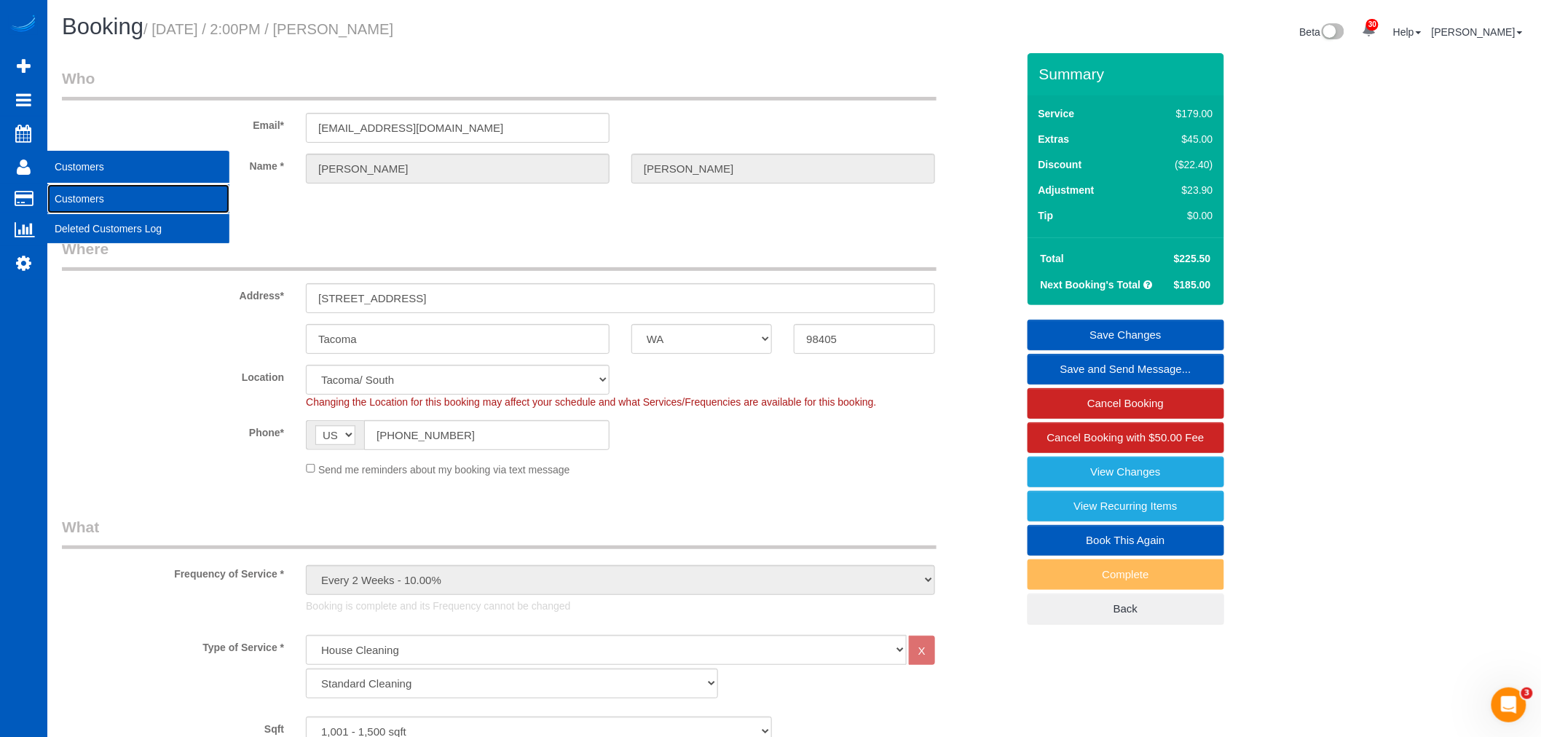
click at [149, 205] on link "Customers" at bounding box center [138, 198] width 182 height 29
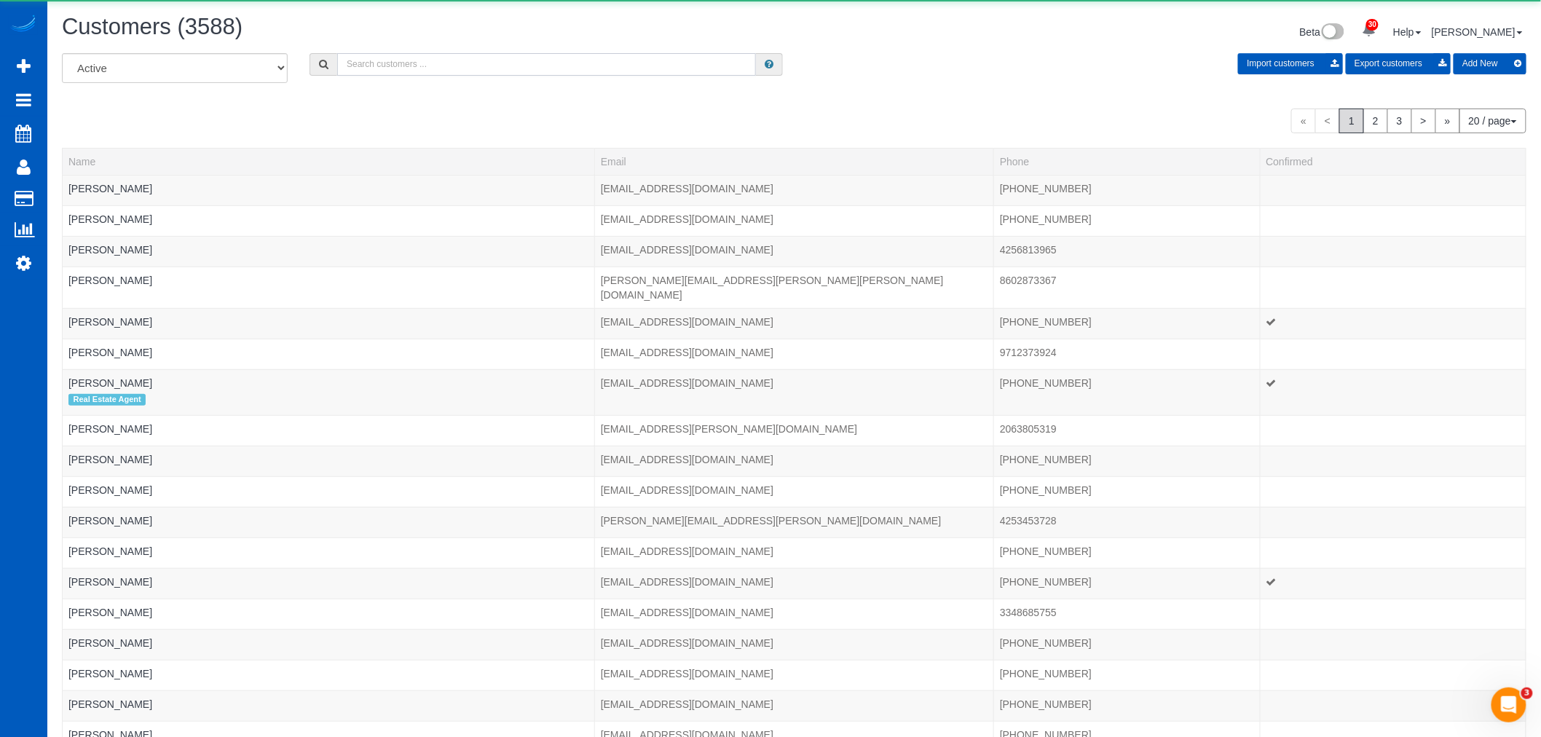
click at [430, 75] on input "text" at bounding box center [546, 64] width 419 height 23
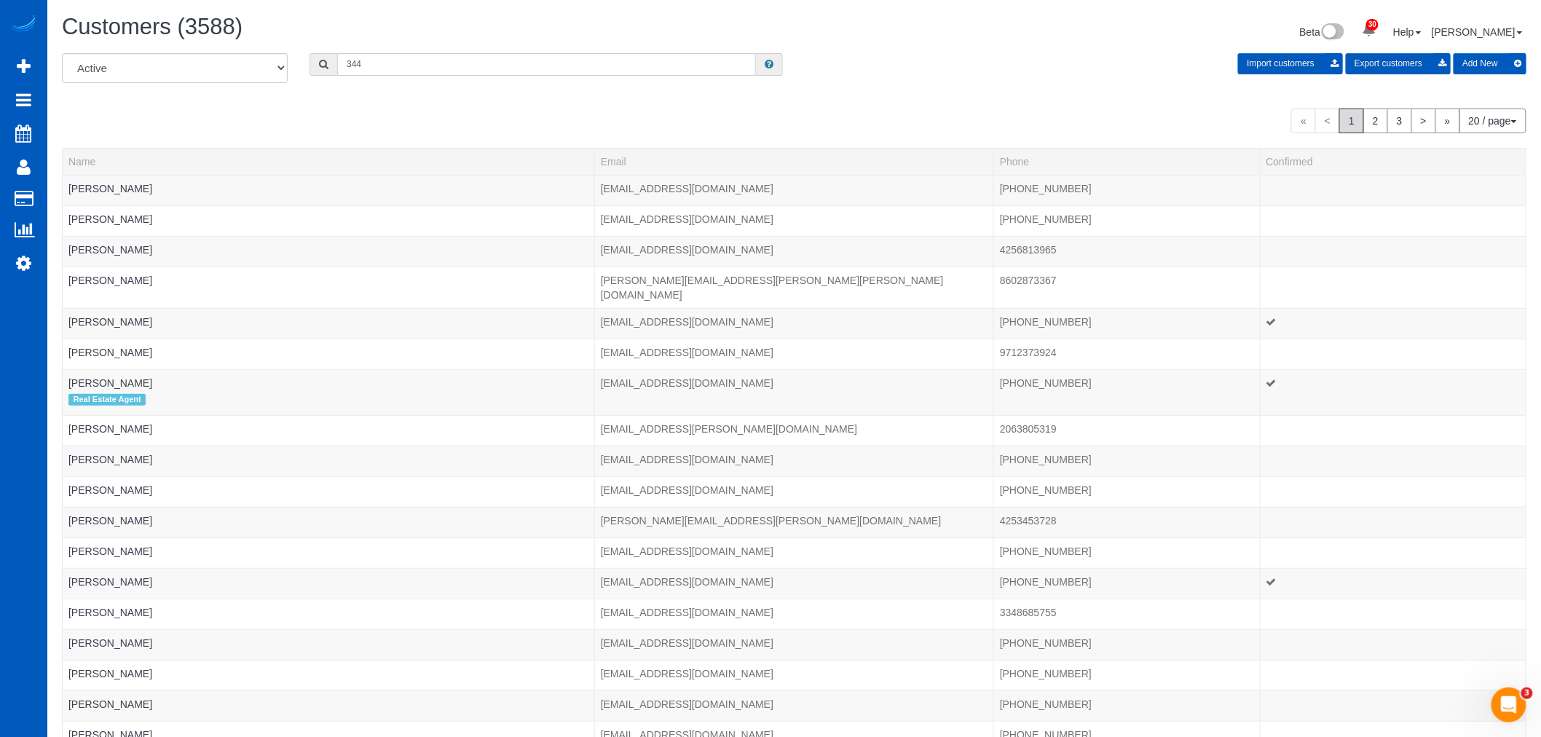
type input "3447"
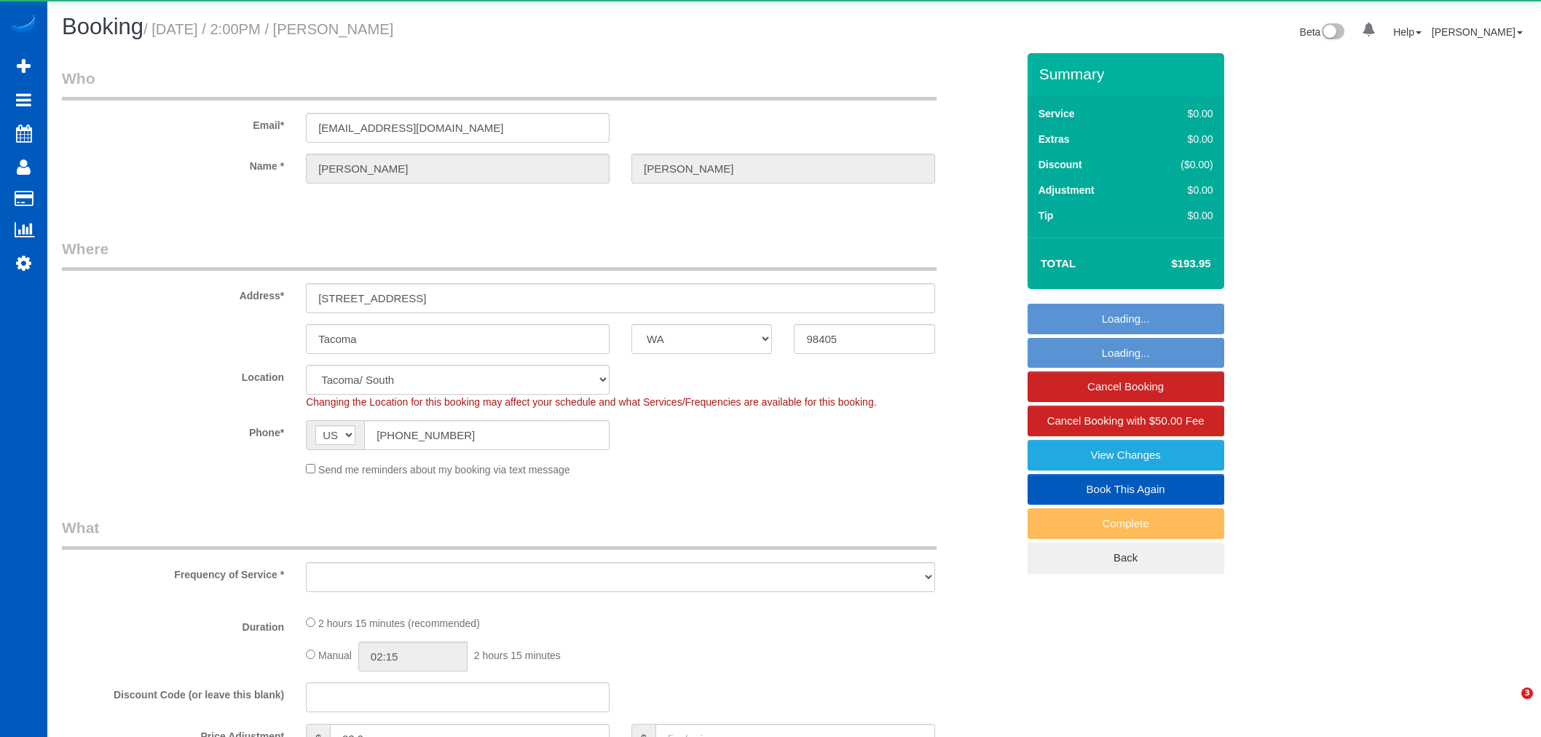
select select "WA"
select select "object:1205"
select select "199"
select select "1001"
select select "3"
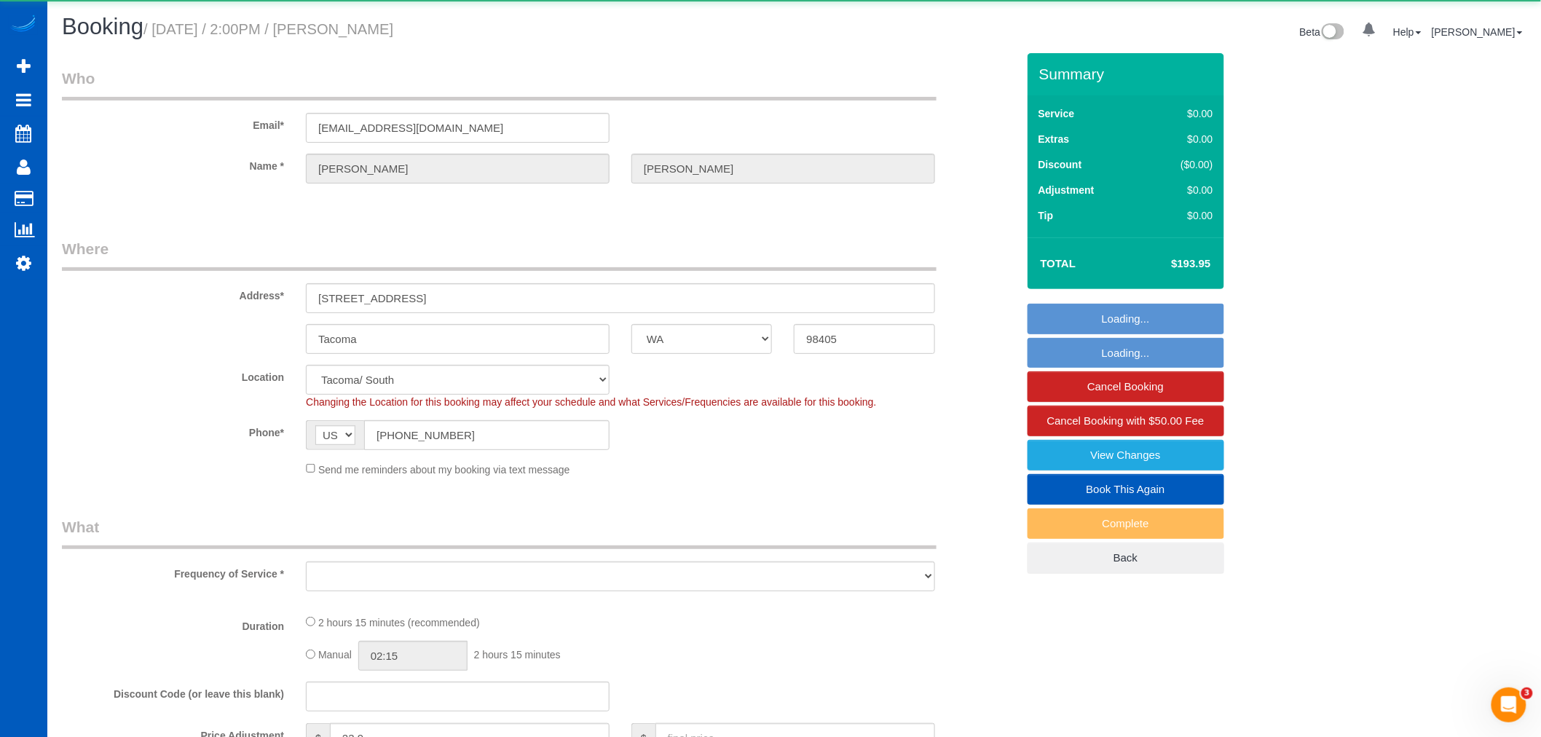
select select "3"
select select "spot1"
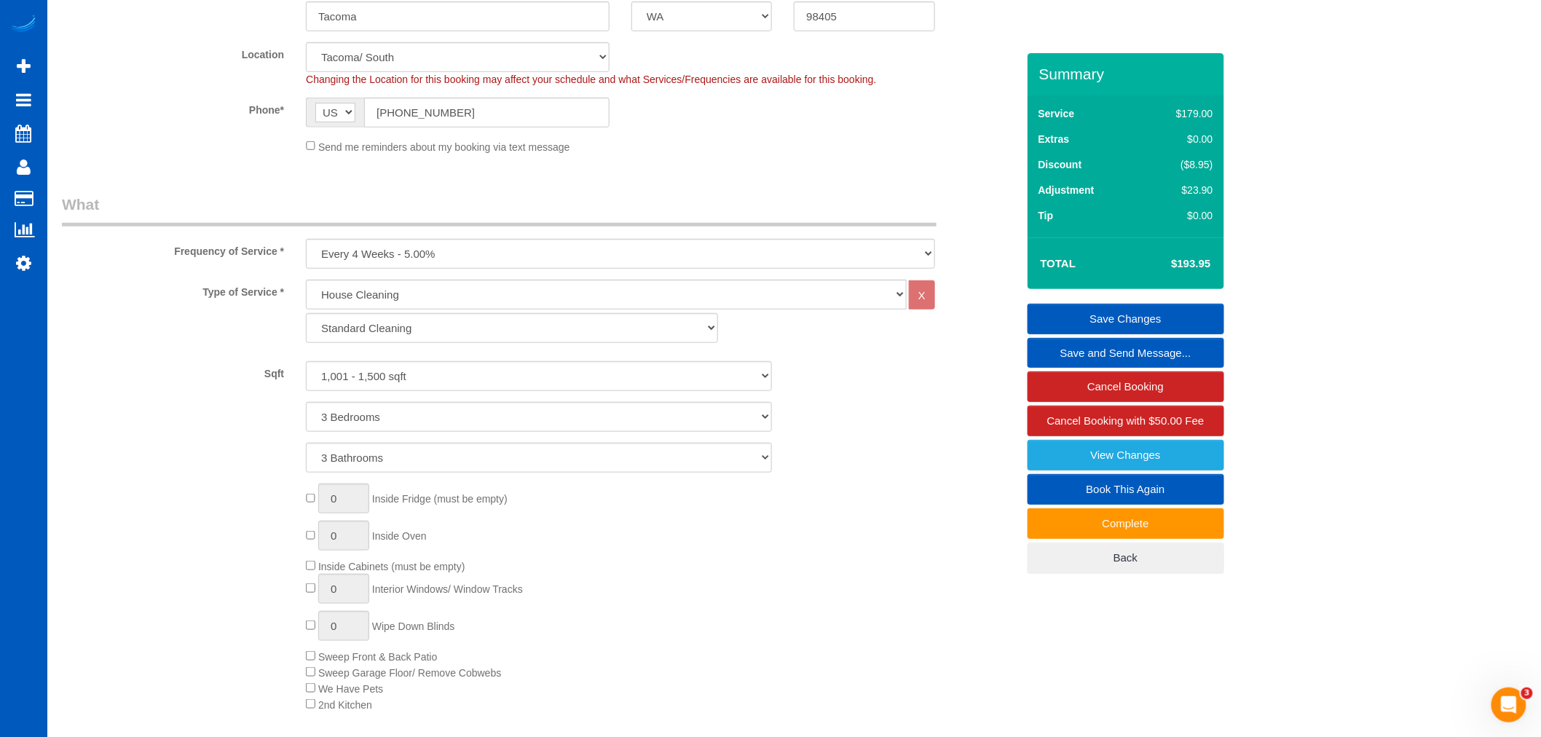
scroll to position [323, 0]
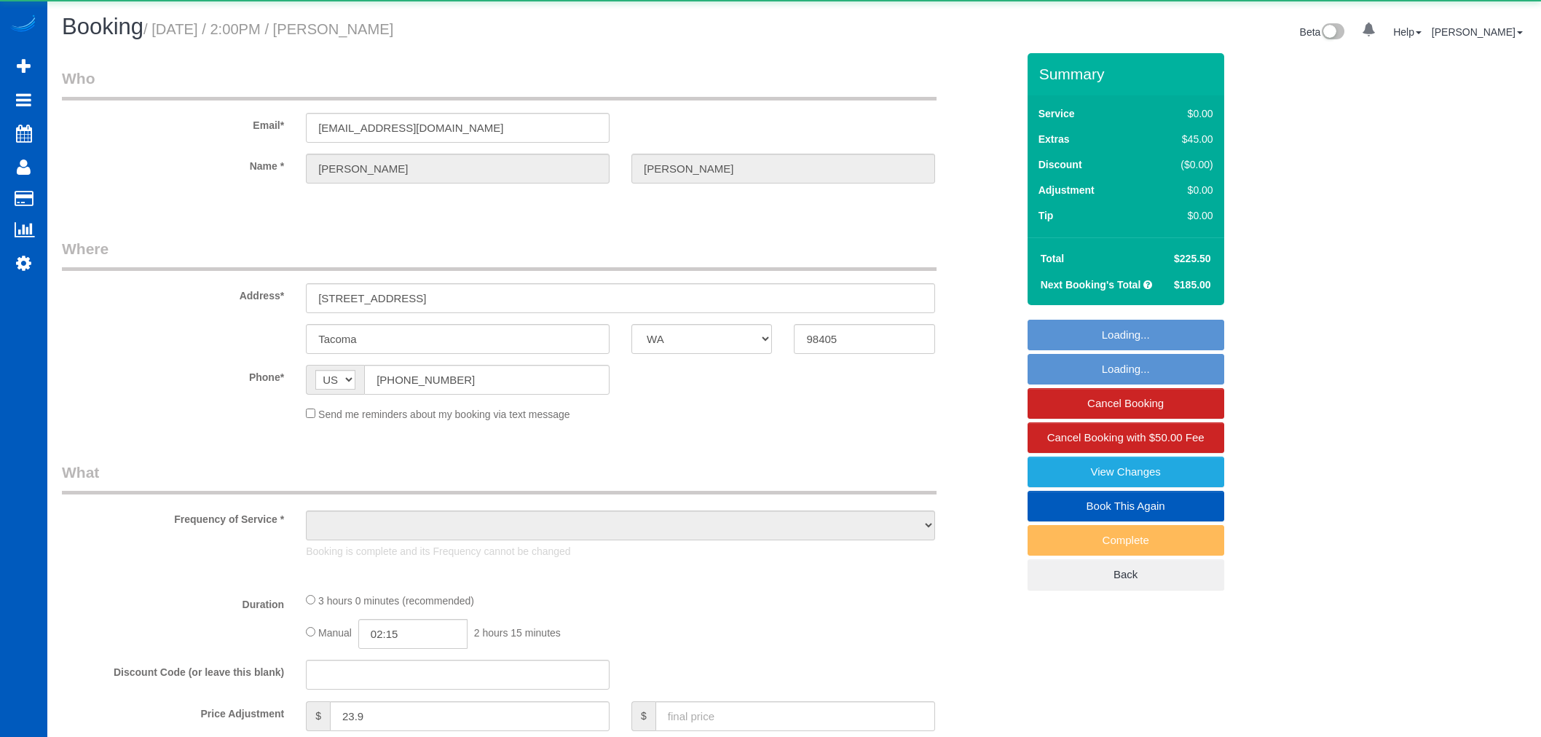
select select "WA"
select select "string:cash"
select select "object:1121"
select select "199"
select select "1001"
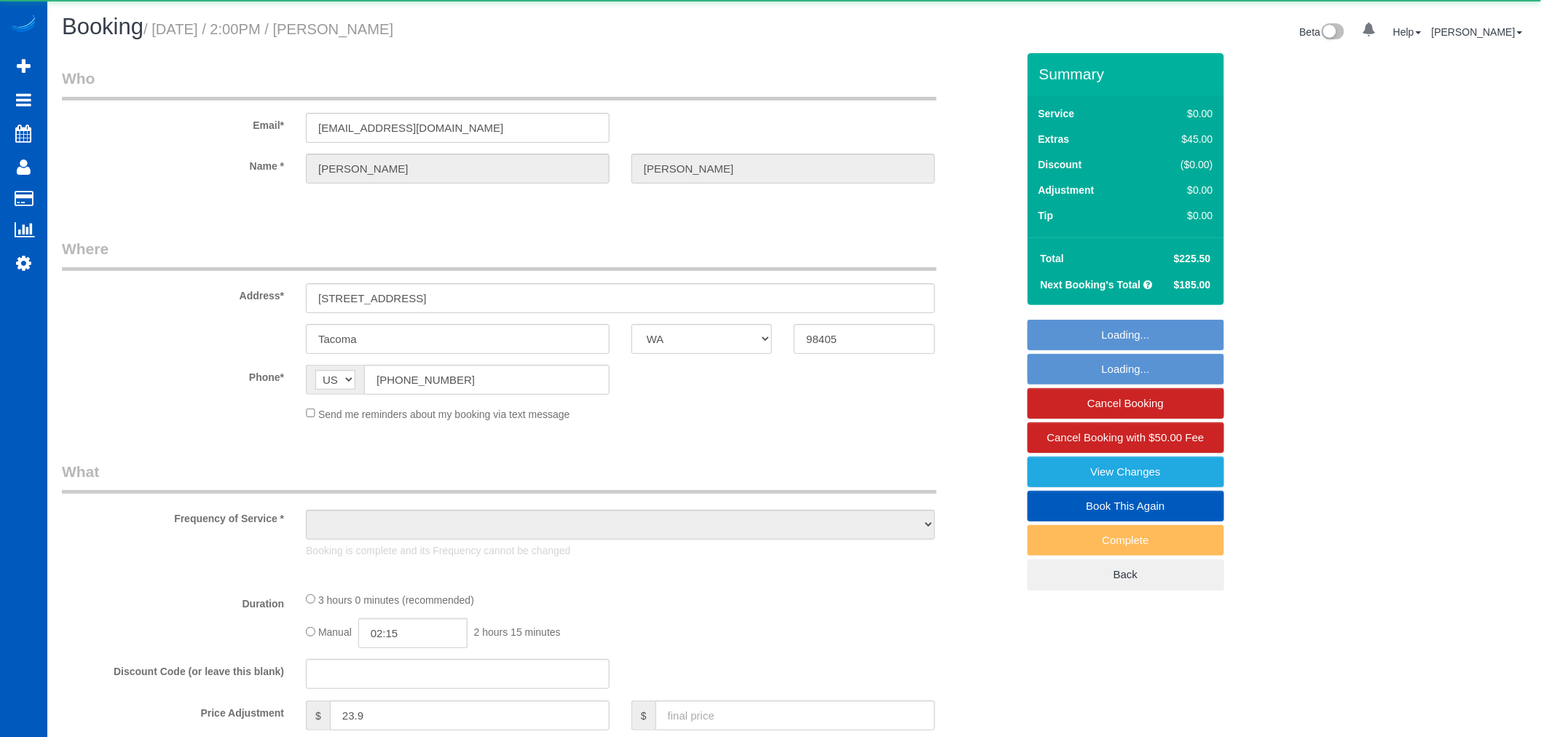
select select "3"
select select "spot1"
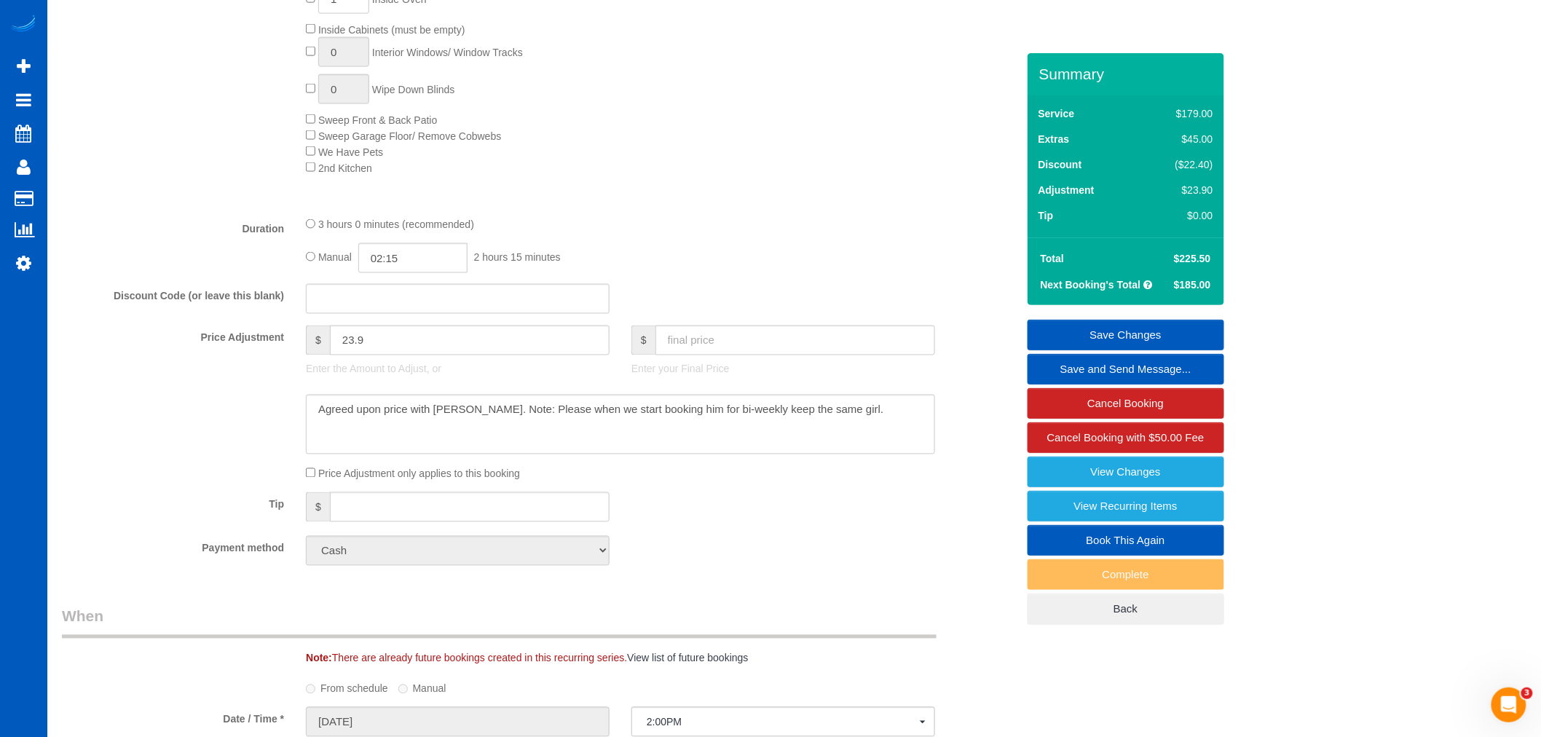
scroll to position [1052, 0]
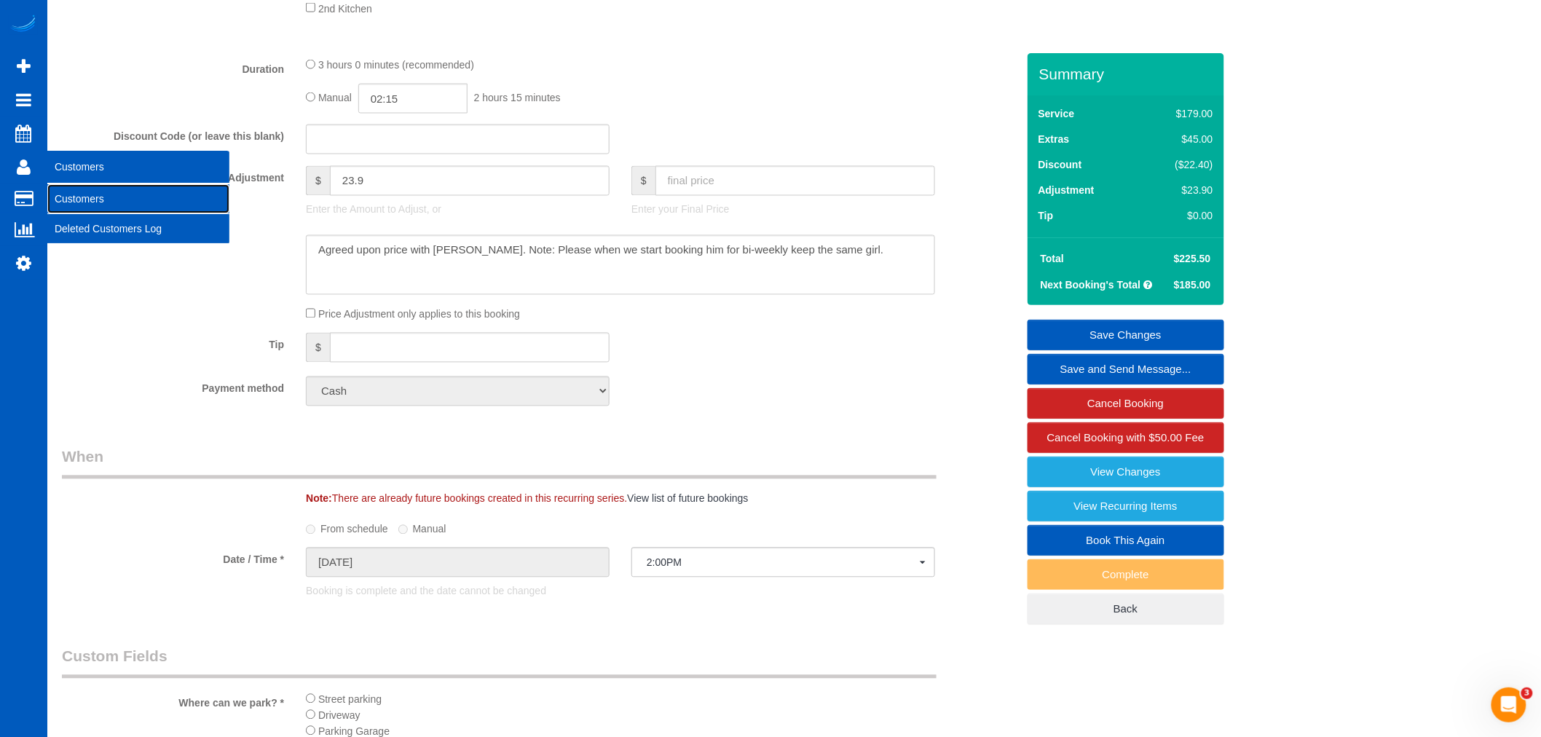
click at [74, 200] on link "Customers" at bounding box center [138, 198] width 182 height 29
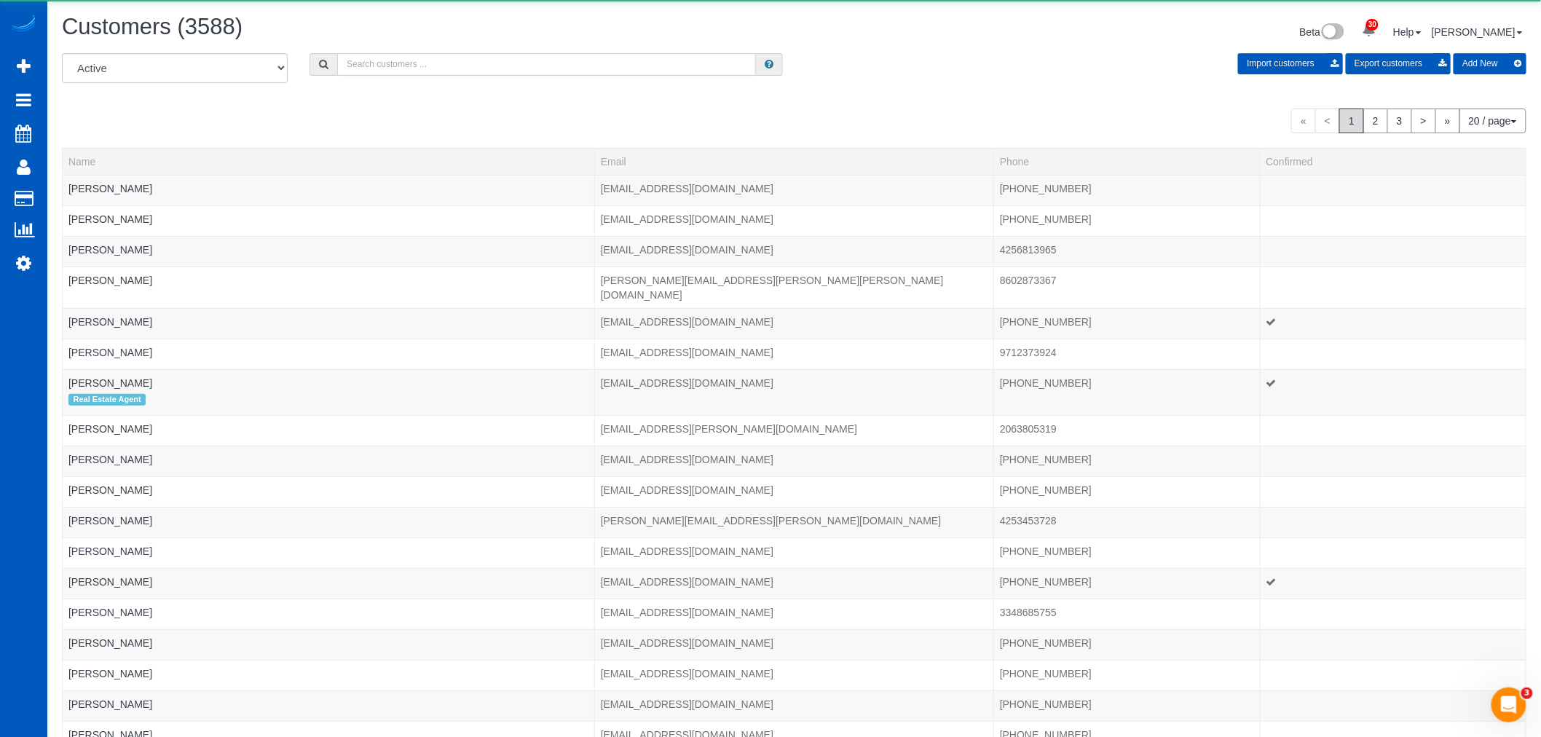
click at [466, 60] on input "text" at bounding box center [546, 64] width 419 height 23
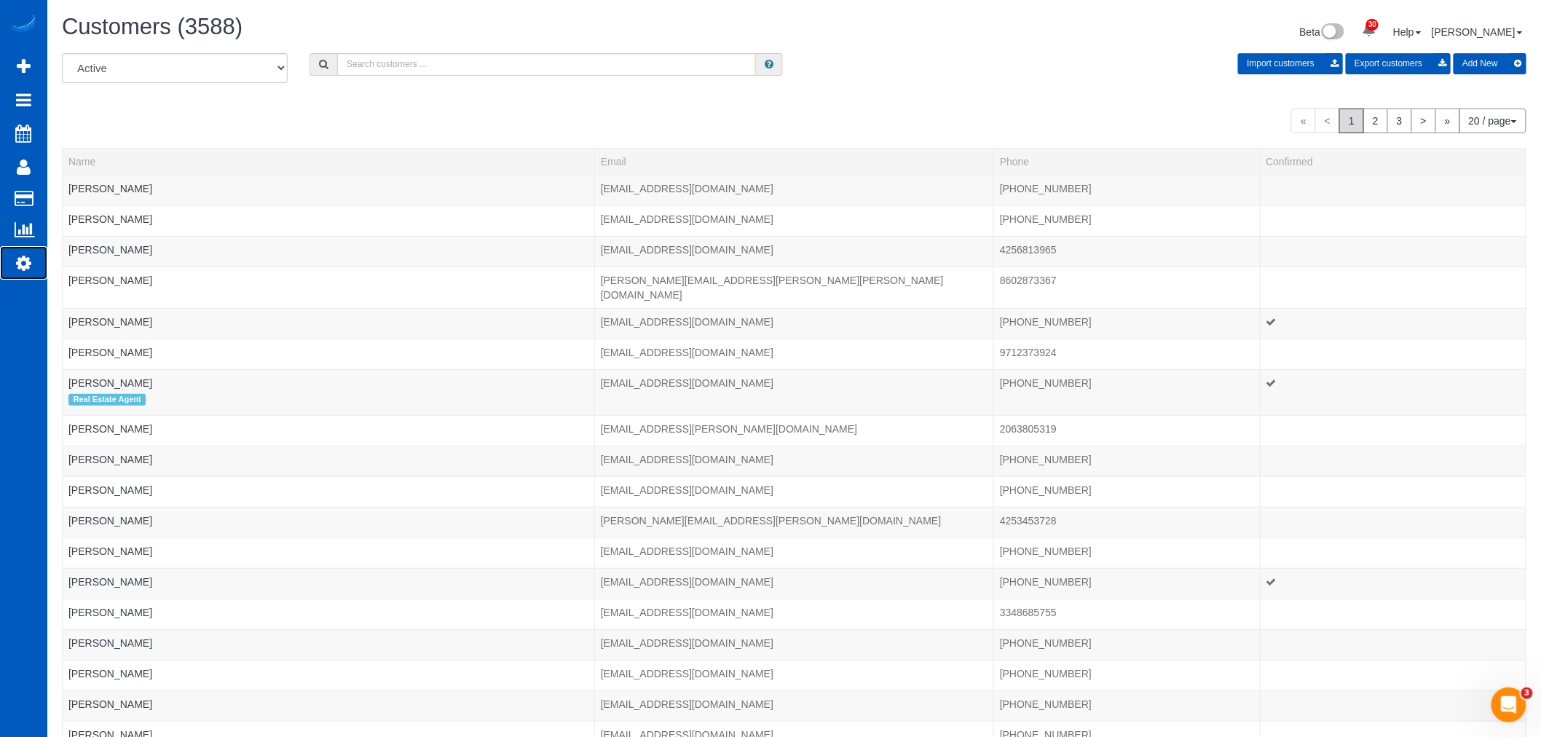
click at [22, 264] on icon at bounding box center [23, 262] width 15 height 17
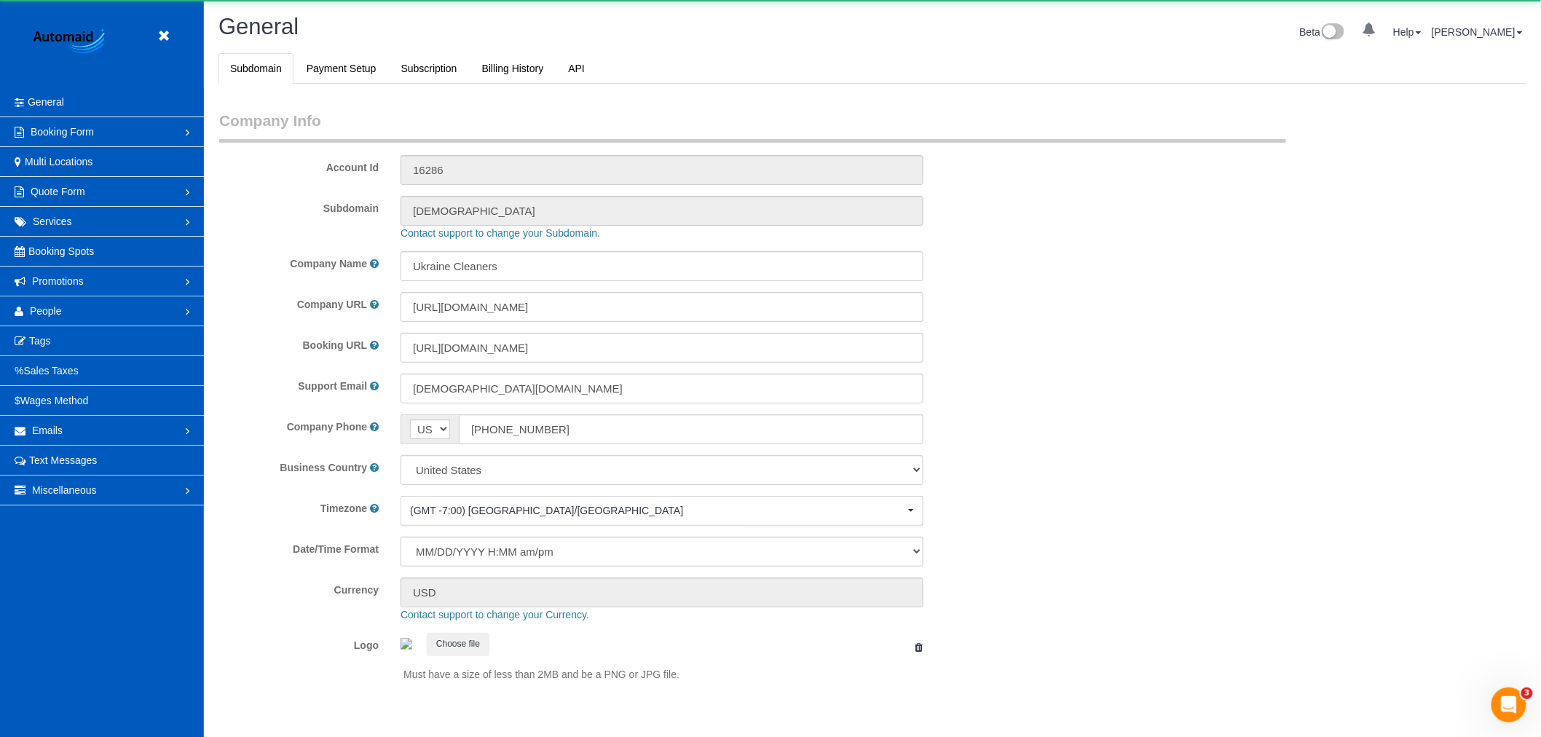
scroll to position [3185, 1541]
select select "1"
click at [75, 302] on link "People" at bounding box center [102, 310] width 204 height 29
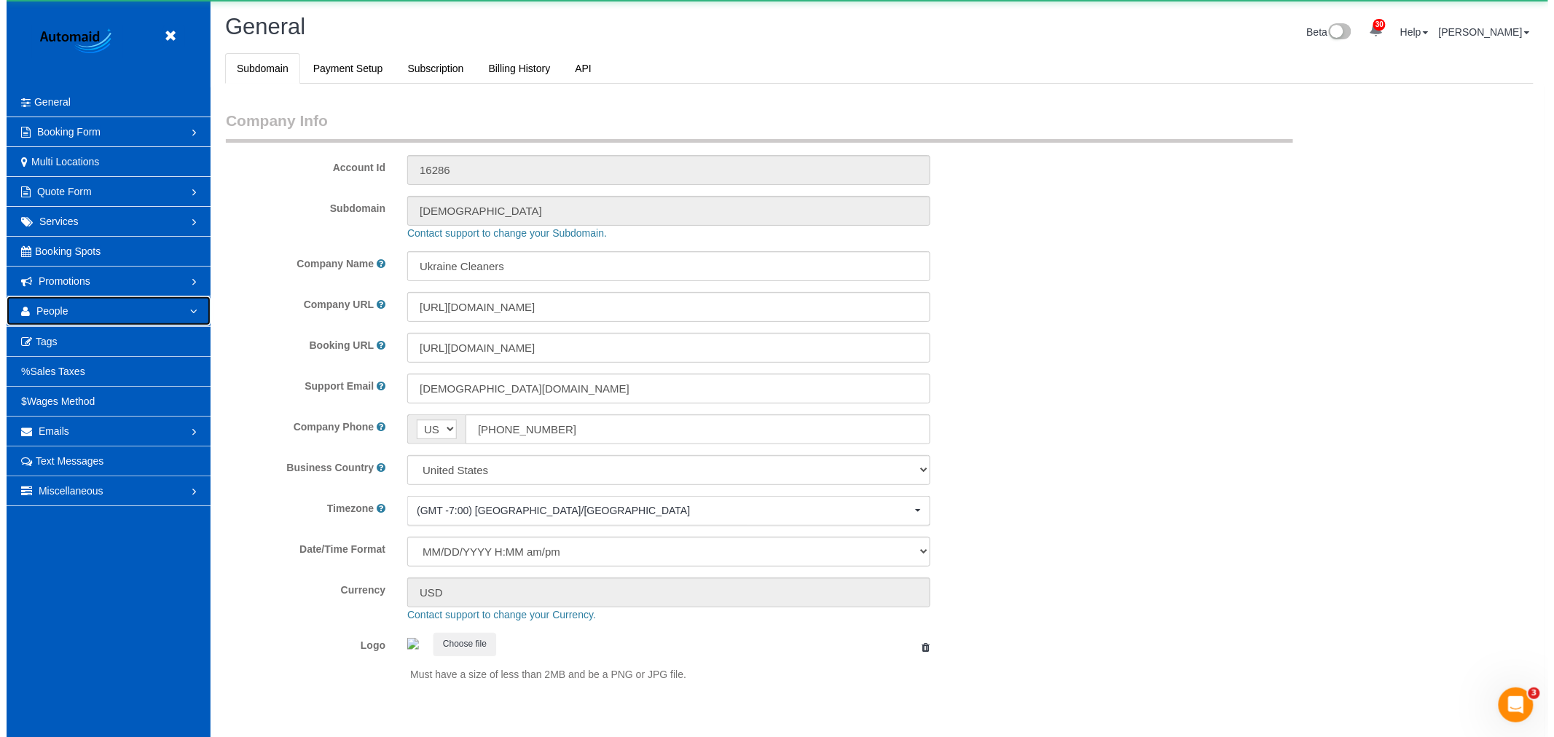
scroll to position [0, 0]
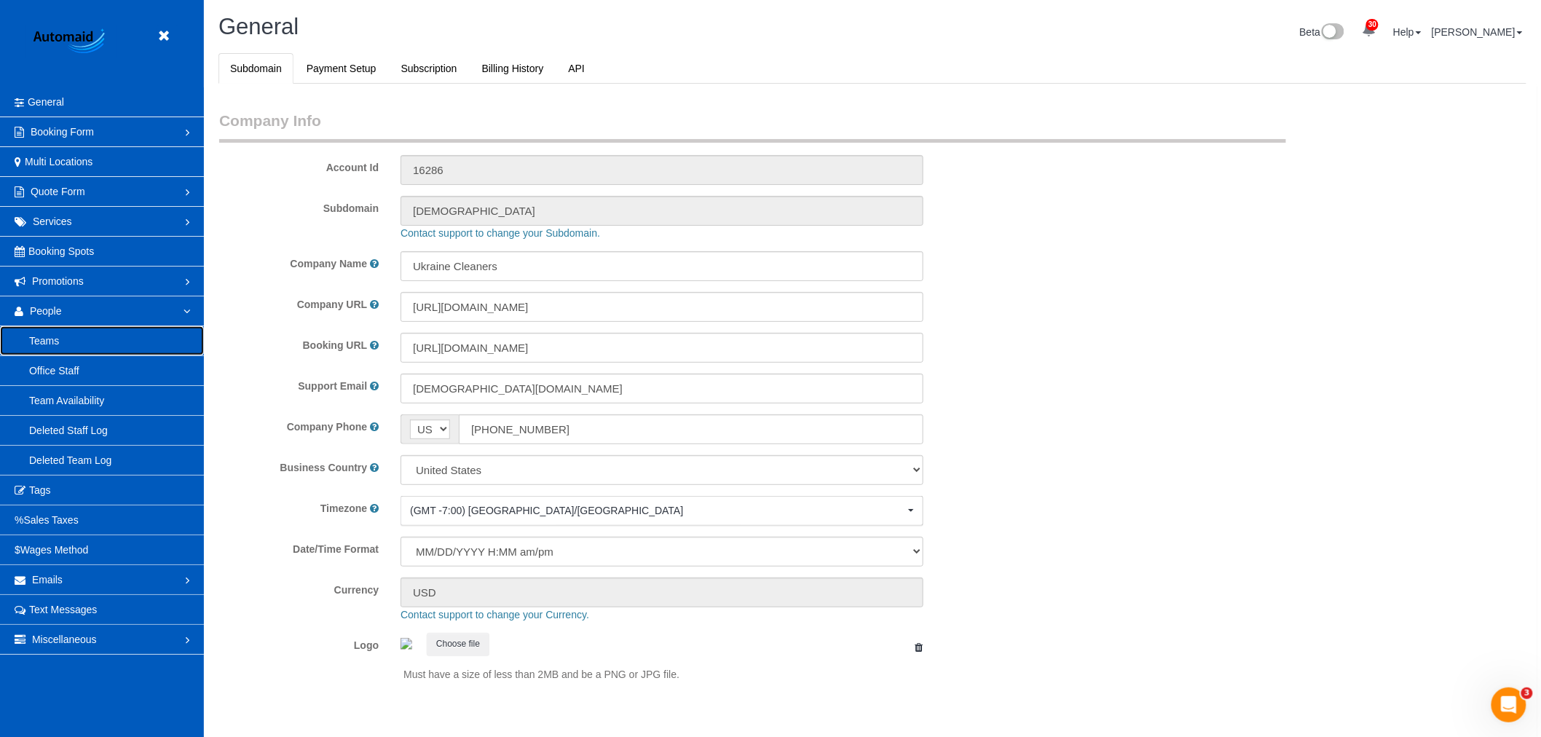
click at [107, 352] on link "Teams" at bounding box center [102, 340] width 204 height 29
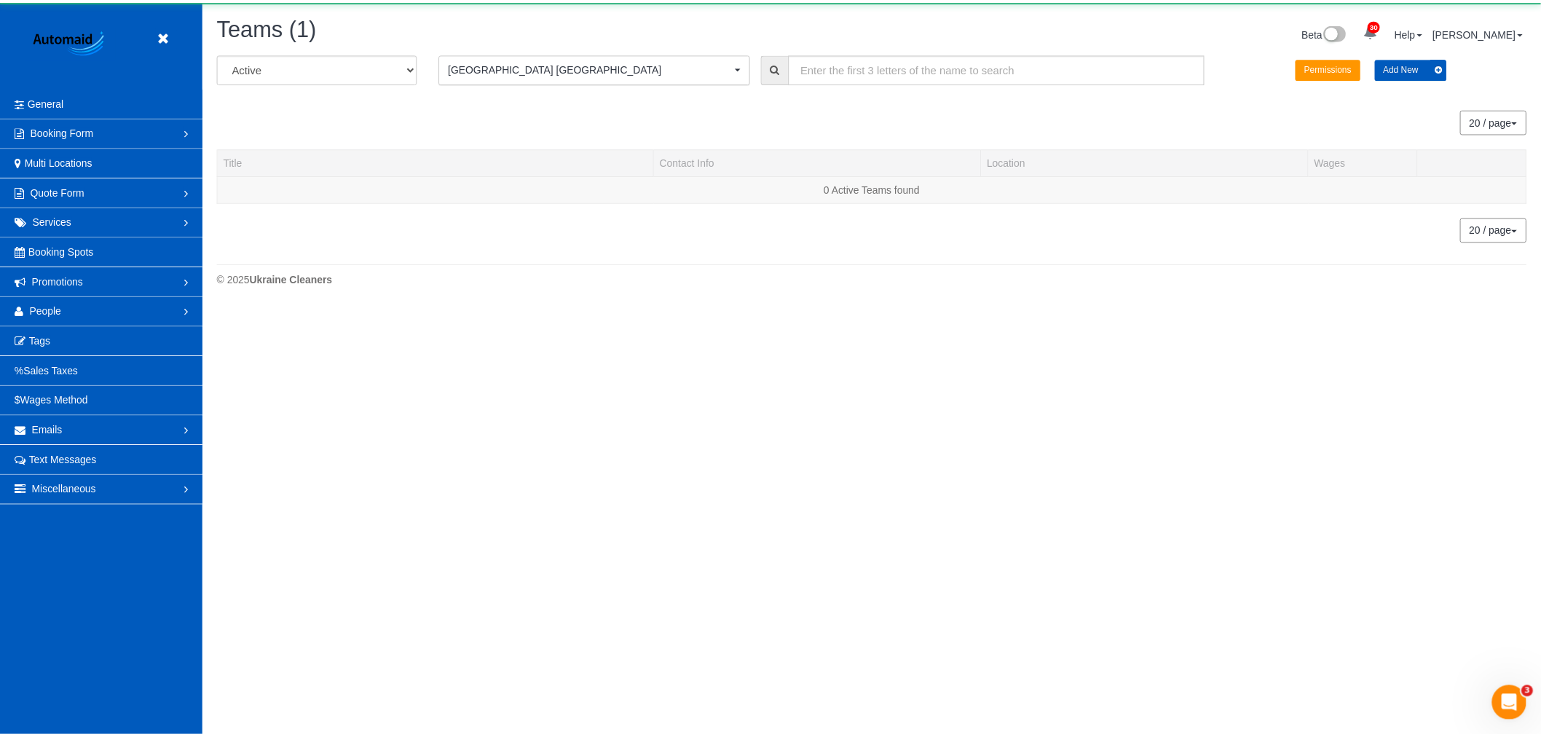
scroll to position [329, 1554]
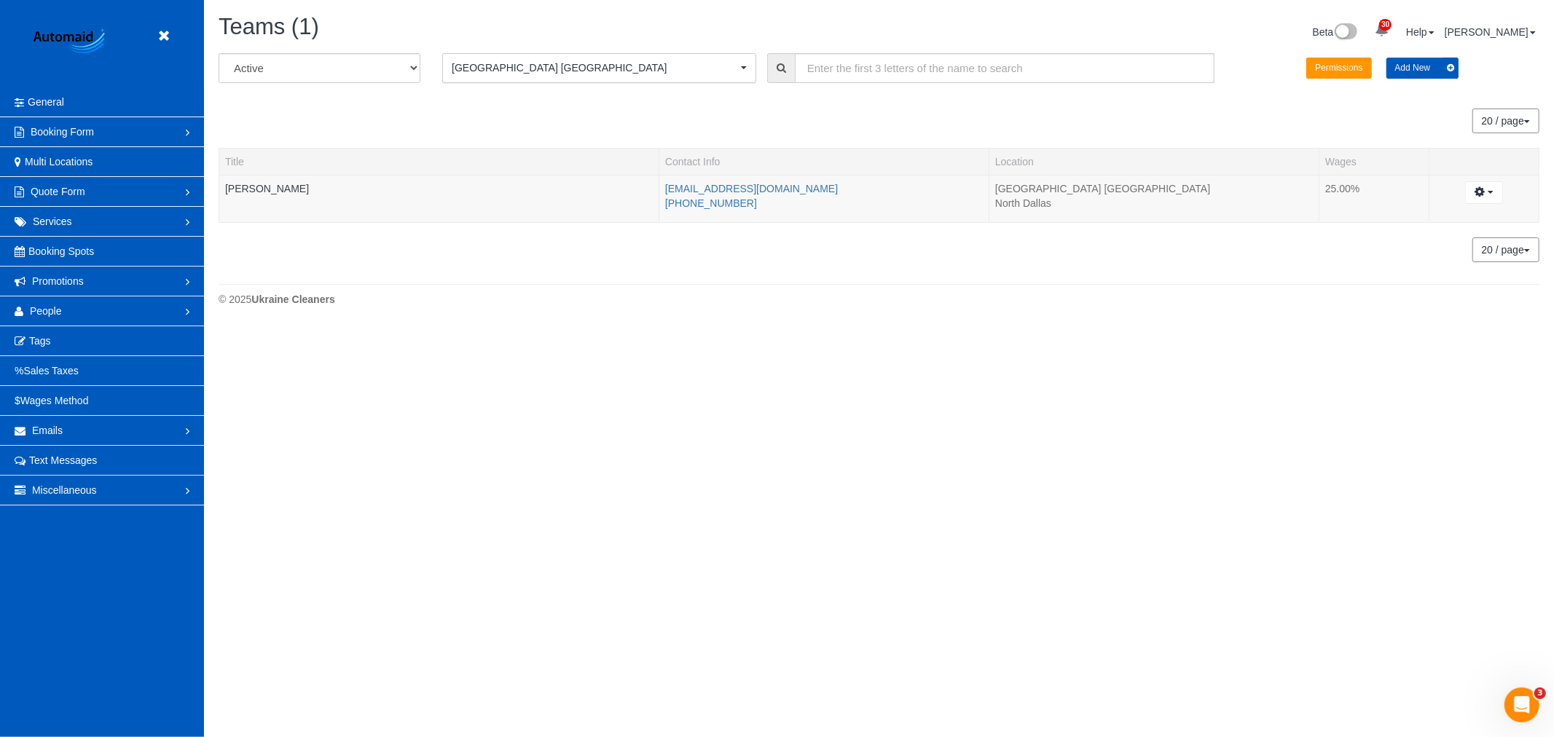
click at [666, 60] on button "Fort Worth TX Fort Worth TX" at bounding box center [599, 68] width 314 height 30
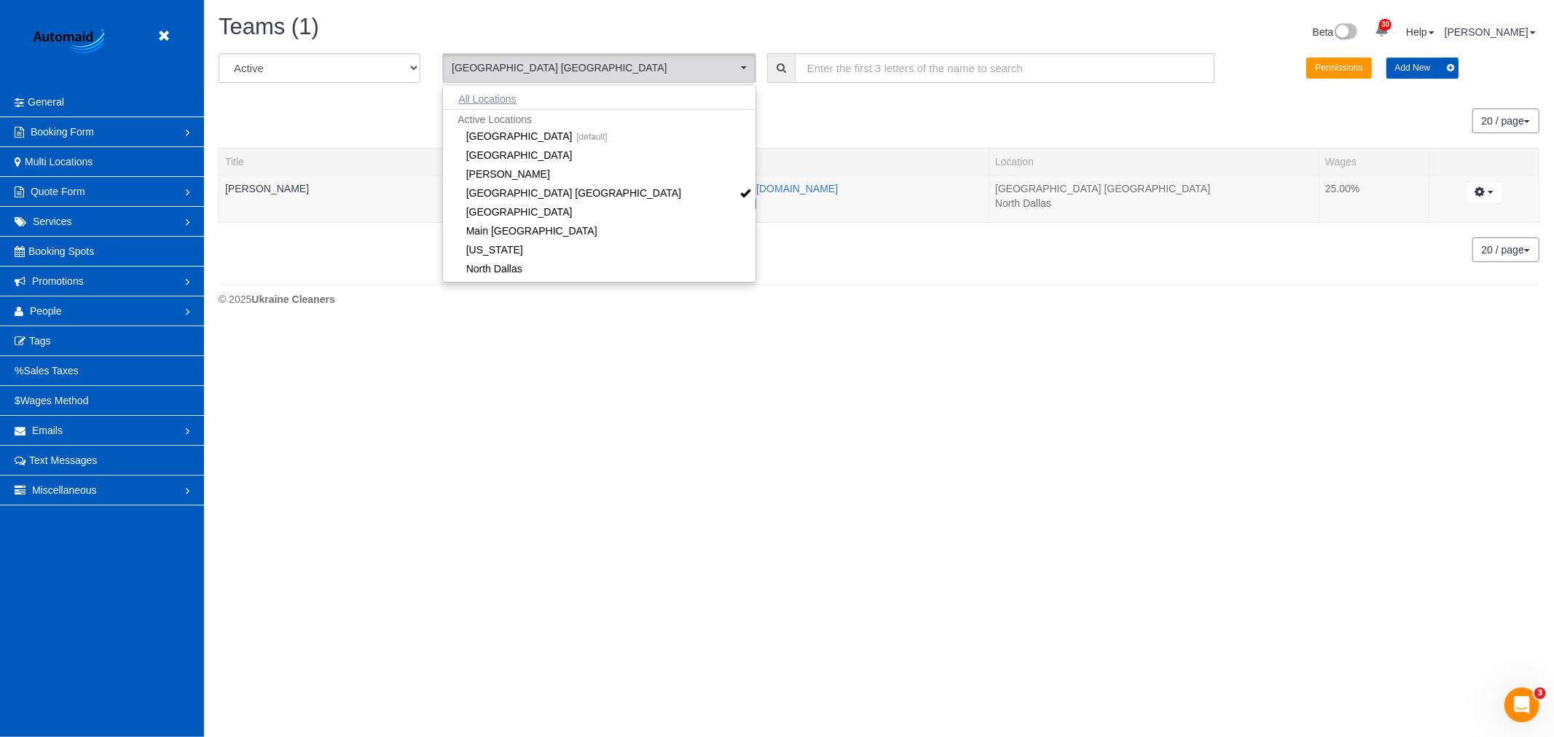
click at [483, 95] on button "All Locations" at bounding box center [487, 99] width 88 height 20
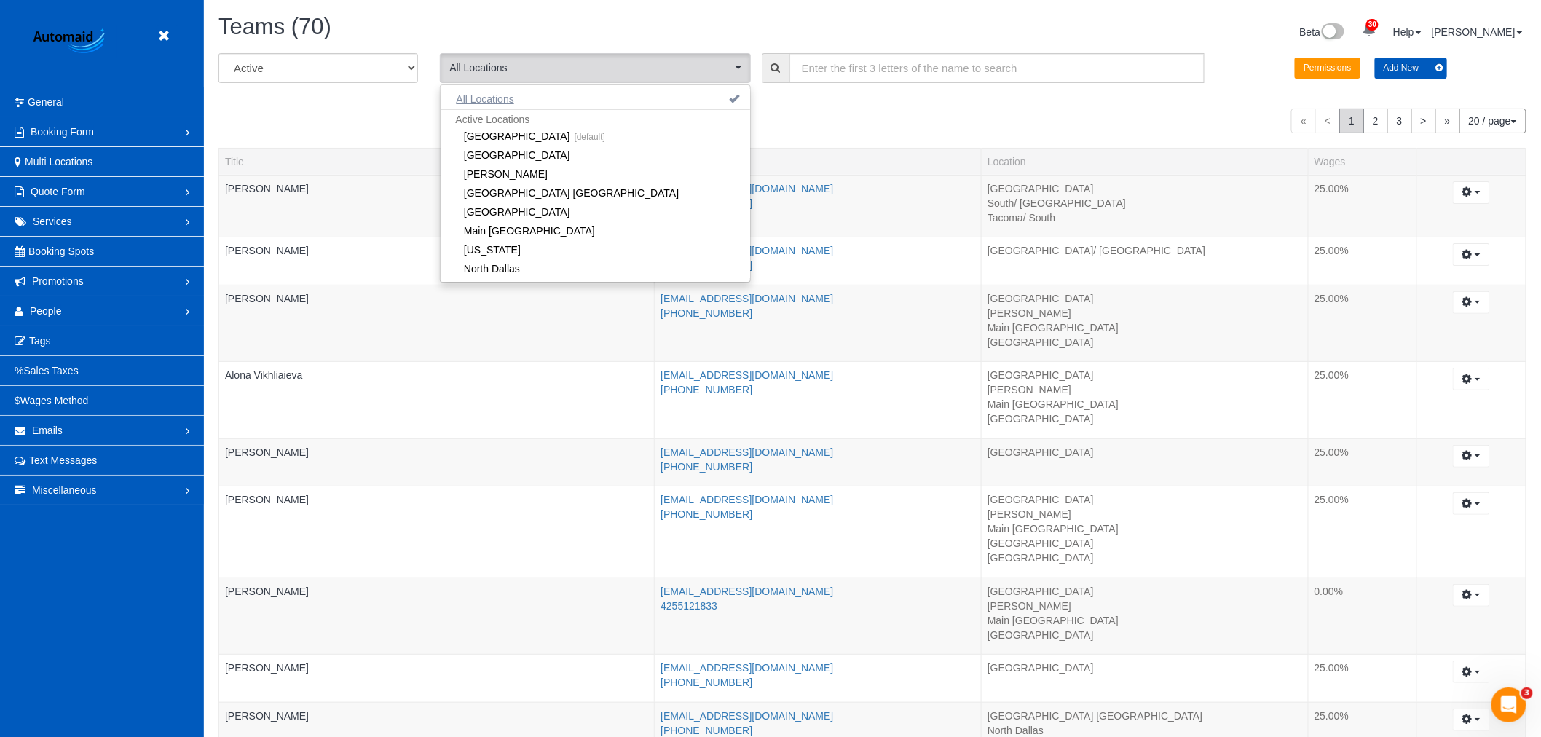
scroll to position [1414, 1541]
click at [281, 76] on select "All Active Archived" at bounding box center [319, 68] width 200 height 30
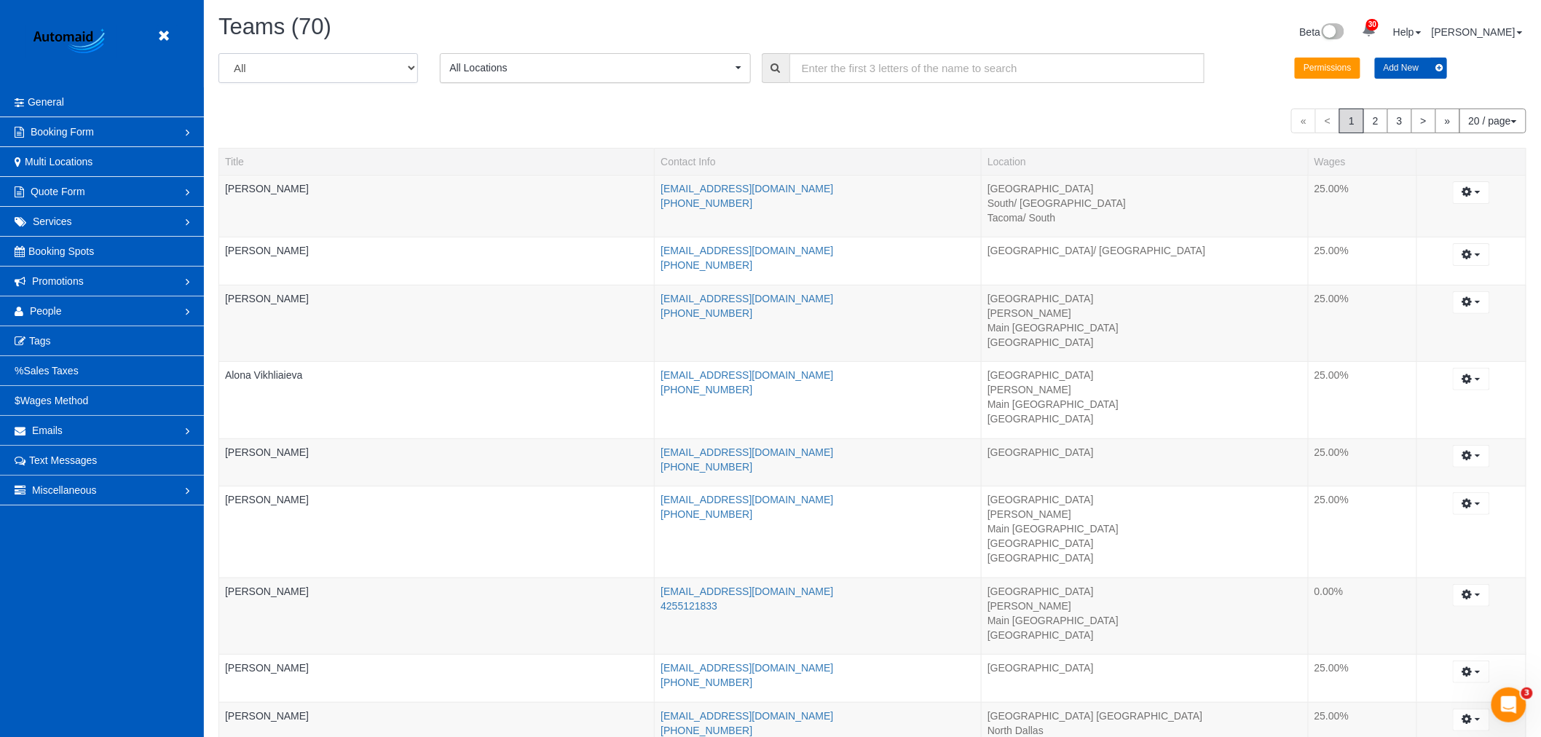
click at [219, 54] on select "All Active Archived" at bounding box center [319, 68] width 200 height 30
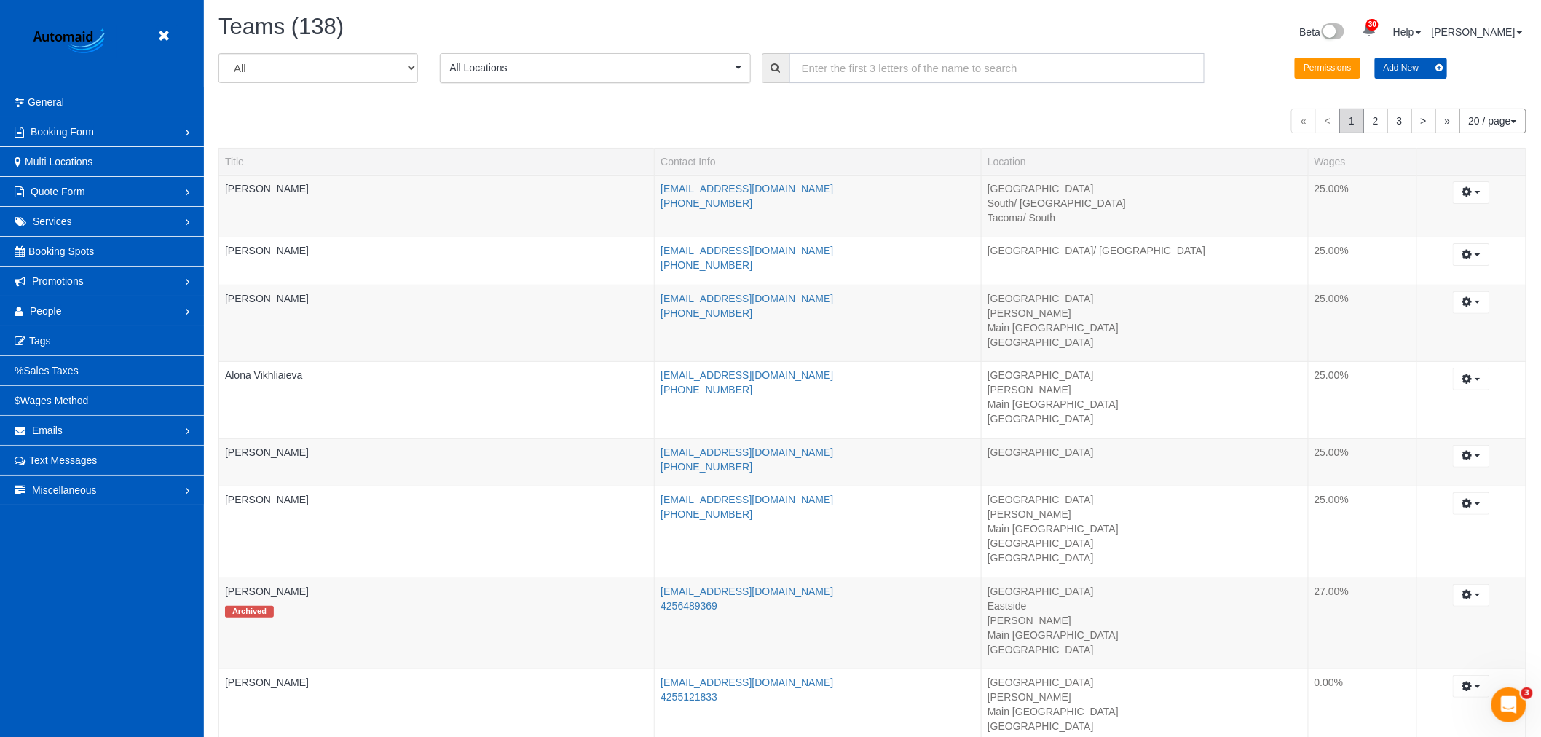
click at [853, 74] on input "text" at bounding box center [998, 68] width 416 height 30
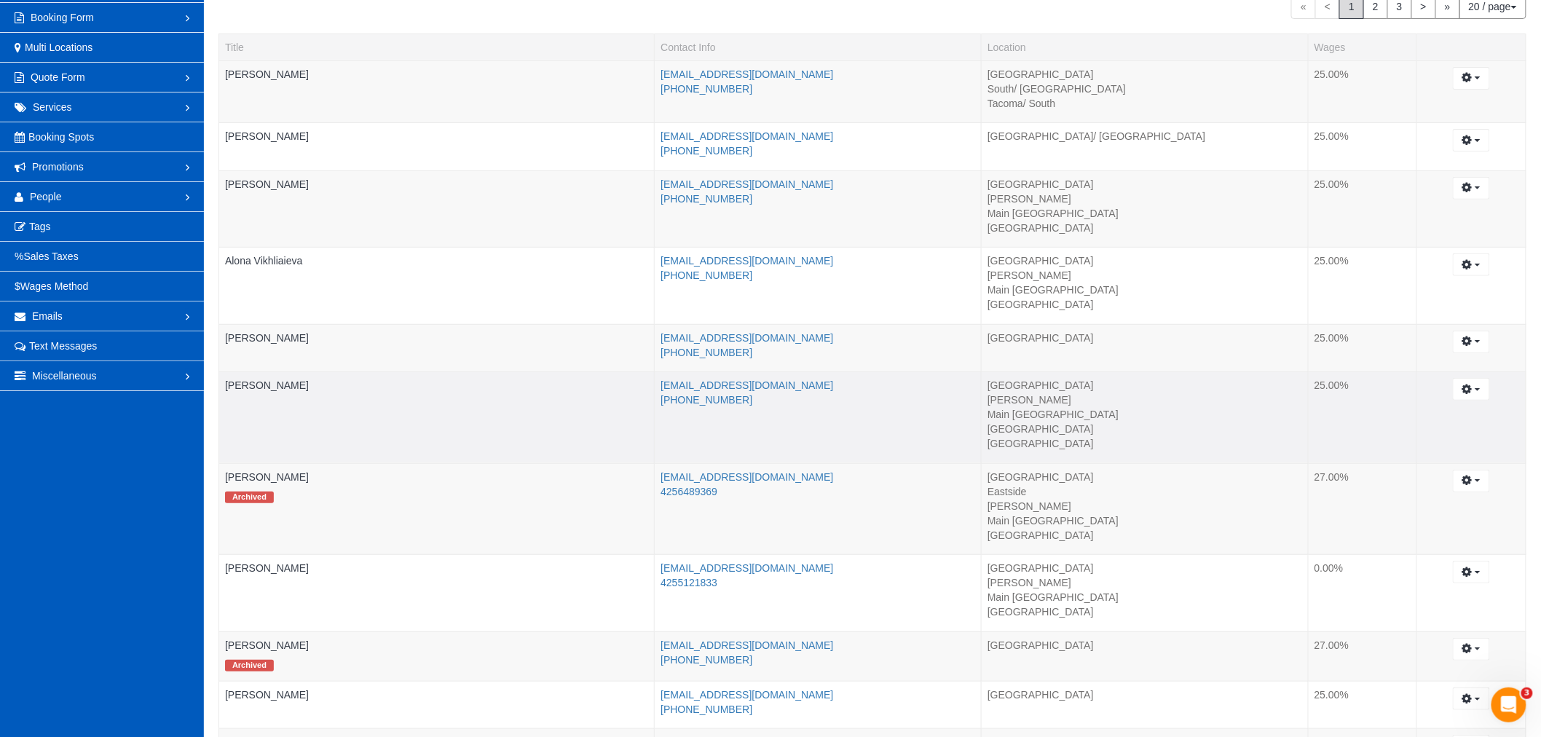
scroll to position [0, 0]
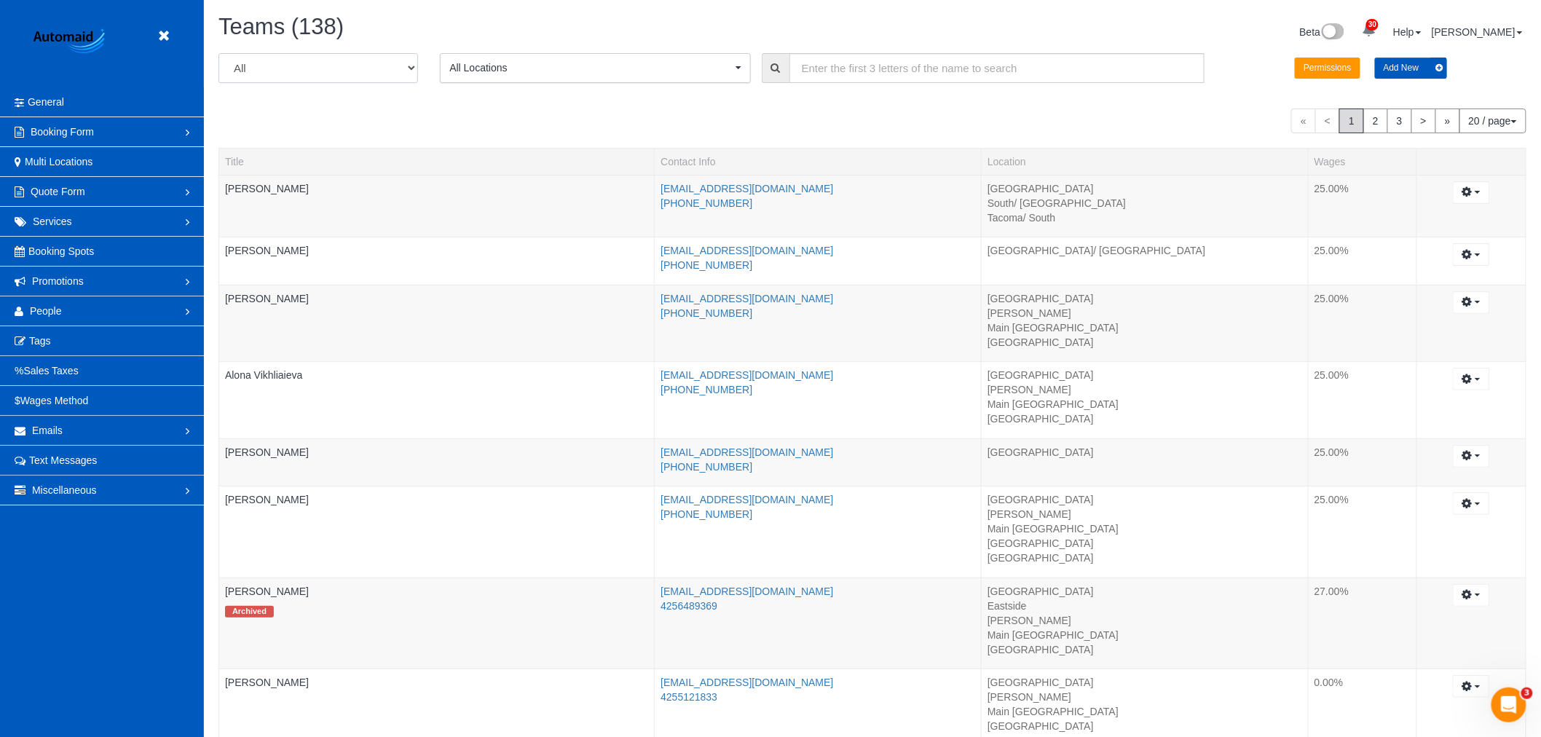
click at [344, 78] on select "All Active Archived" at bounding box center [319, 68] width 200 height 30
select select "string:active"
click at [219, 54] on select "All Active Archived" at bounding box center [319, 68] width 200 height 30
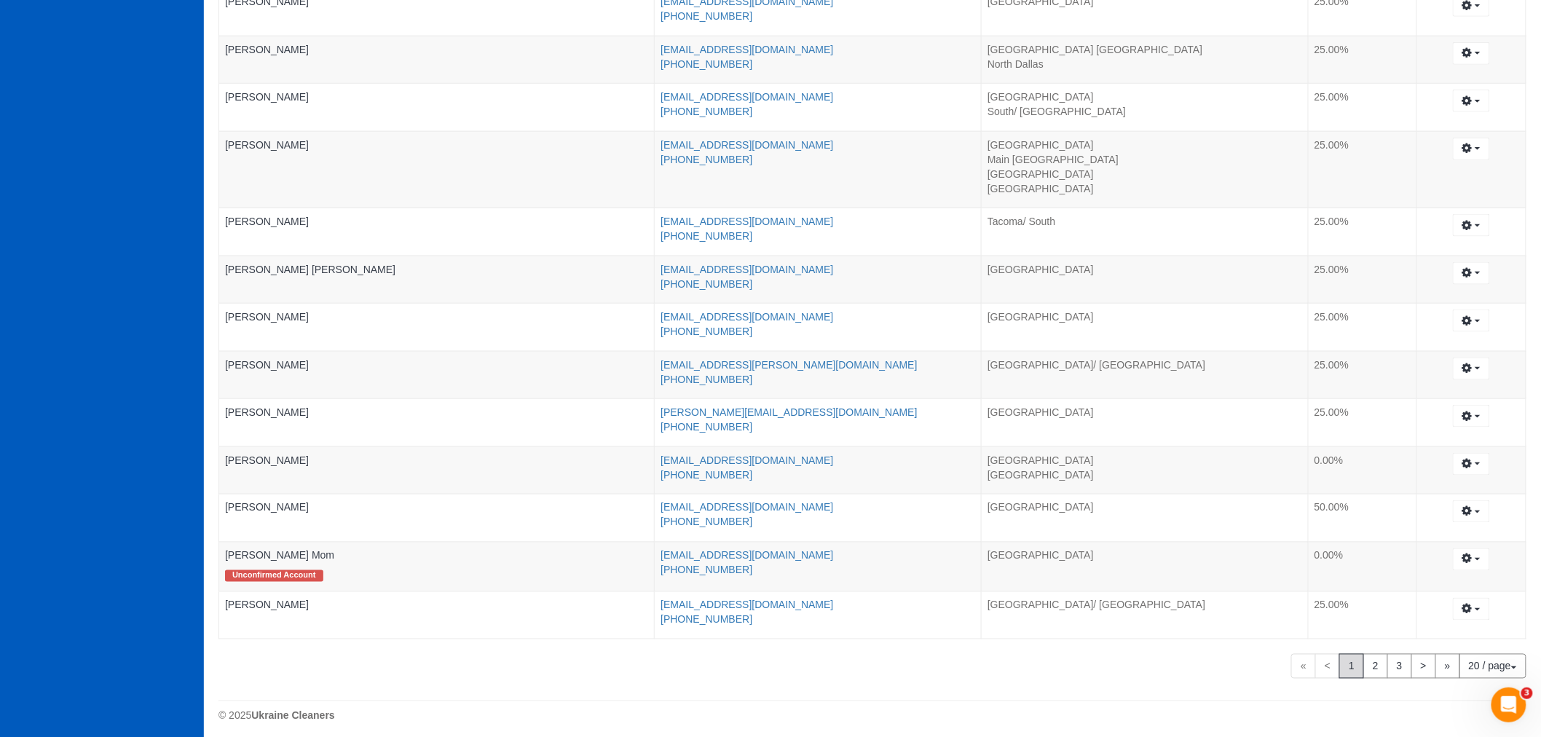
scroll to position [677, 0]
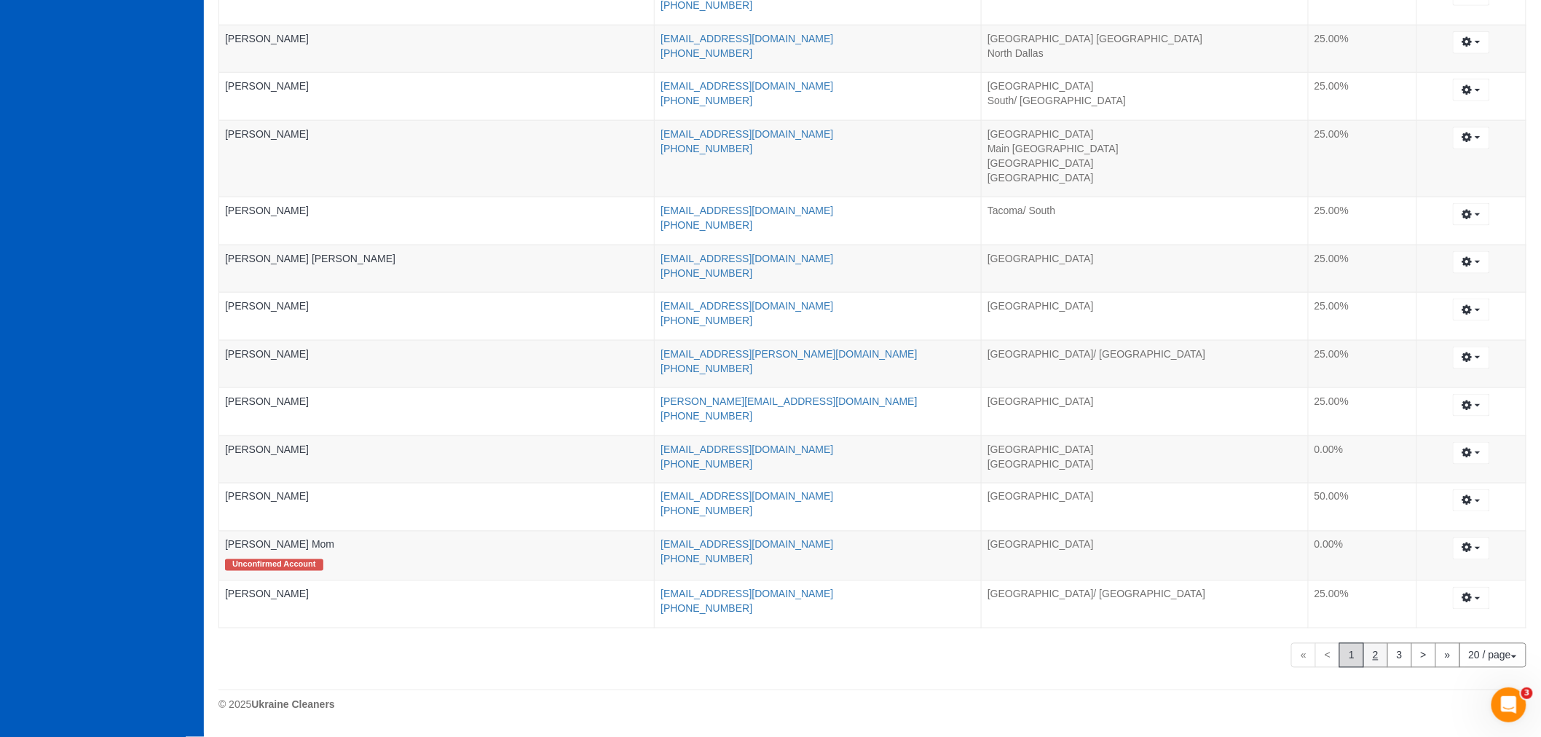
click at [1380, 654] on link "2" at bounding box center [1376, 655] width 25 height 25
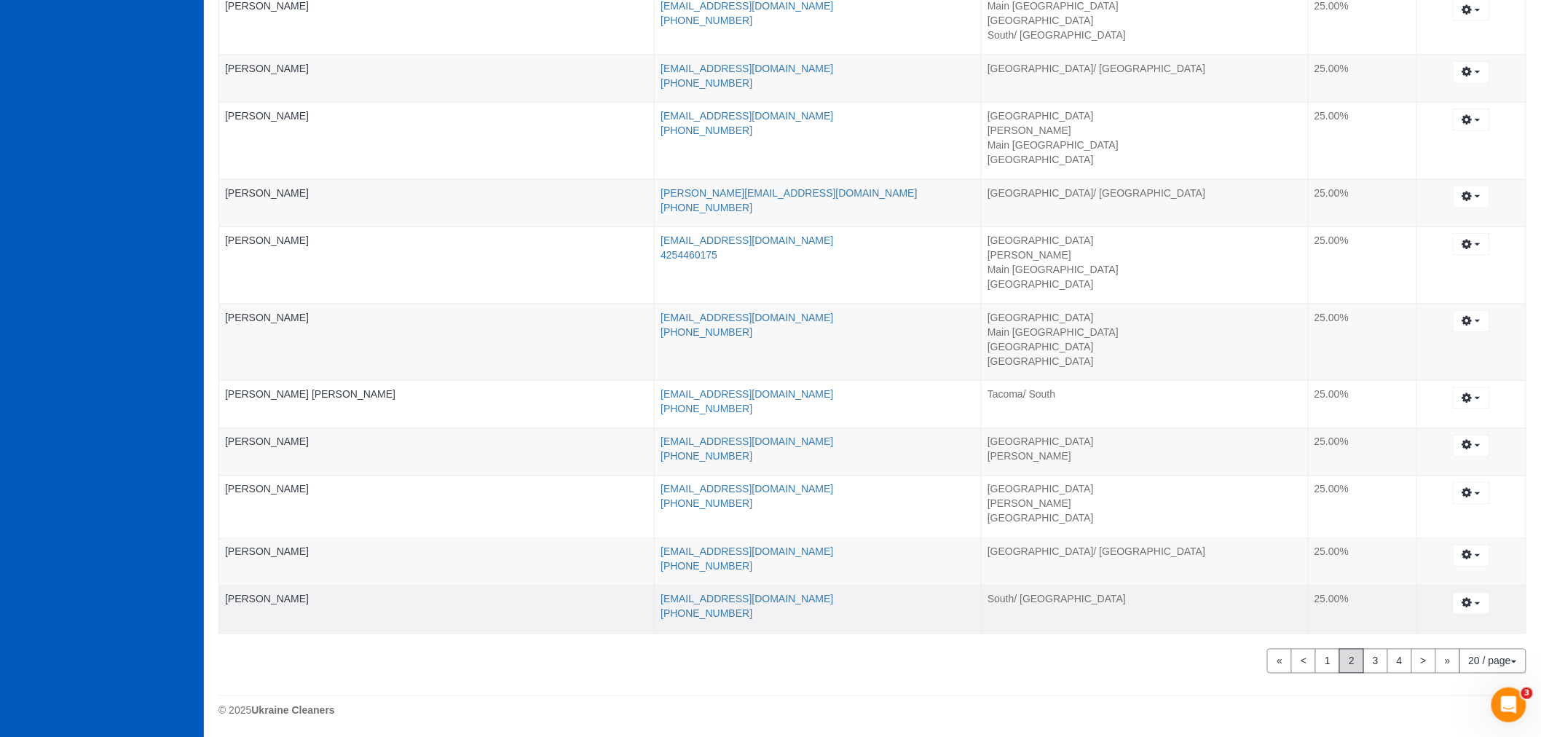
scroll to position [731, 0]
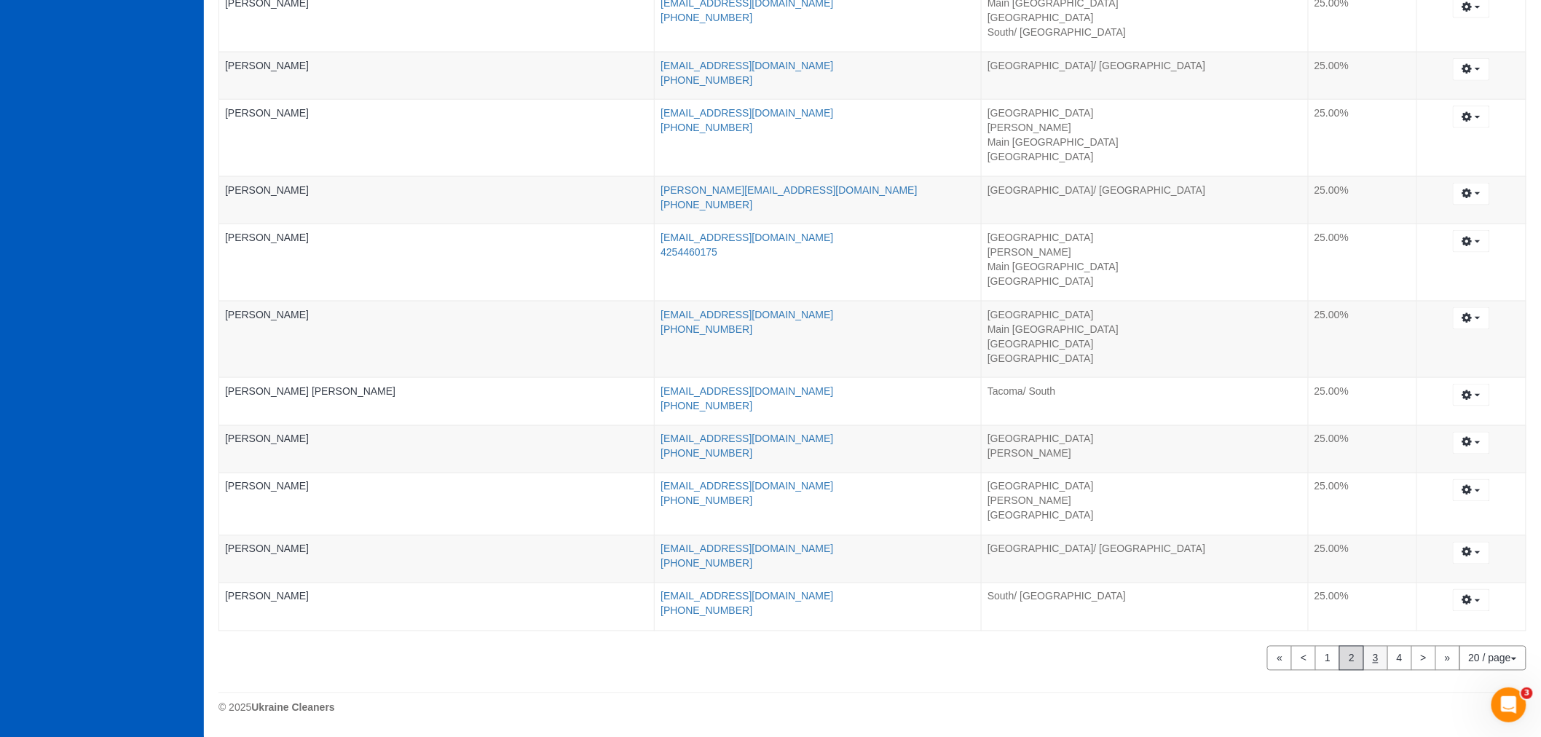
click at [1374, 670] on link "3" at bounding box center [1376, 658] width 25 height 25
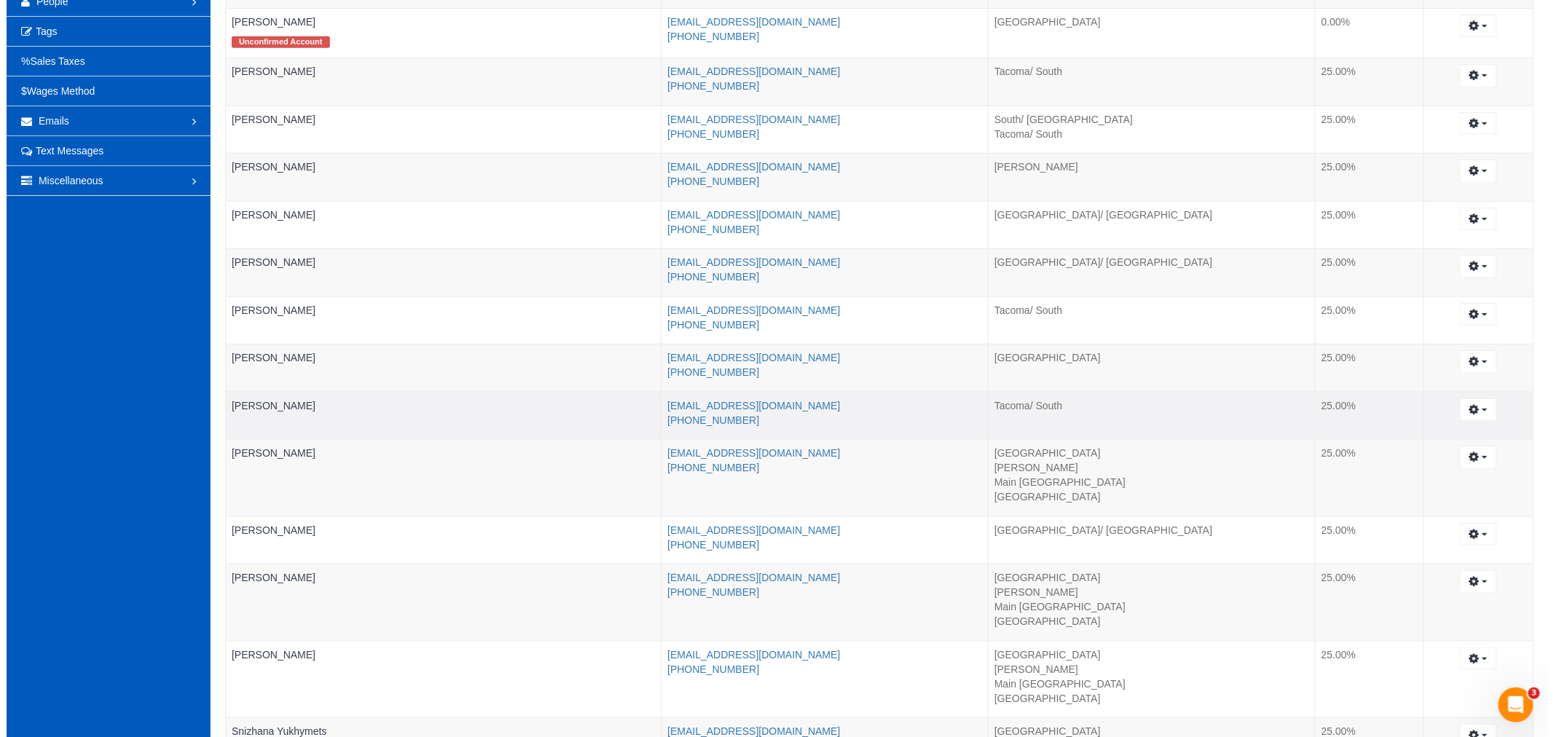
scroll to position [0, 0]
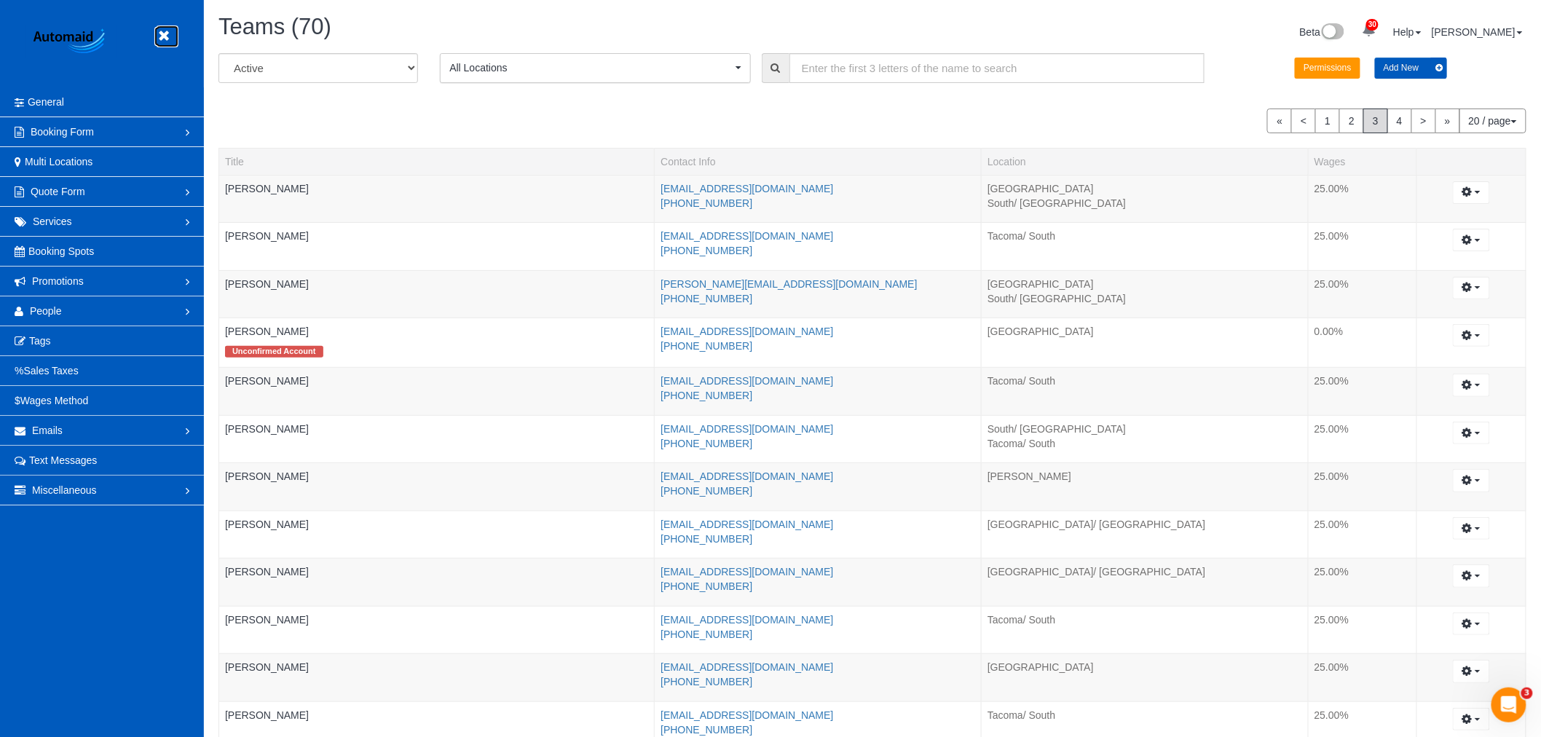
click at [161, 36] on icon at bounding box center [163, 36] width 18 height 18
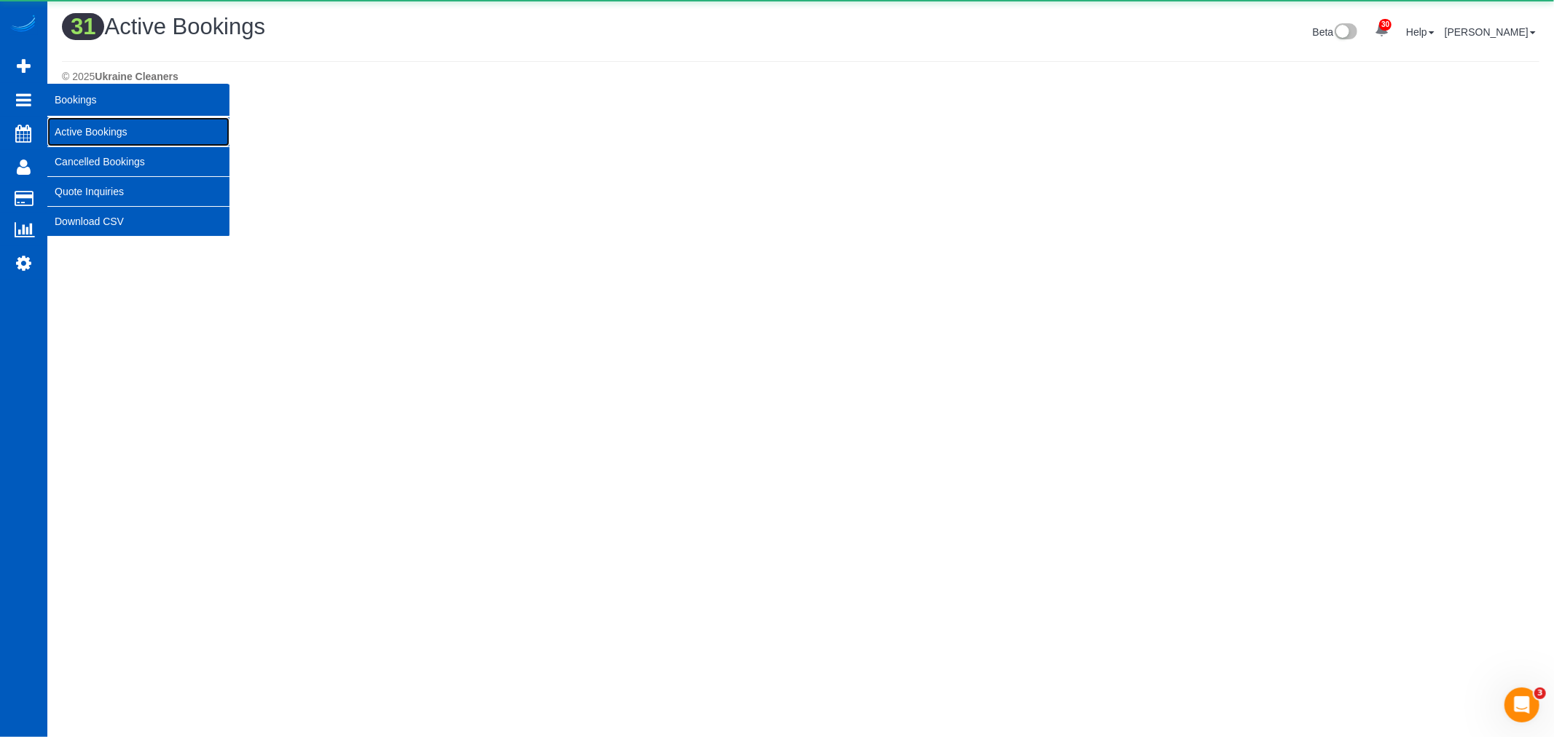
click at [133, 136] on link "Active Bookings" at bounding box center [138, 131] width 182 height 29
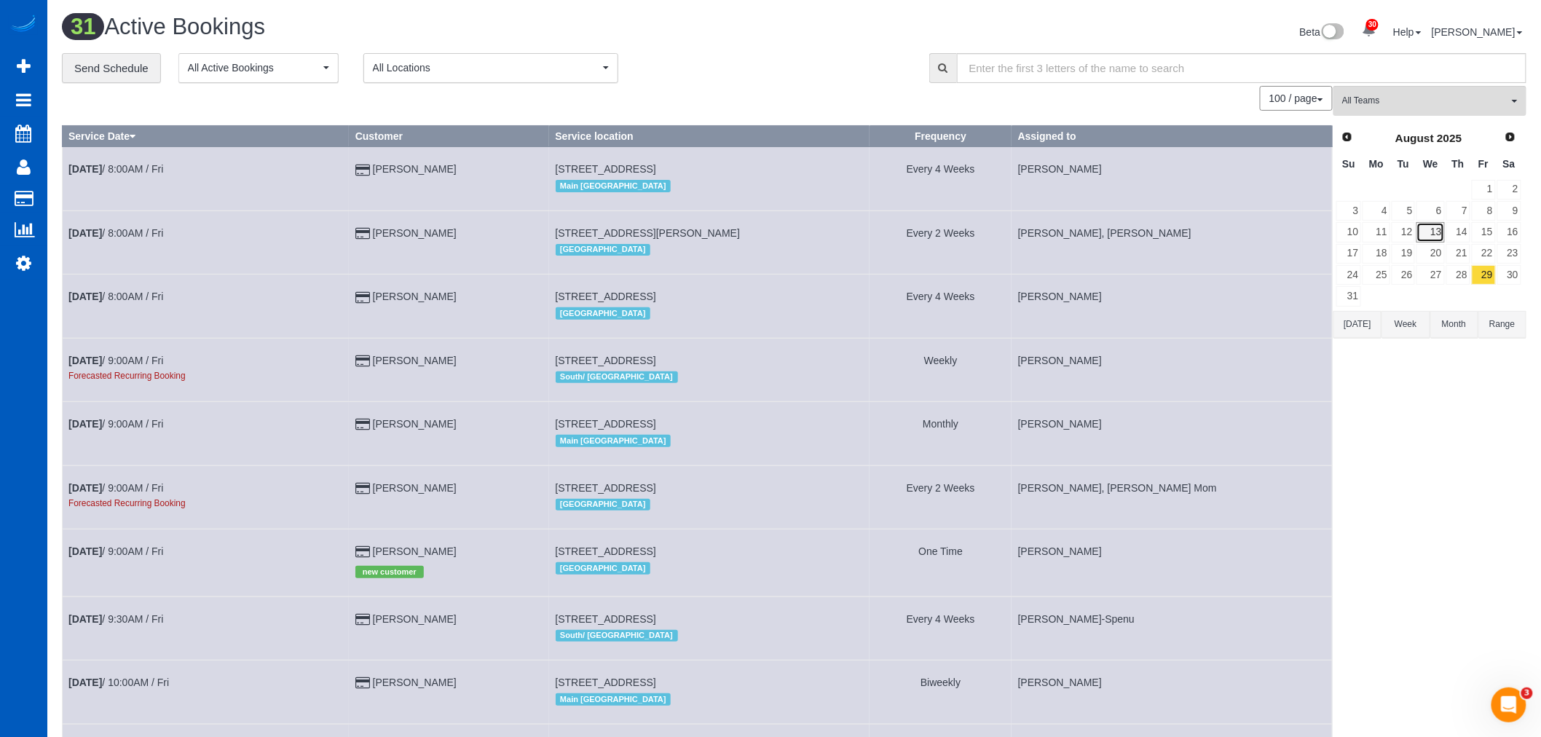
click at [1430, 237] on link "13" at bounding box center [1431, 232] width 28 height 20
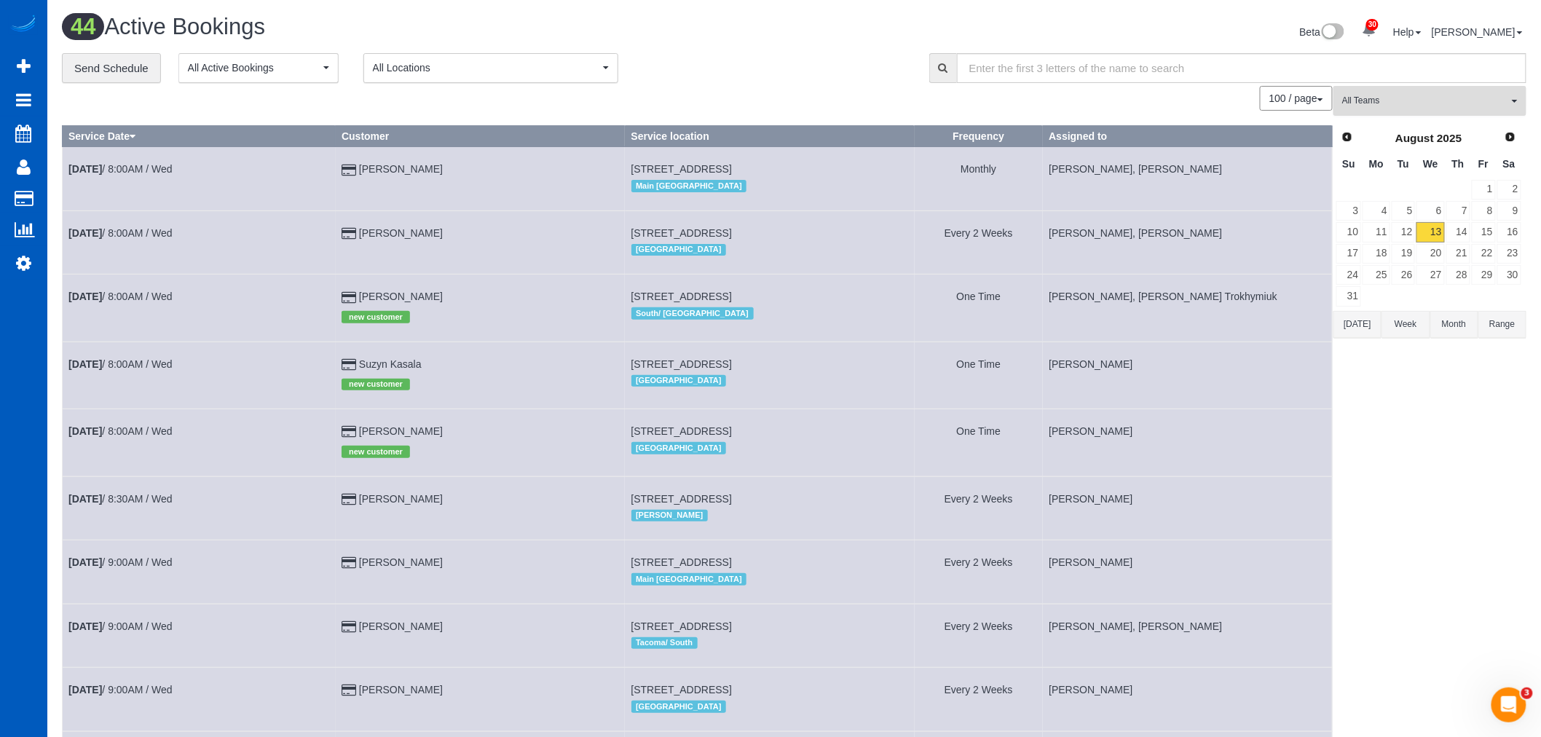
click at [1426, 93] on button "All Teams" at bounding box center [1430, 101] width 193 height 30
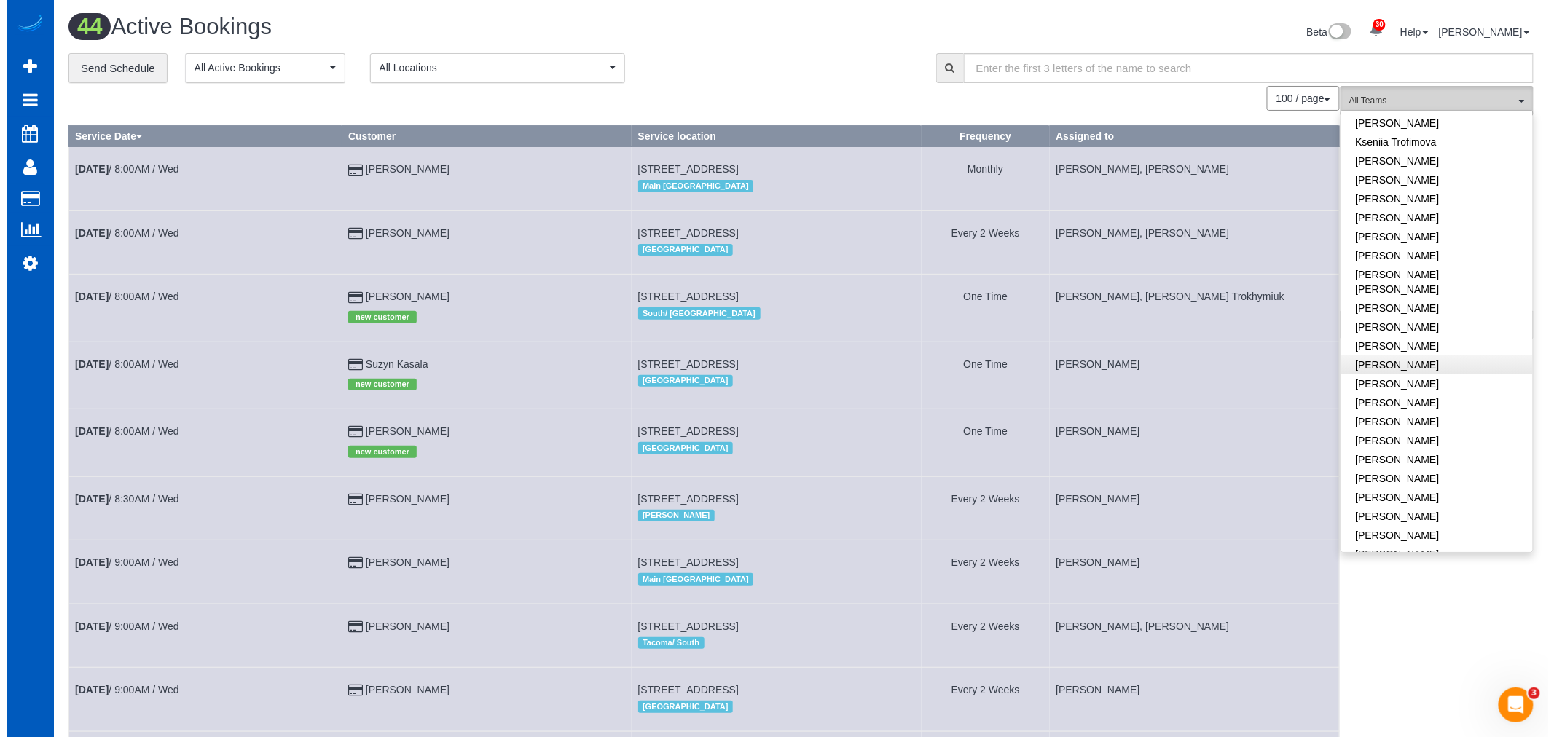
scroll to position [566, 0]
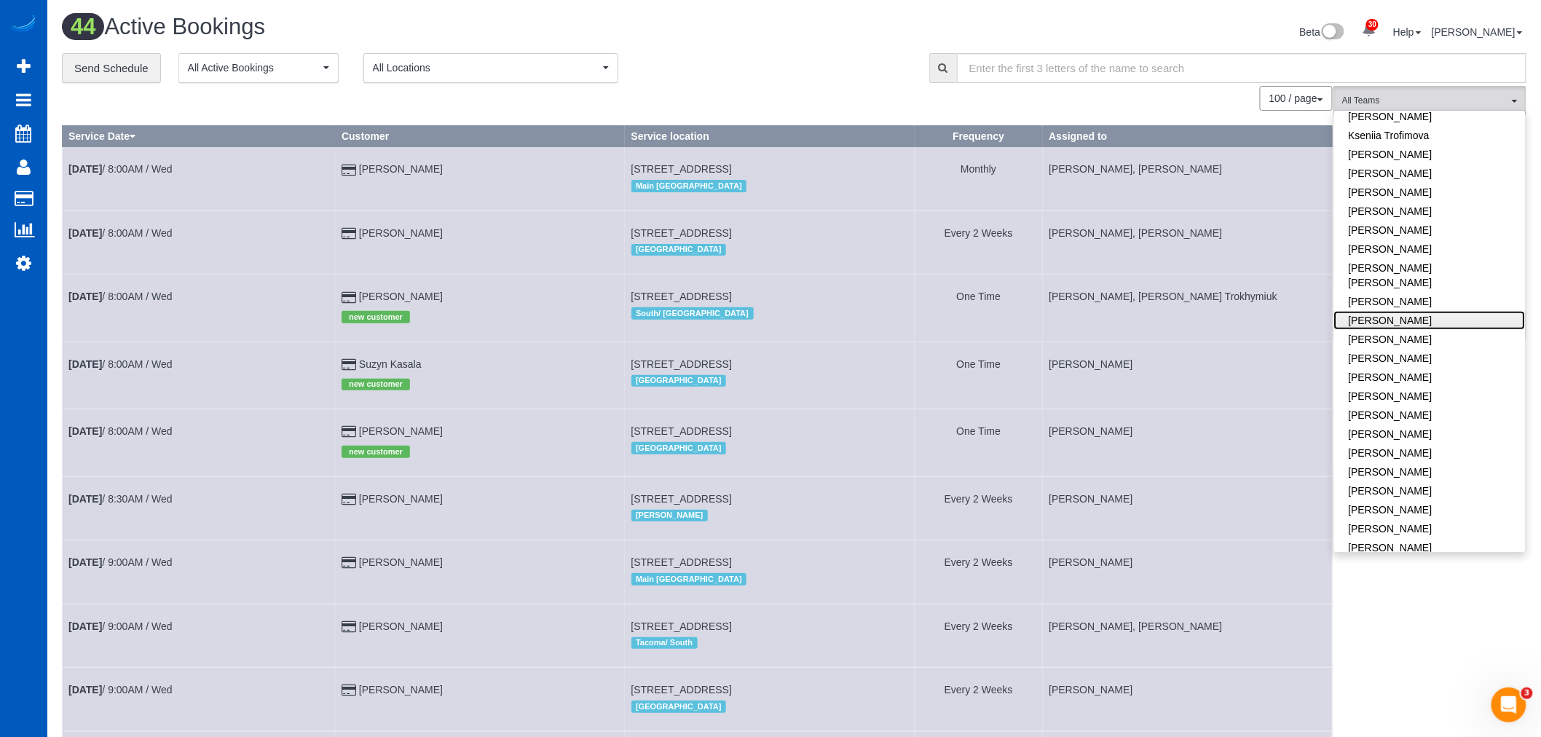
click at [1412, 311] on link "Nataliia Moskalenko" at bounding box center [1430, 320] width 192 height 19
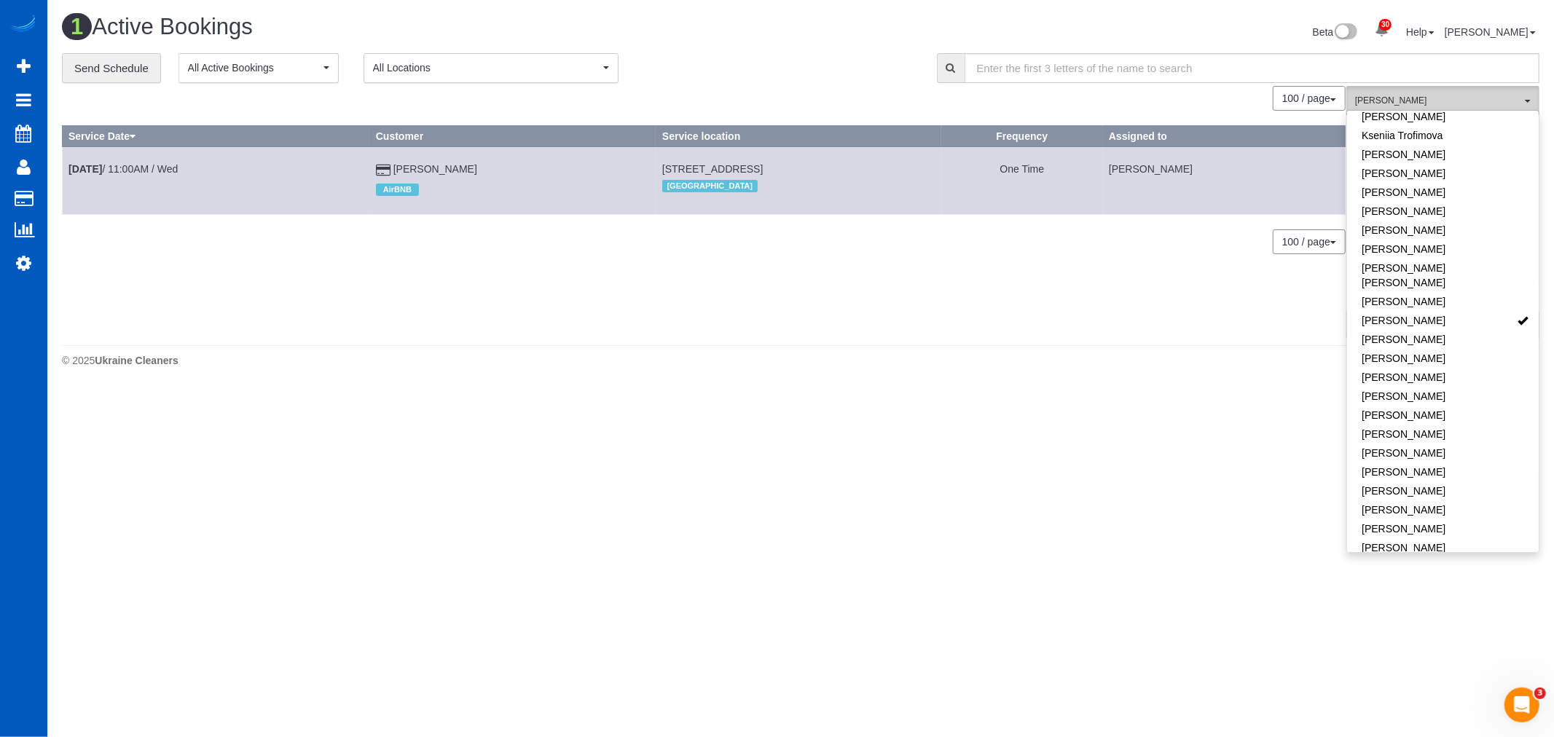
click at [1409, 90] on button "Nataliia Moskalenko All Teams" at bounding box center [1442, 101] width 193 height 30
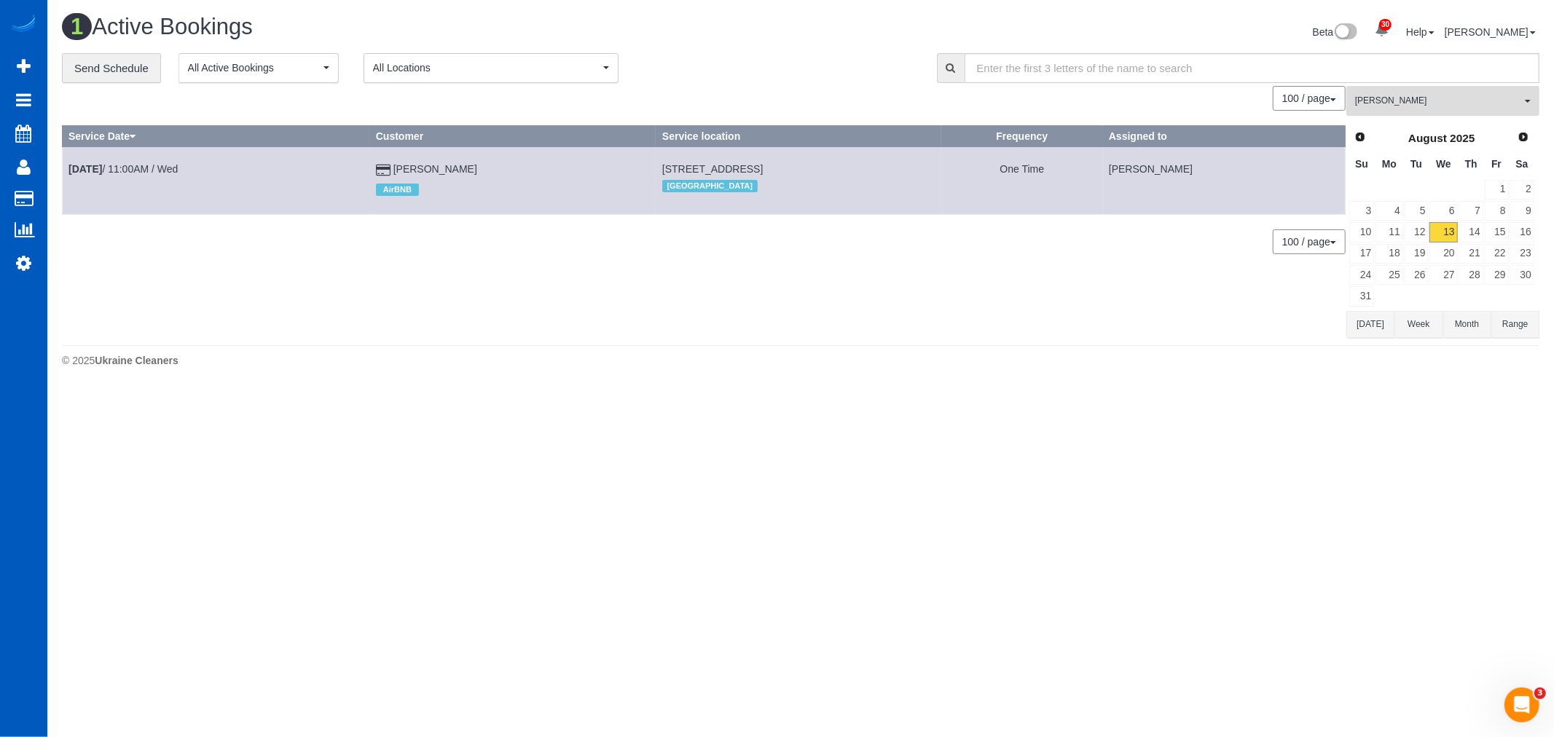
click at [1438, 90] on button "Nataliia Moskalenko All Teams" at bounding box center [1442, 101] width 193 height 30
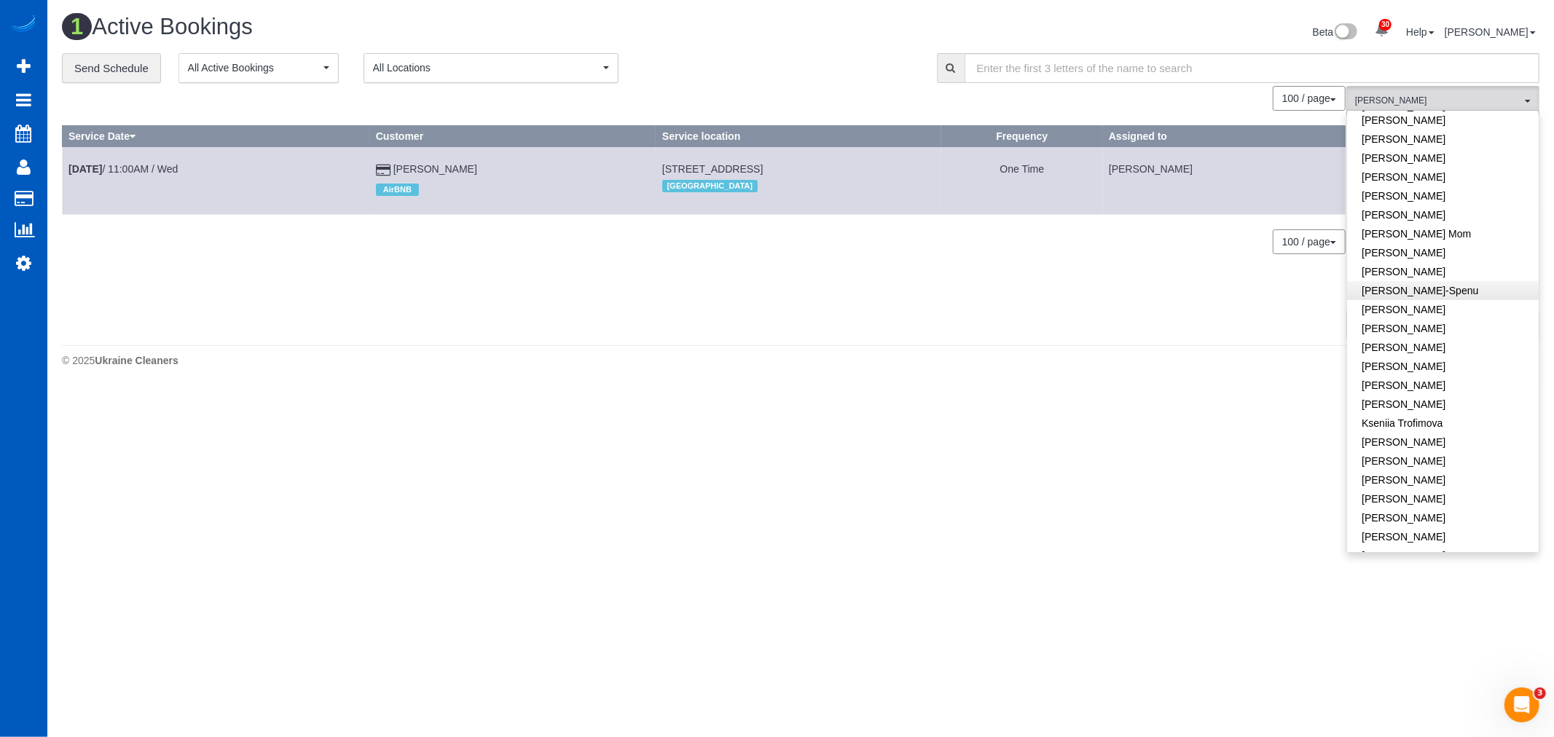
scroll to position [243, 0]
click at [1423, 430] on link "Kateryna Polishchuk" at bounding box center [1443, 439] width 192 height 19
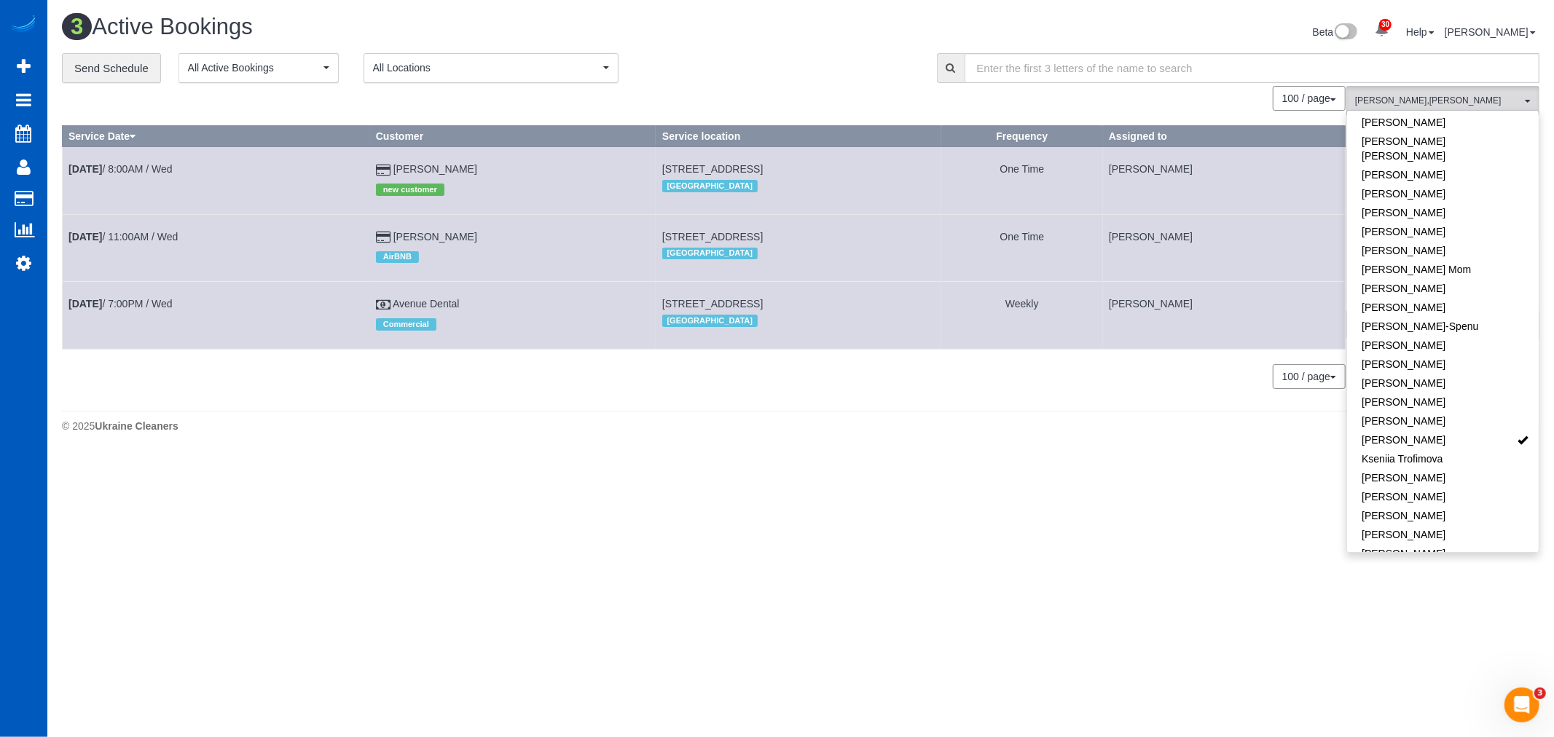
click at [616, 506] on body "30 Beta Your Notifications You have 0 alerts × You have 1 to charge for 08/11/2…" at bounding box center [777, 368] width 1554 height 737
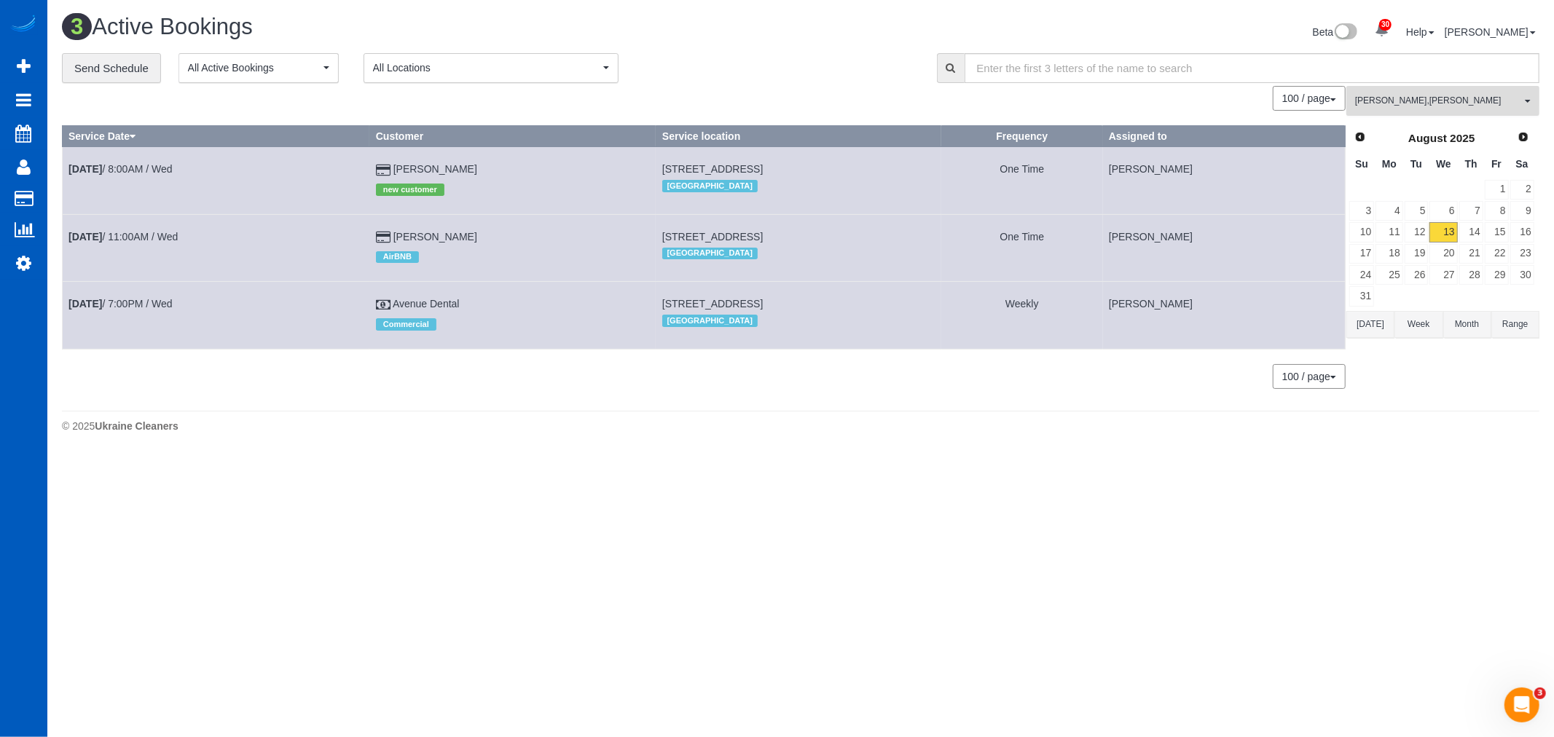
click at [1441, 106] on span "Kateryna Polishchuk , Nataliia Moskalenko" at bounding box center [1438, 101] width 166 height 12
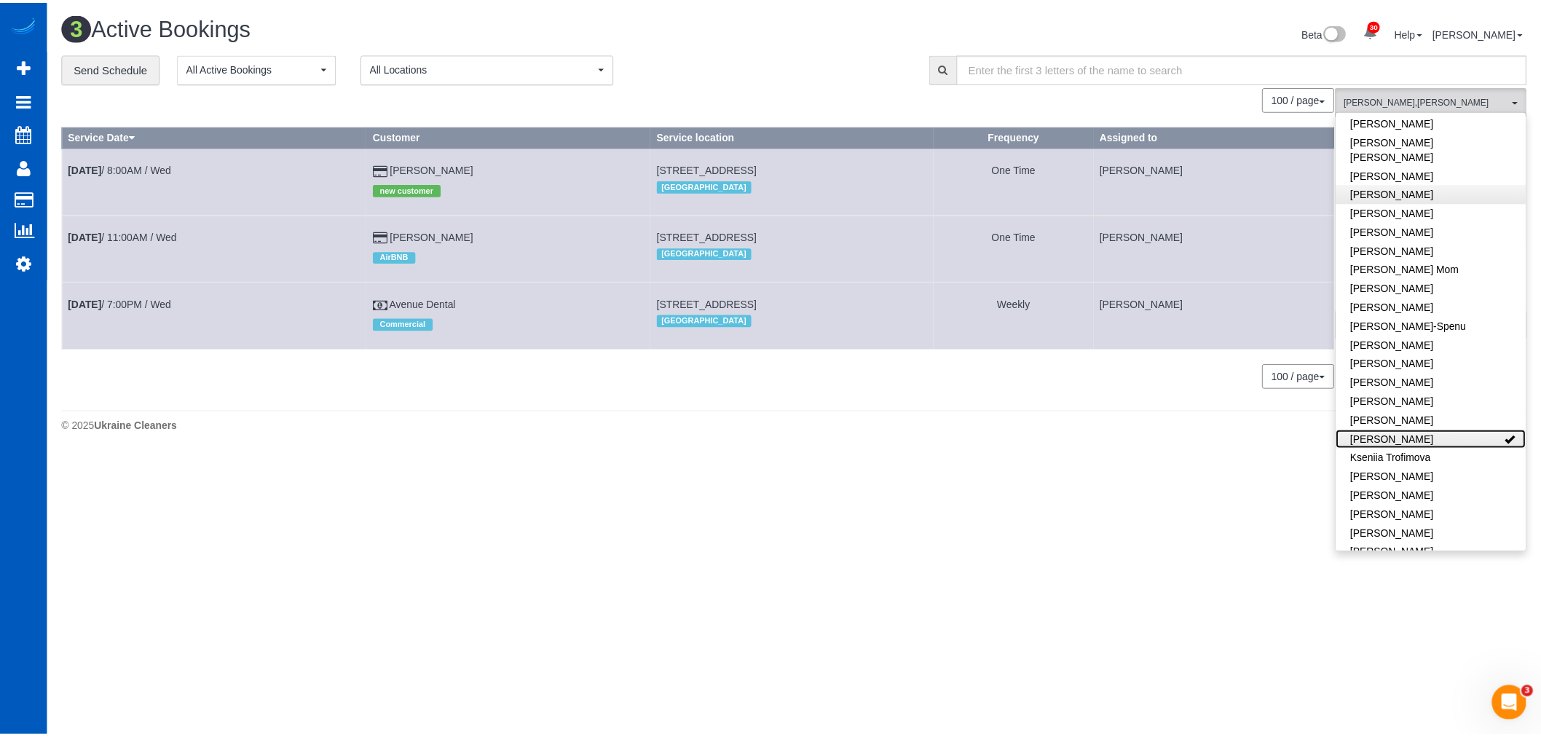
scroll to position [0, 0]
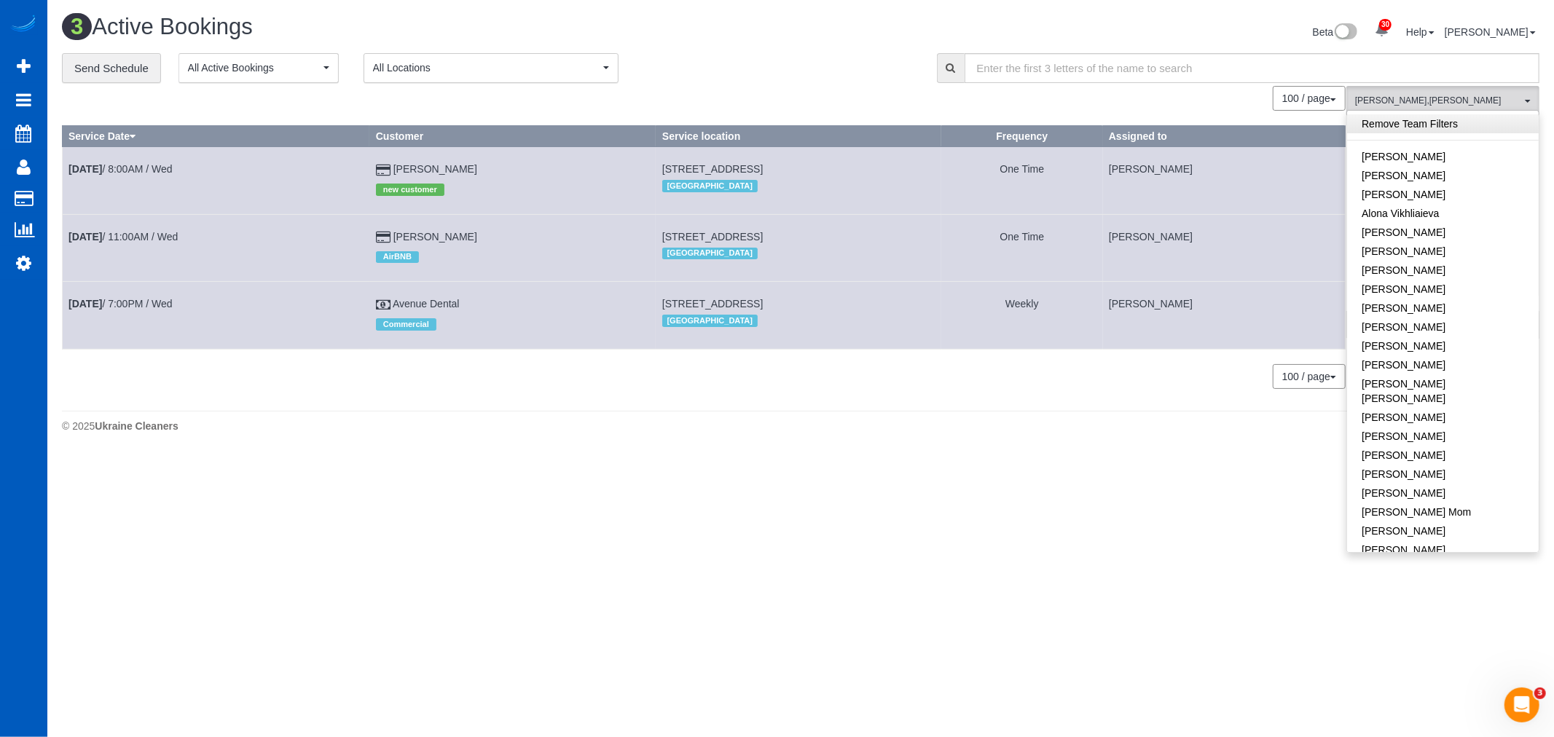
click at [1412, 122] on link "Remove Team Filters" at bounding box center [1443, 123] width 192 height 19
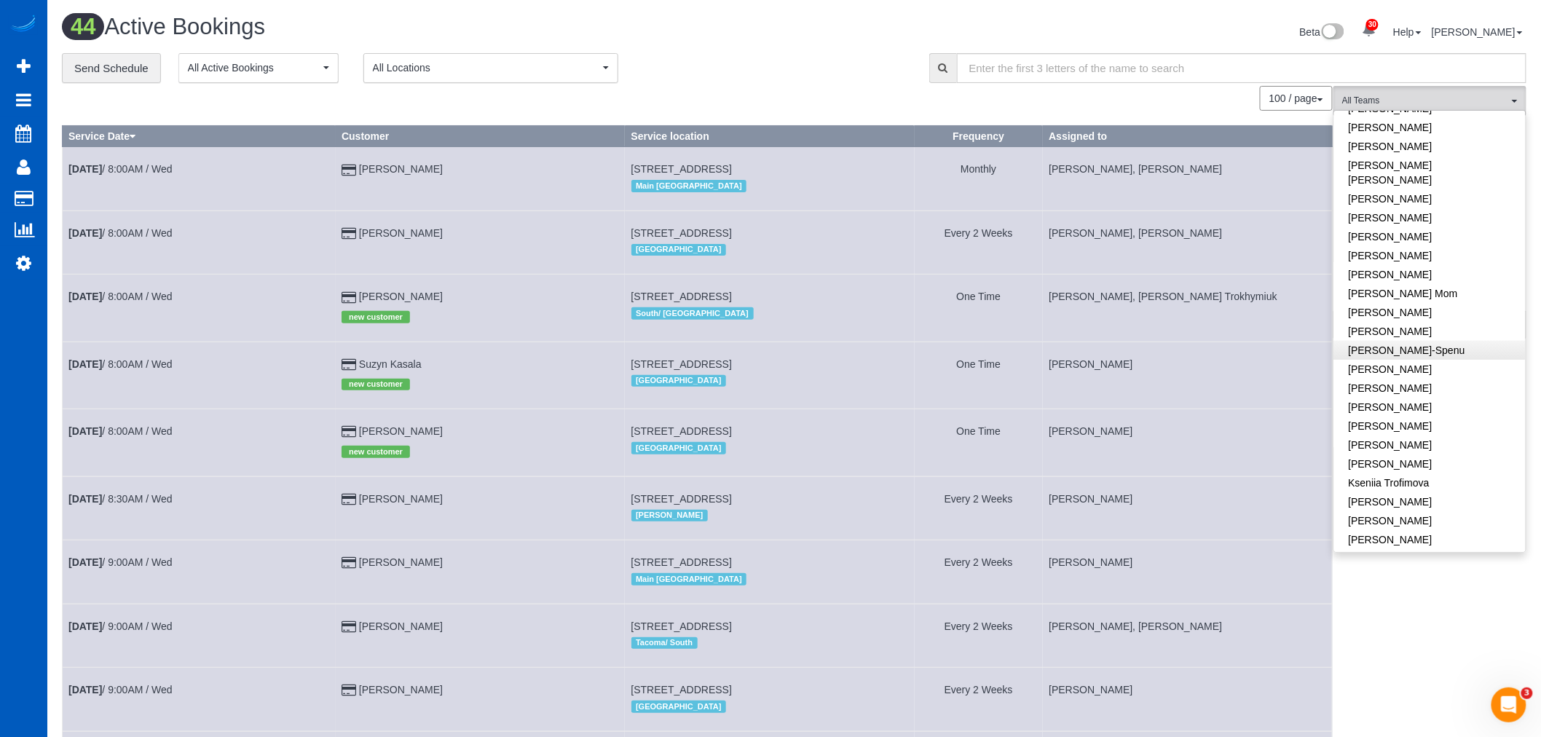
scroll to position [243, 0]
click at [1444, 412] on link "Kateryna Maherovska" at bounding box center [1430, 421] width 192 height 19
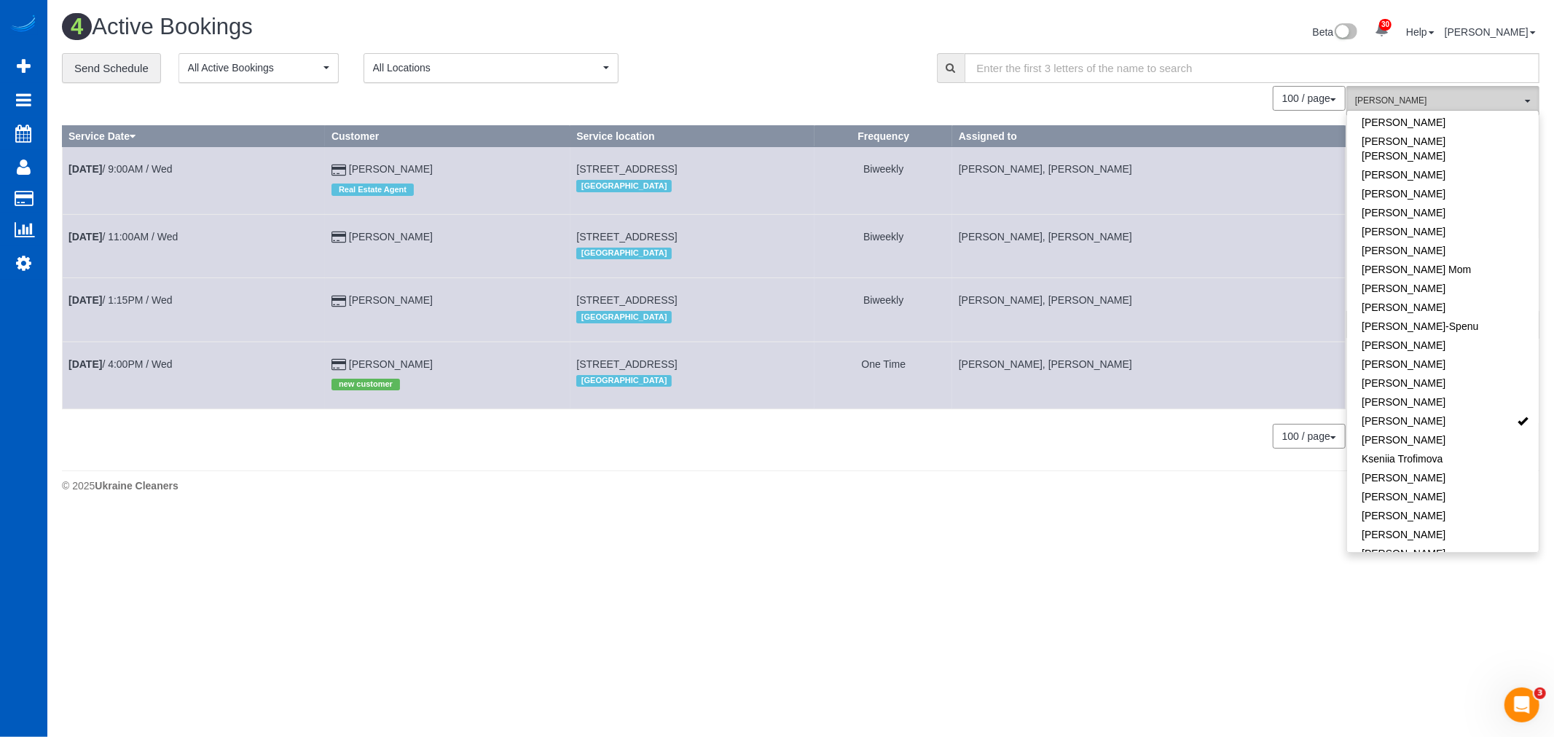
click at [1469, 93] on button "Kateryna Maherovska All Teams" at bounding box center [1442, 101] width 193 height 30
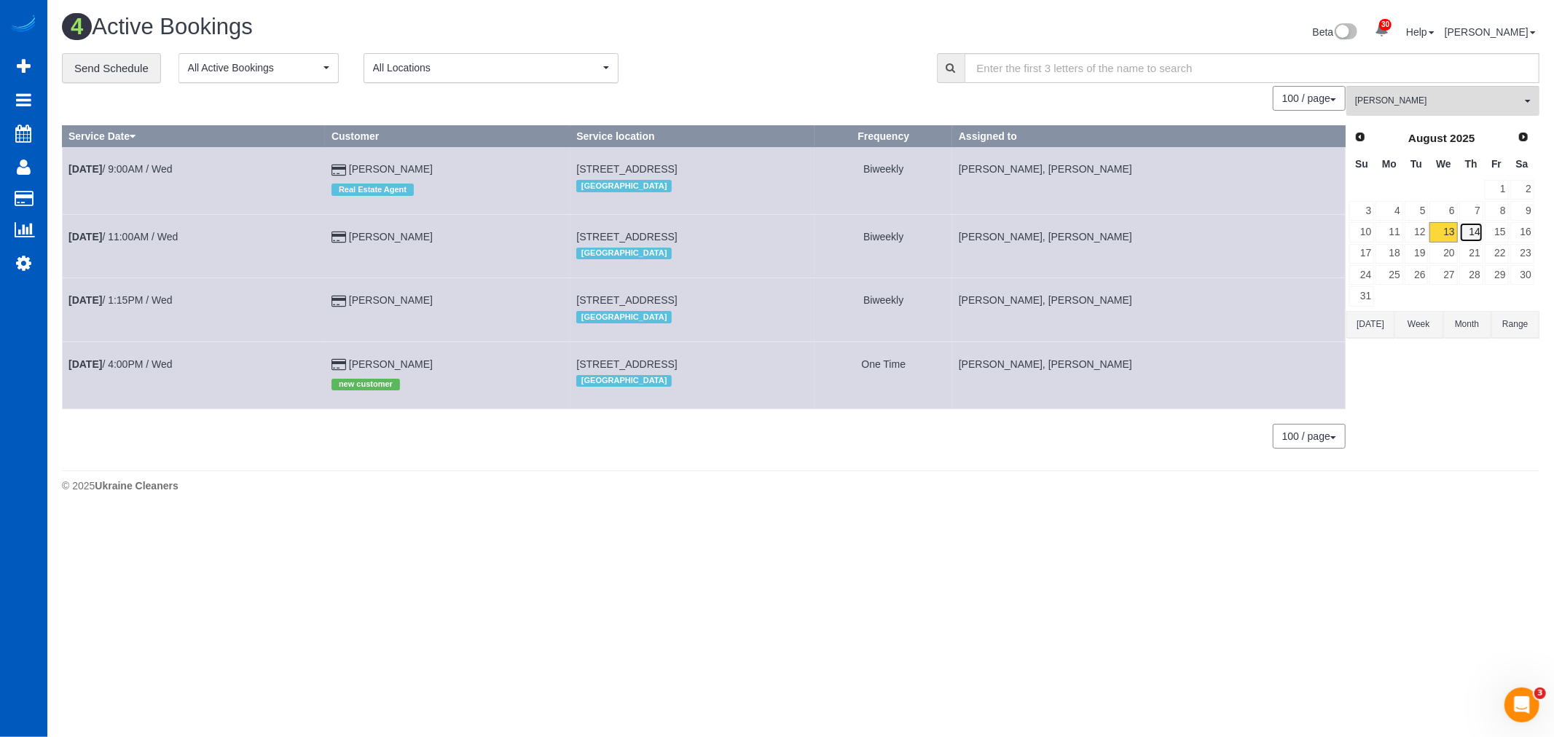
click at [1469, 228] on link "14" at bounding box center [1471, 232] width 24 height 20
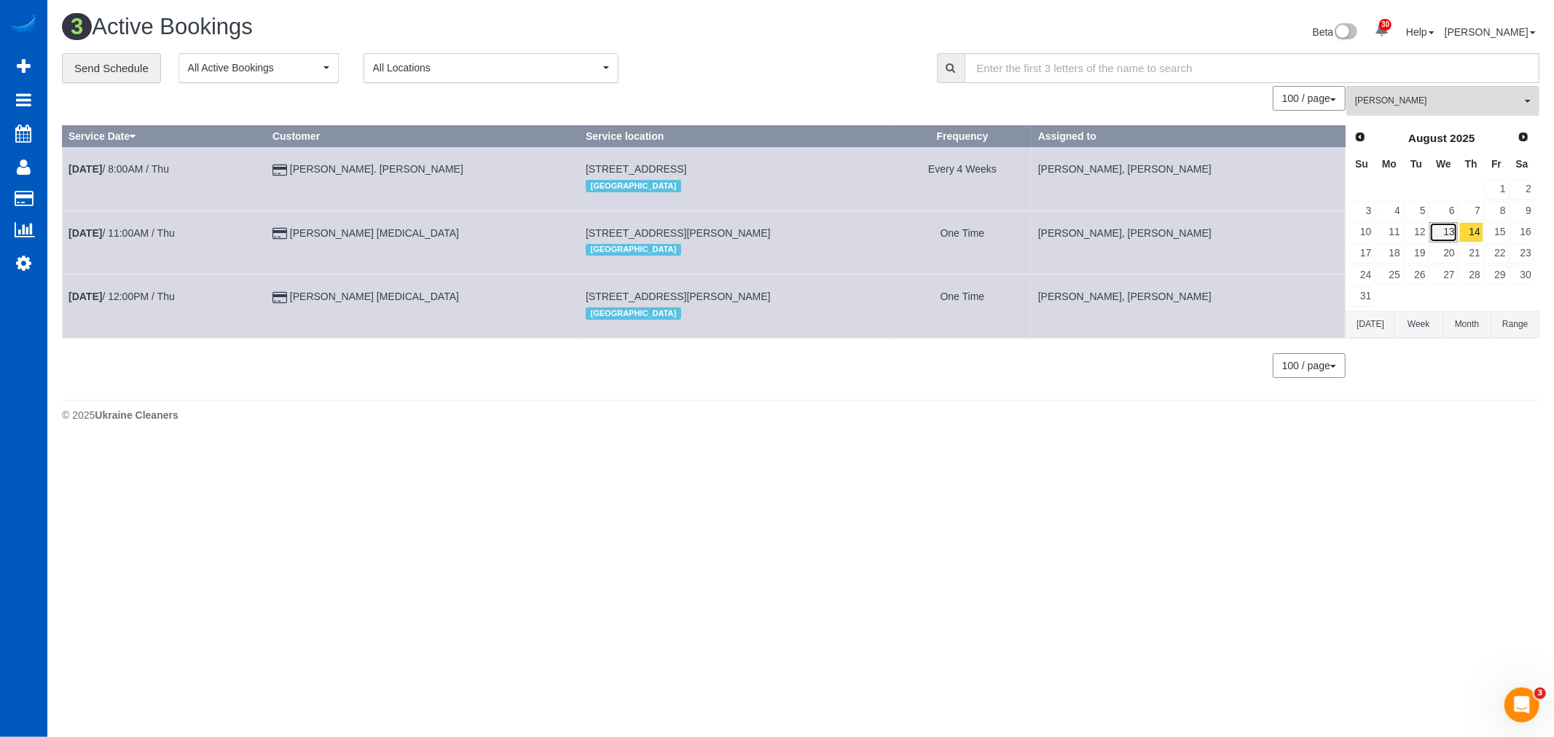
click at [1445, 233] on link "13" at bounding box center [1443, 232] width 28 height 20
click at [1495, 233] on link "15" at bounding box center [1497, 232] width 24 height 20
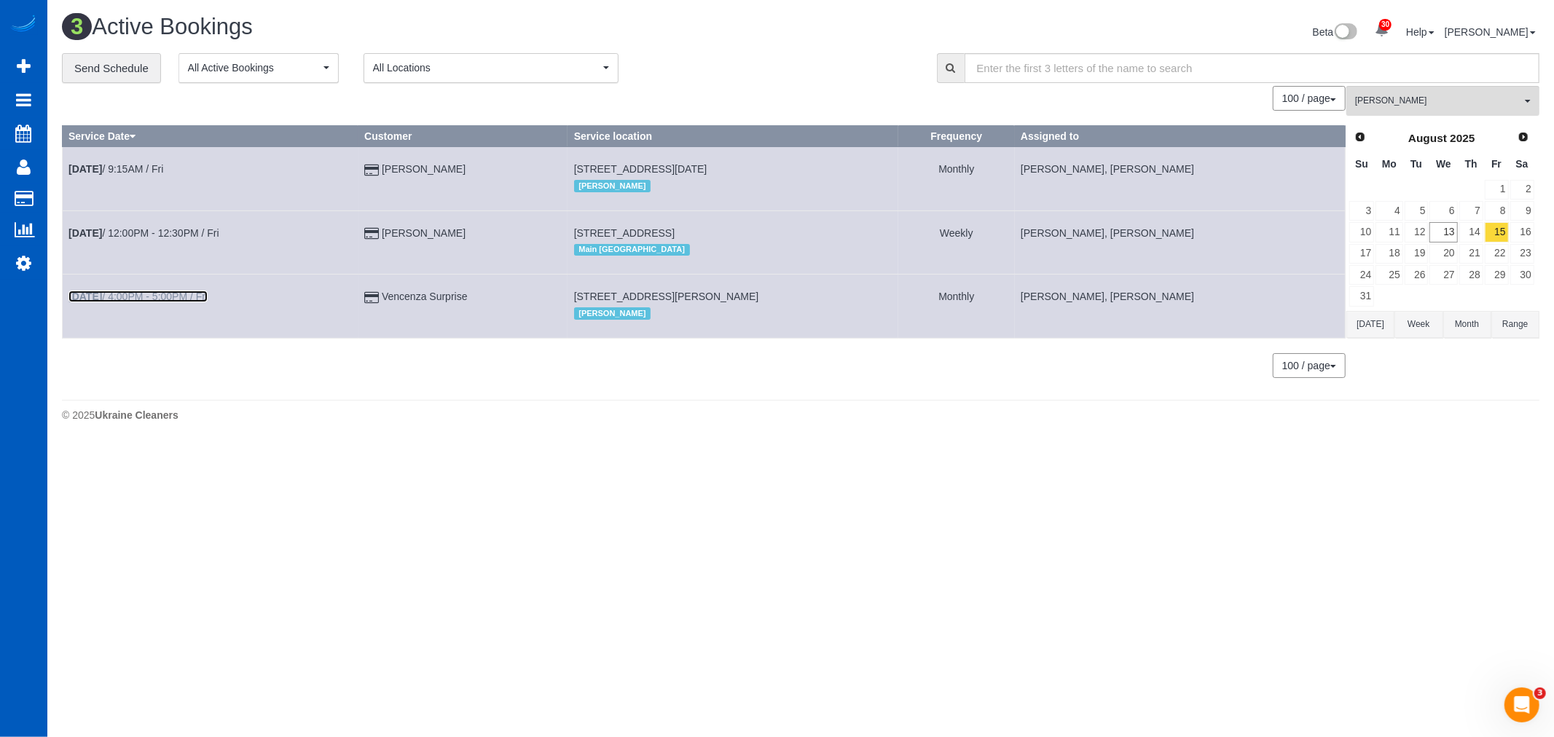
click at [138, 299] on link "Aug 15th / 4:00PM - 5:00PM / Fri" at bounding box center [137, 297] width 139 height 12
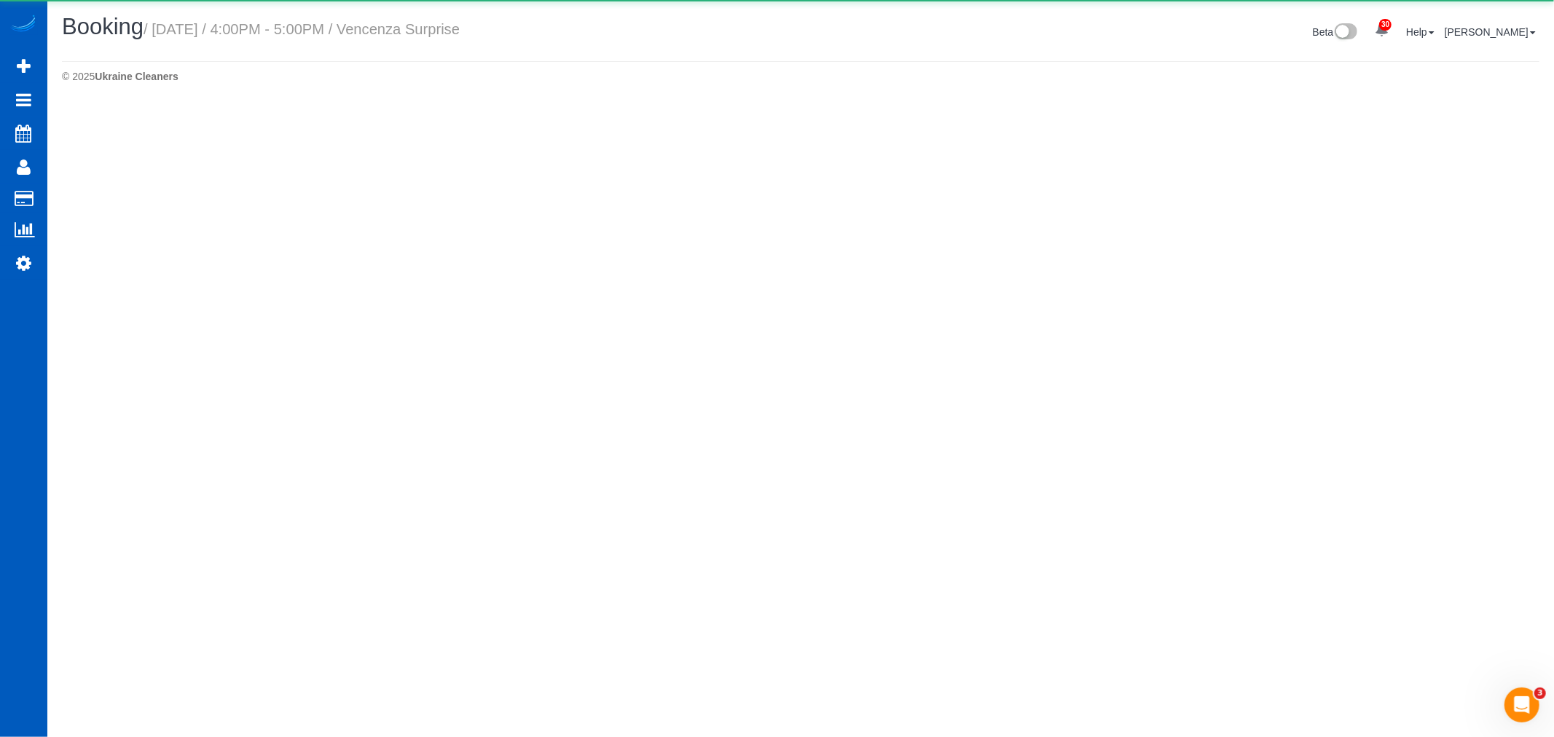
select select "WA"
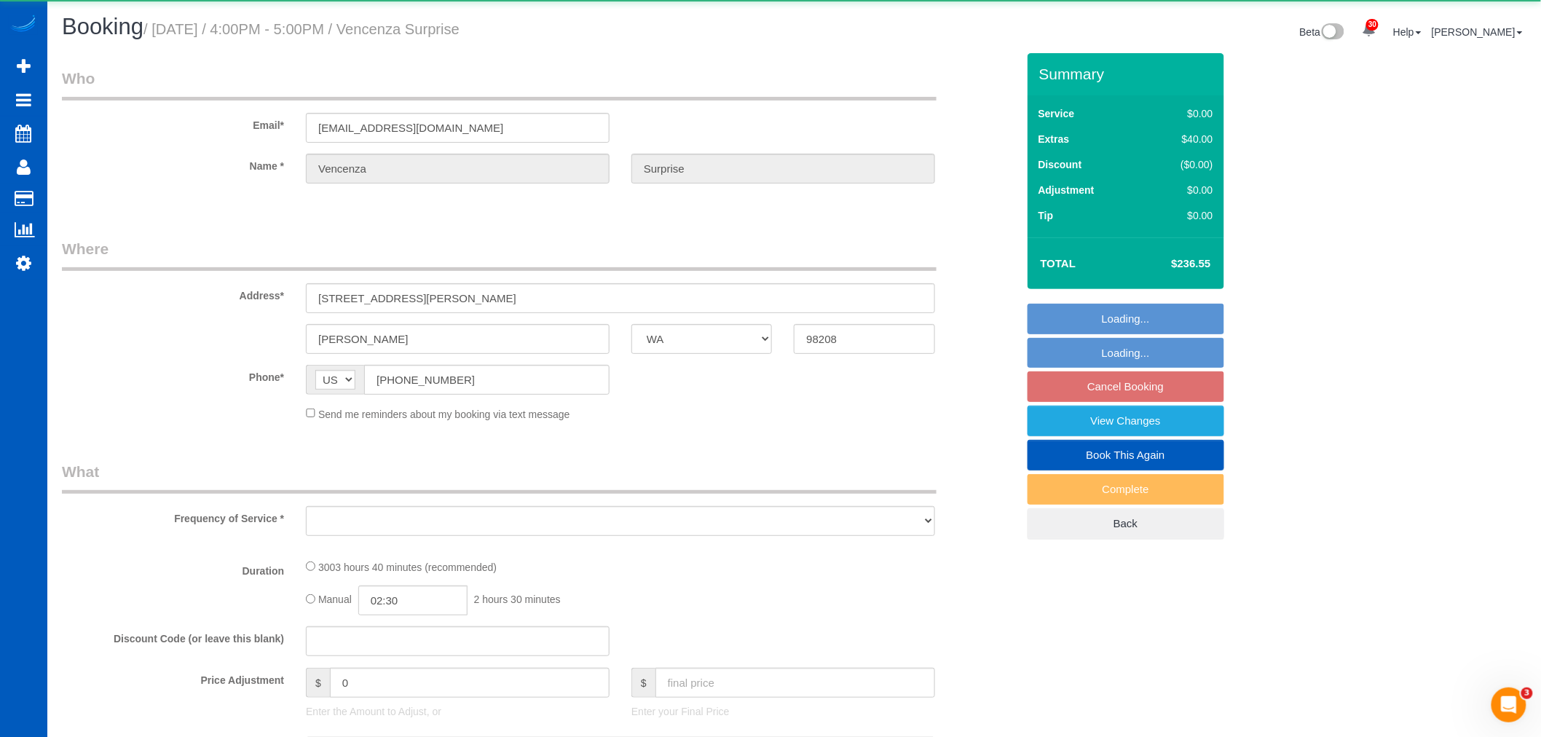
select select "object:7968"
select select "string:fspay-fa788f9f-a0bc-49f1-9b49-c1c1c0fb31de"
select select "object:8328"
select select "1501"
select select "3"
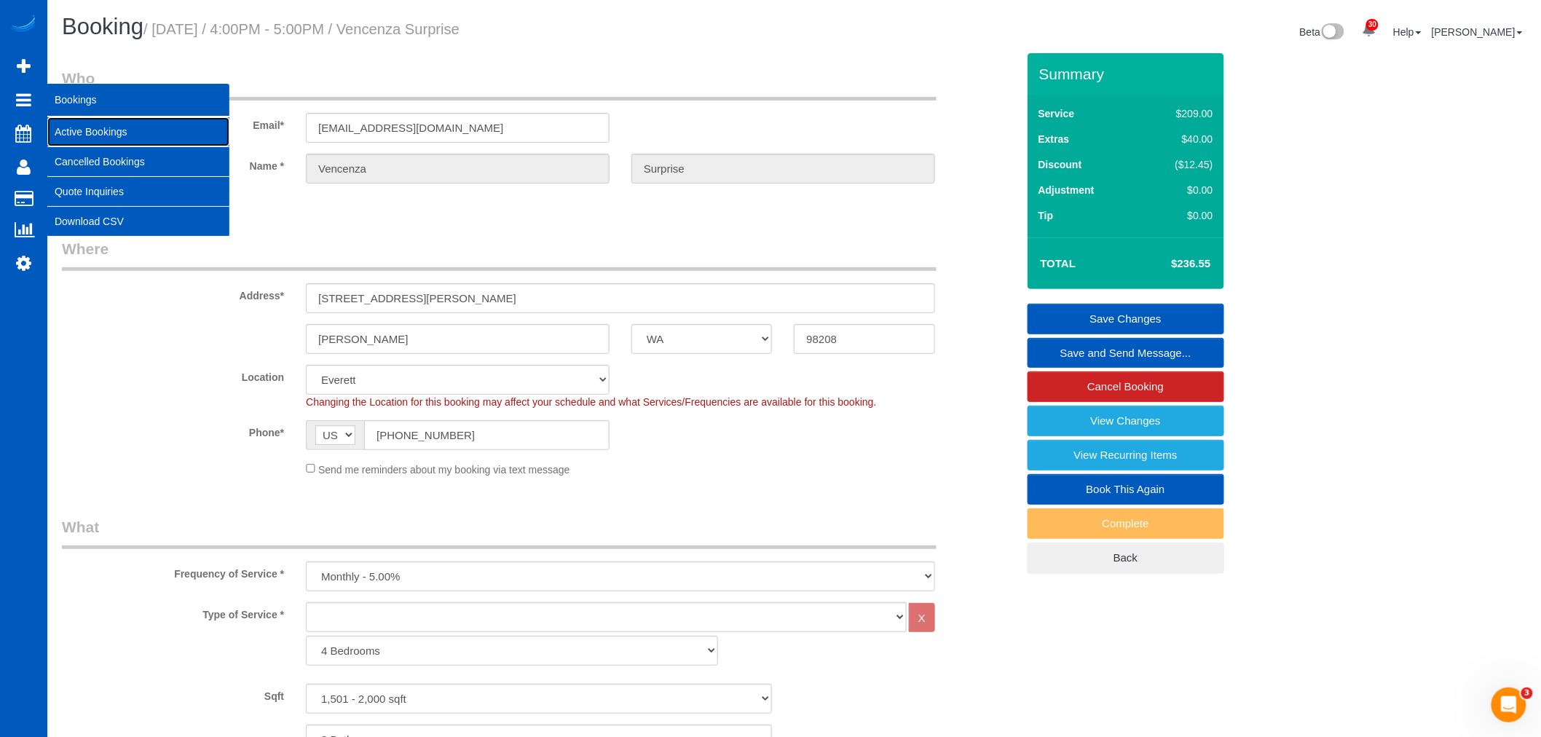
click at [120, 133] on link "Active Bookings" at bounding box center [138, 131] width 182 height 29
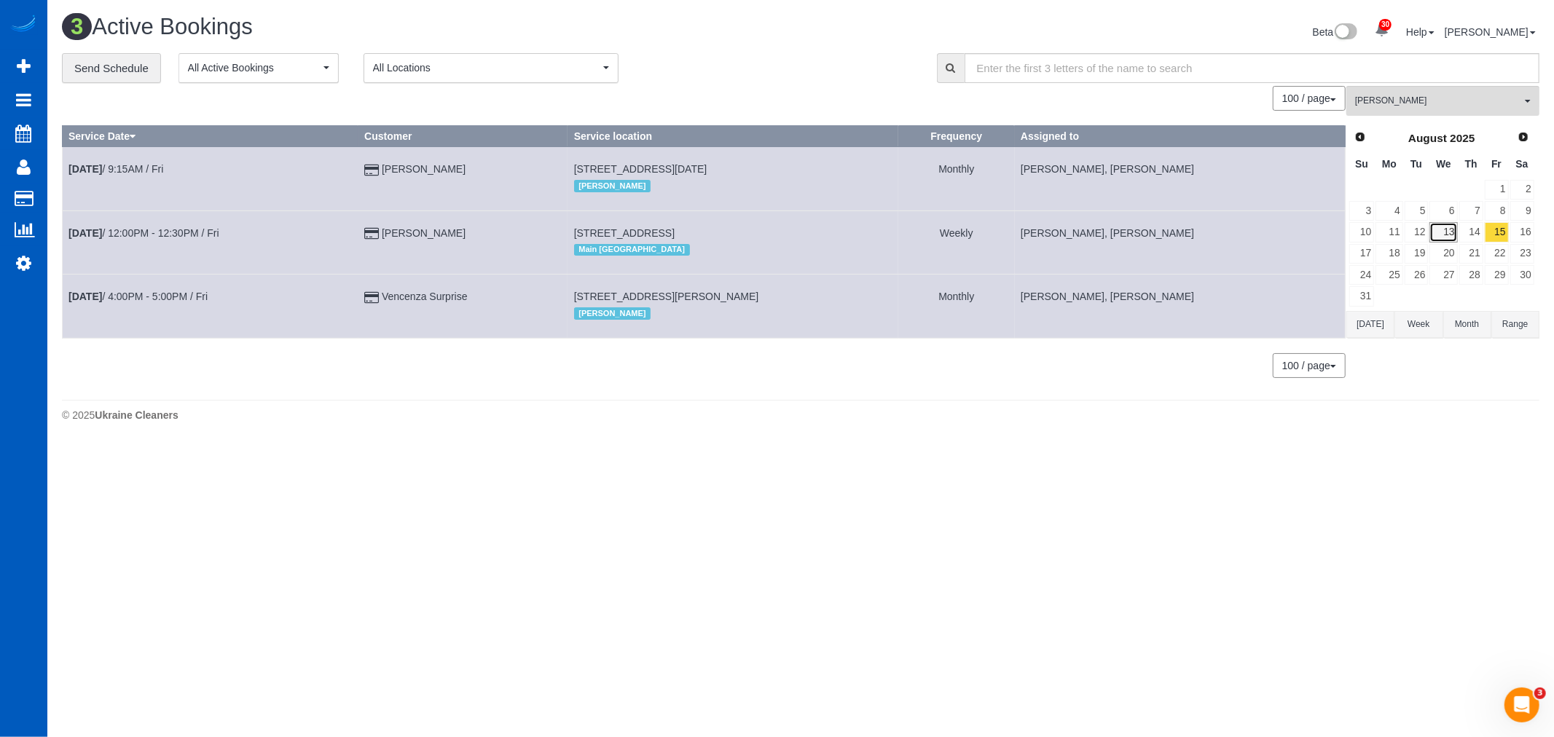
click at [1438, 234] on link "13" at bounding box center [1443, 232] width 28 height 20
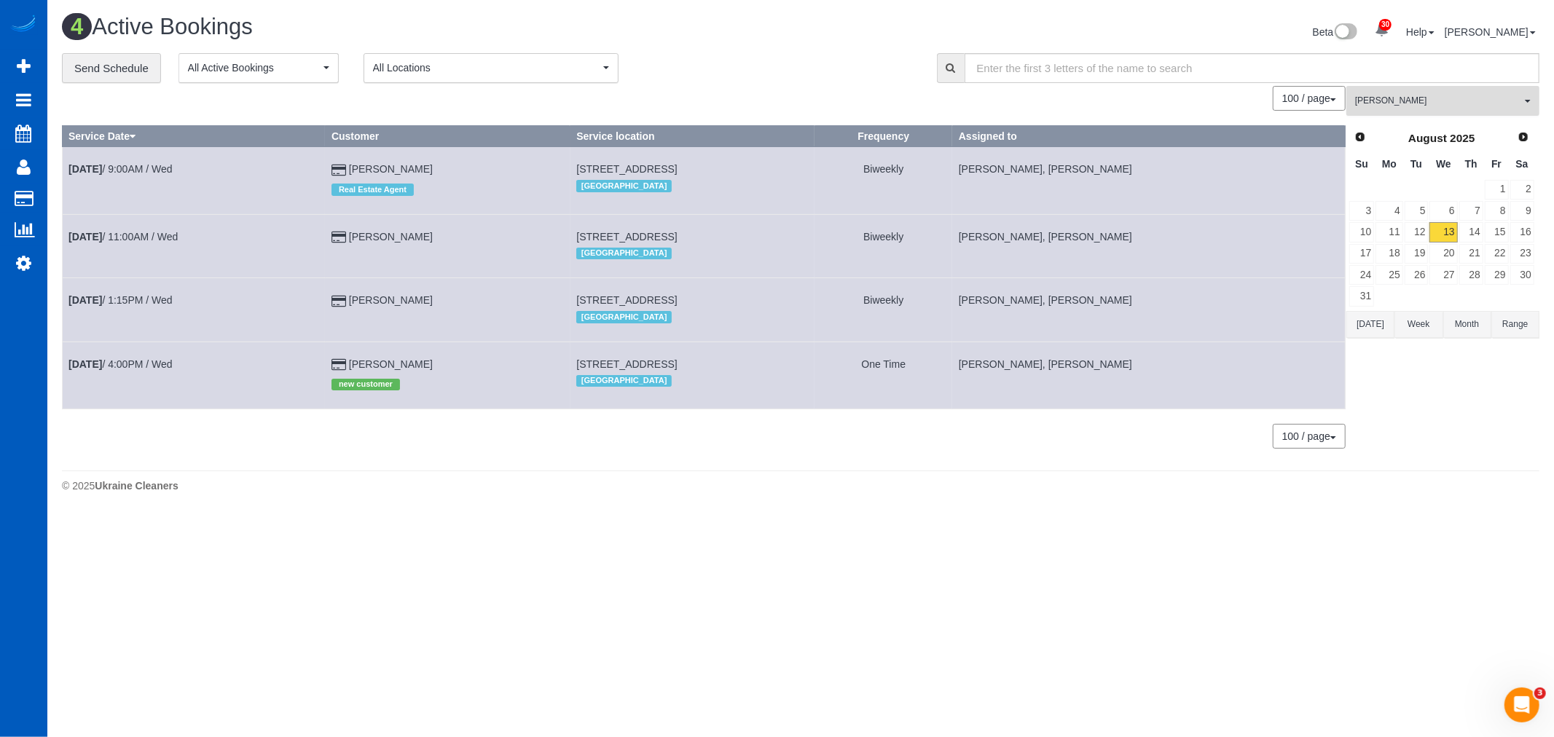
click at [1397, 100] on span "Kateryna Maherovska" at bounding box center [1438, 101] width 166 height 12
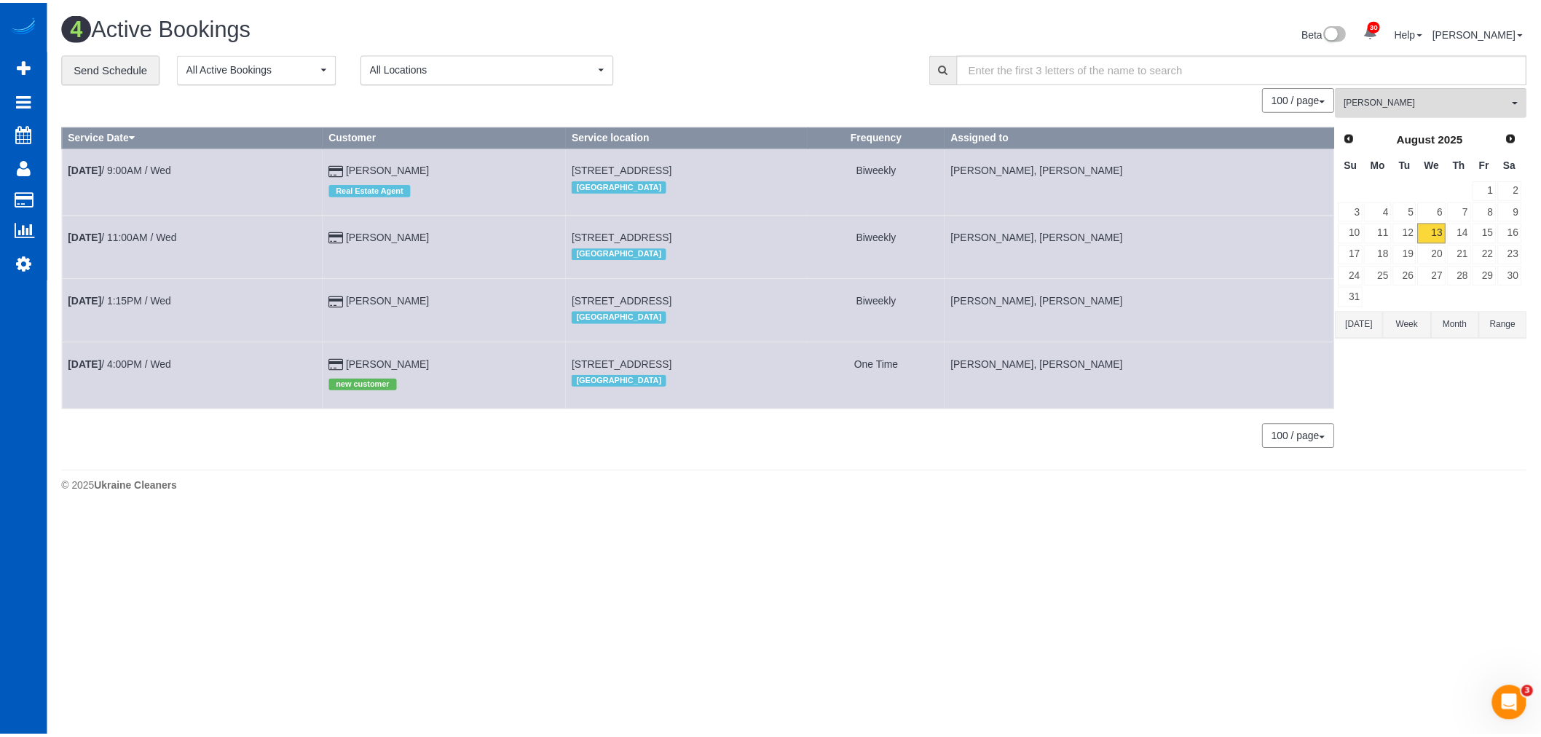
scroll to position [317, 0]
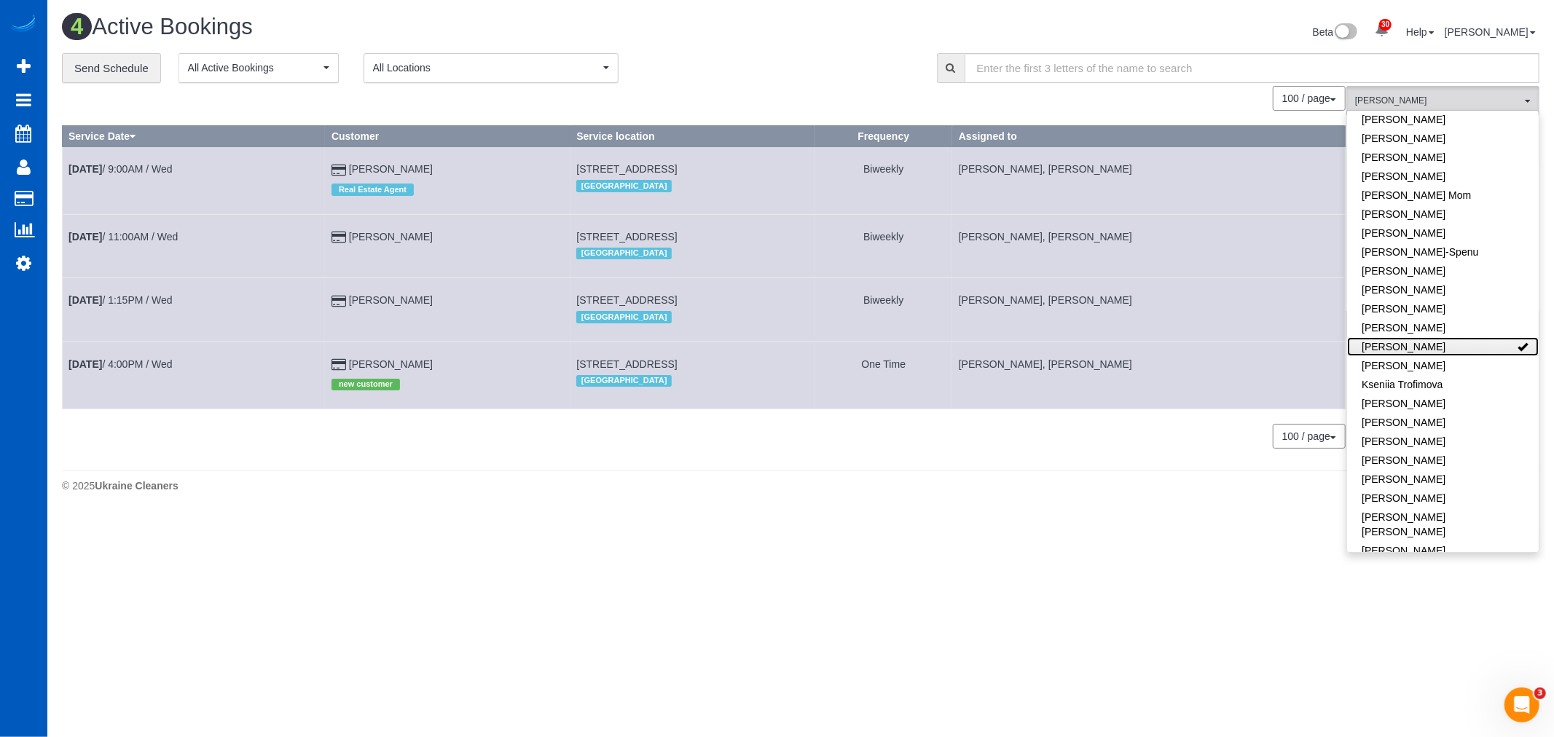
click at [1460, 337] on link "Kateryna Maherovska" at bounding box center [1443, 346] width 192 height 19
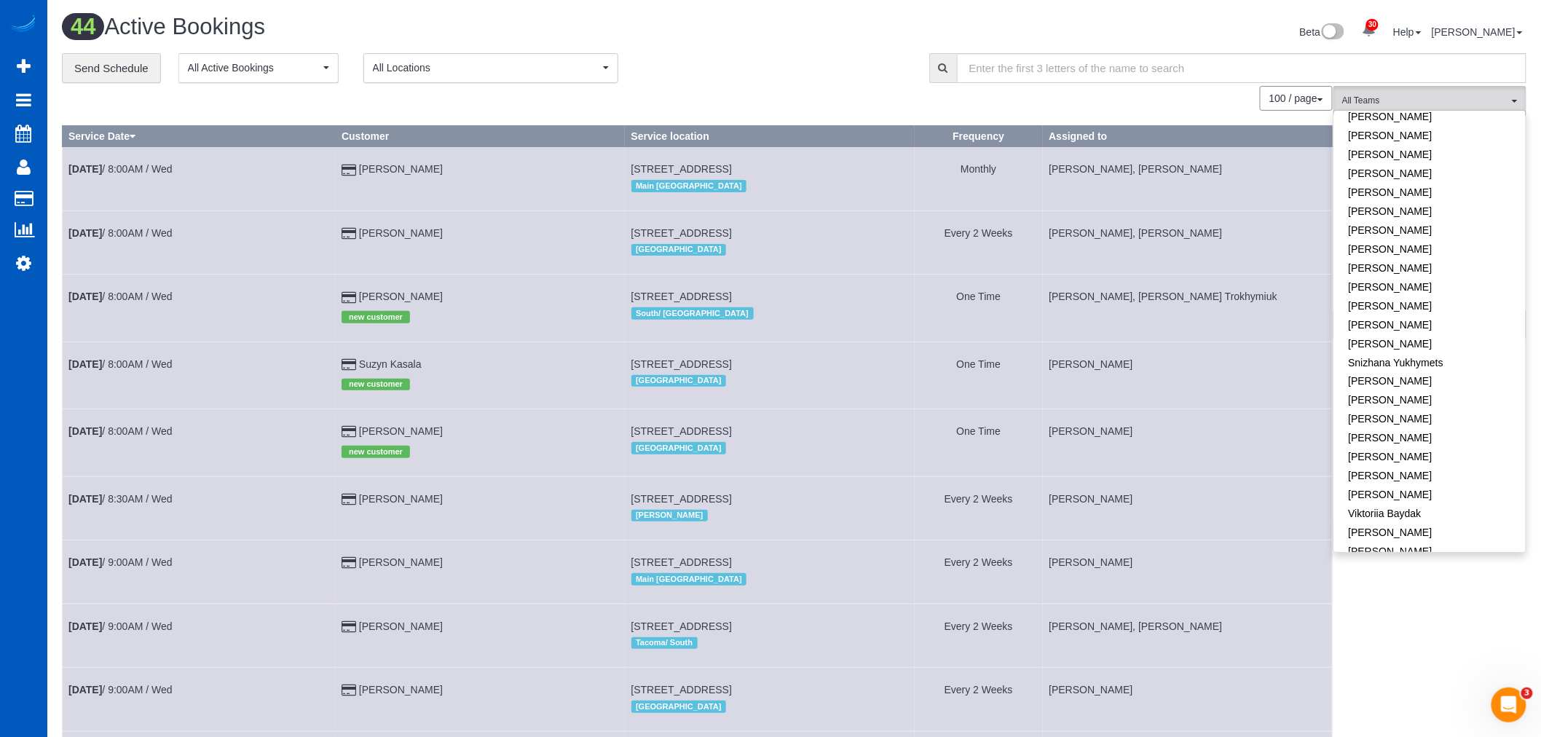
scroll to position [922, 0]
click at [1395, 353] on link "Tamara Serdechna" at bounding box center [1430, 362] width 192 height 19
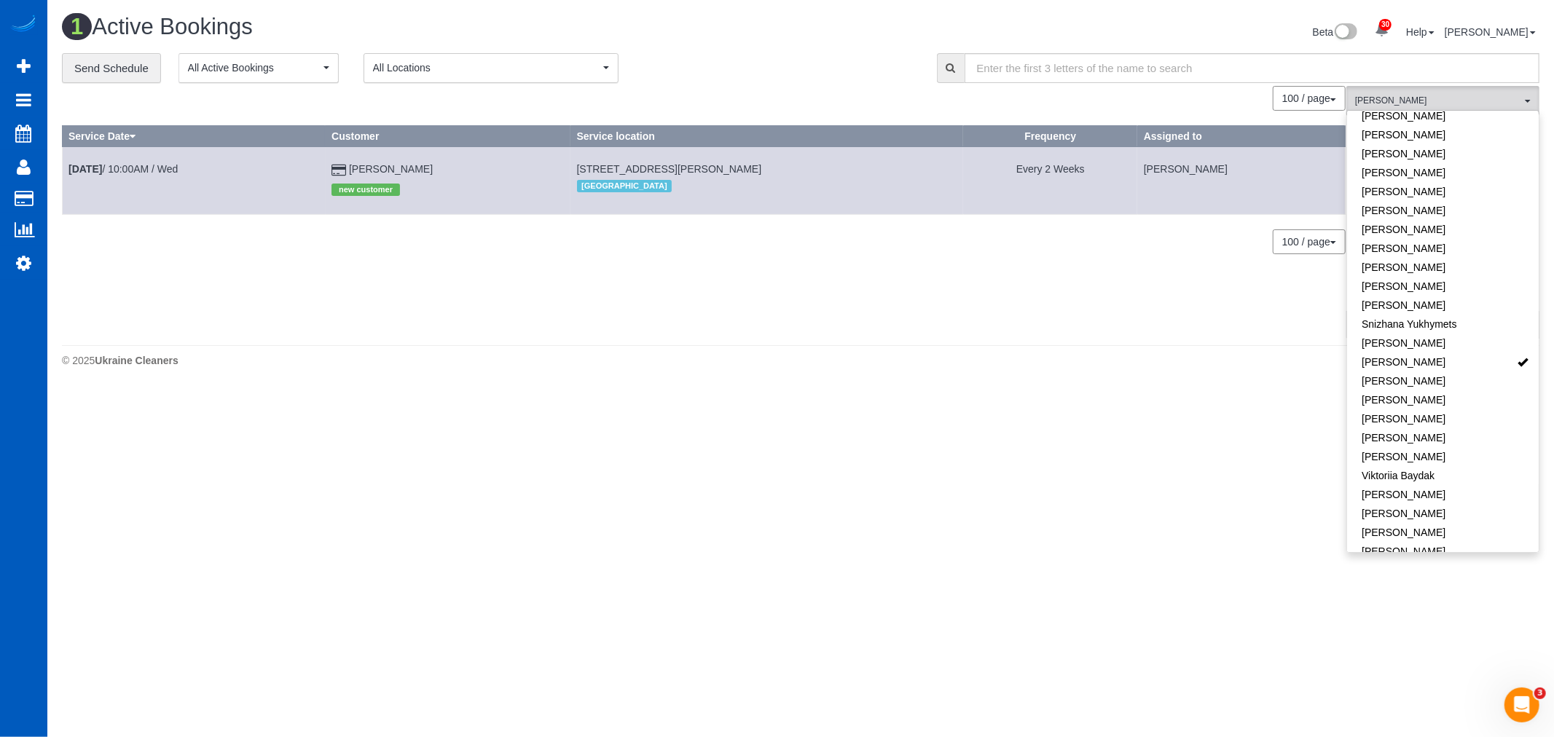
click at [1022, 294] on div "0 Bookings found. We couldn't find any bookings that matched your search. Creat…" at bounding box center [704, 212] width 1284 height 252
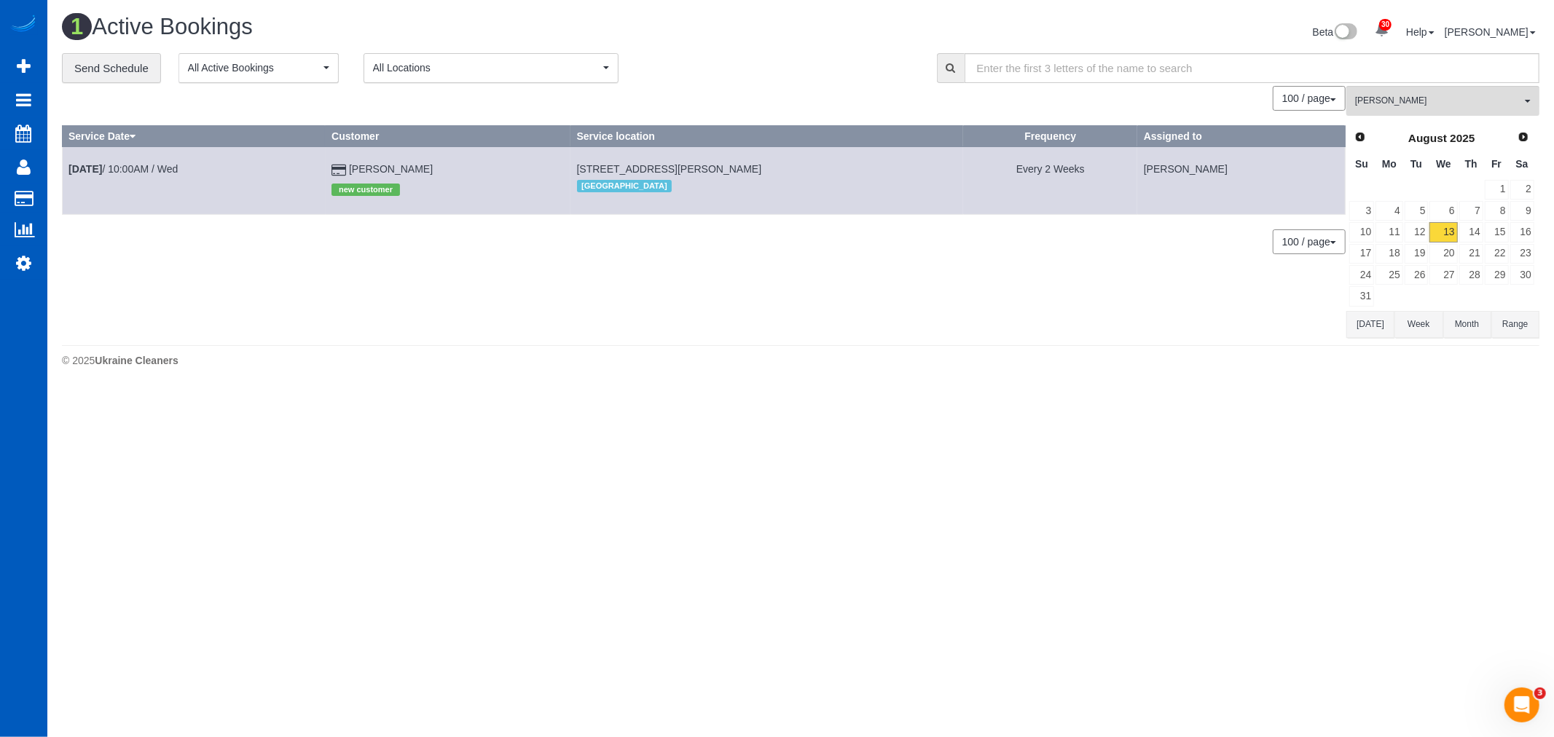
click at [165, 162] on td "Aug 13th / 10:00AM / Wed" at bounding box center [194, 180] width 263 height 67
click at [157, 162] on td "Aug 13th / 10:00AM / Wed" at bounding box center [194, 180] width 263 height 67
click at [129, 169] on link "Aug 13th / 10:00AM / Wed" at bounding box center [122, 169] width 109 height 12
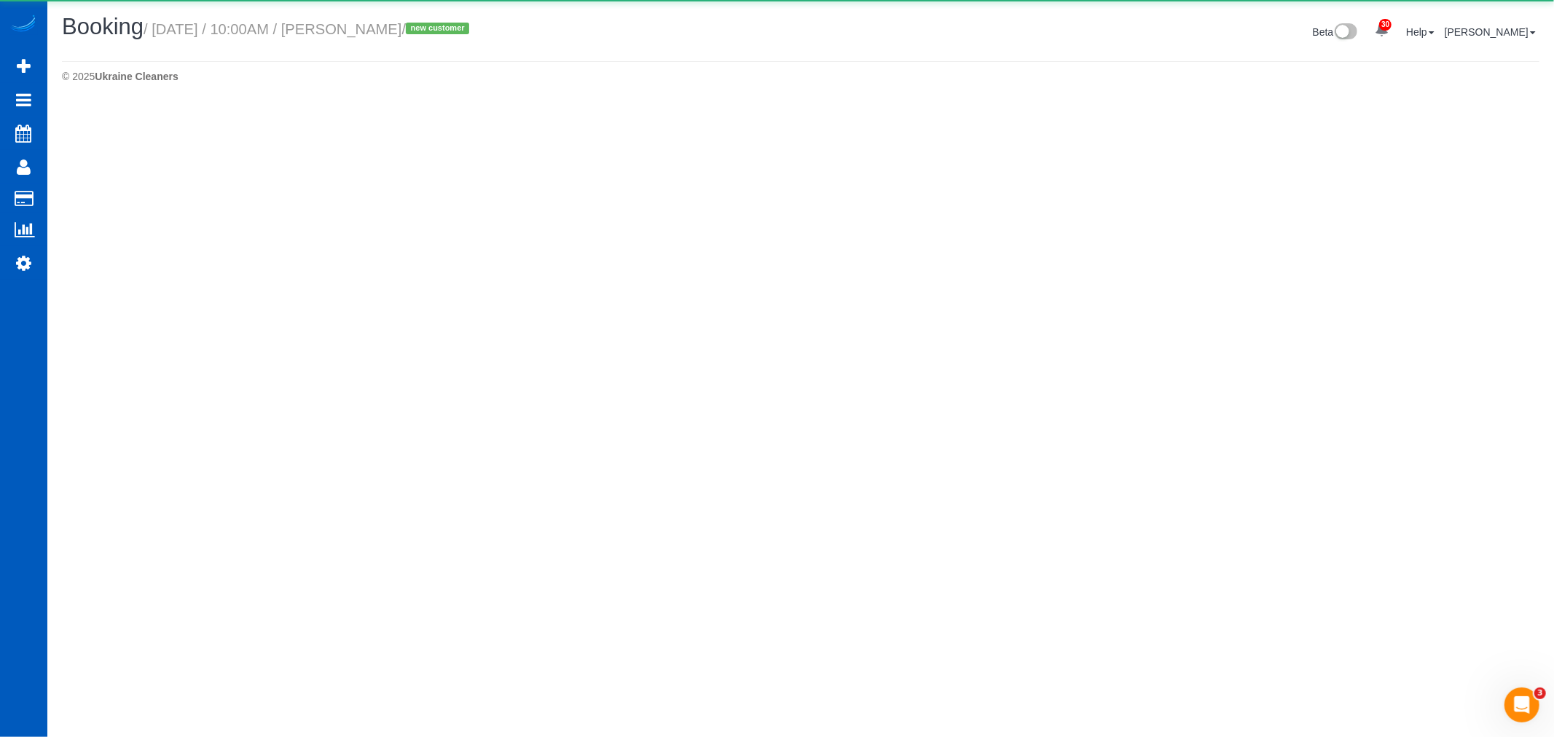
select select "CO"
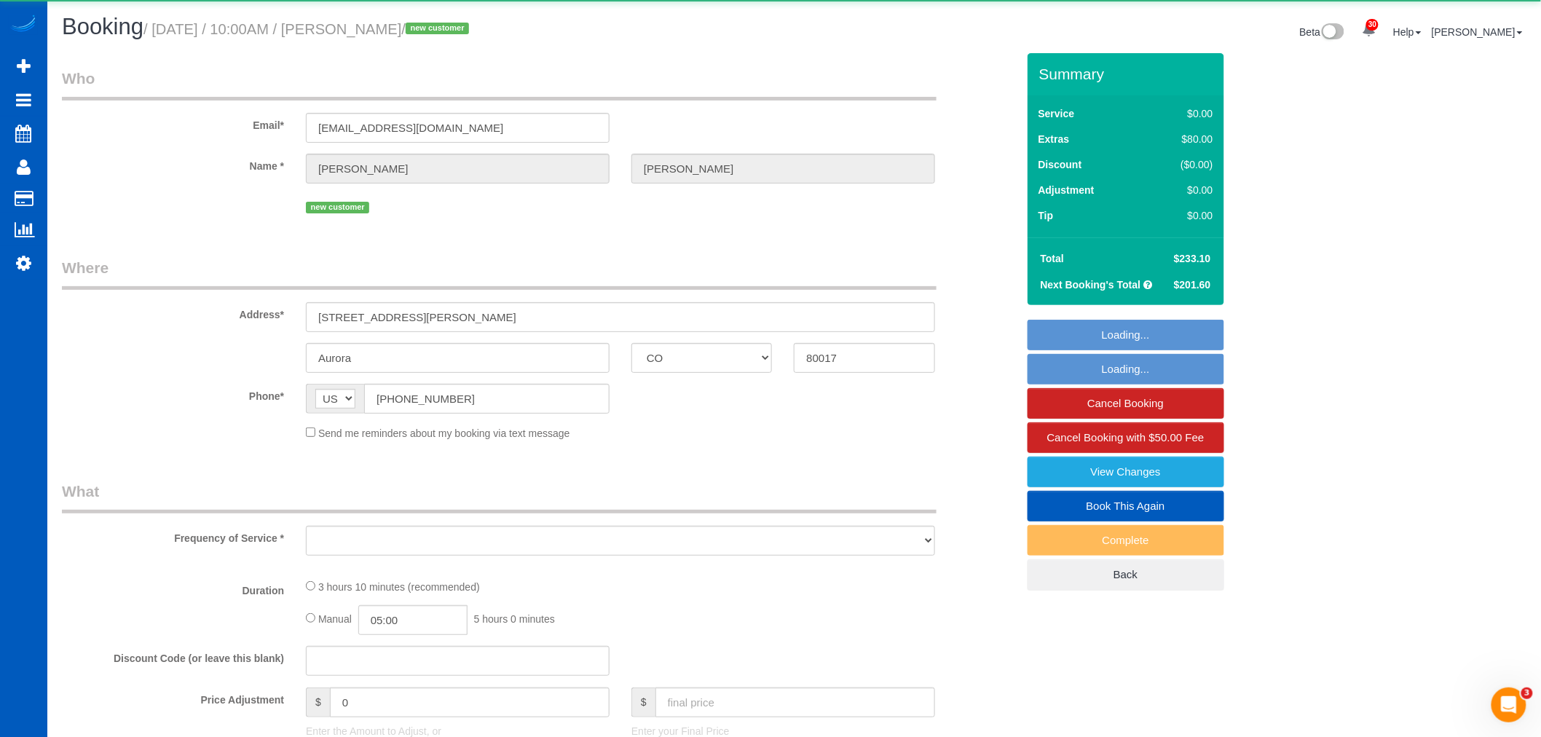
select select "object:10141"
select select "string:fspay-832dba42-a716-4dce-8bca-99c89cd4d841"
select select "199"
select select "1001"
select select "2"
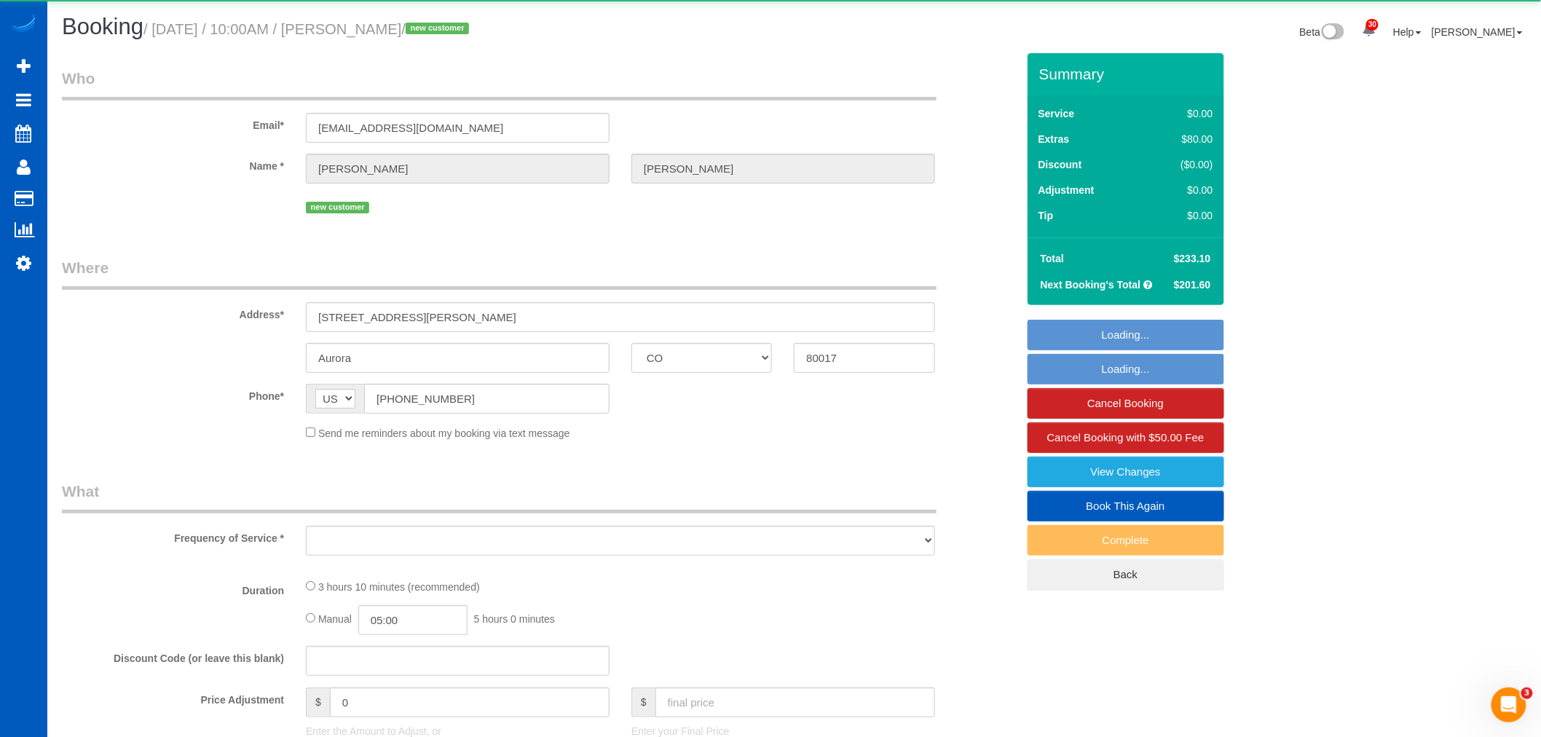
select select "3"
select select "spot18"
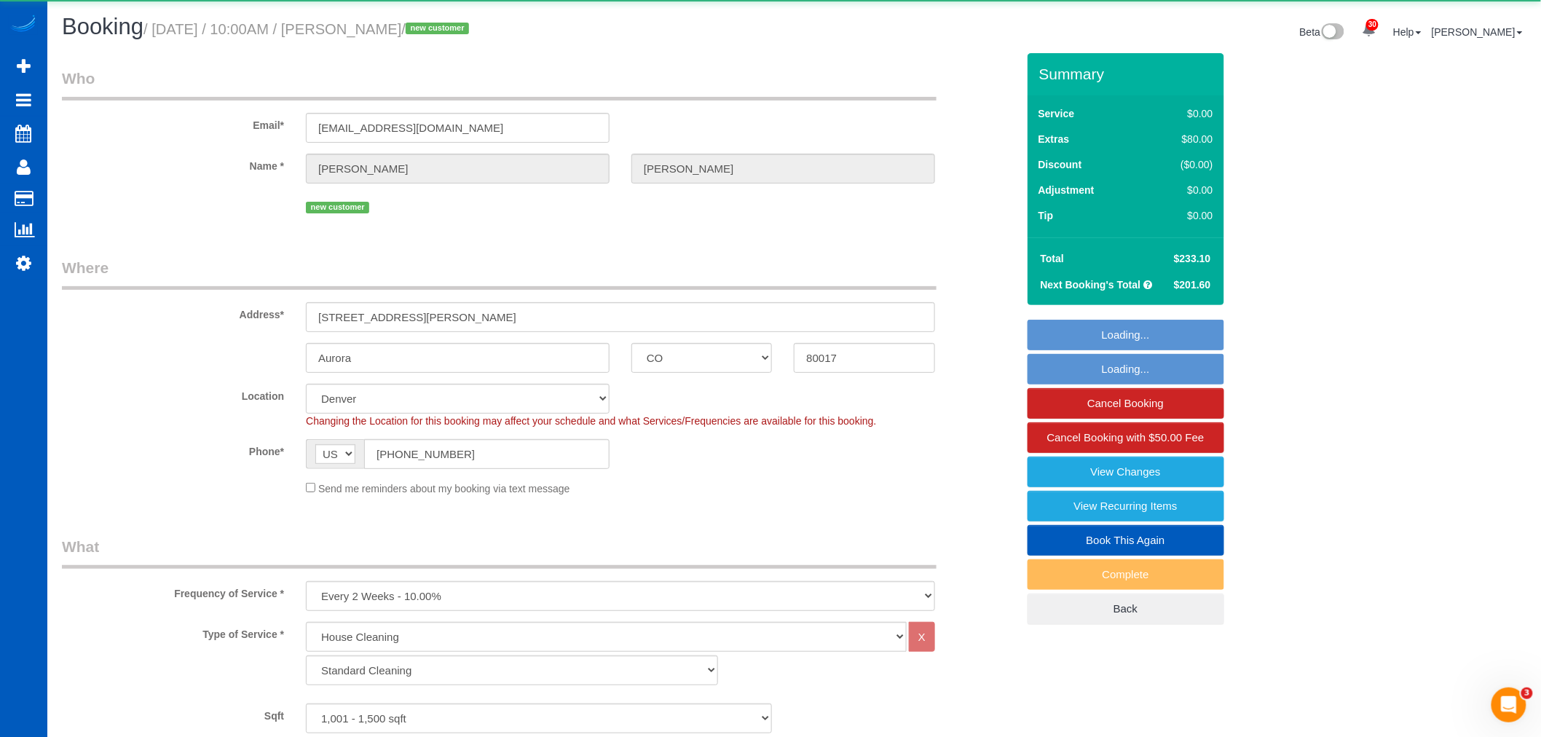
select select "object:10184"
select select "1001"
select select "2"
select select "3"
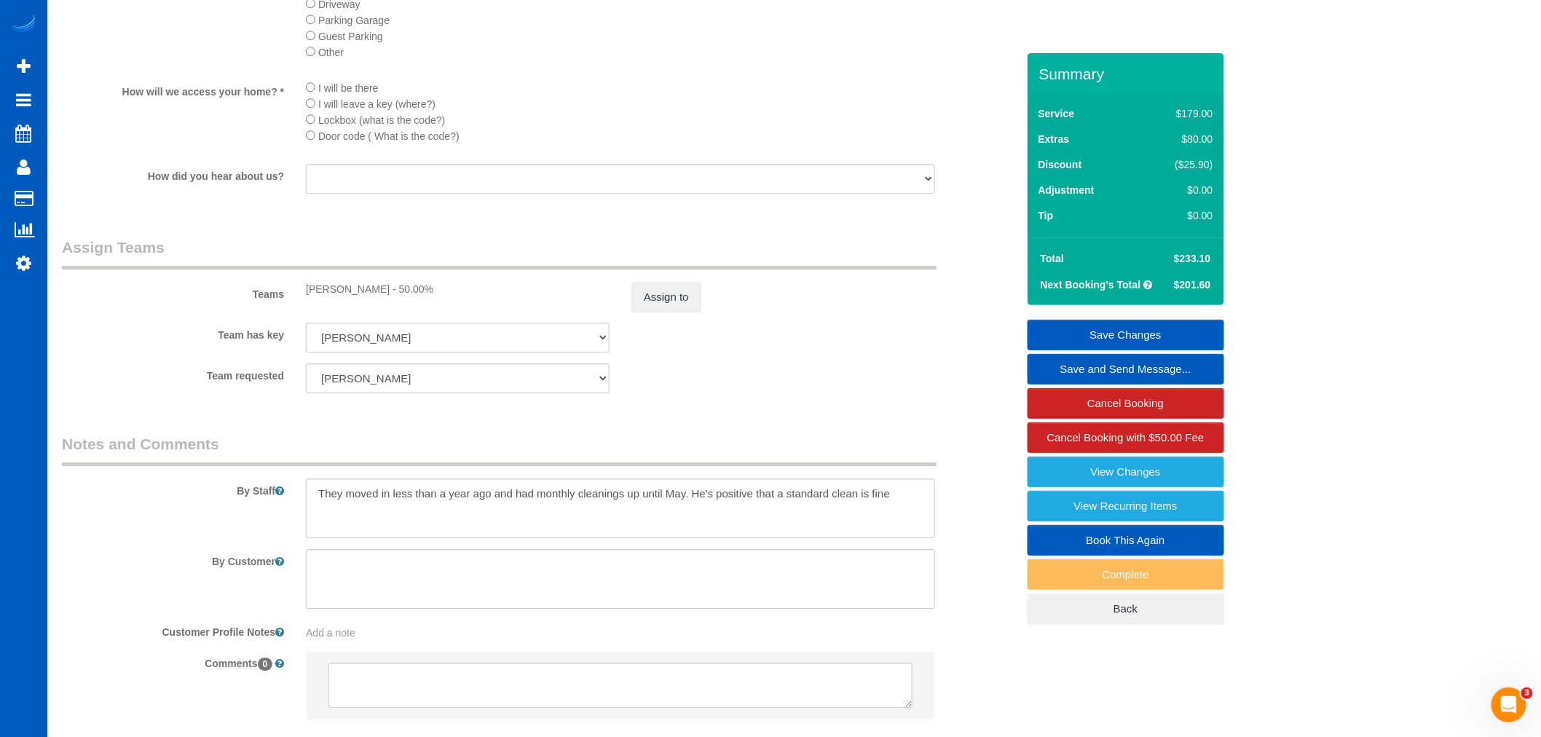
scroll to position [1780, 0]
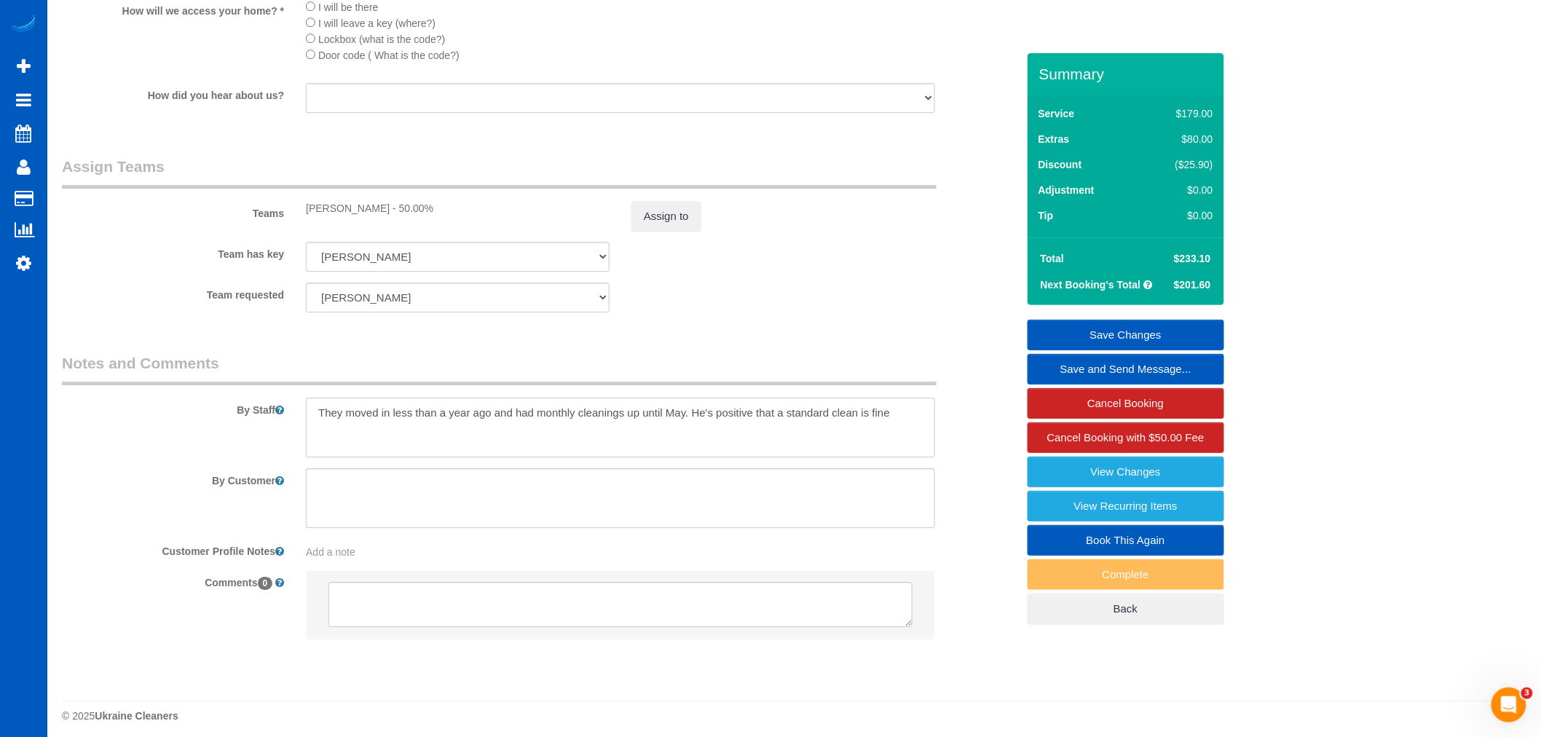
click at [906, 443] on textarea at bounding box center [620, 428] width 629 height 60
drag, startPoint x: 906, startPoint y: 443, endPoint x: 182, endPoint y: 414, distance: 724.6
click at [182, 414] on div "By Staff" at bounding box center [539, 405] width 977 height 105
click at [921, 457] on textarea at bounding box center [620, 428] width 629 height 60
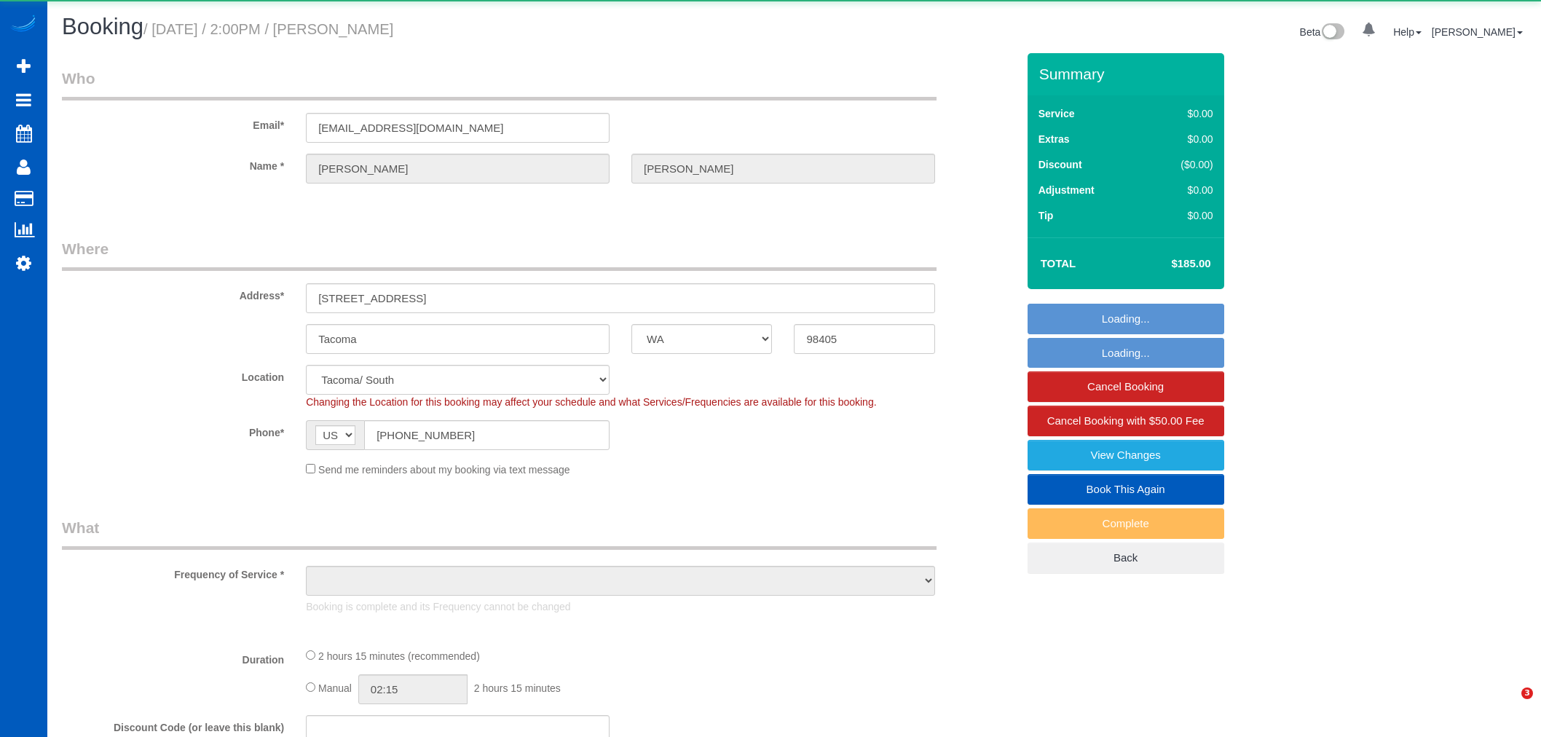
select select "WA"
select select "object:985"
select select "199"
select select "1001"
select select "3"
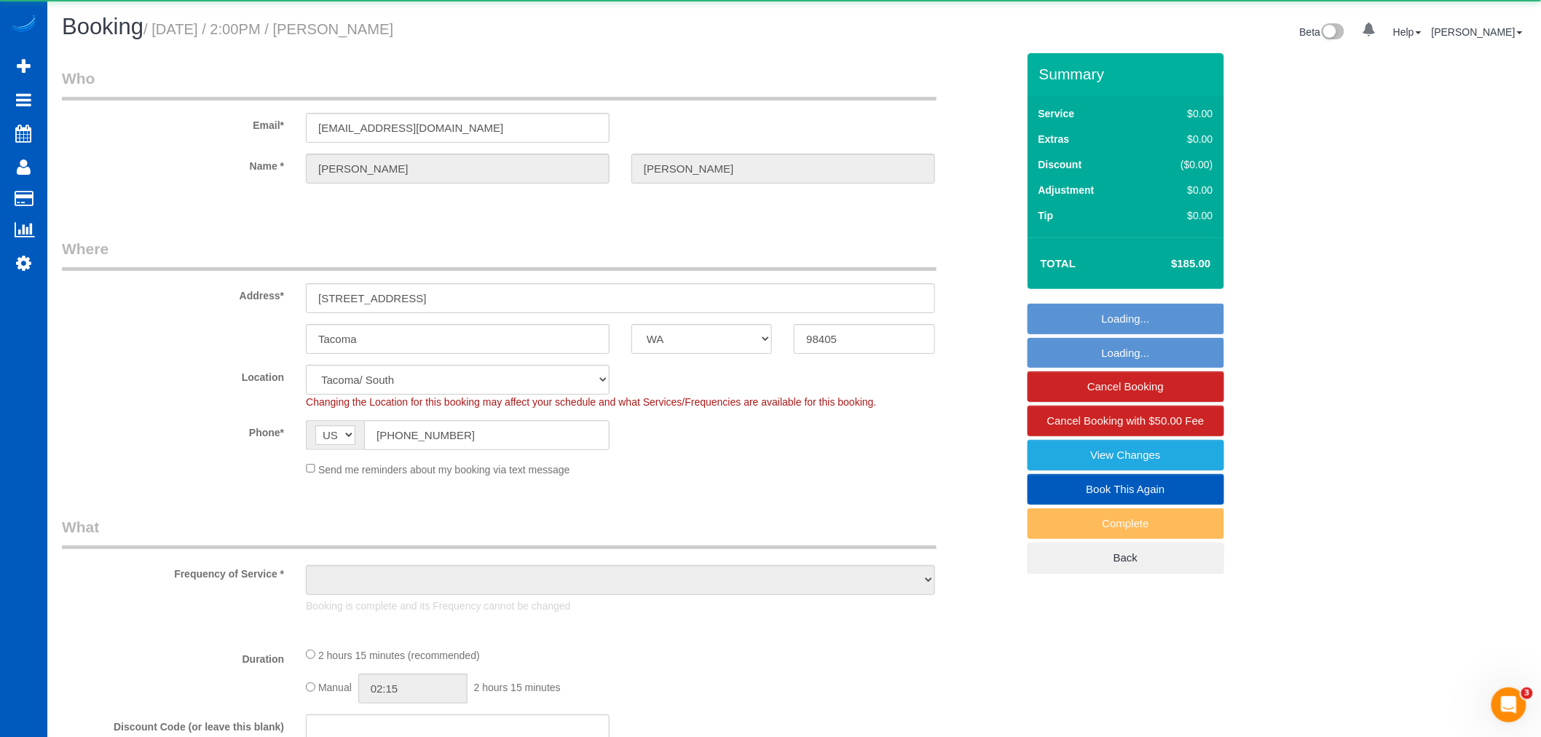
select select "3"
select select "spot1"
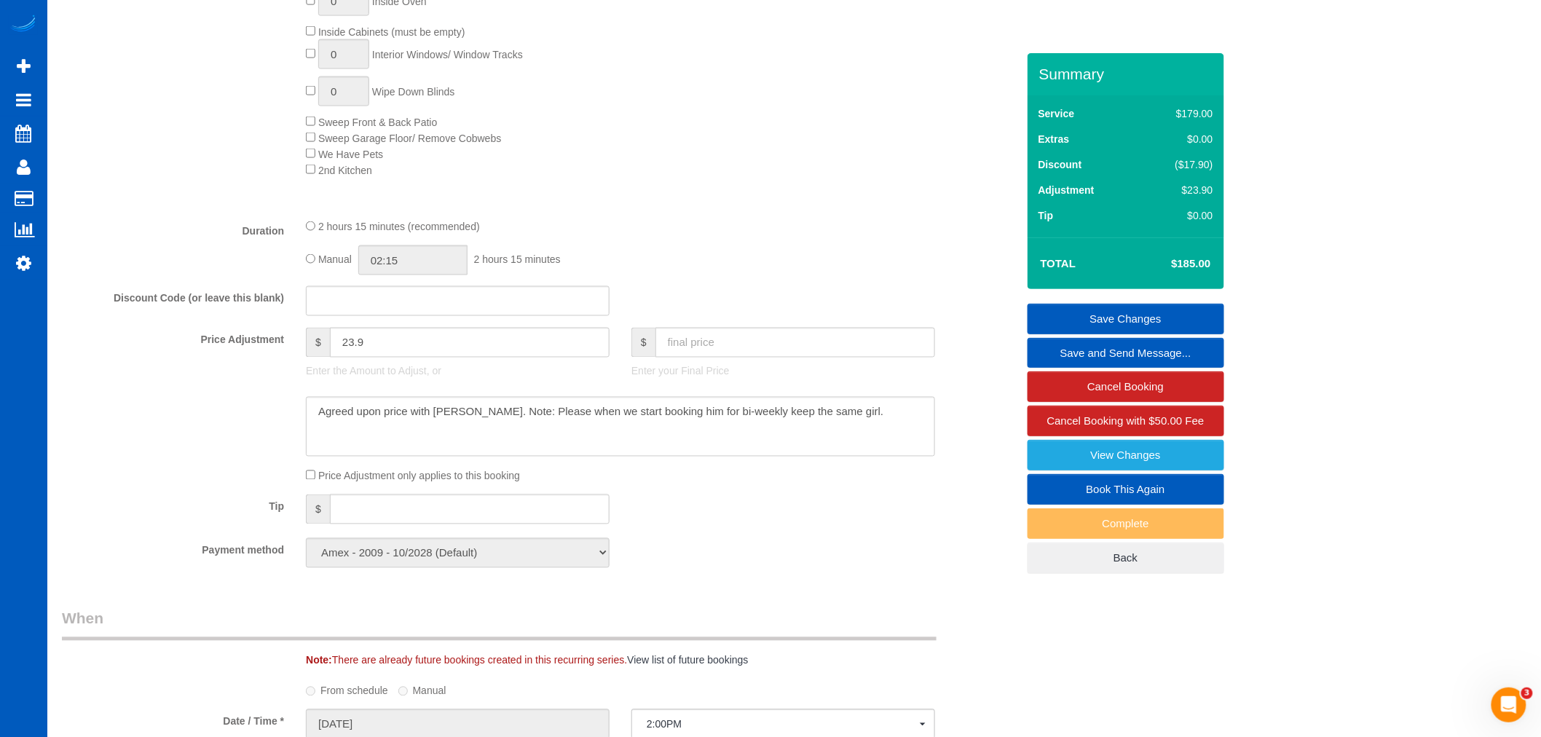
scroll to position [971, 0]
